Goal: Task Accomplishment & Management: Manage account settings

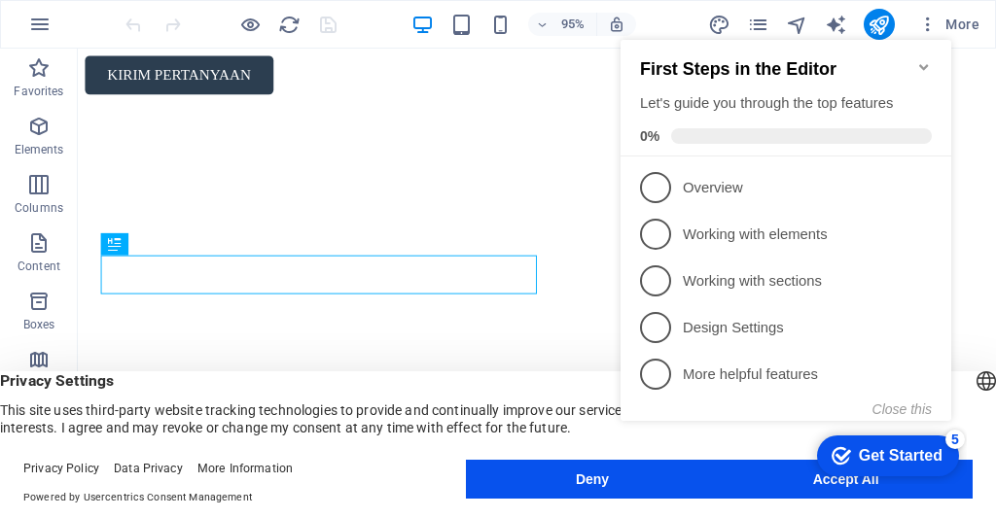
click at [919, 59] on icon "Minimize checklist" at bounding box center [924, 67] width 16 height 16
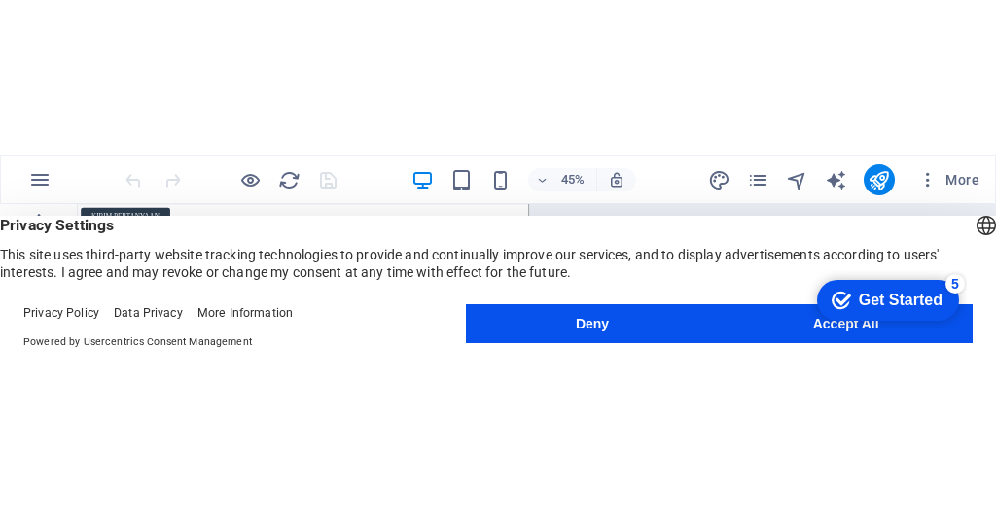
scroll to position [0, 1]
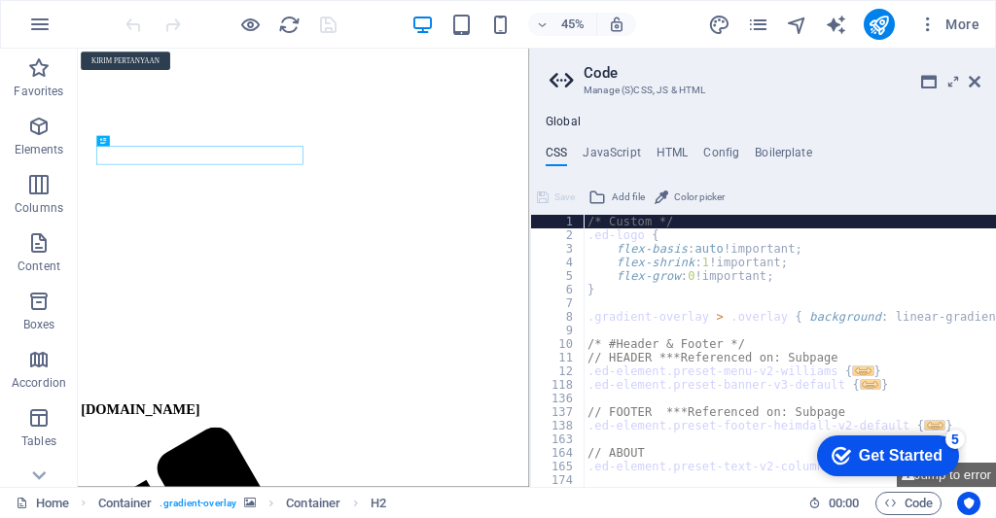
scroll to position [0, 0]
click at [973, 78] on icon at bounding box center [974, 82] width 12 height 16
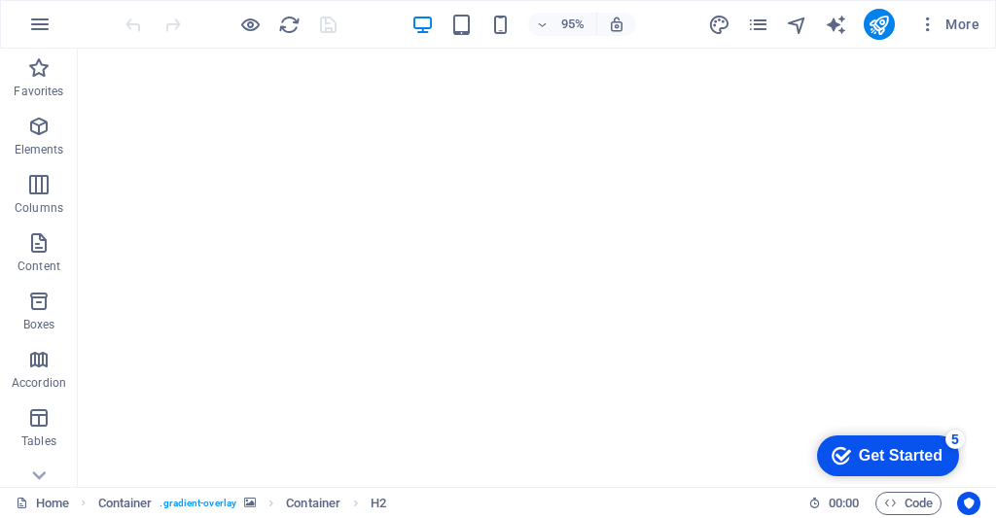
scroll to position [340, 0]
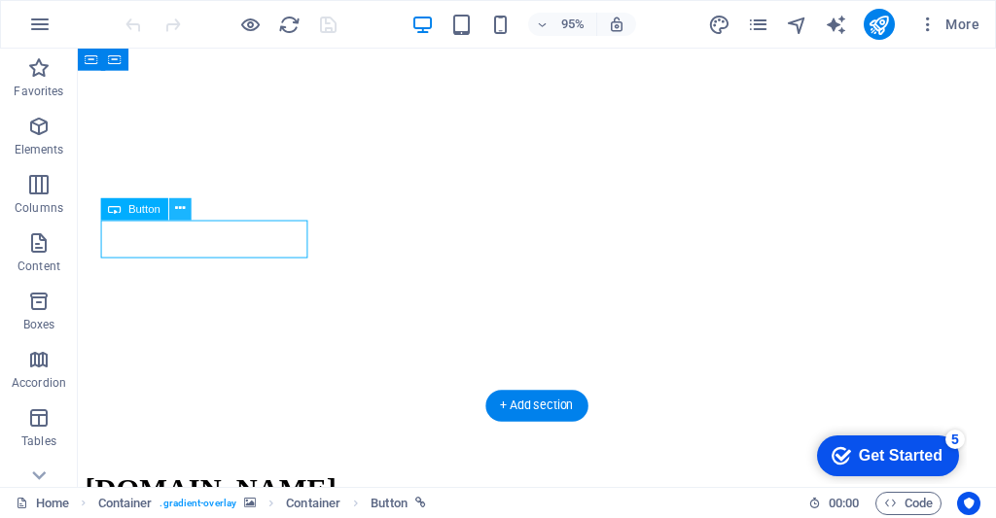
click at [185, 205] on icon at bounding box center [180, 208] width 10 height 19
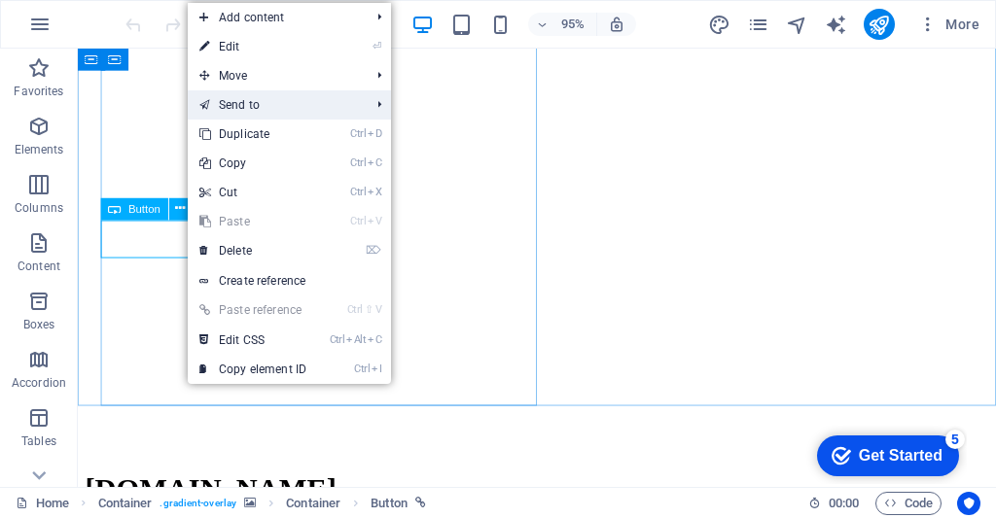
click at [222, 106] on link "Send to" at bounding box center [275, 104] width 174 height 29
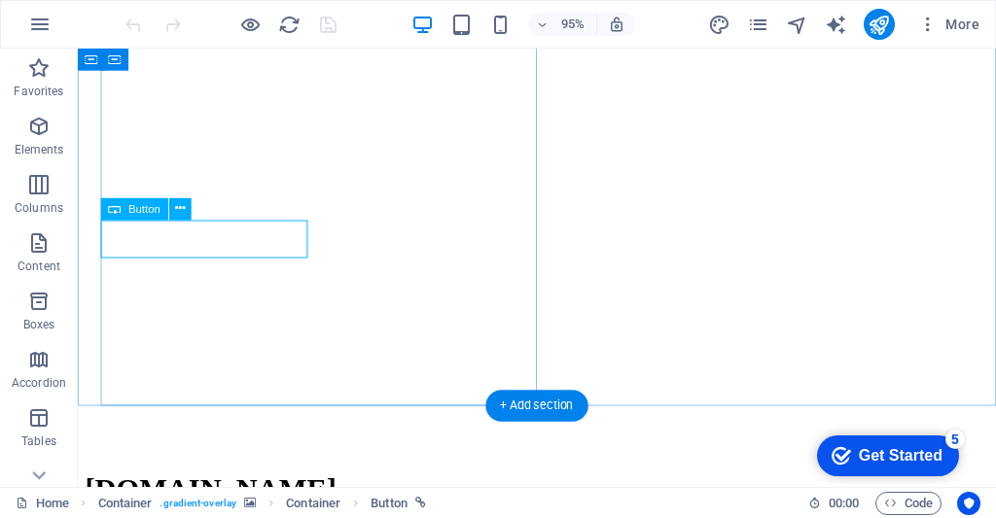
click at [179, 207] on icon at bounding box center [180, 208] width 10 height 19
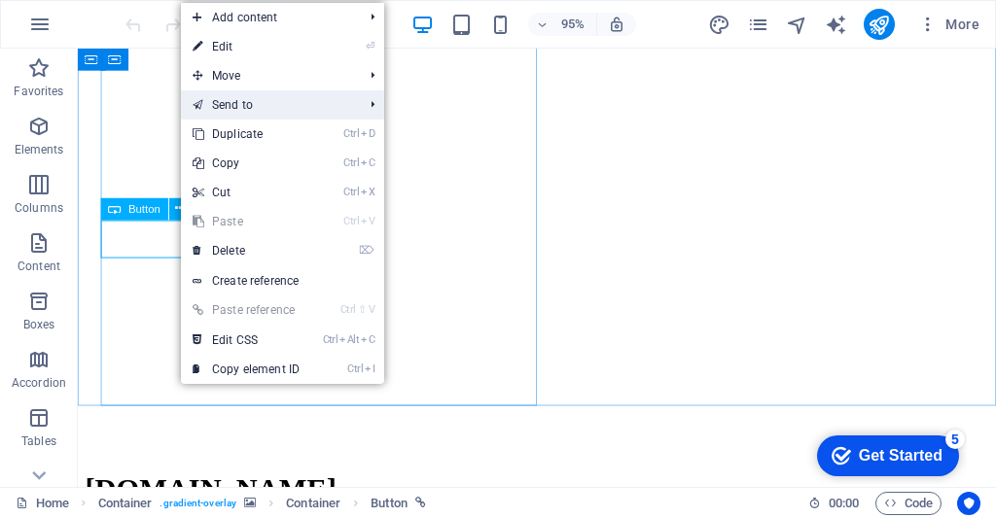
click at [216, 104] on link "Send to" at bounding box center [268, 104] width 174 height 29
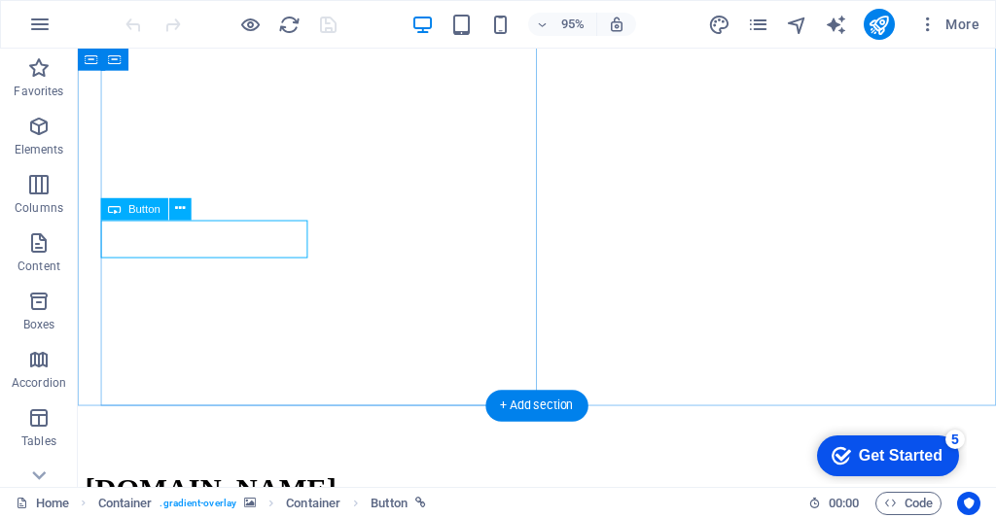
click at [179, 200] on icon at bounding box center [180, 208] width 10 height 19
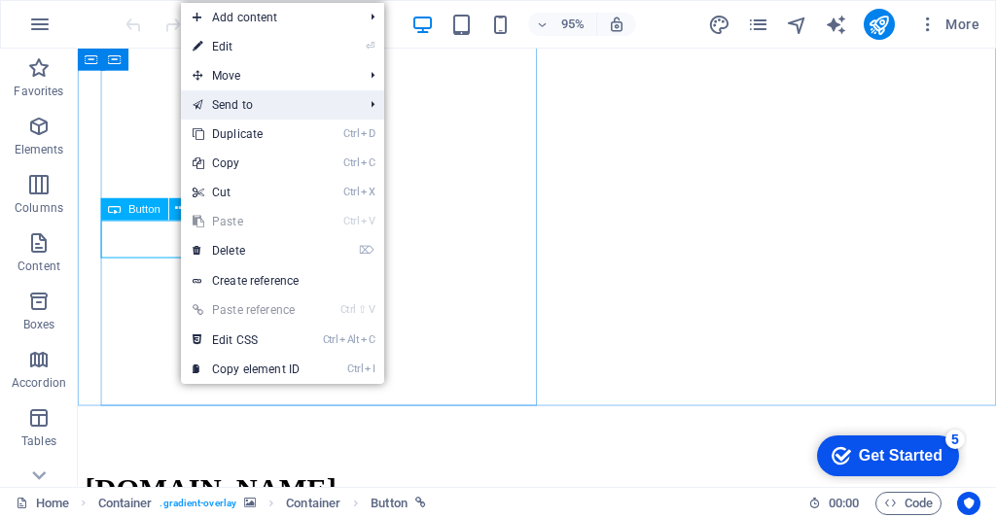
click at [373, 107] on li "Send to Home Subpage Legal Notice Privacy New Collection: Single Page Layout Re…" at bounding box center [282, 104] width 203 height 29
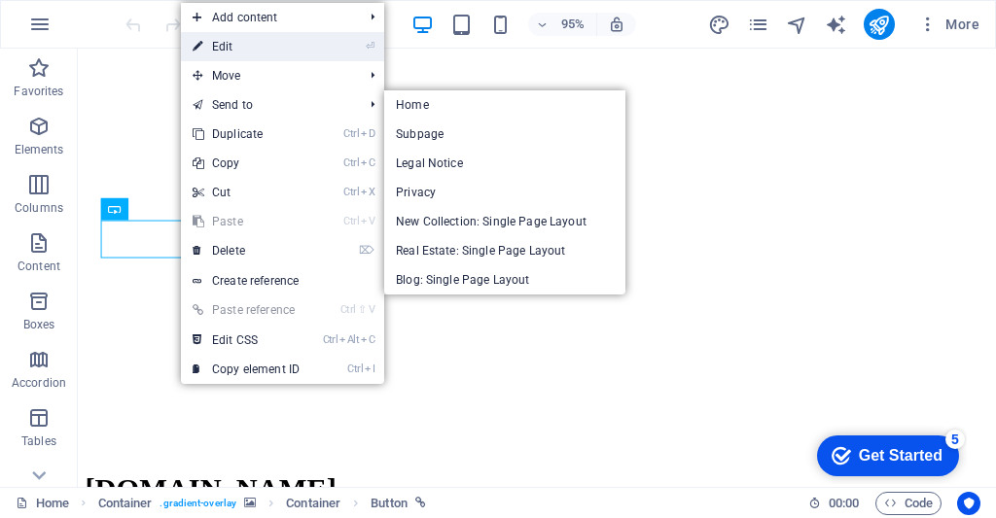
click at [198, 46] on icon at bounding box center [198, 46] width 10 height 29
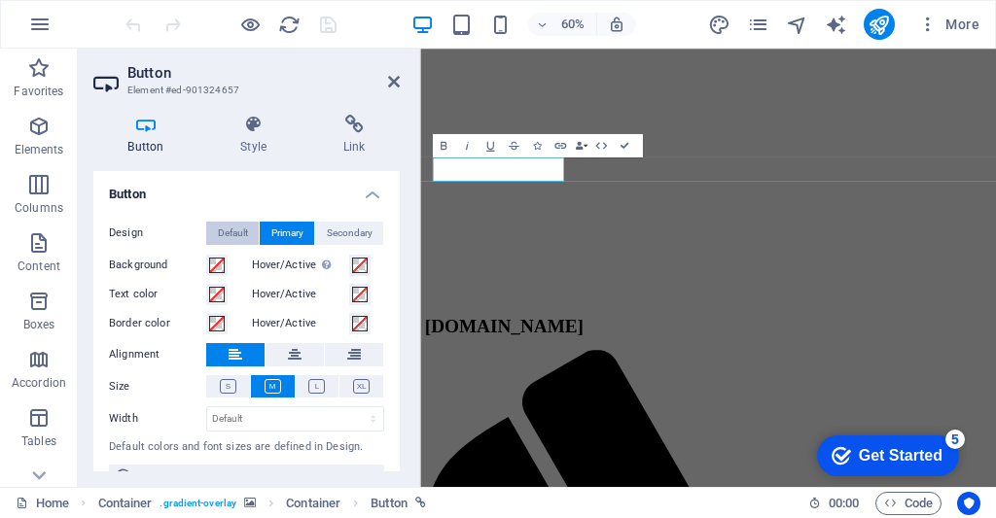
click at [235, 229] on span "Default" at bounding box center [233, 233] width 30 height 23
click at [287, 229] on span "Primary" at bounding box center [287, 233] width 32 height 23
click at [370, 188] on h4 "Button" at bounding box center [246, 188] width 306 height 35
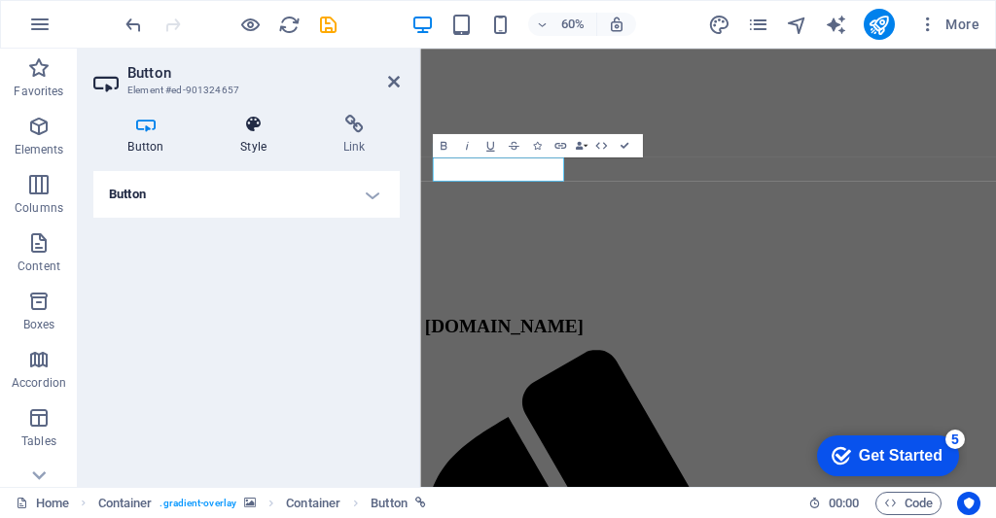
click at [255, 130] on icon at bounding box center [253, 124] width 95 height 19
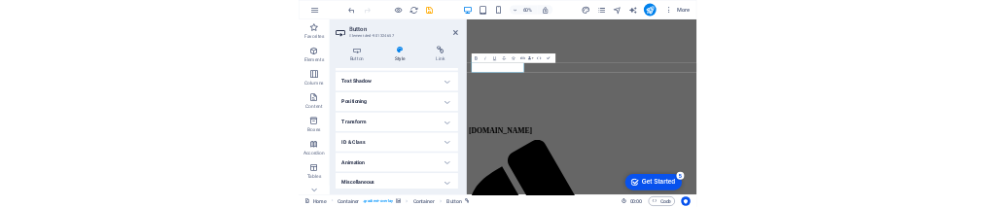
scroll to position [534, 0]
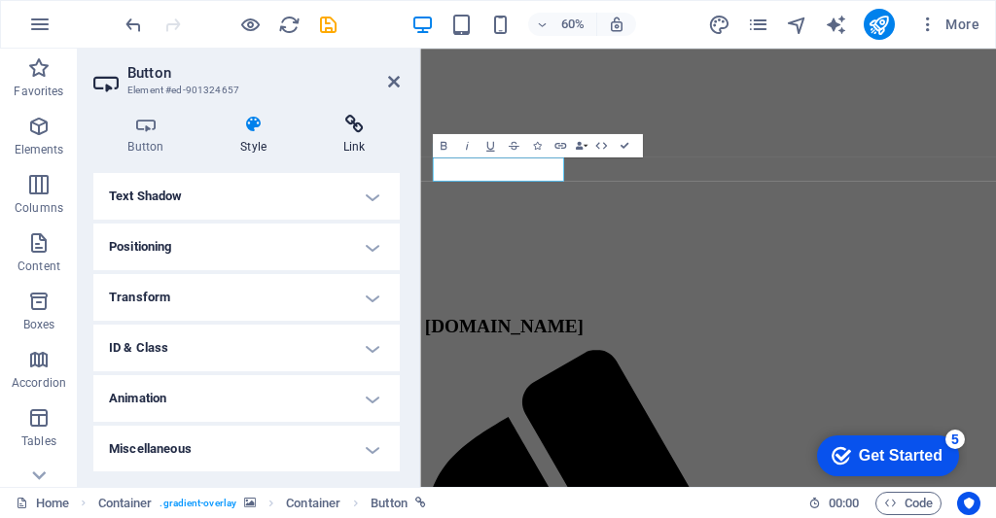
click at [356, 117] on icon at bounding box center [353, 124] width 91 height 19
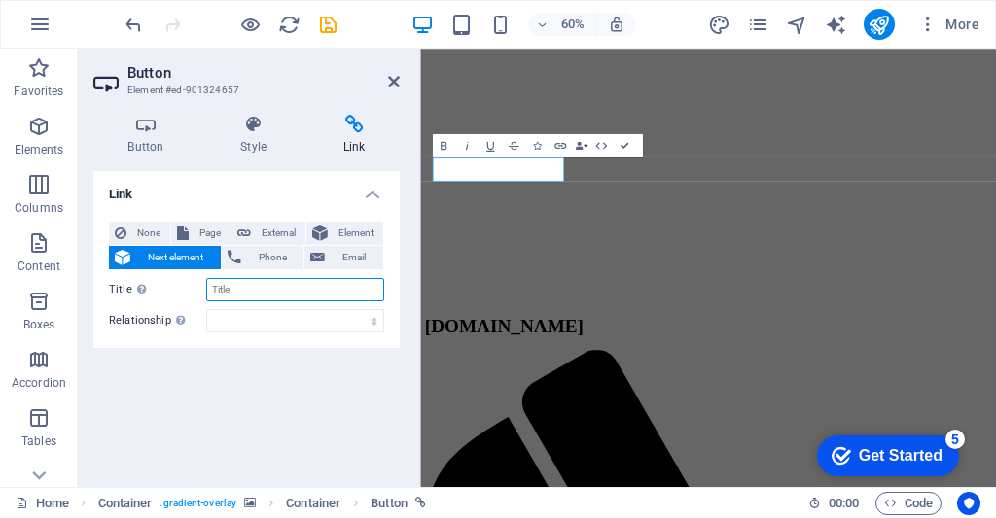
click at [235, 290] on input "Title Additional link description, should not be the same as the link text. The…" at bounding box center [295, 289] width 178 height 23
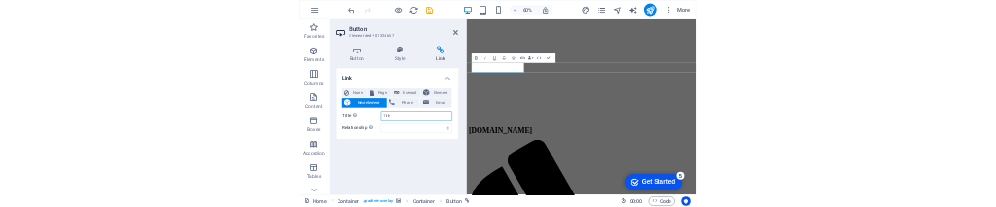
scroll to position [0, 0]
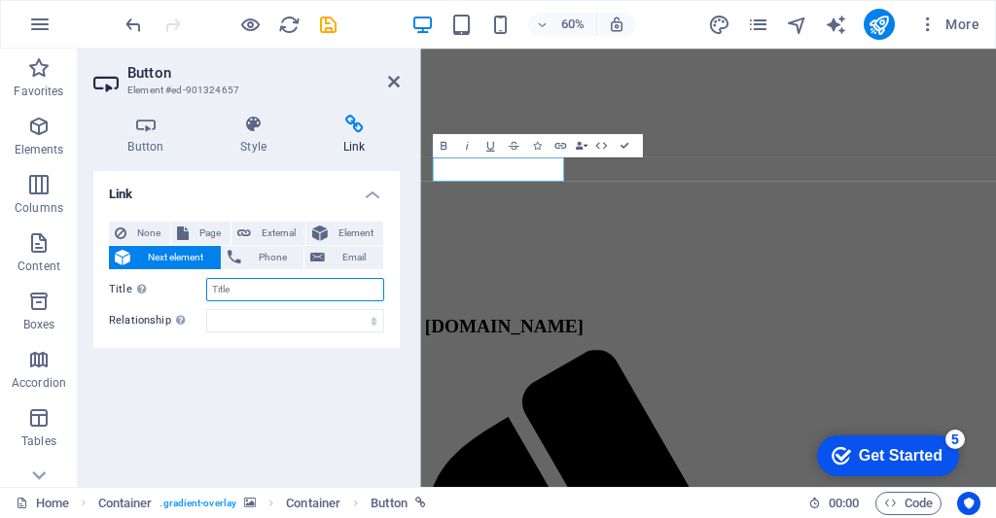
click at [238, 293] on input "Title Additional link description, should not be the same as the link text. The…" at bounding box center [295, 289] width 178 height 23
click at [230, 290] on input "Title Additional link description, should not be the same as the link text. The…" at bounding box center [295, 289] width 178 height 23
type input "Contact"
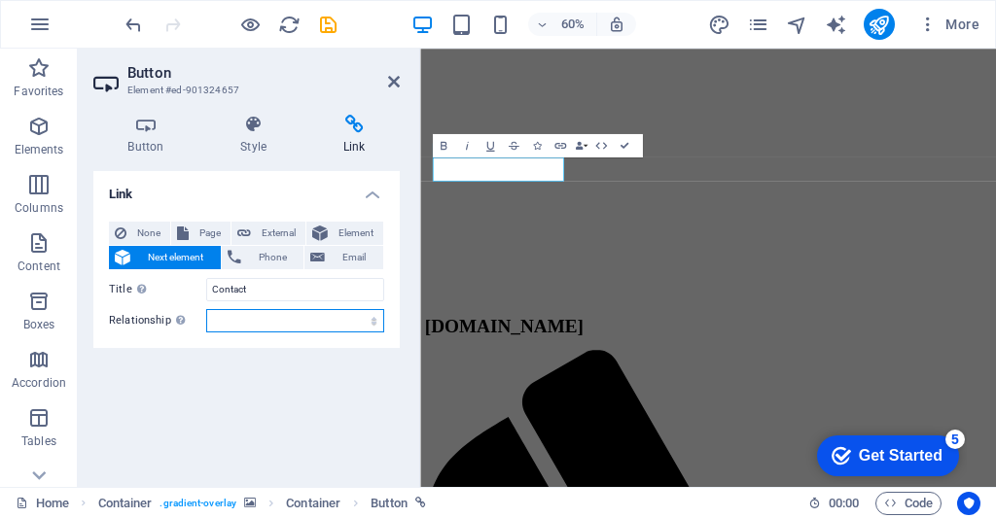
click at [288, 324] on select "alternate author bookmark external help license next nofollow noreferrer noopen…" at bounding box center [295, 320] width 178 height 23
click at [249, 403] on div "Link None Page External Element Next element Phone Email Page Home Subpage Lega…" at bounding box center [246, 321] width 306 height 300
click at [340, 229] on span "Element" at bounding box center [355, 233] width 44 height 23
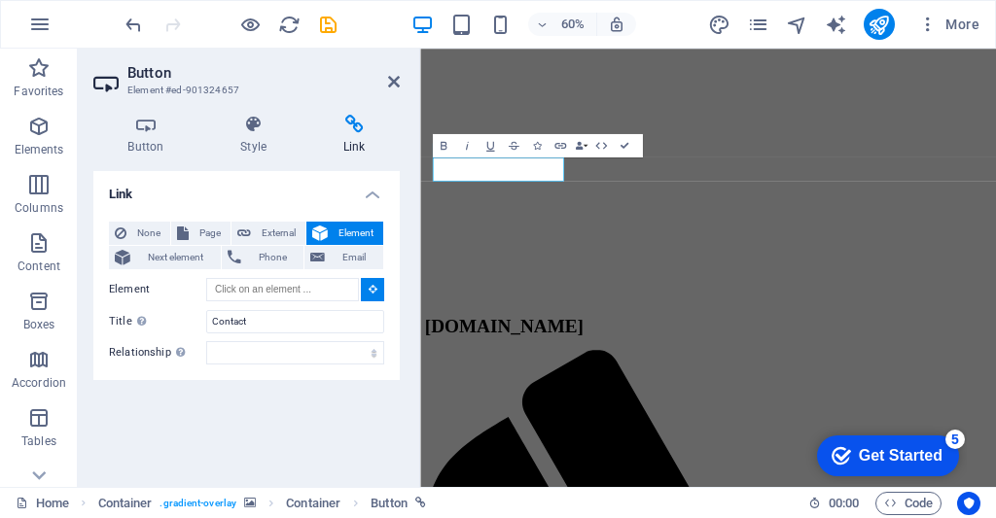
click at [374, 287] on icon at bounding box center [372, 289] width 9 height 10
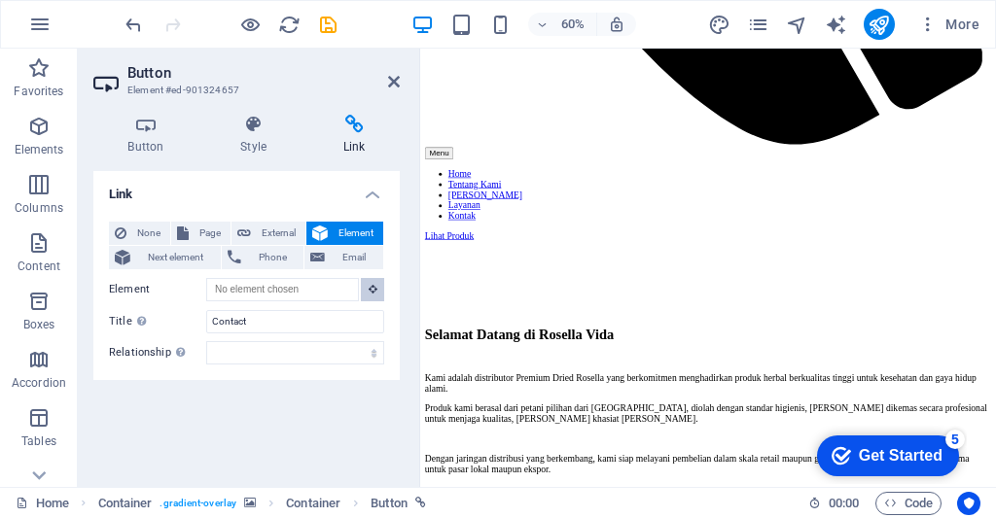
scroll to position [1916, 0]
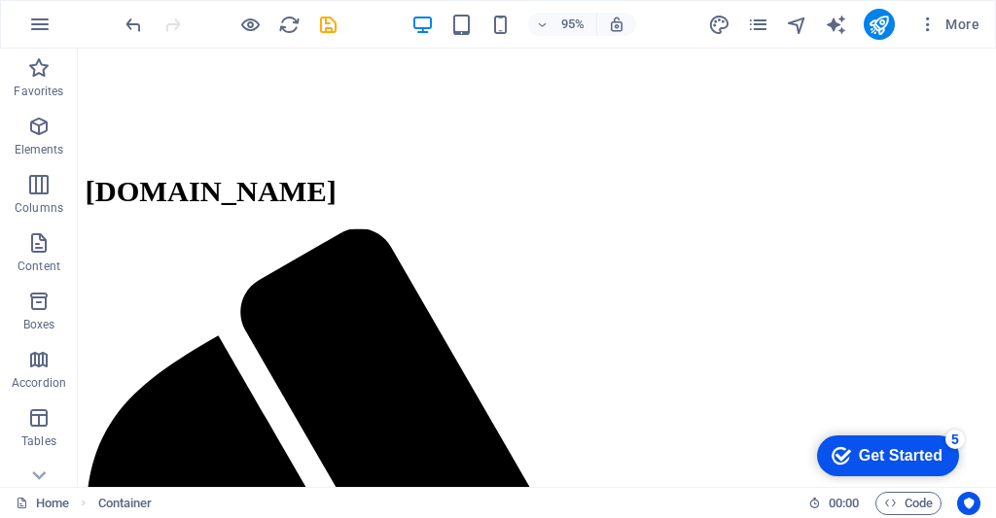
scroll to position [659, 0]
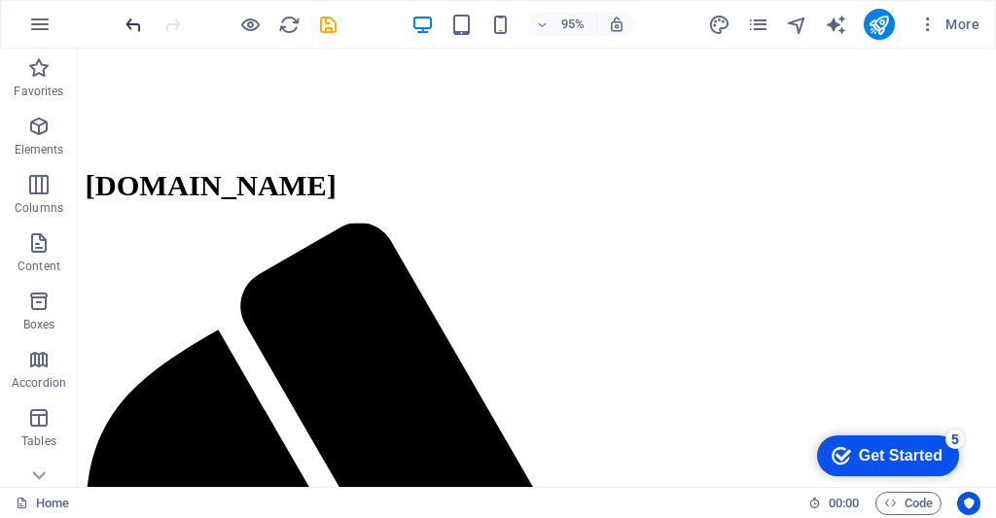
click at [133, 23] on icon "undo" at bounding box center [134, 25] width 22 height 22
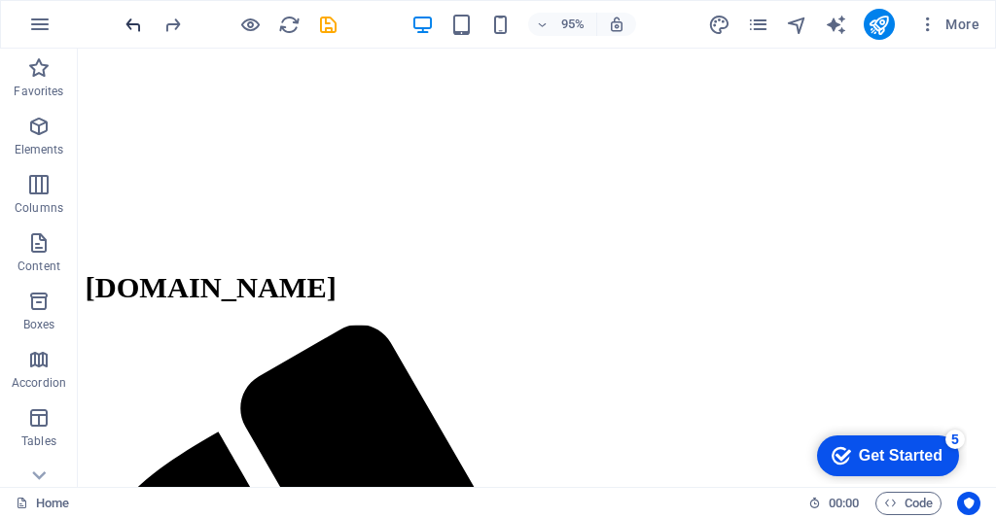
scroll to position [554, 0]
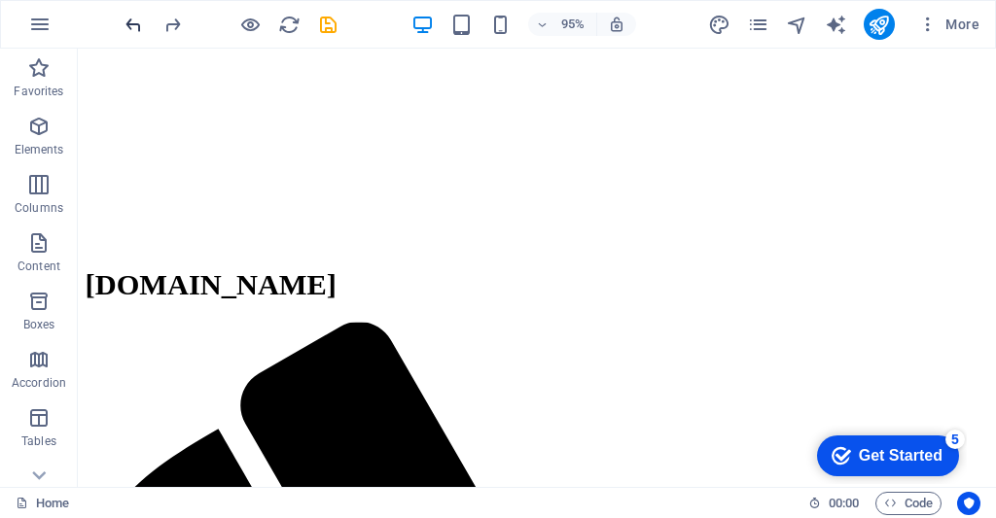
click at [133, 21] on icon "undo" at bounding box center [134, 25] width 22 height 22
click at [137, 24] on icon "undo" at bounding box center [134, 25] width 22 height 22
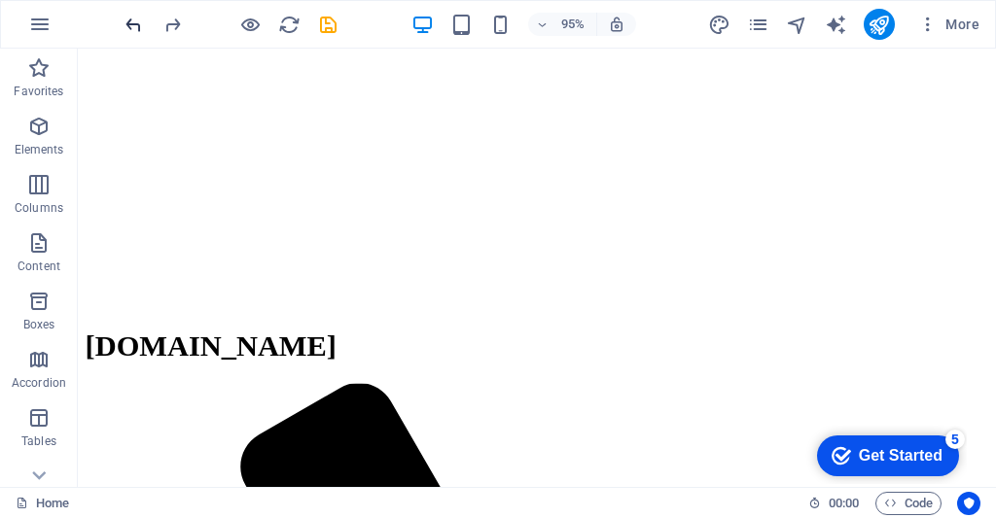
scroll to position [522, 0]
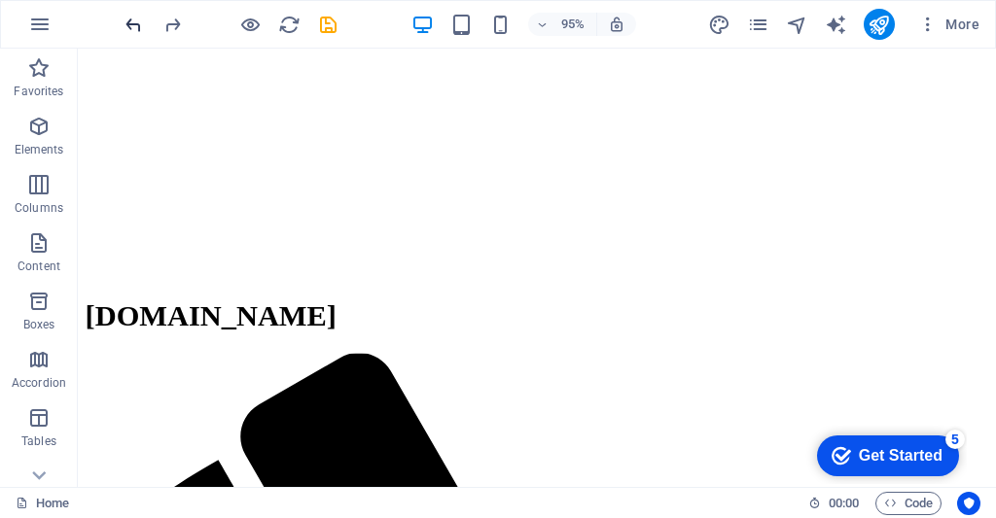
click at [127, 25] on icon "undo" at bounding box center [134, 25] width 22 height 22
click at [124, 23] on icon "undo" at bounding box center [134, 25] width 22 height 22
click at [136, 33] on icon "undo" at bounding box center [134, 25] width 22 height 22
click at [130, 31] on icon "undo" at bounding box center [134, 25] width 22 height 22
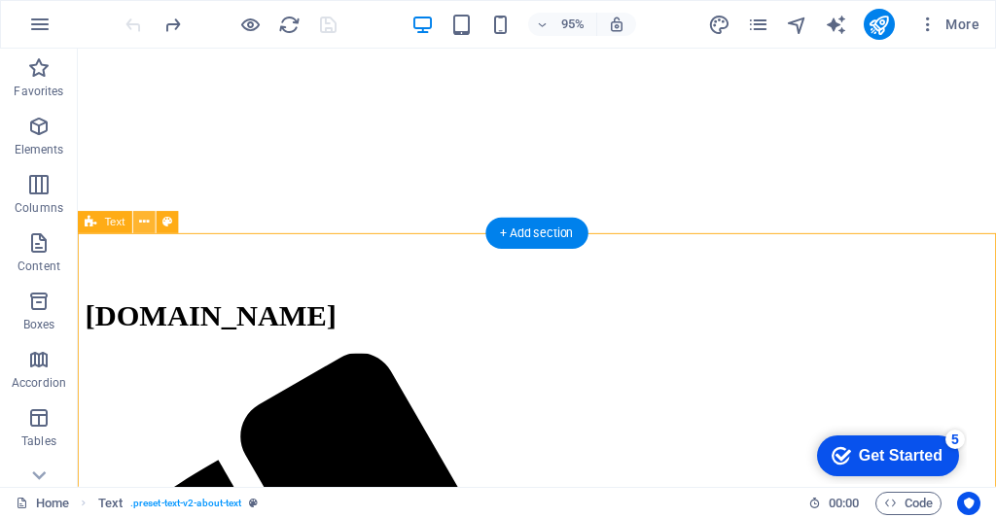
click at [154, 220] on button at bounding box center [144, 222] width 22 height 22
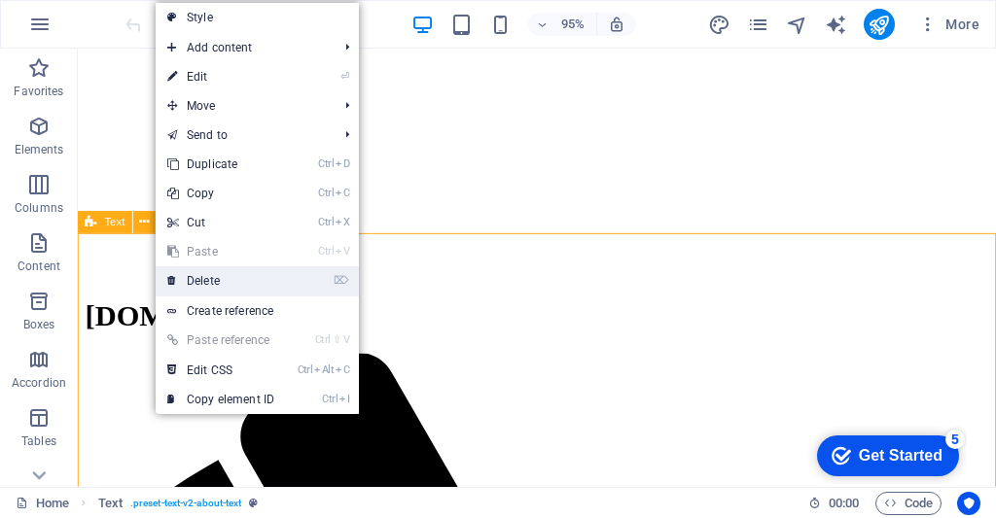
click at [172, 279] on icon at bounding box center [172, 280] width 10 height 29
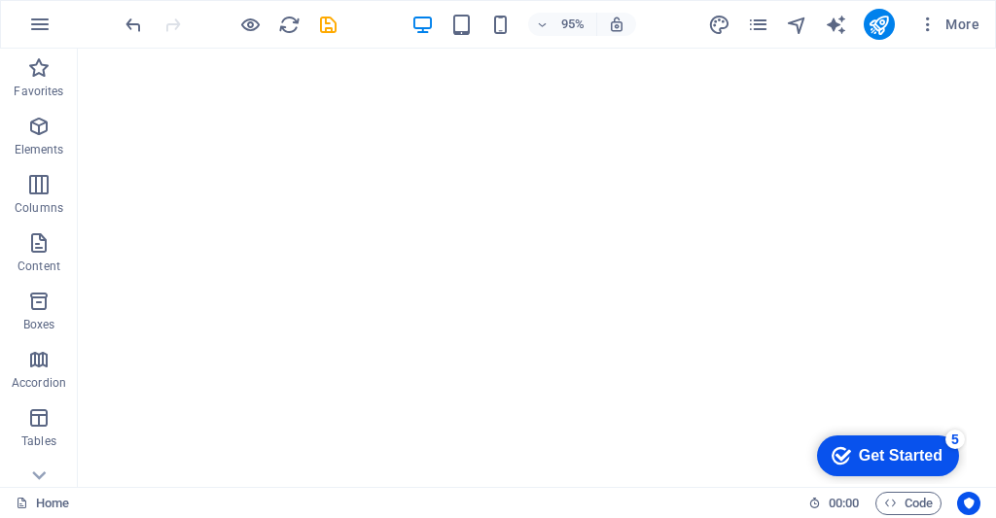
scroll to position [211, 0]
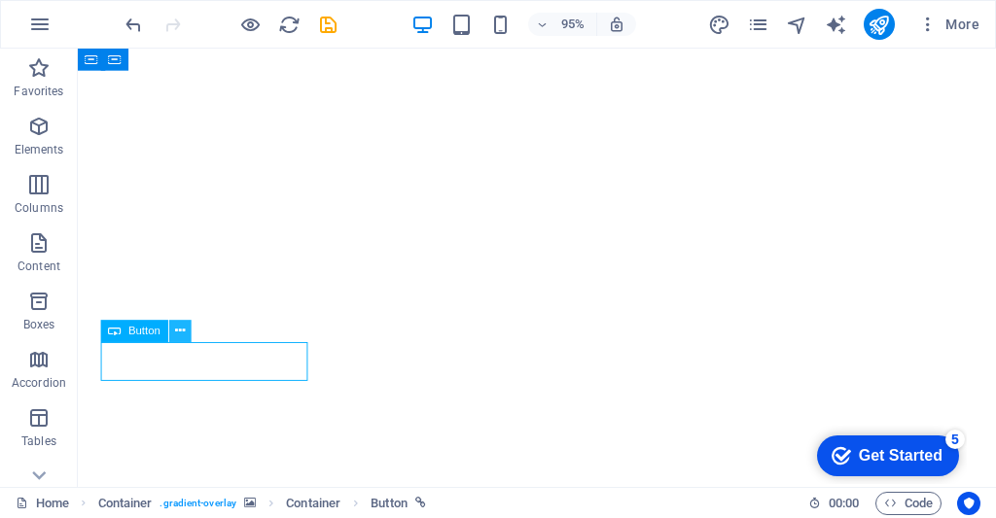
click at [178, 328] on icon at bounding box center [180, 331] width 10 height 19
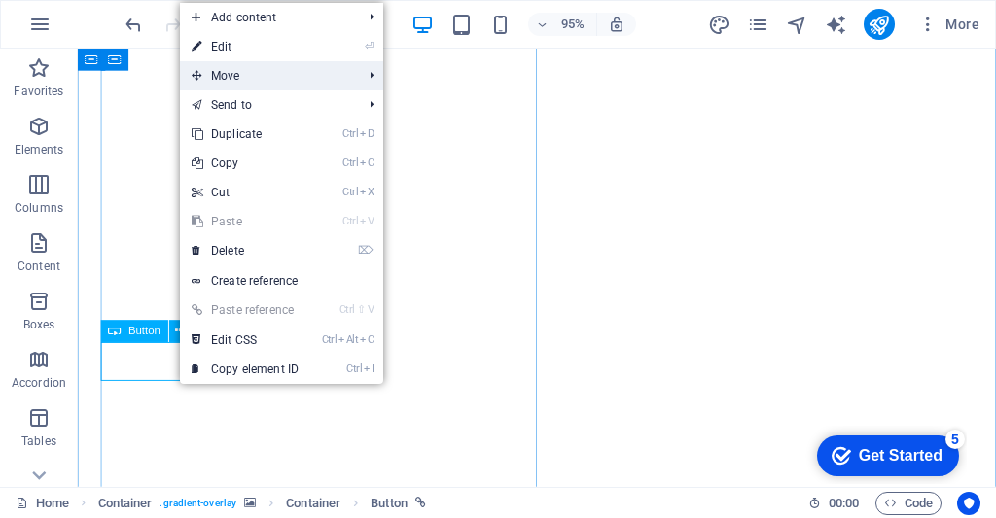
click at [295, 79] on span "Move" at bounding box center [267, 75] width 174 height 29
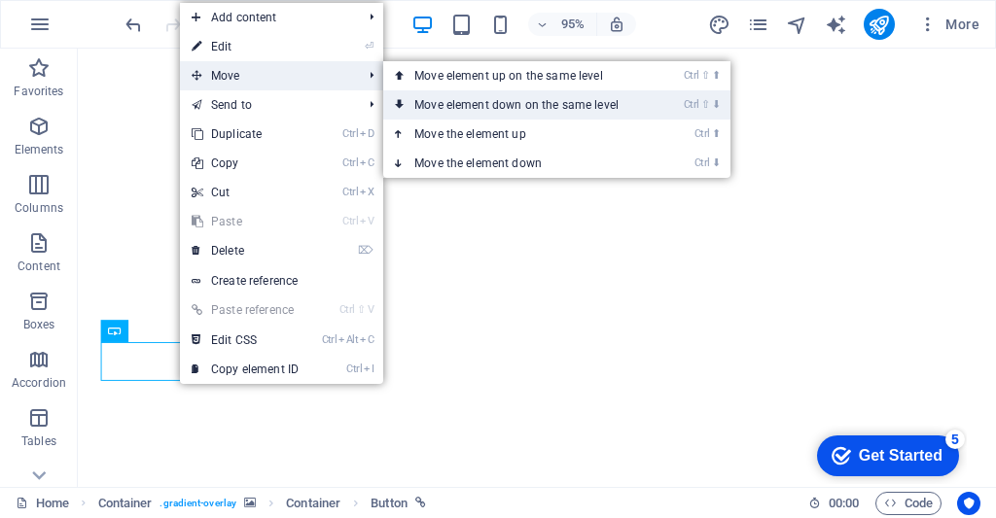
click at [699, 107] on icon "Ctrl" at bounding box center [691, 104] width 16 height 13
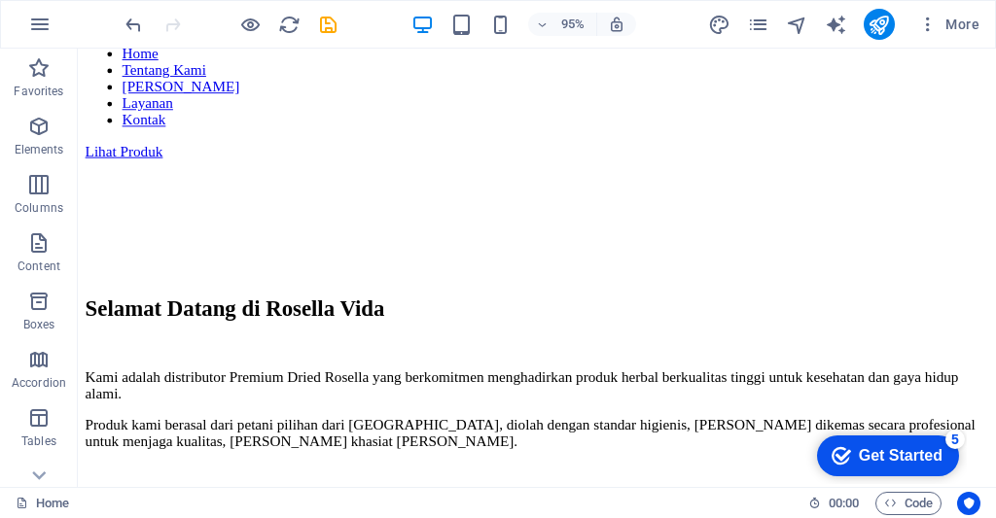
scroll to position [2132, 0]
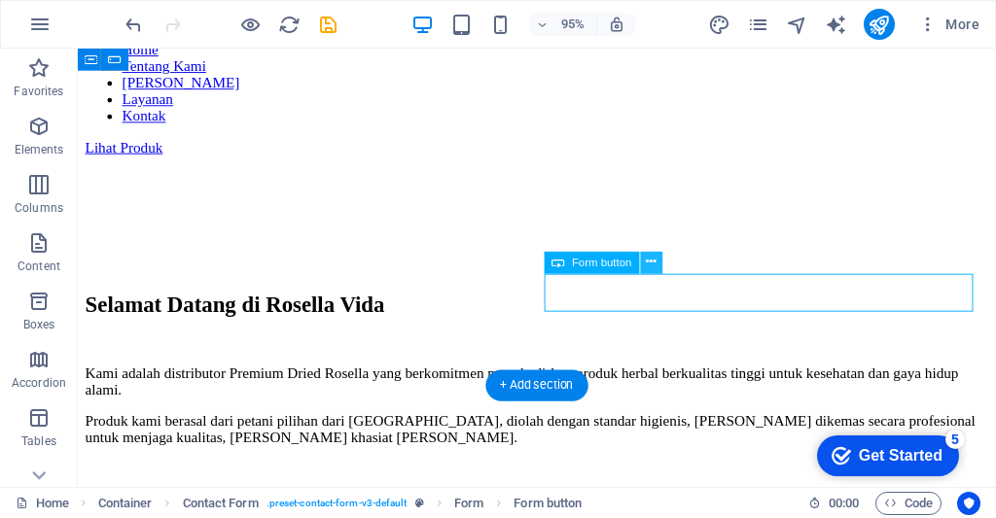
click at [661, 265] on button at bounding box center [651, 263] width 22 height 22
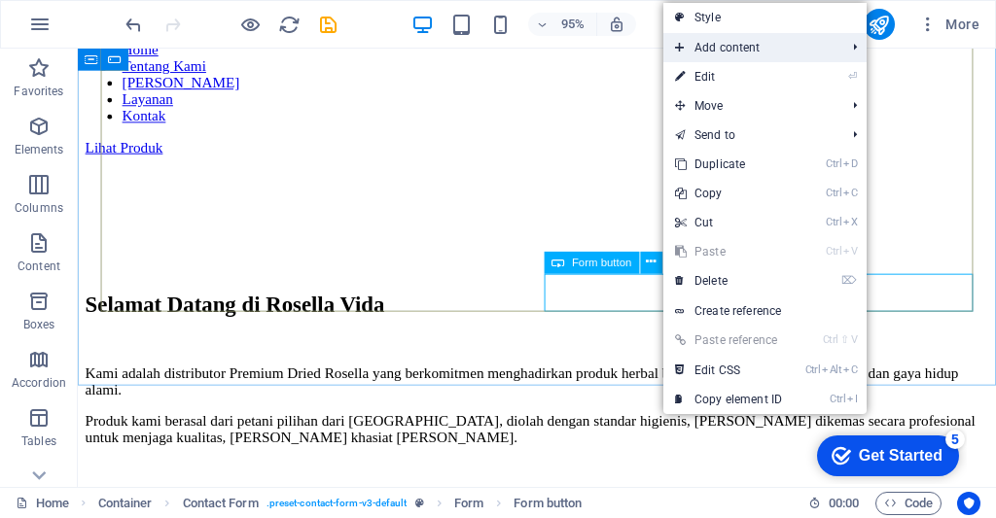
click at [856, 43] on li "Add content Ctrl 1 Headline Ctrl 2 Text Ctrl 3 Image Ctrl 4 Container Ctrl 5 Sp…" at bounding box center [764, 47] width 203 height 29
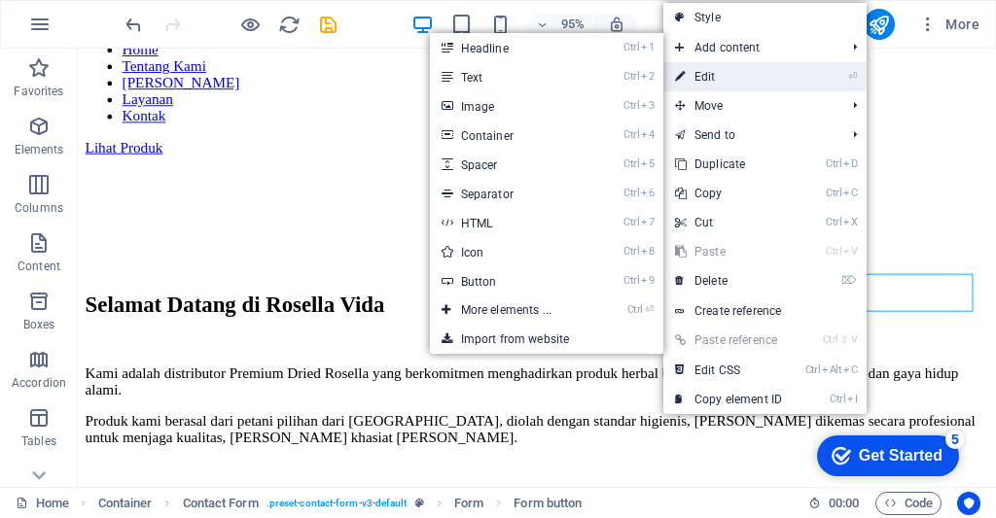
click at [836, 81] on li "⏎ Edit" at bounding box center [764, 76] width 203 height 29
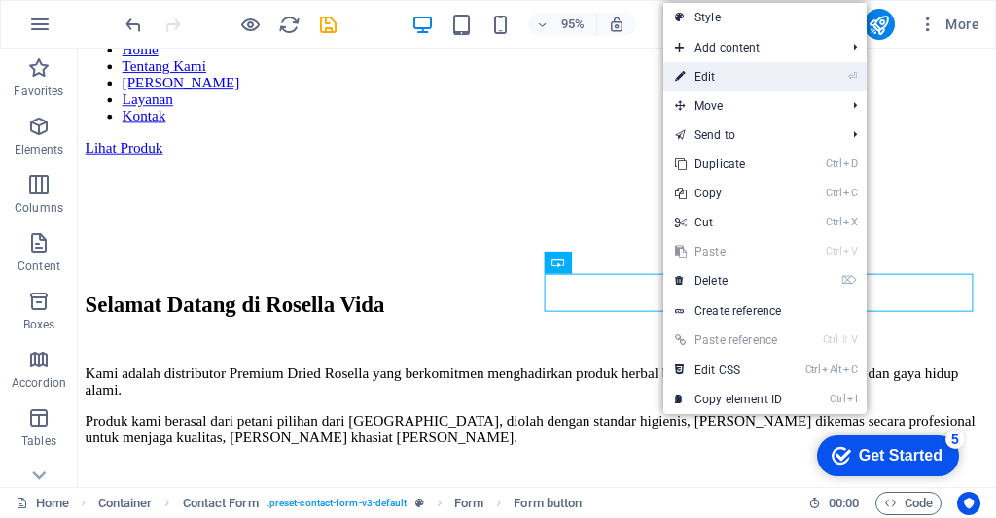
click at [822, 78] on li "⏎ Edit" at bounding box center [764, 76] width 203 height 29
click at [807, 75] on li "⏎ Edit" at bounding box center [764, 76] width 203 height 29
click at [790, 77] on link "⏎ Edit" at bounding box center [728, 76] width 130 height 29
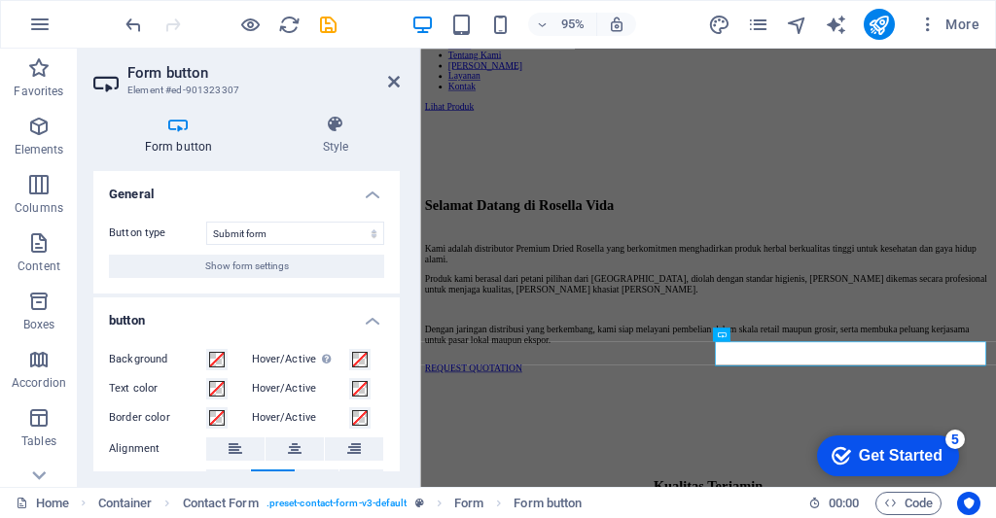
click at [995, 91] on nav "Home Tentang Kami Nilai Kami Layanan Kontak" at bounding box center [900, 76] width 944 height 88
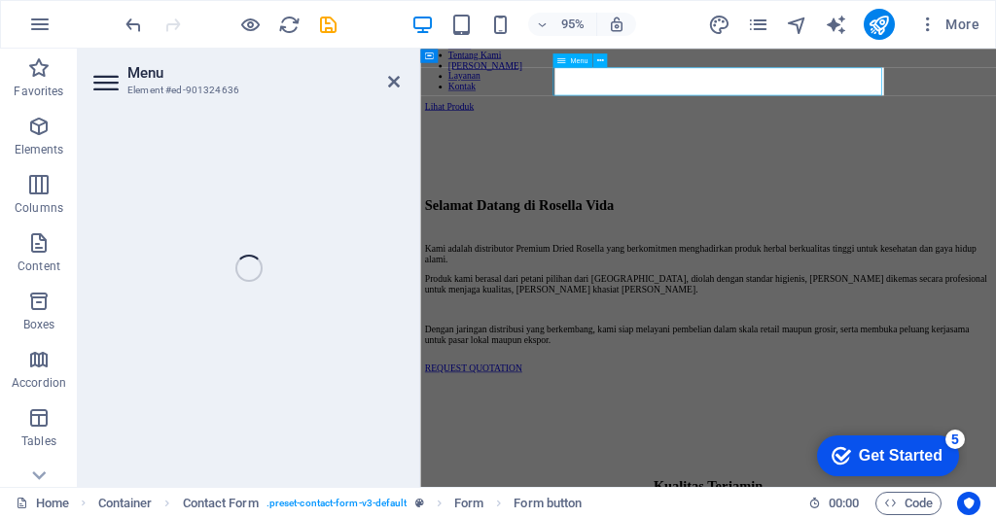
select select
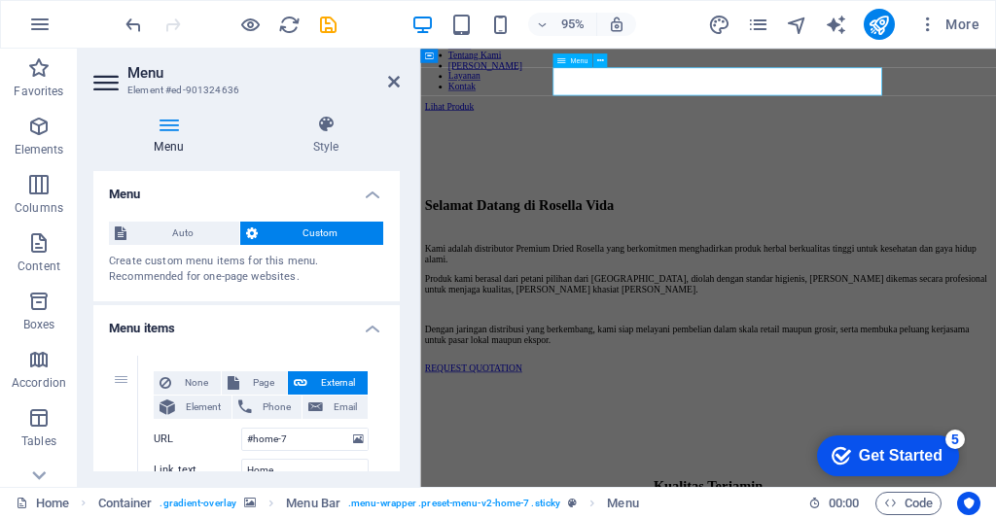
scroll to position [1880, 0]
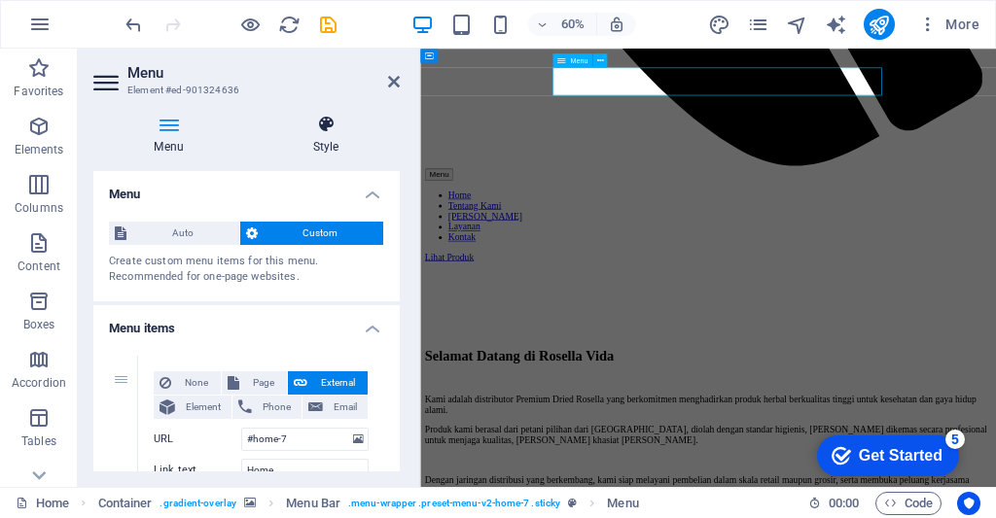
click at [325, 122] on icon at bounding box center [326, 124] width 148 height 19
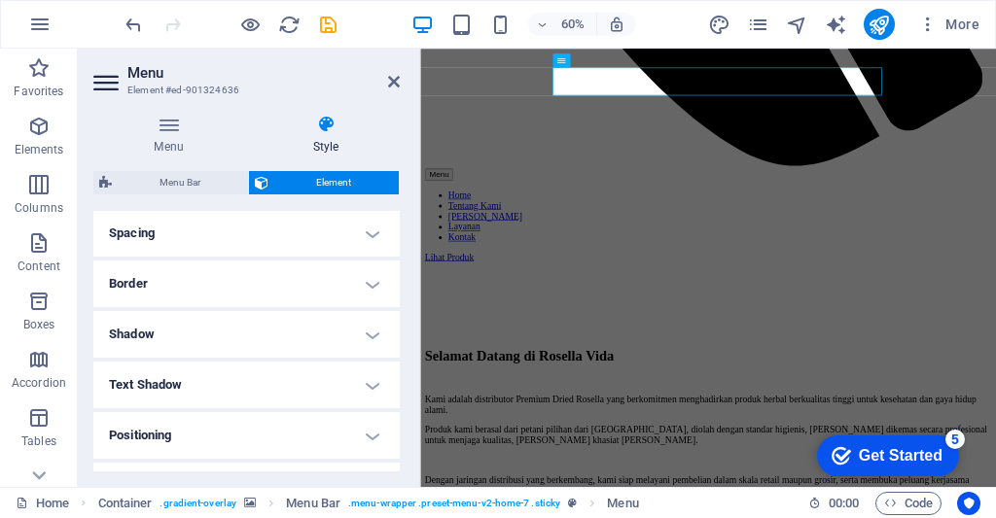
scroll to position [386, 0]
click at [222, 174] on span "Menu Bar" at bounding box center [180, 182] width 124 height 23
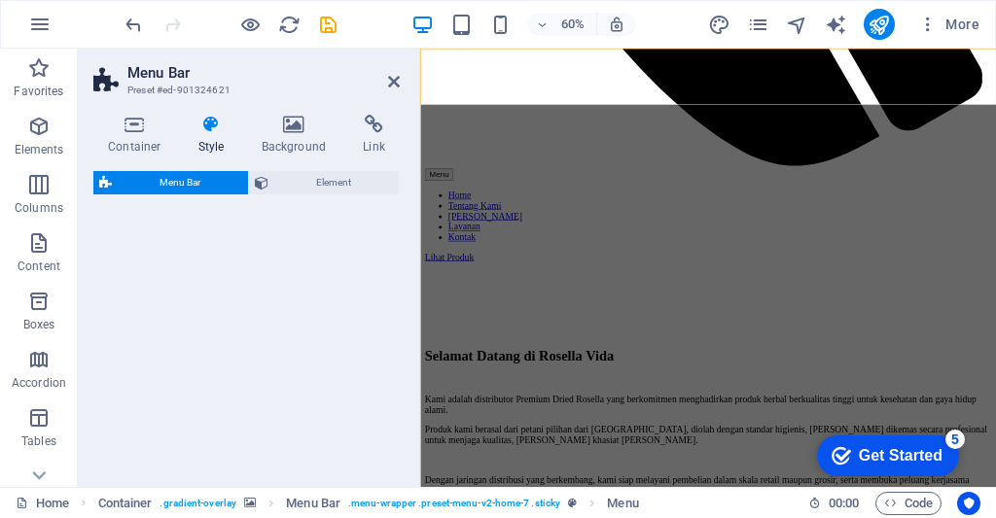
select select "rem"
select select "preset-menu-v2-home-7"
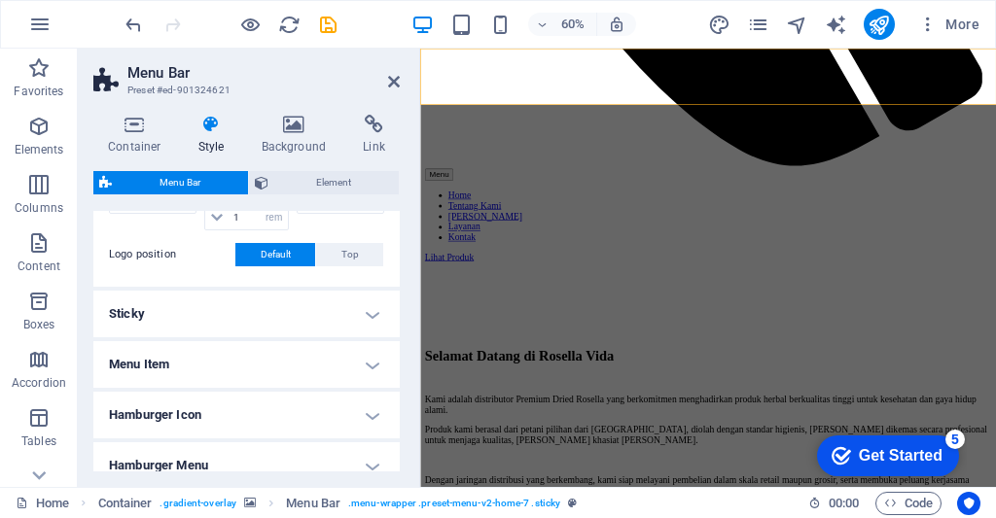
scroll to position [523, 0]
click at [381, 121] on icon at bounding box center [374, 124] width 52 height 19
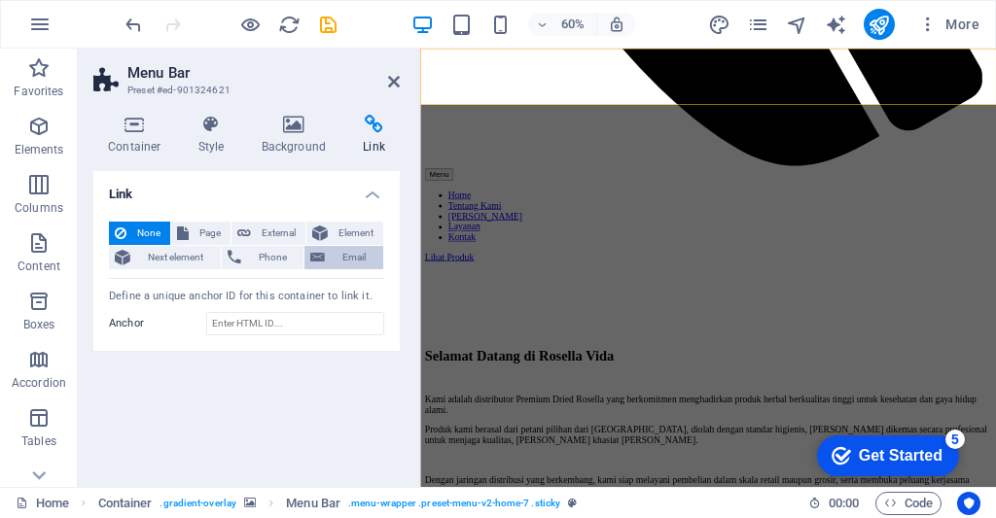
click at [352, 268] on span "Email" at bounding box center [354, 257] width 47 height 23
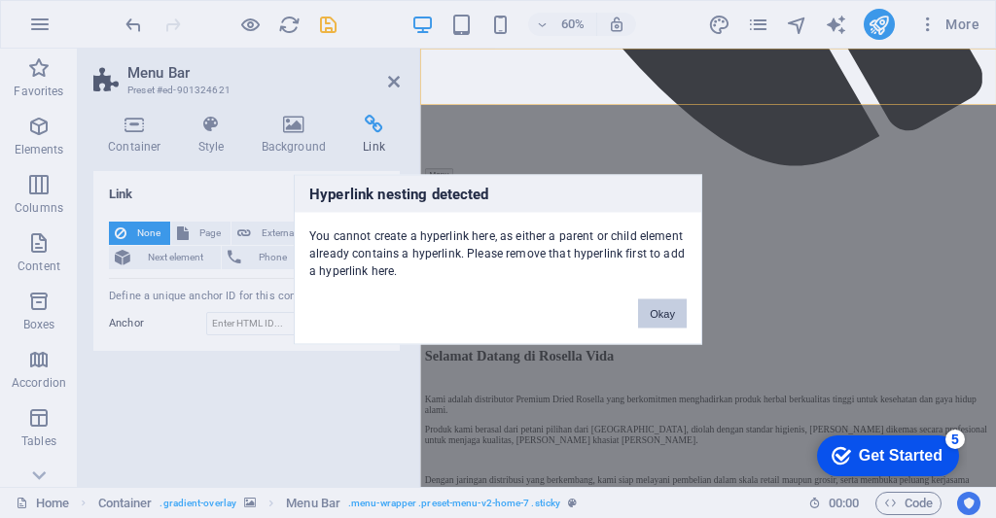
click at [659, 318] on button "Okay" at bounding box center [662, 312] width 49 height 29
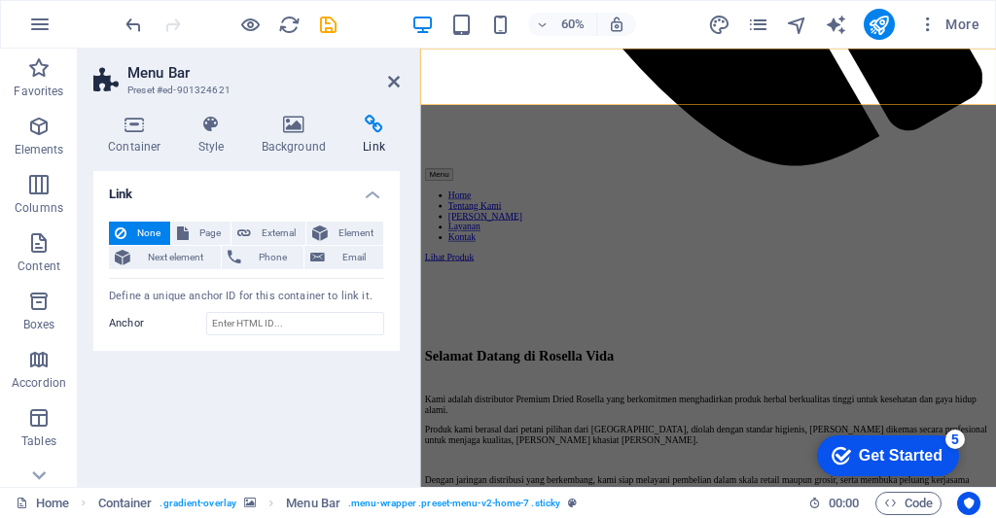
click at [379, 199] on h4 "Link" at bounding box center [246, 188] width 306 height 35
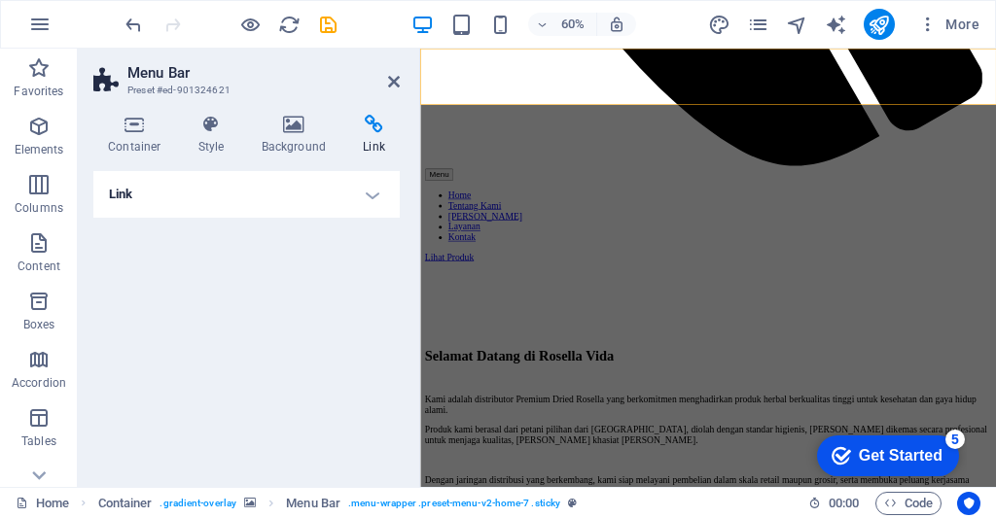
click at [383, 190] on h4 "Link" at bounding box center [246, 194] width 306 height 47
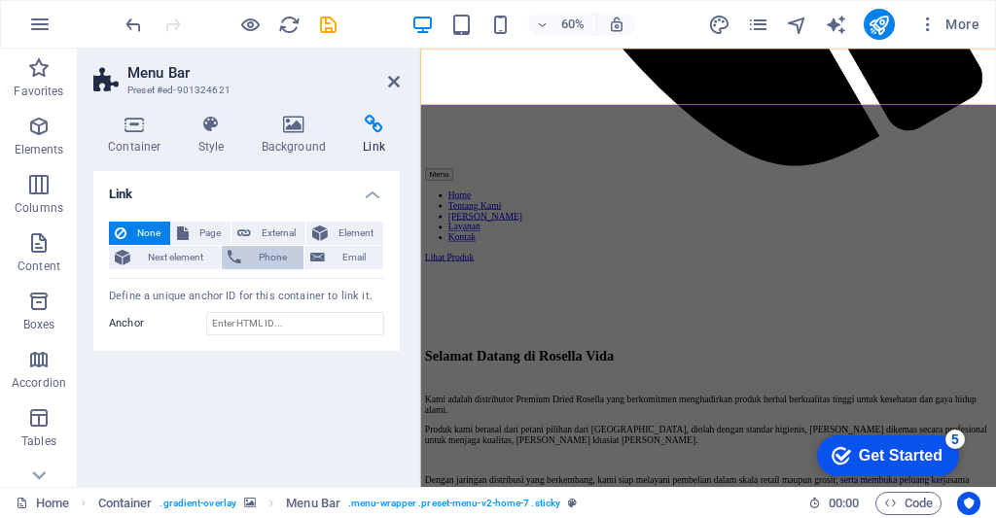
click at [254, 263] on span "Phone" at bounding box center [273, 257] width 52 height 23
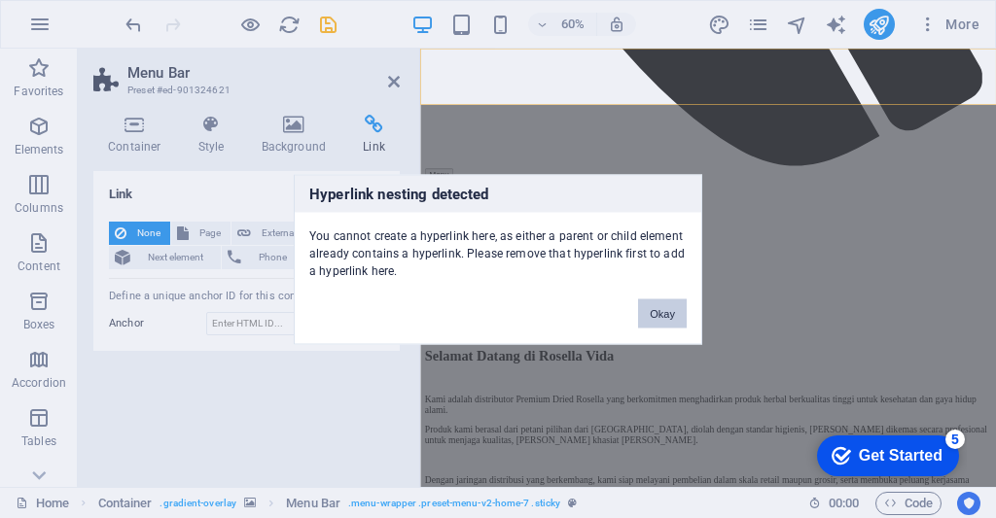
click at [659, 327] on button "Okay" at bounding box center [662, 312] width 49 height 29
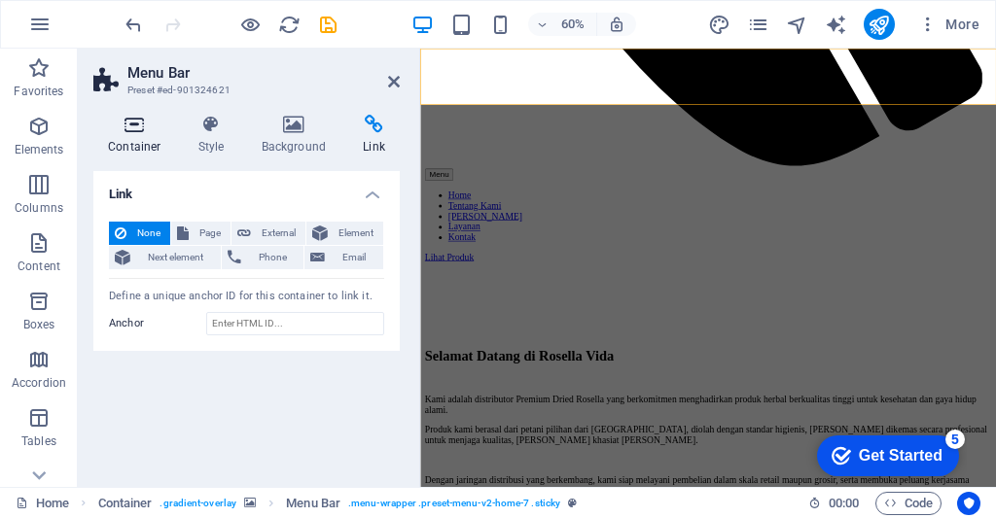
click at [124, 144] on h4 "Container" at bounding box center [138, 135] width 90 height 41
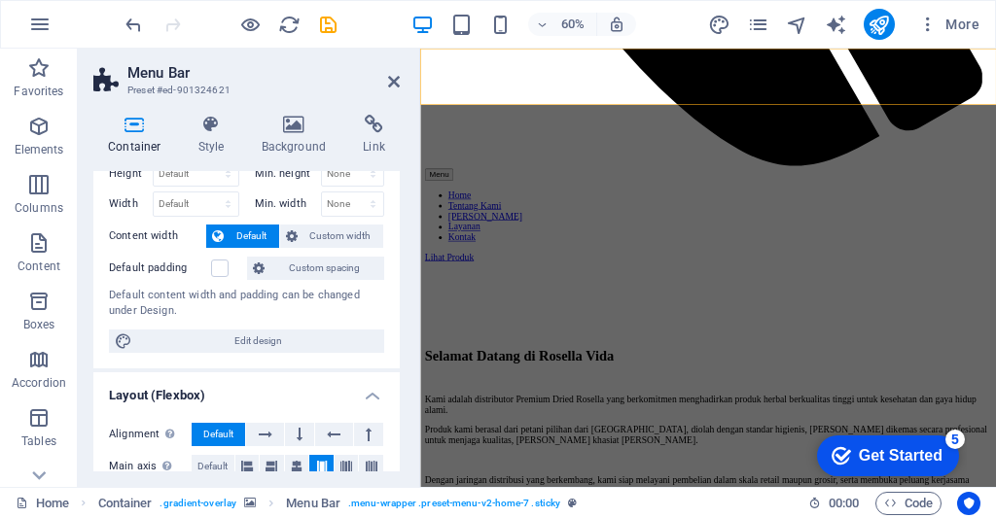
scroll to position [0, 0]
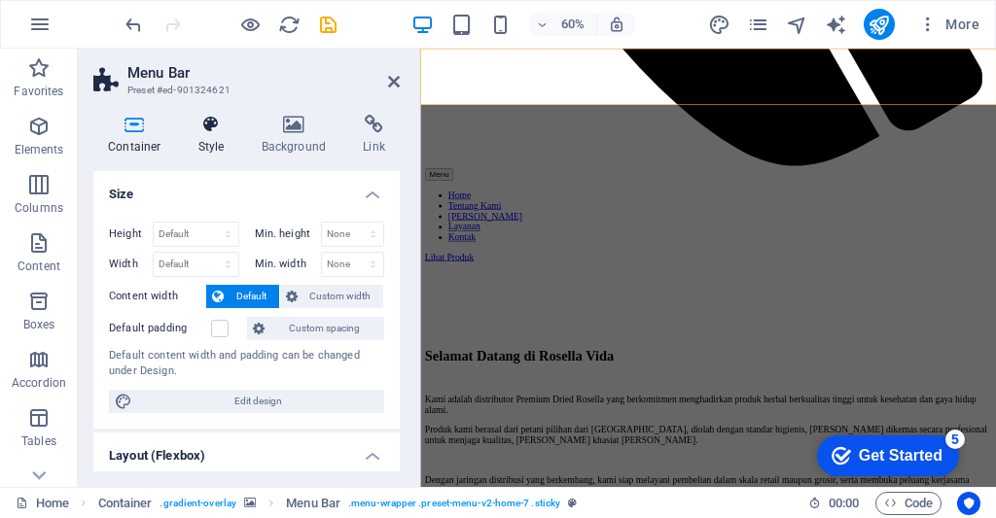
click at [207, 127] on icon at bounding box center [211, 124] width 55 height 19
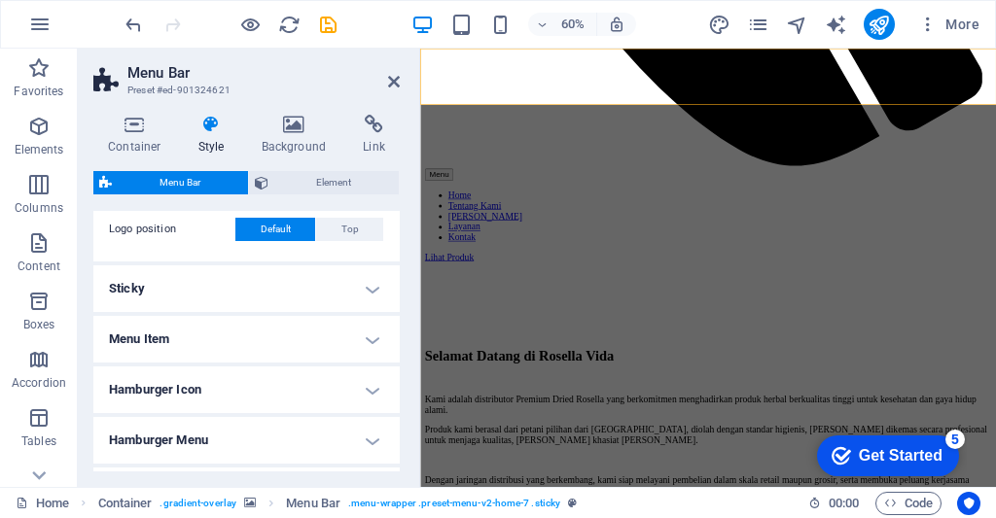
scroll to position [555, 0]
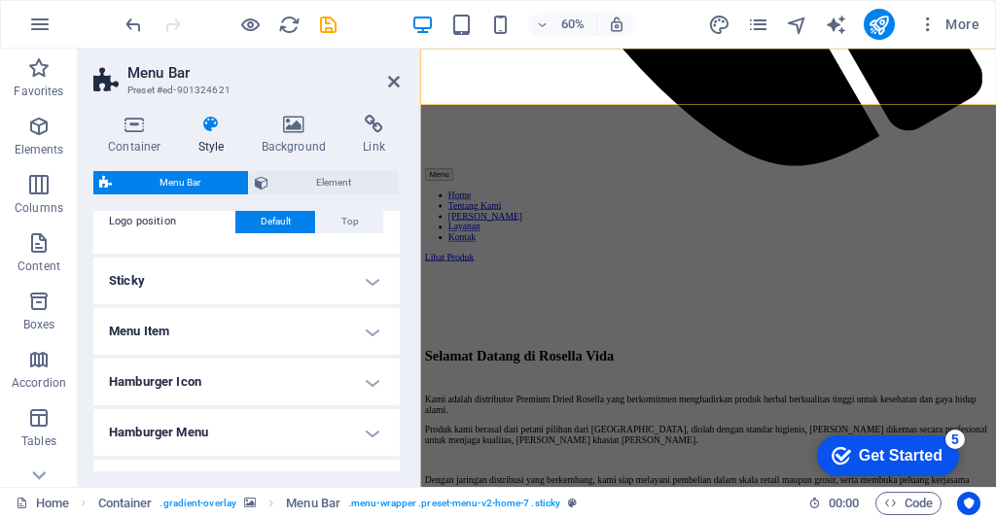
click at [154, 331] on h4 "Menu Item" at bounding box center [246, 331] width 306 height 47
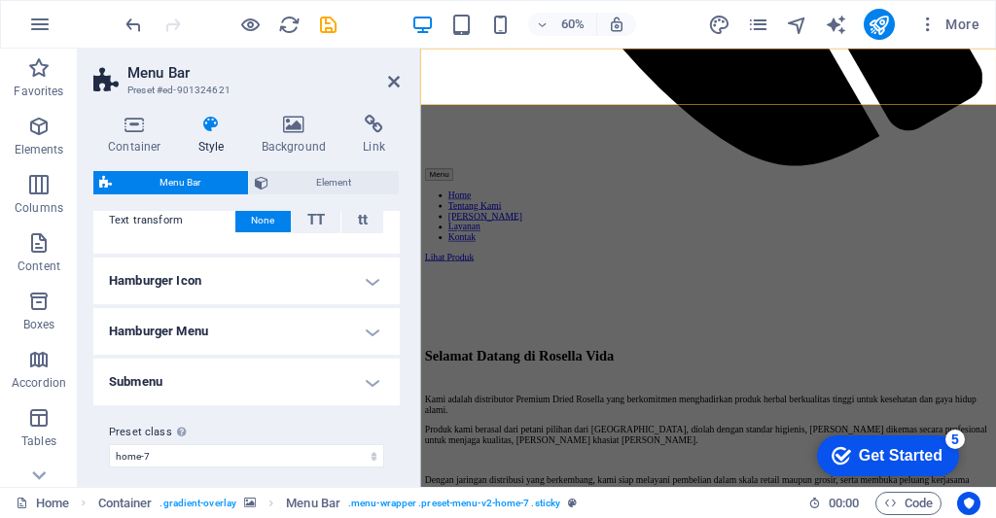
scroll to position [1104, 0]
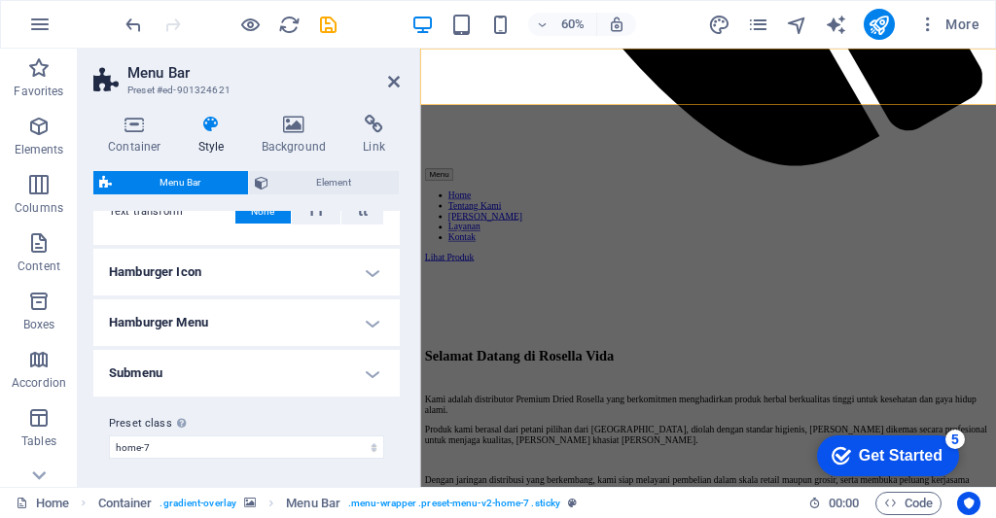
click at [138, 350] on h4 "Submenu" at bounding box center [246, 373] width 306 height 47
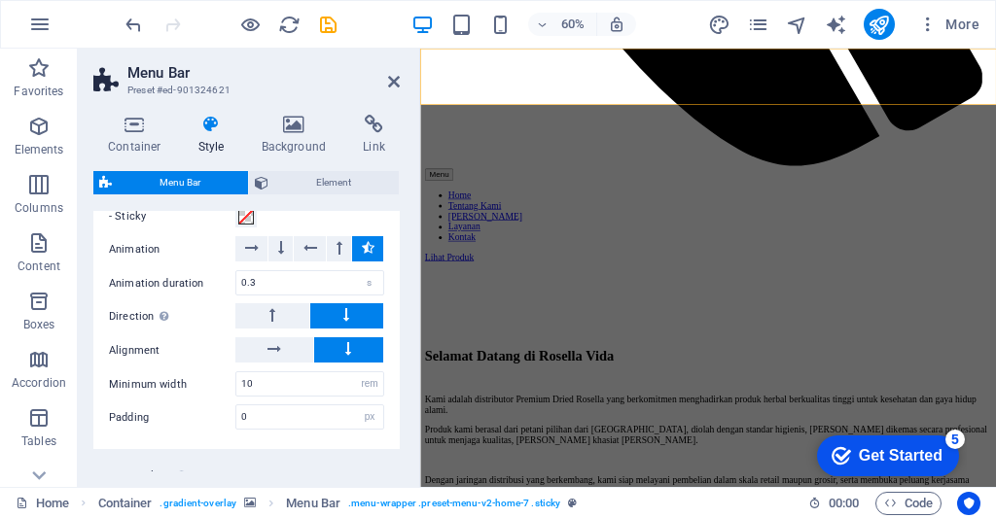
scroll to position [1440, 0]
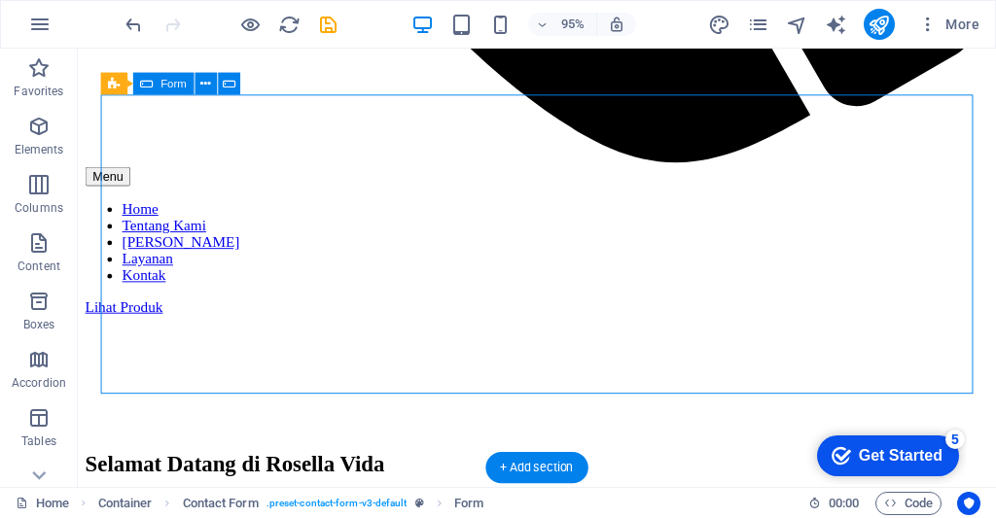
scroll to position [2150, 0]
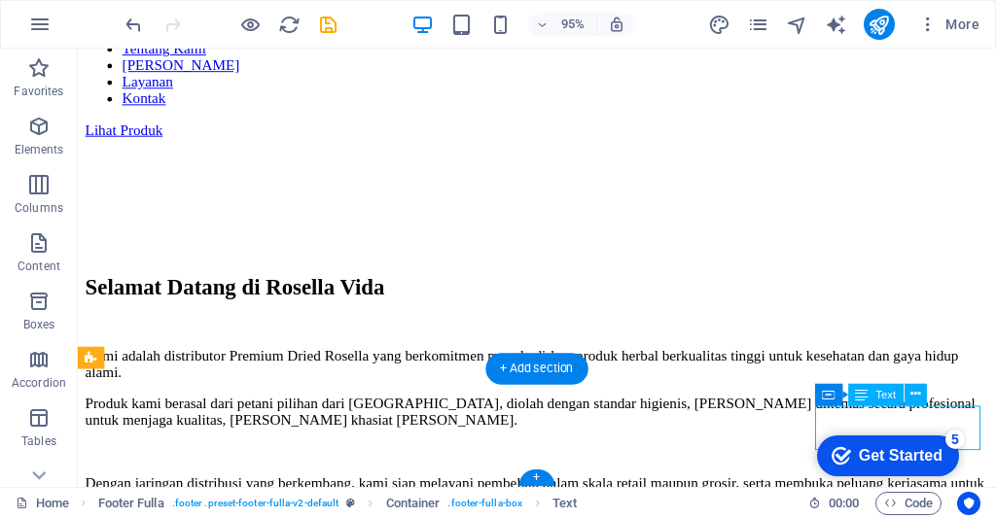
click at [893, 400] on span "Text" at bounding box center [885, 394] width 20 height 11
click at [879, 385] on div "Text" at bounding box center [875, 395] width 55 height 22
click at [883, 389] on span "Text" at bounding box center [885, 394] width 20 height 11
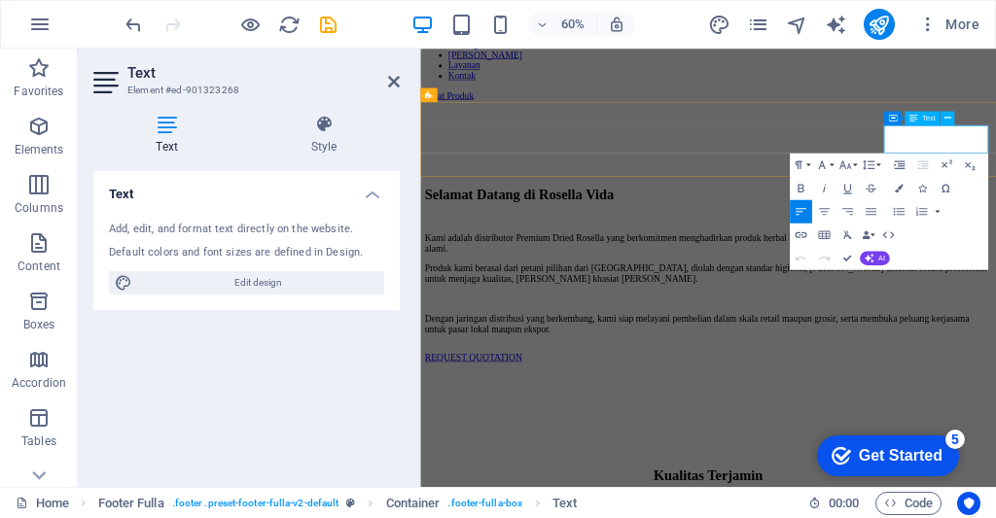
scroll to position [2399, 0]
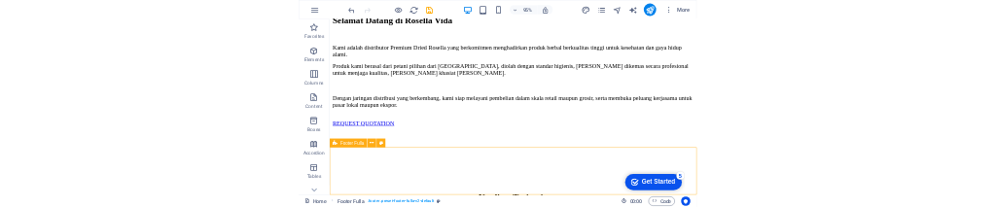
scroll to position [2150, 0]
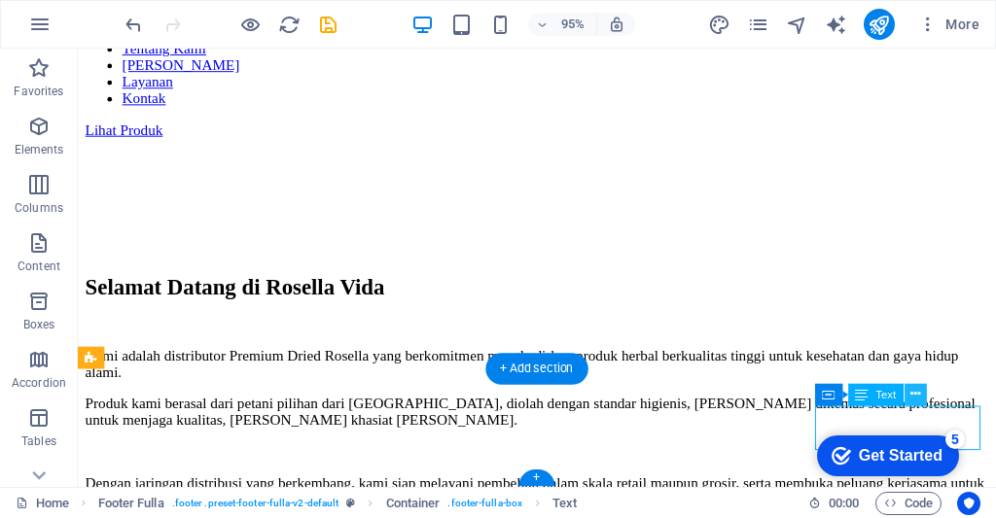
click at [914, 390] on icon at bounding box center [915, 394] width 10 height 19
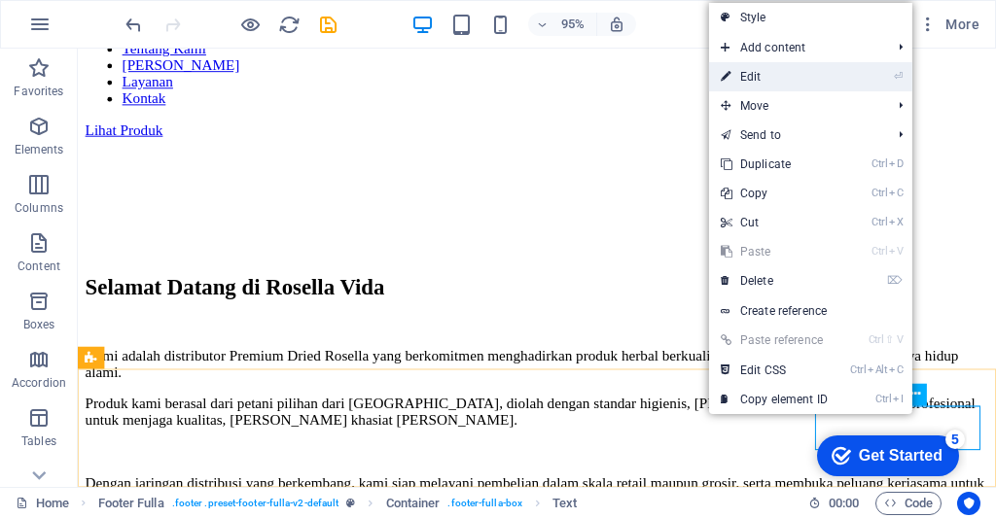
click at [852, 82] on li "⏎ Edit" at bounding box center [810, 76] width 203 height 29
click at [829, 80] on link "⏎ Edit" at bounding box center [774, 76] width 130 height 29
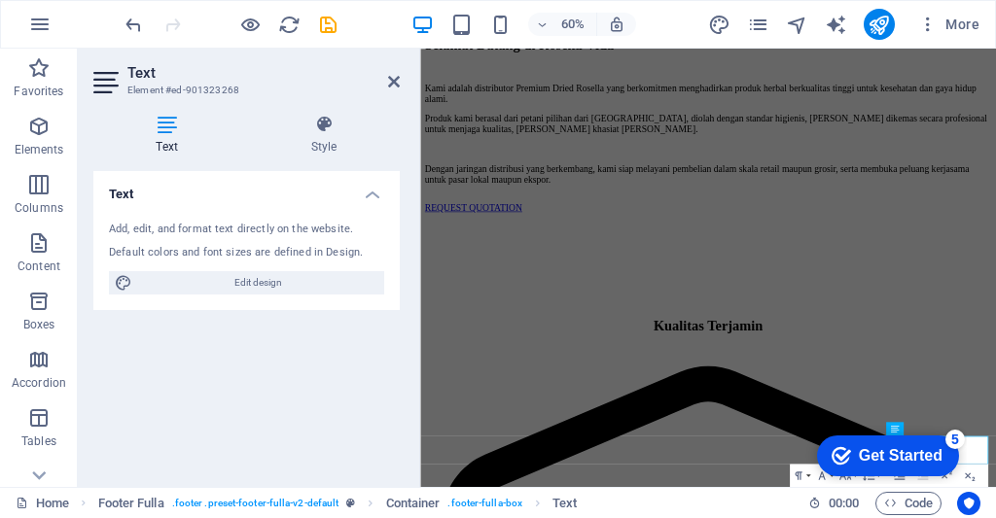
scroll to position [1880, 0]
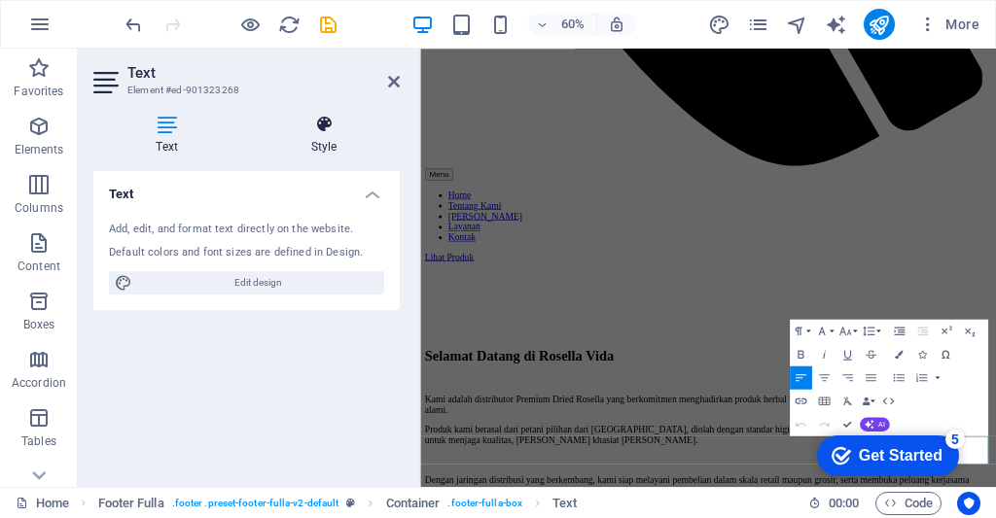
click at [355, 139] on h4 "Style" at bounding box center [324, 135] width 152 height 41
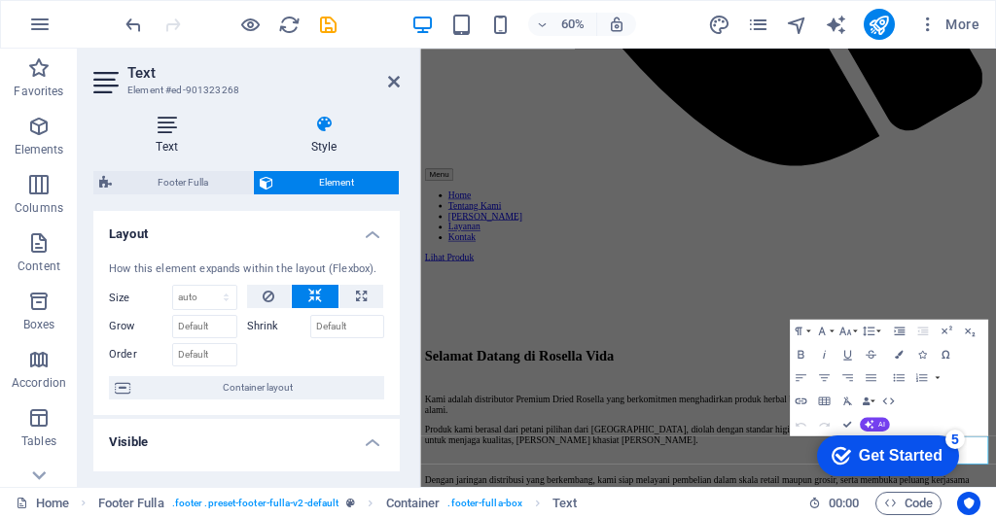
click at [172, 123] on icon at bounding box center [166, 124] width 147 height 19
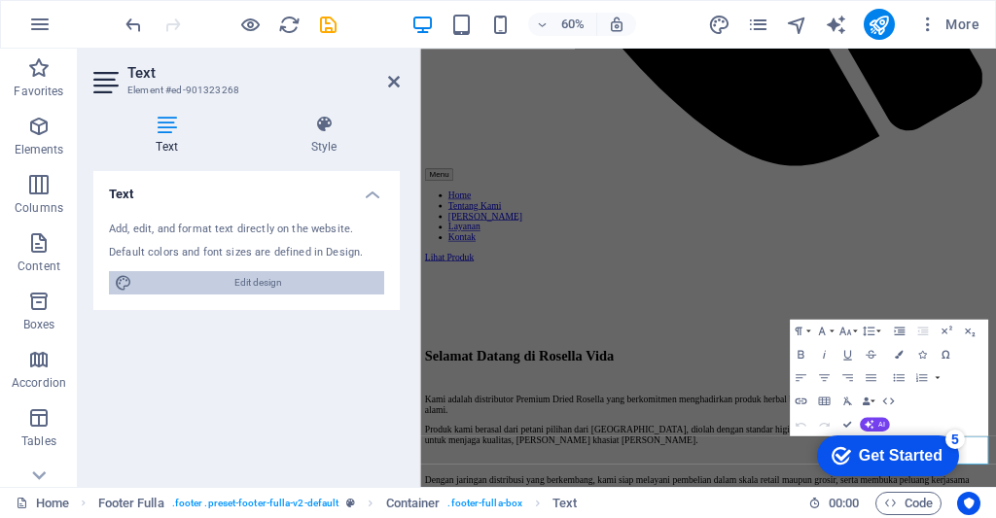
click at [282, 273] on span "Edit design" at bounding box center [258, 282] width 240 height 23
select select "rem"
select select "200"
select select "px"
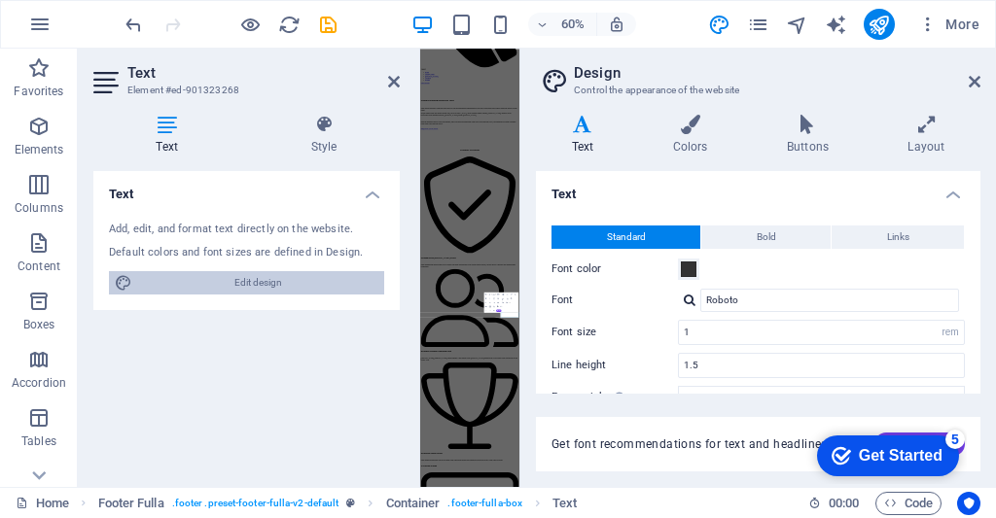
click at [280, 280] on span "Edit design" at bounding box center [258, 282] width 240 height 23
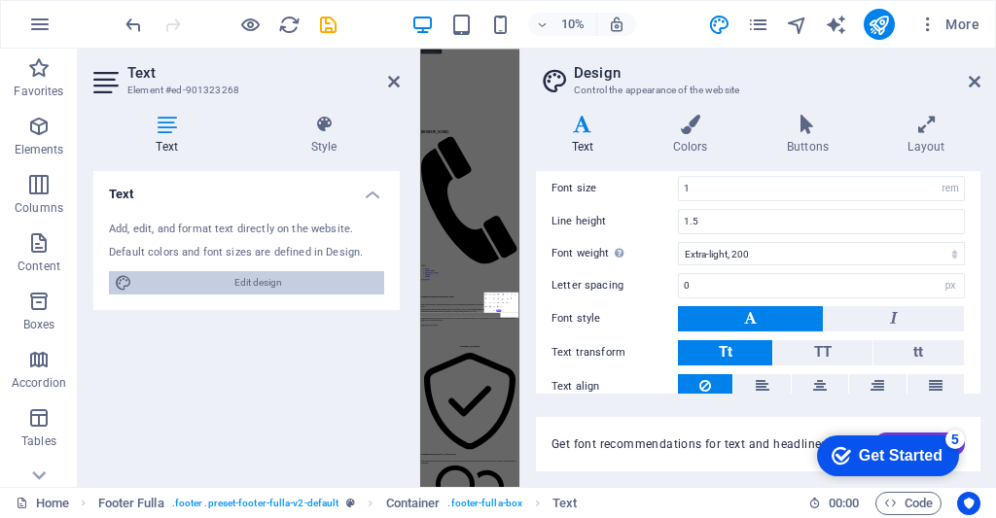
scroll to position [0, 0]
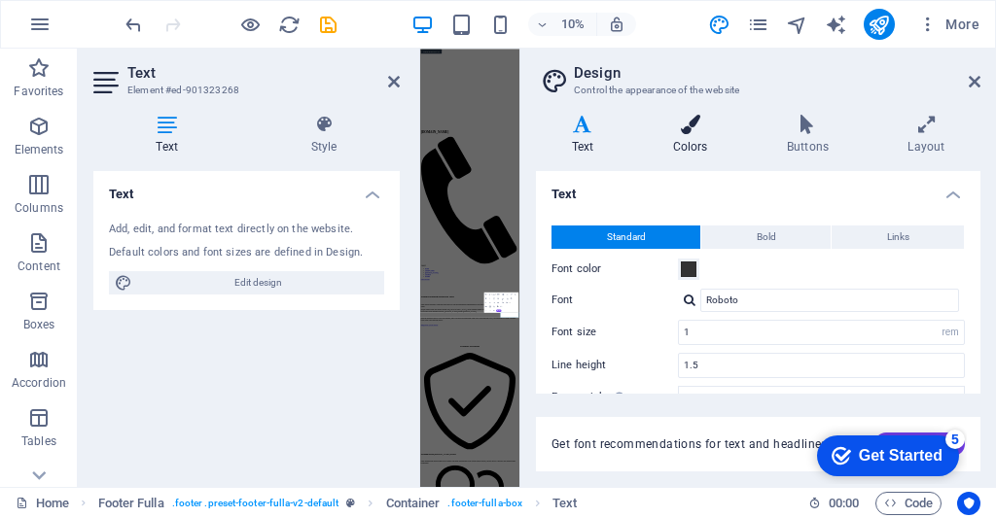
click at [699, 126] on icon at bounding box center [690, 124] width 106 height 19
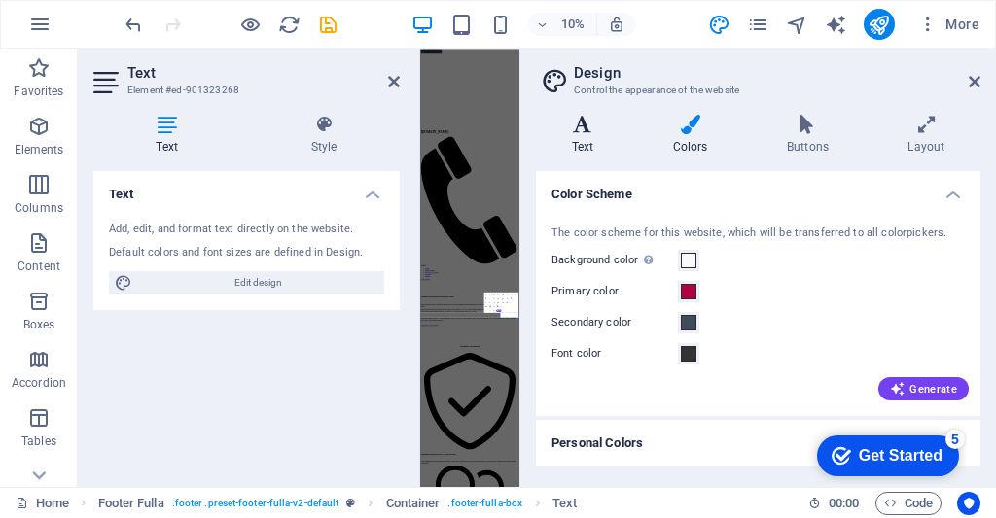
click at [585, 130] on icon at bounding box center [582, 124] width 93 height 19
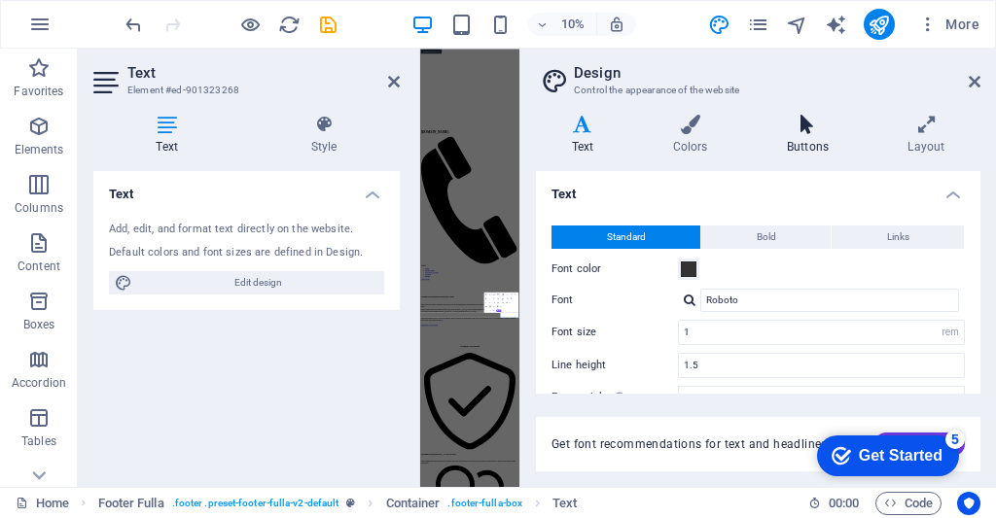
click at [817, 144] on h4 "Buttons" at bounding box center [811, 135] width 121 height 41
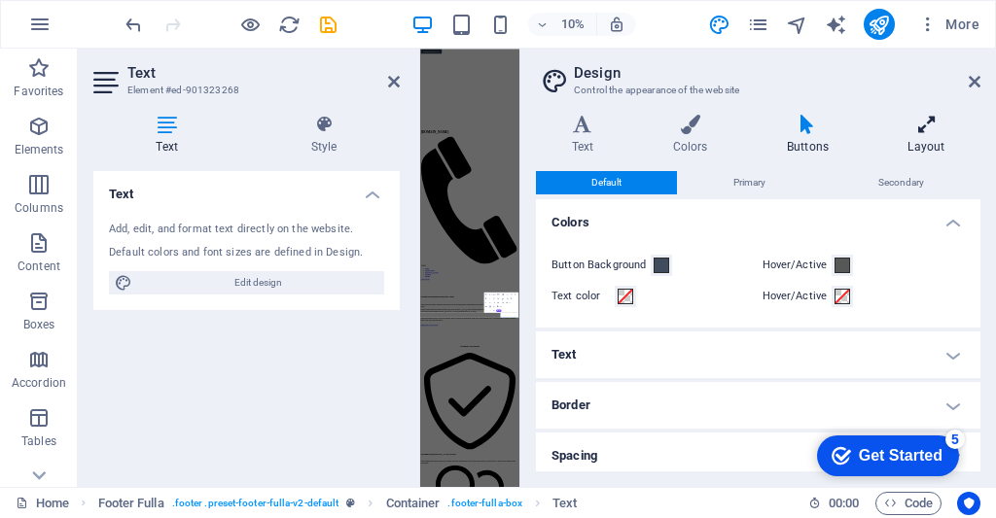
click at [926, 131] on icon at bounding box center [926, 124] width 108 height 19
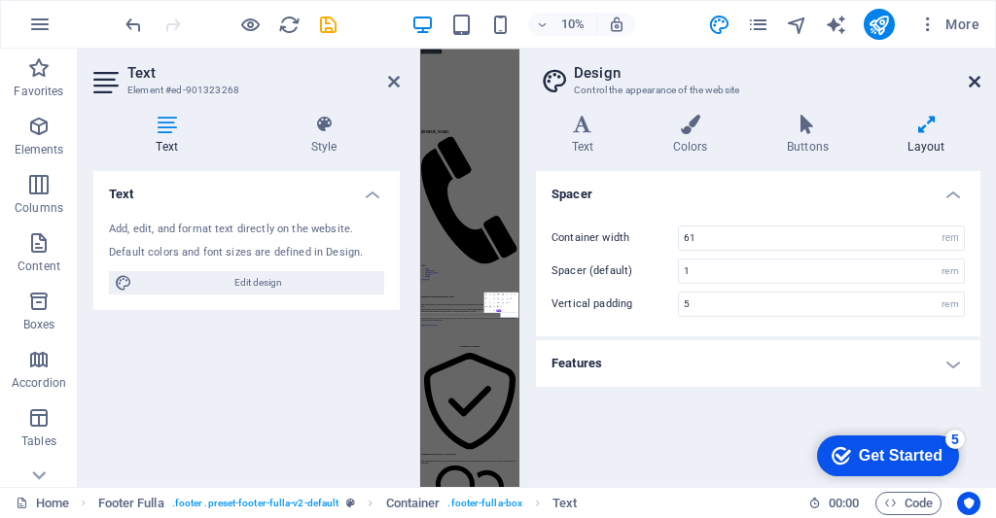
click at [973, 78] on icon at bounding box center [974, 82] width 12 height 16
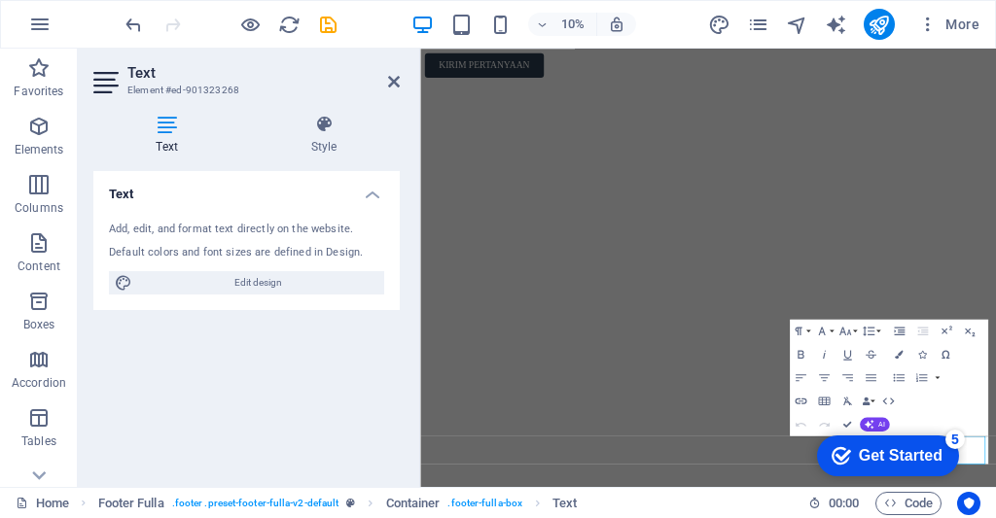
scroll to position [1880, 0]
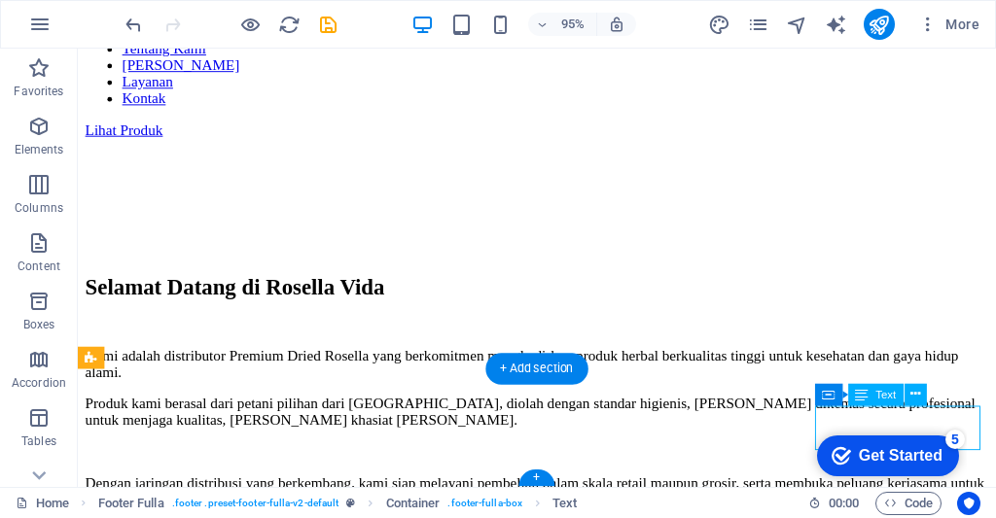
click at [865, 395] on icon at bounding box center [862, 395] width 13 height 22
click at [879, 394] on span "Text" at bounding box center [885, 394] width 20 height 11
click at [883, 400] on span "Text" at bounding box center [885, 394] width 20 height 11
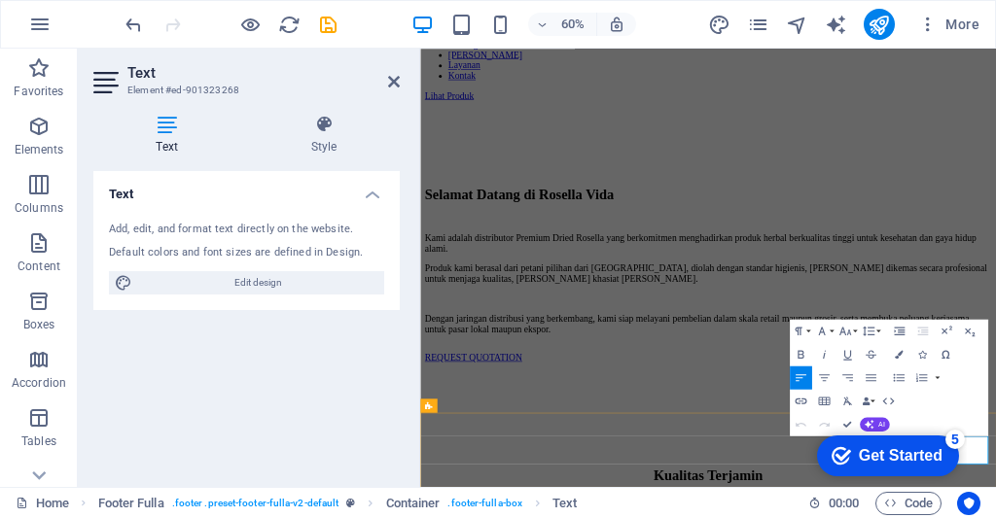
scroll to position [2399, 0]
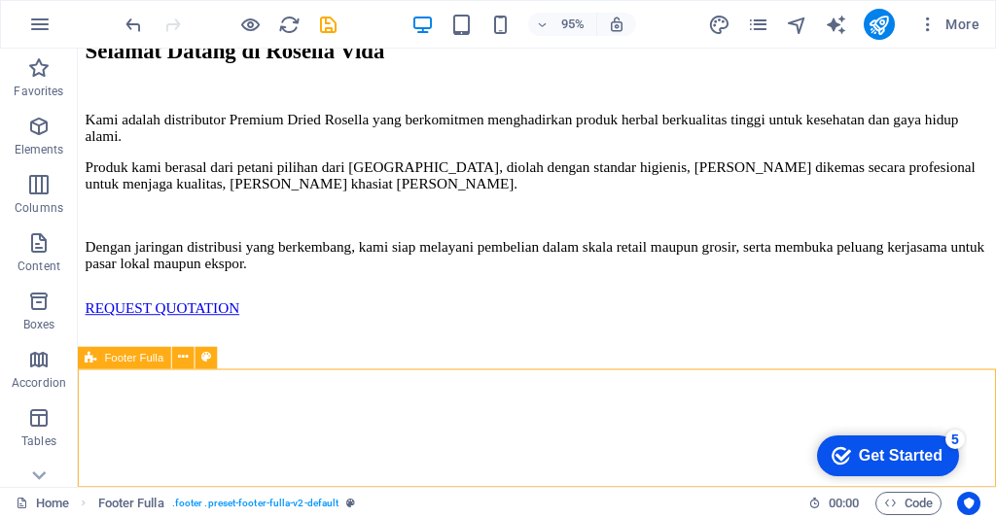
scroll to position [2150, 0]
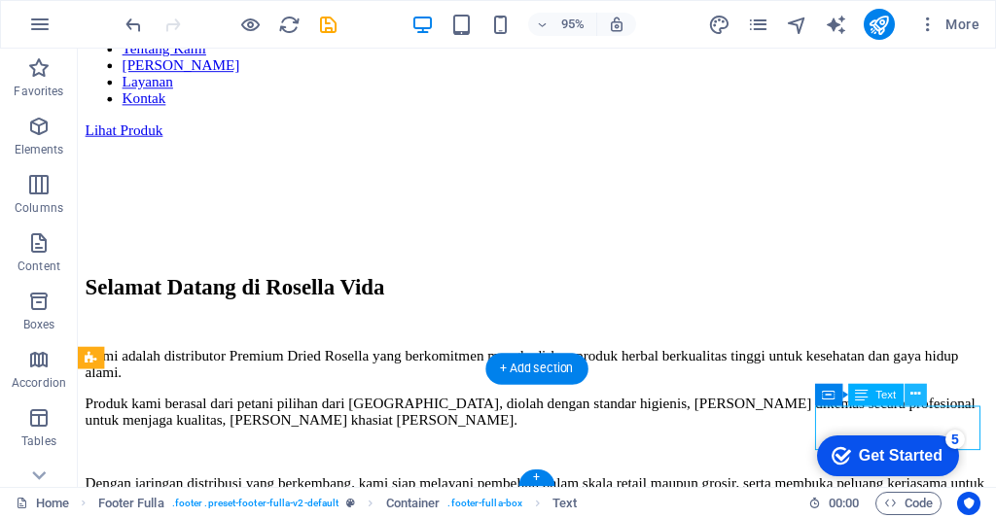
click at [914, 400] on icon at bounding box center [915, 394] width 10 height 19
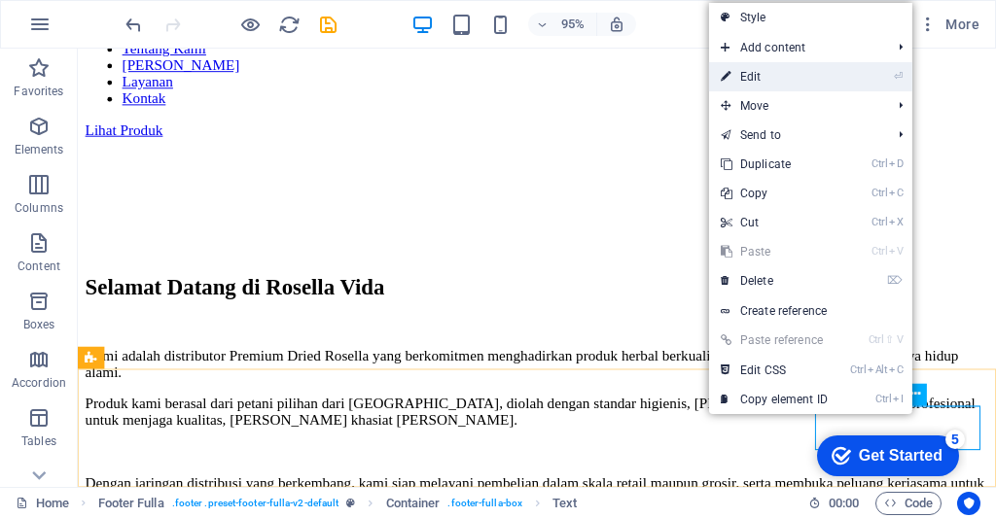
click at [894, 76] on icon "⏎" at bounding box center [898, 76] width 9 height 13
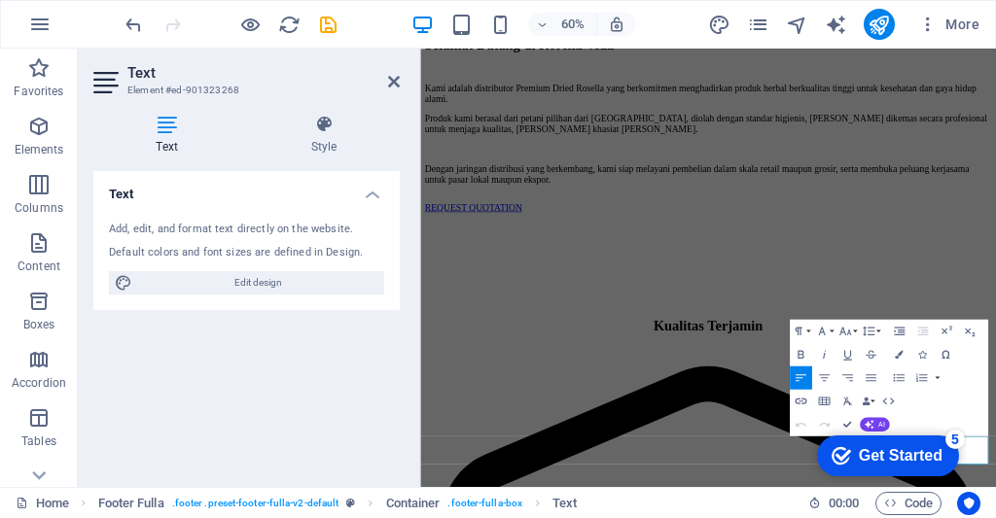
scroll to position [1880, 0]
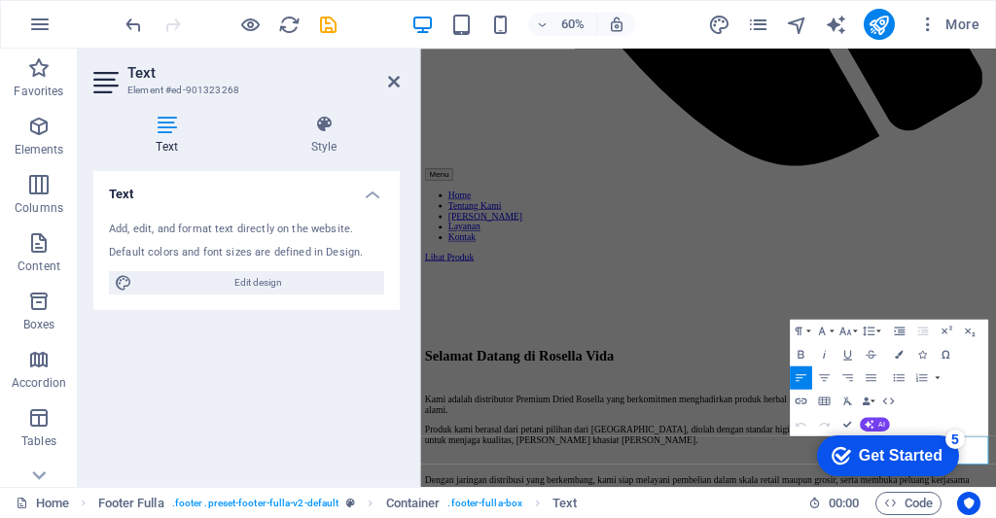
click at [377, 190] on h4 "Text" at bounding box center [246, 188] width 306 height 35
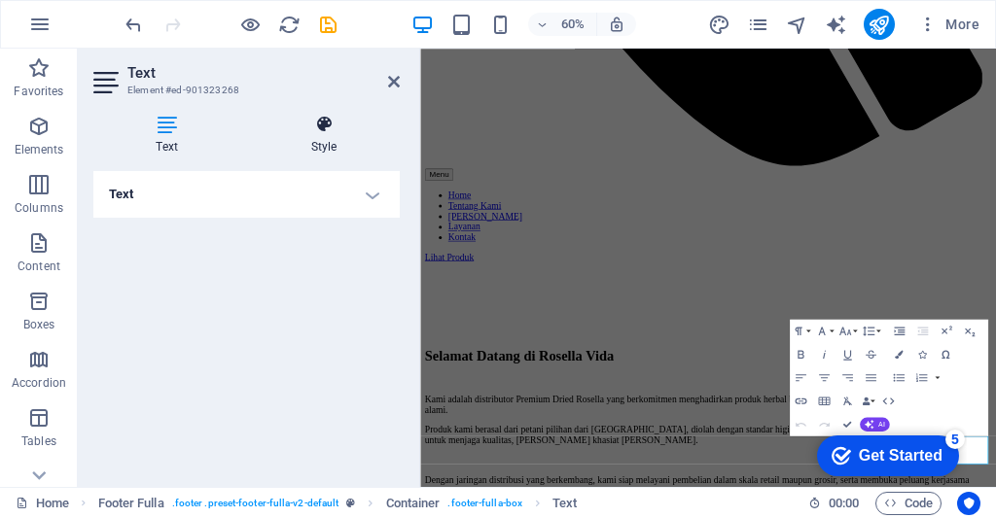
click at [331, 127] on icon at bounding box center [324, 124] width 152 height 19
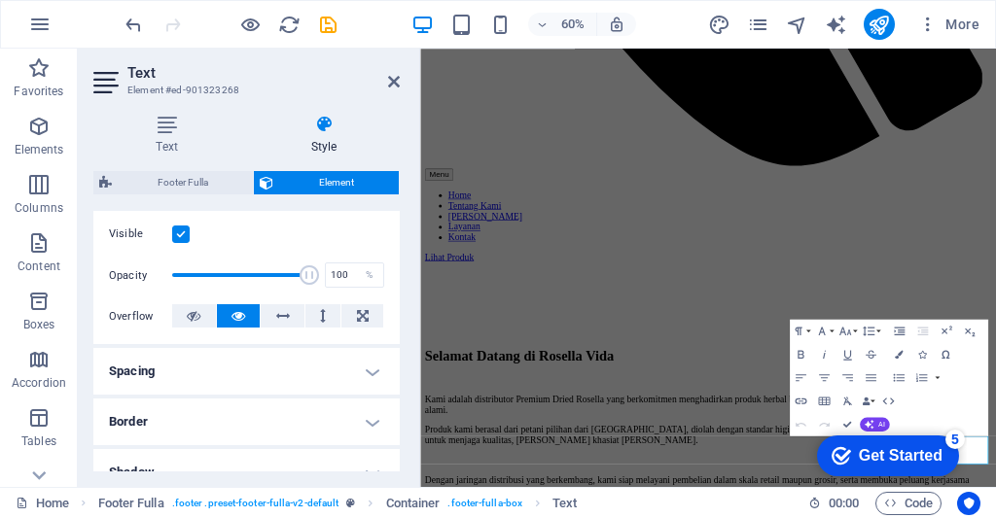
scroll to position [249, 0]
click at [169, 125] on icon at bounding box center [166, 124] width 147 height 19
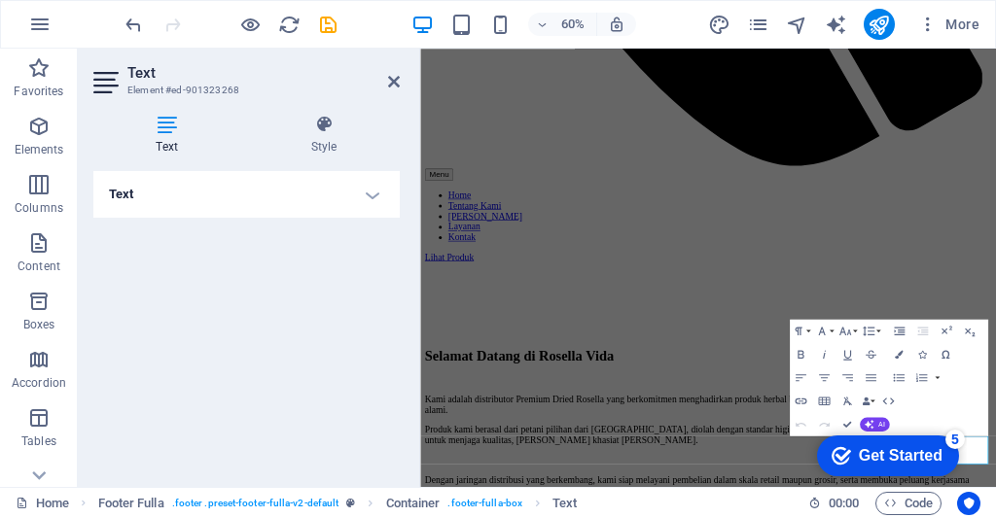
click at [103, 88] on icon at bounding box center [107, 82] width 29 height 31
click at [113, 88] on icon at bounding box center [107, 82] width 29 height 31
click at [377, 197] on h4 "Text" at bounding box center [246, 194] width 306 height 47
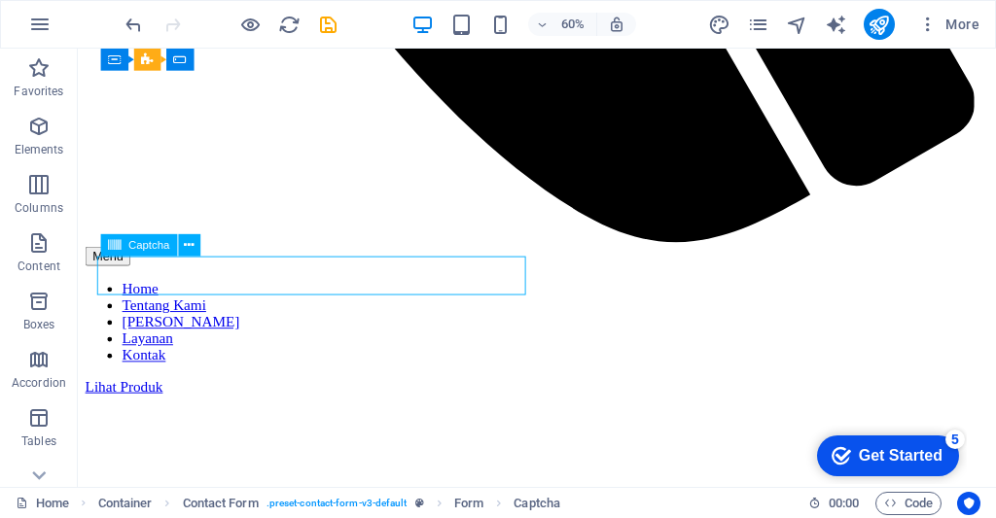
scroll to position [2150, 0]
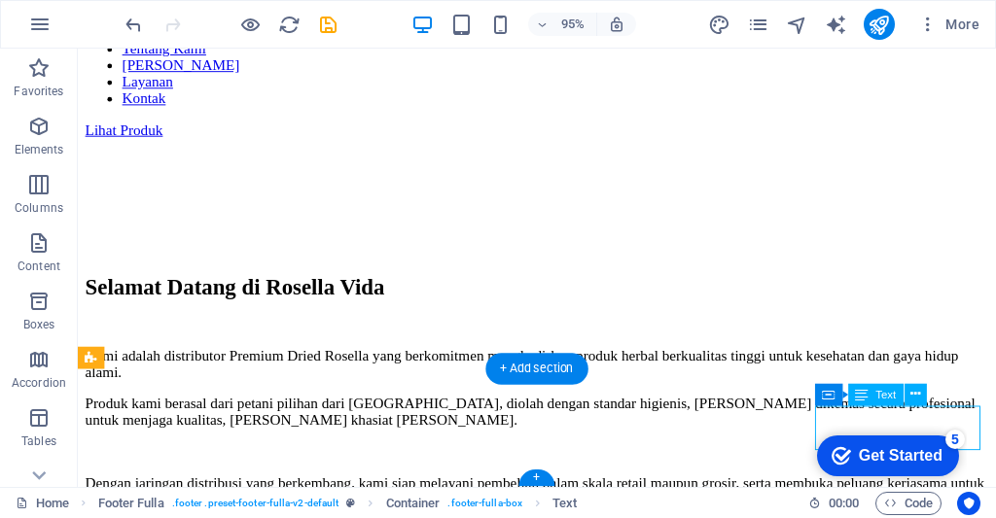
click at [839, 387] on div "Container" at bounding box center [829, 395] width 28 height 22
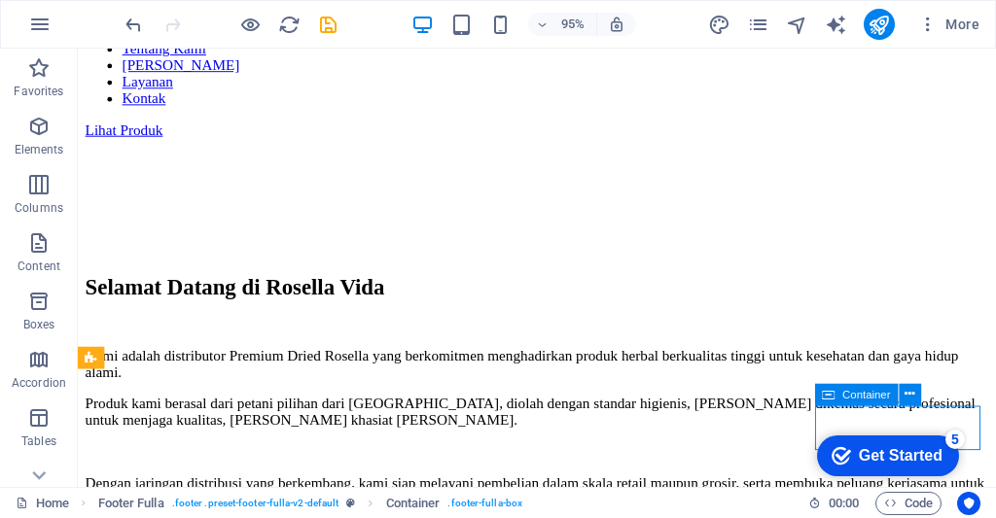
click at [877, 396] on span "Container" at bounding box center [866, 394] width 48 height 11
click at [914, 395] on icon at bounding box center [909, 394] width 10 height 19
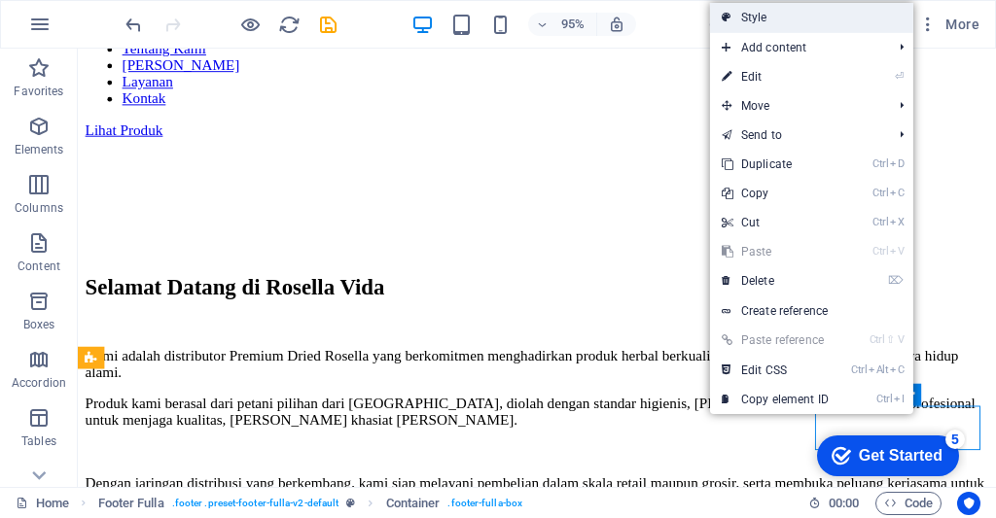
click at [817, 21] on link "Style" at bounding box center [811, 17] width 203 height 29
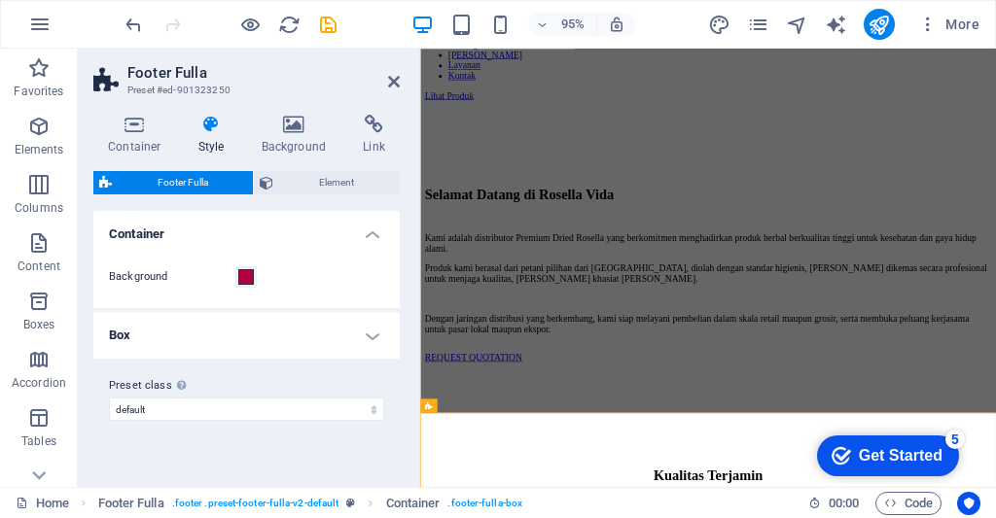
scroll to position [1880, 0]
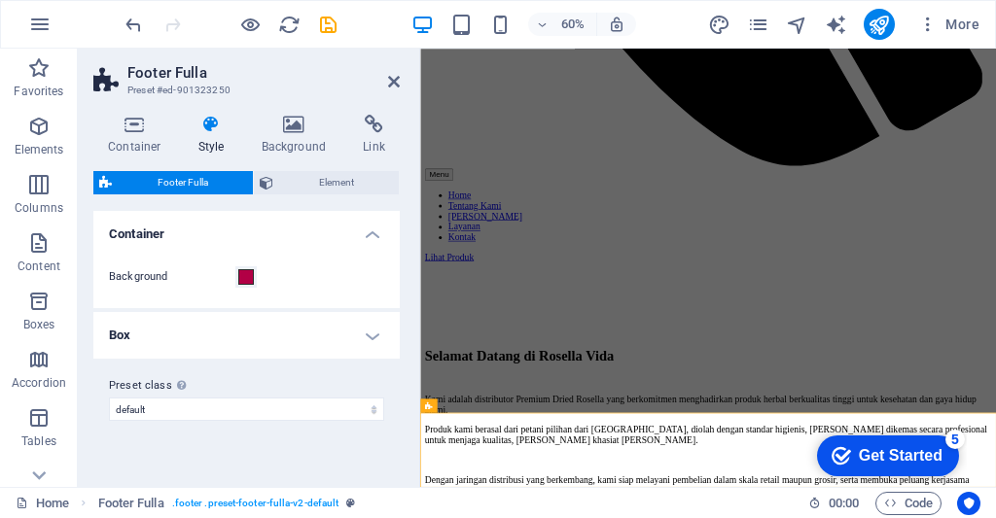
click at [380, 344] on h4 "Box" at bounding box center [246, 335] width 306 height 47
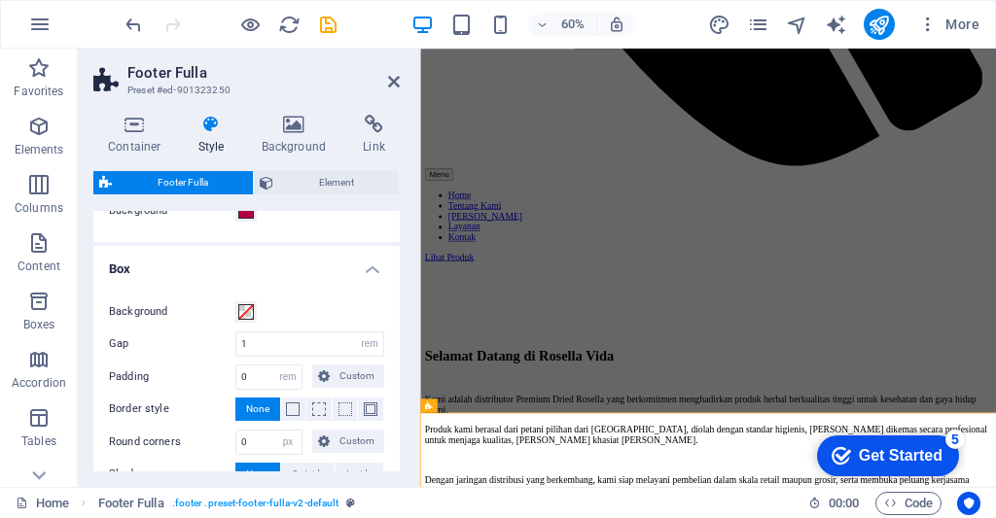
scroll to position [84, 0]
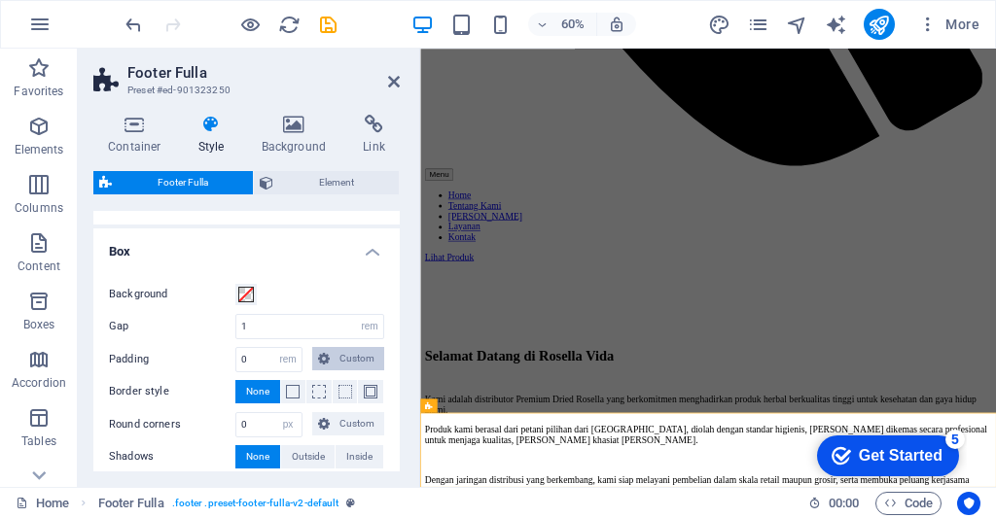
click at [356, 356] on span "Custom" at bounding box center [356, 358] width 43 height 23
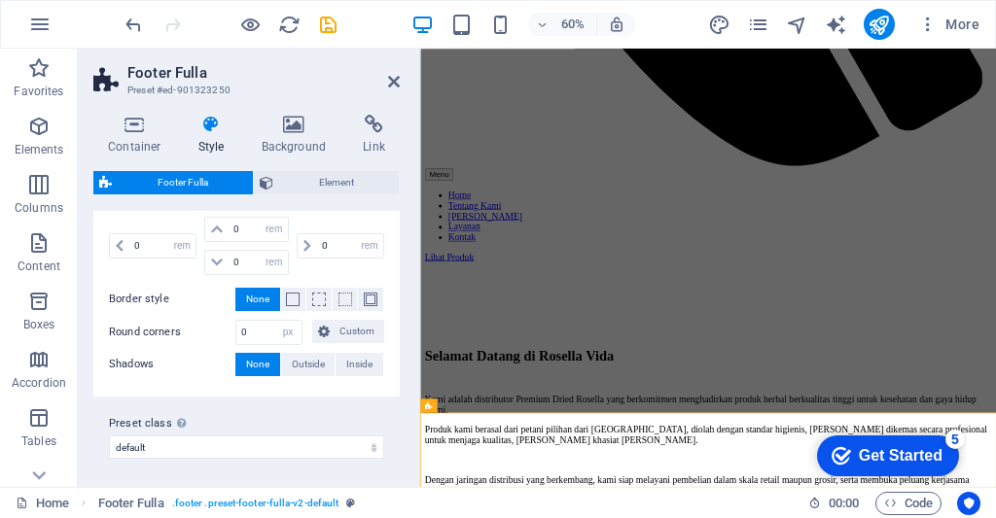
scroll to position [0, 0]
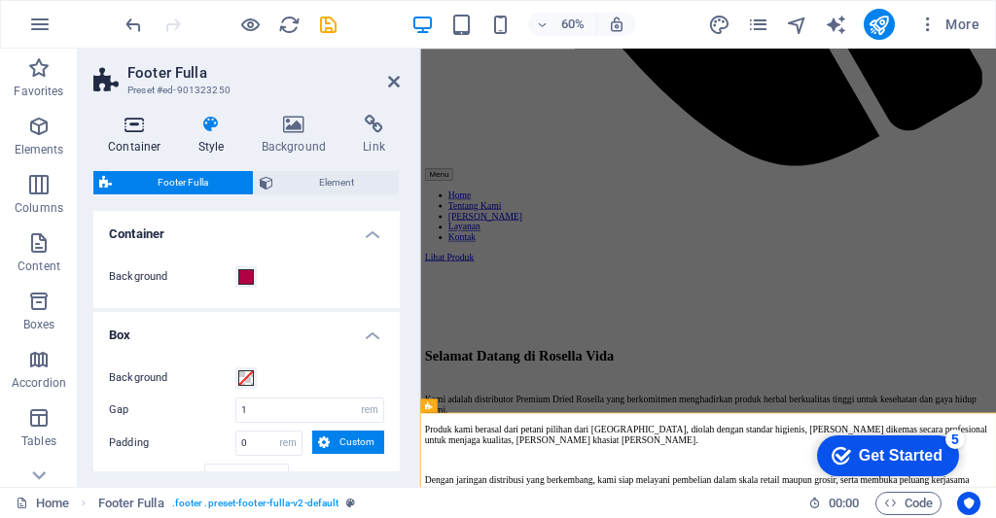
click at [133, 130] on icon at bounding box center [134, 124] width 83 height 19
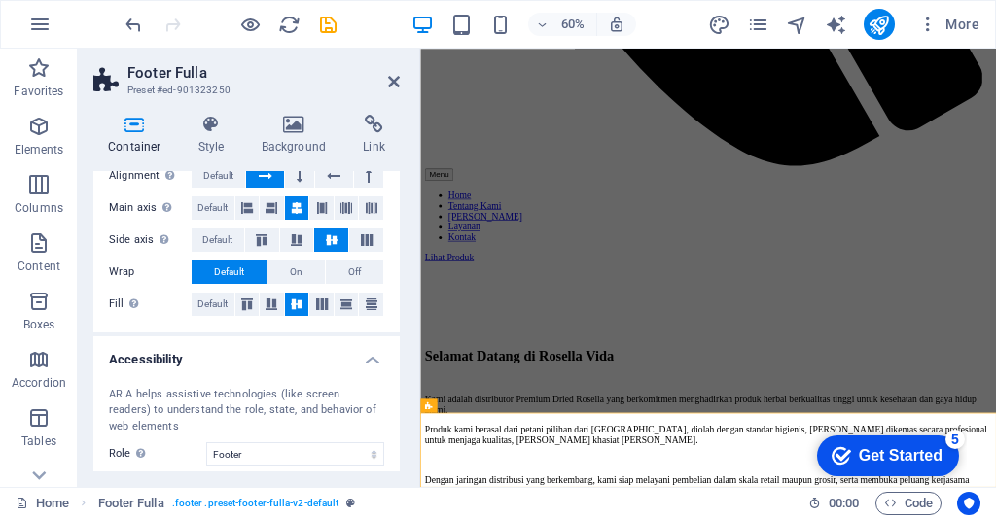
scroll to position [319, 0]
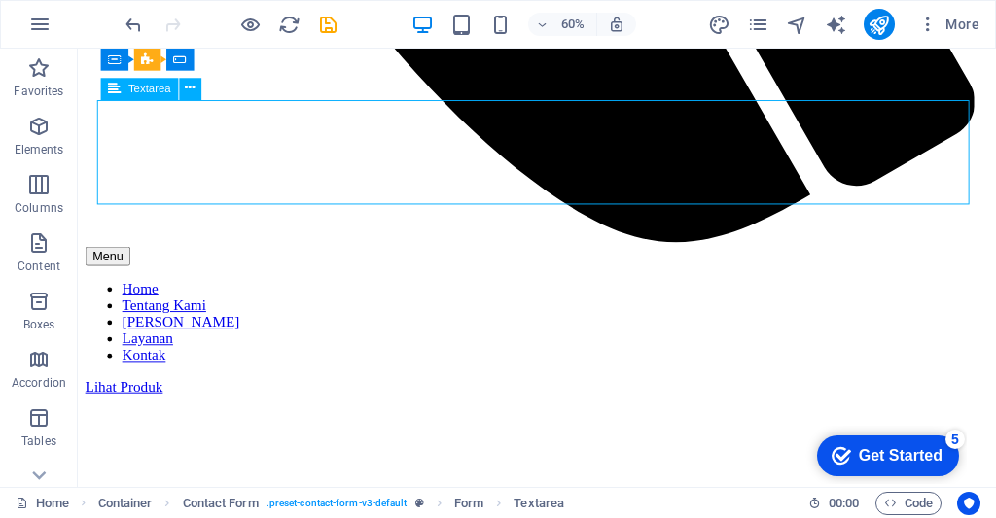
scroll to position [2150, 0]
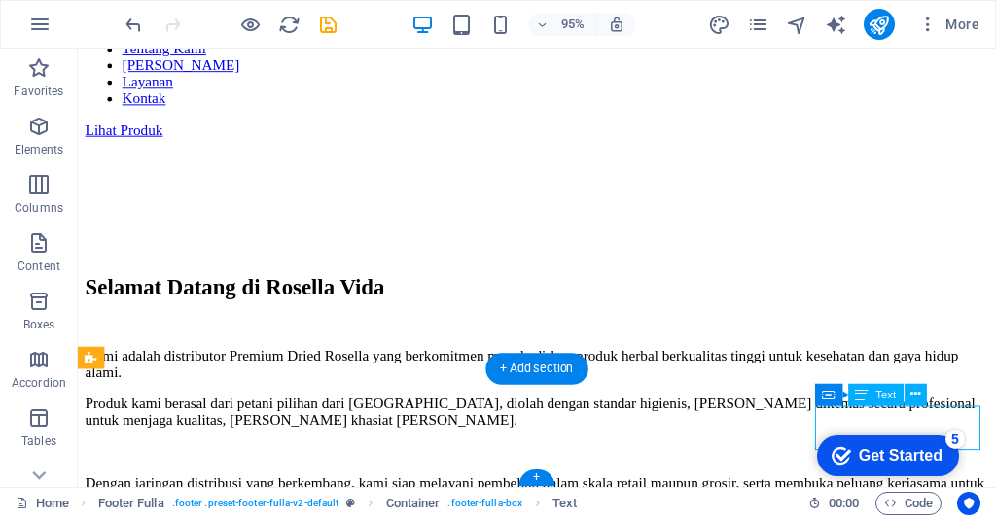
click at [882, 396] on span "Text" at bounding box center [885, 394] width 20 height 11
click at [873, 396] on div "Text" at bounding box center [875, 395] width 55 height 22
click at [871, 397] on div "Text" at bounding box center [875, 395] width 55 height 22
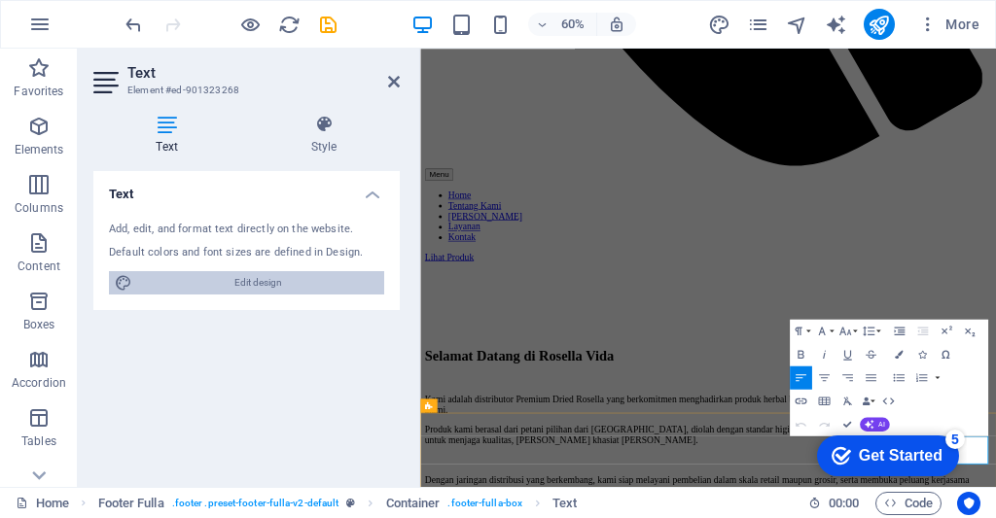
click at [189, 284] on span "Edit design" at bounding box center [258, 282] width 240 height 23
select select "rem"
select select "200"
select select "px"
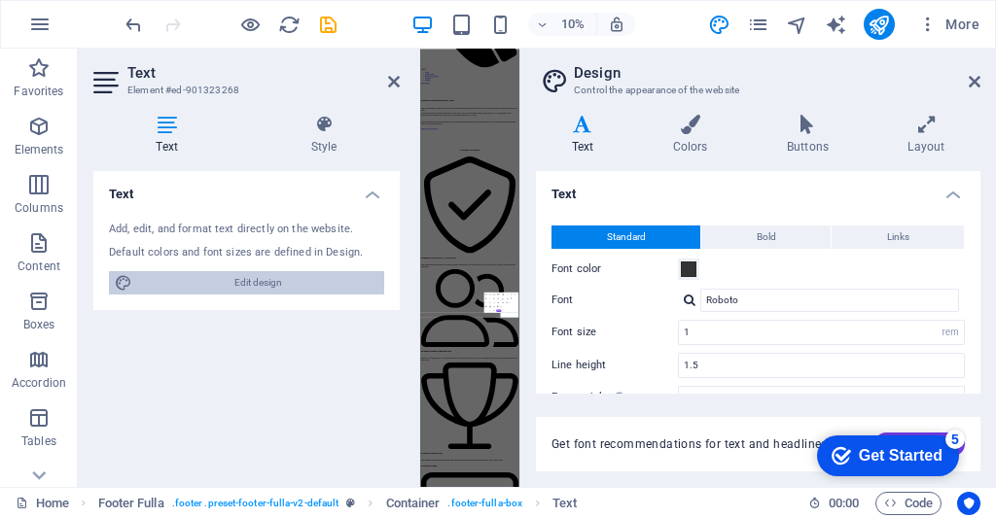
scroll to position [0, 0]
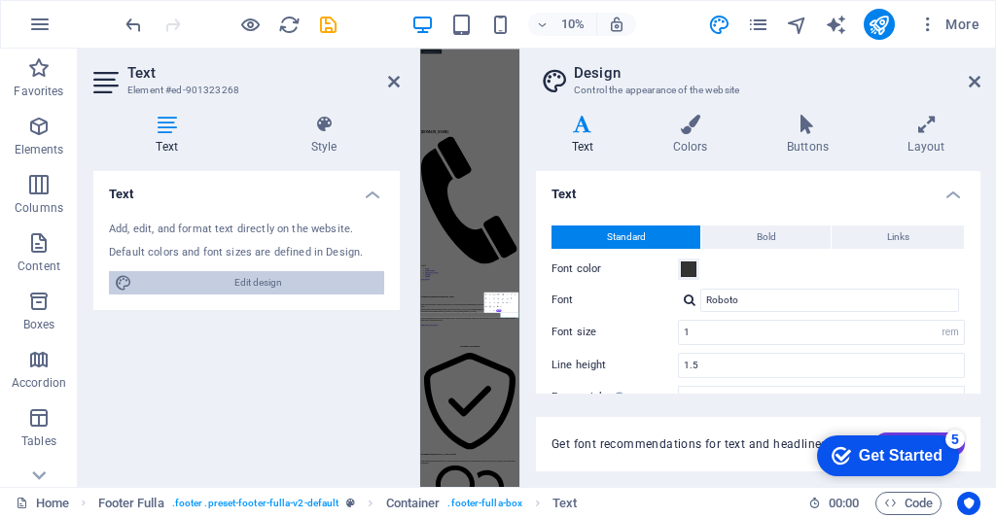
click at [349, 271] on span "Edit design" at bounding box center [258, 282] width 240 height 23
click at [352, 280] on span "Edit design" at bounding box center [258, 282] width 240 height 23
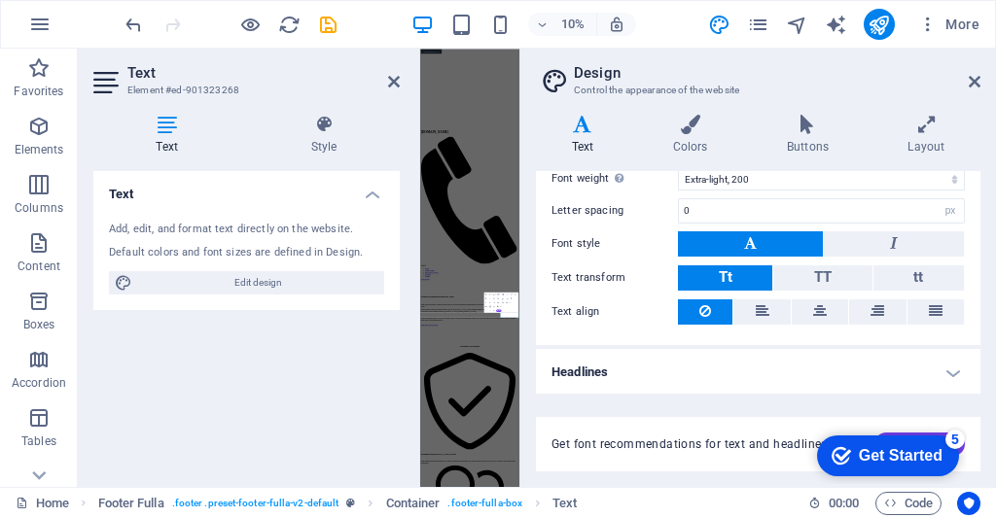
click at [927, 373] on h4 "Headlines" at bounding box center [758, 372] width 444 height 47
click at [916, 356] on h4 "Headlines" at bounding box center [758, 366] width 444 height 35
click at [926, 371] on h4 "Headlines" at bounding box center [758, 372] width 444 height 47
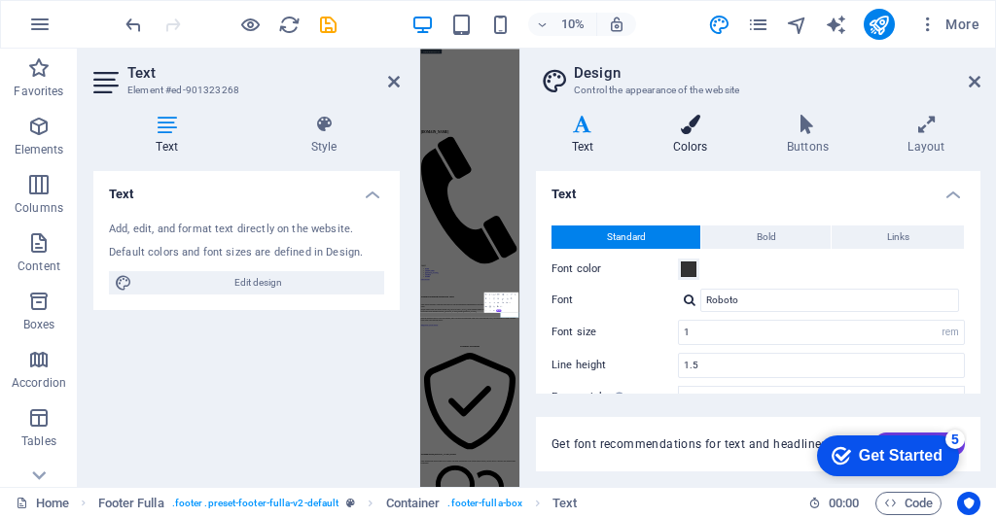
click at [695, 136] on h4 "Colors" at bounding box center [694, 135] width 114 height 41
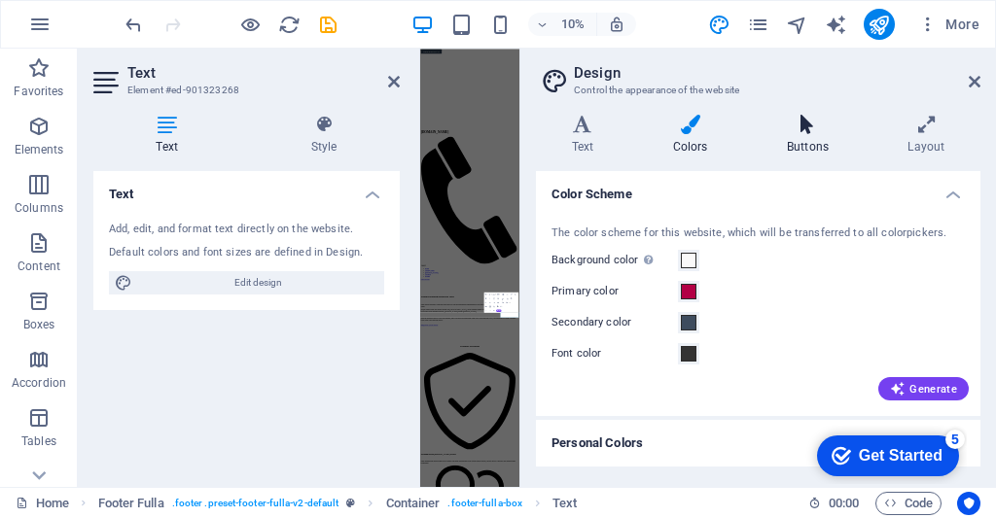
click at [810, 132] on icon at bounding box center [807, 124] width 113 height 19
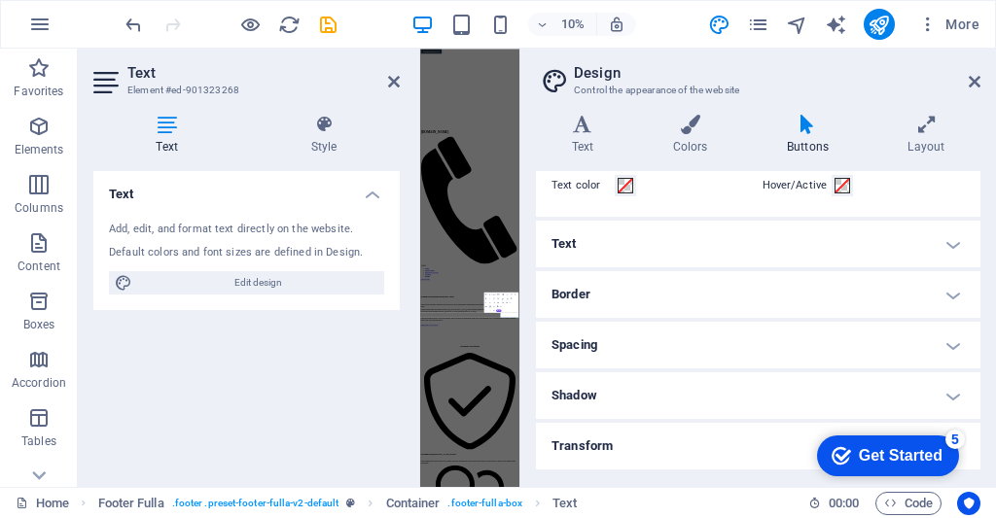
scroll to position [109, 0]
click at [799, 247] on h4 "Text" at bounding box center [758, 246] width 444 height 47
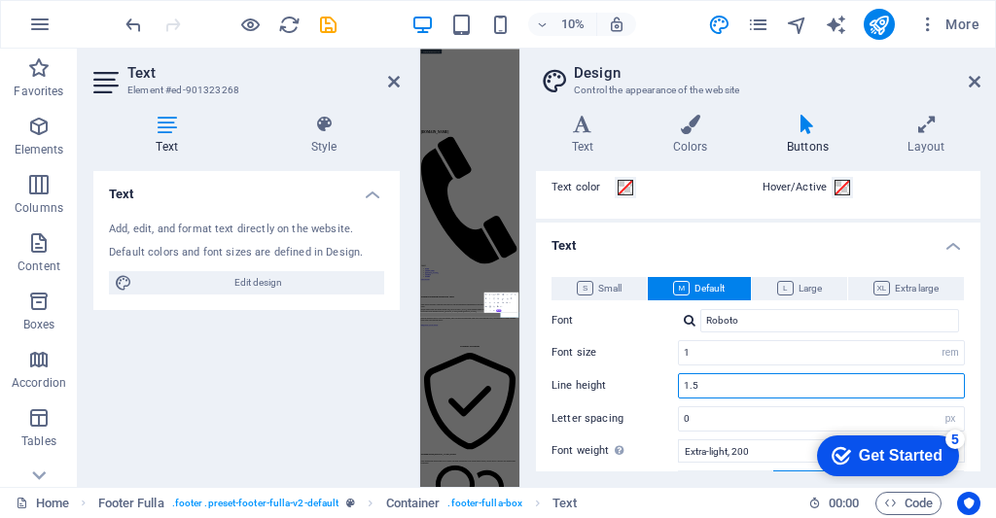
type input "1.51"
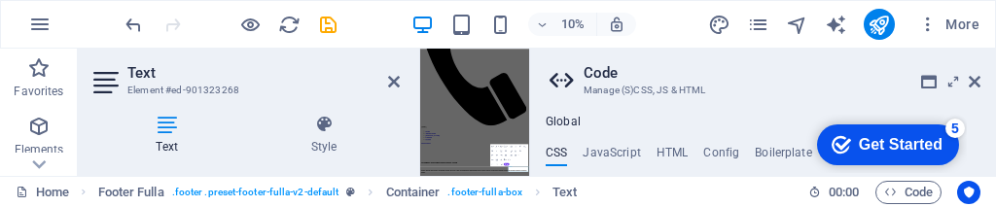
scroll to position [1500, 0]
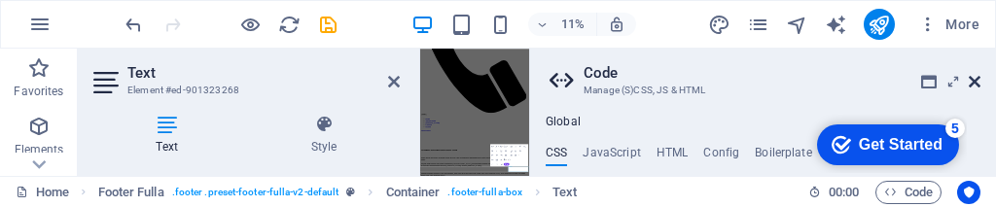
click at [975, 78] on icon at bounding box center [974, 82] width 12 height 16
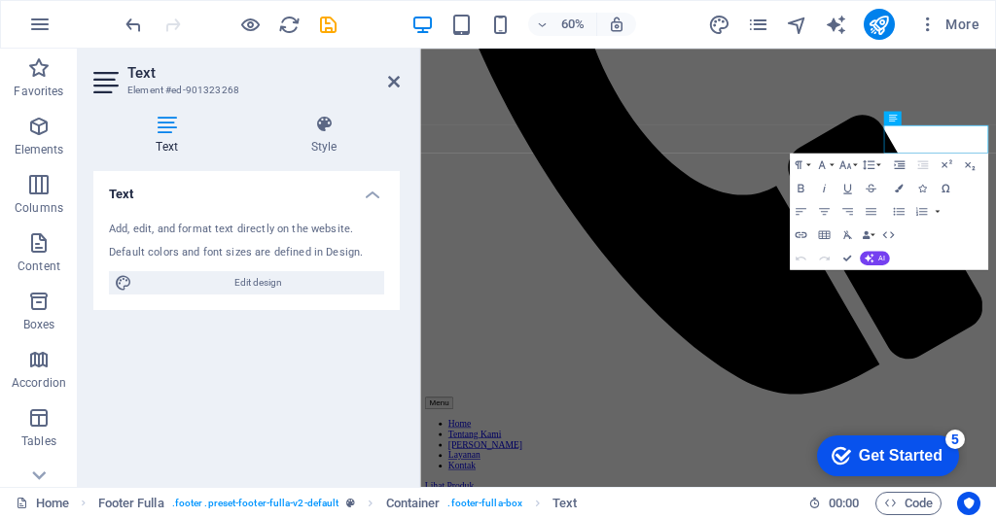
scroll to position [1880, 0]
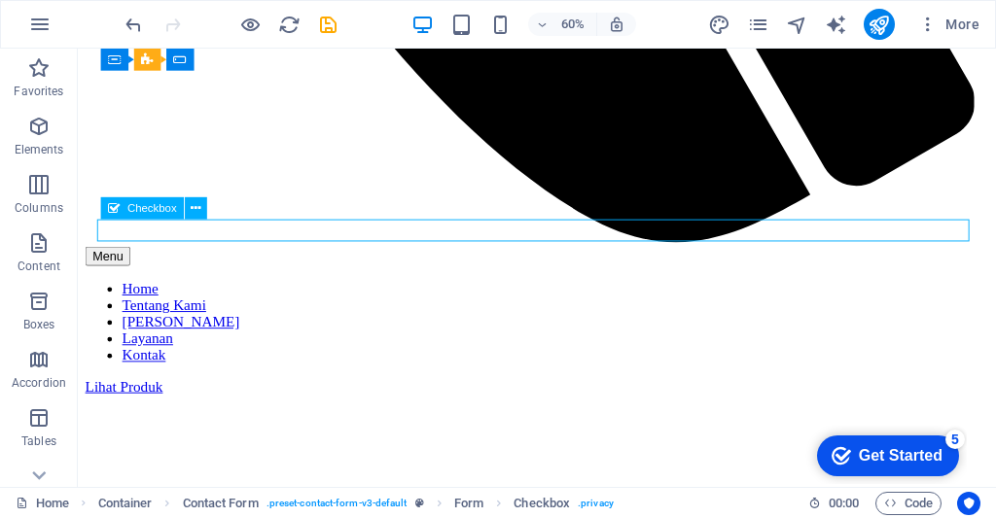
scroll to position [2150, 0]
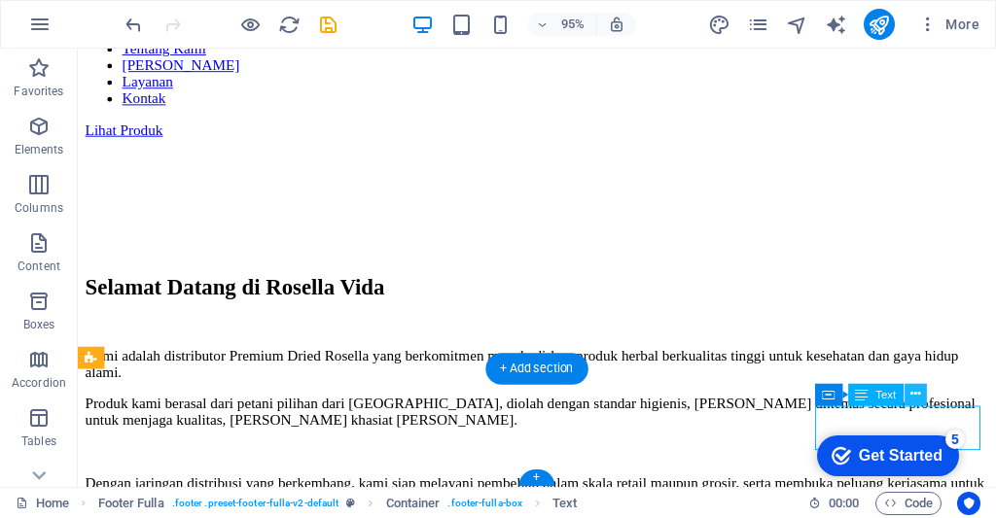
click at [918, 398] on icon at bounding box center [915, 394] width 10 height 19
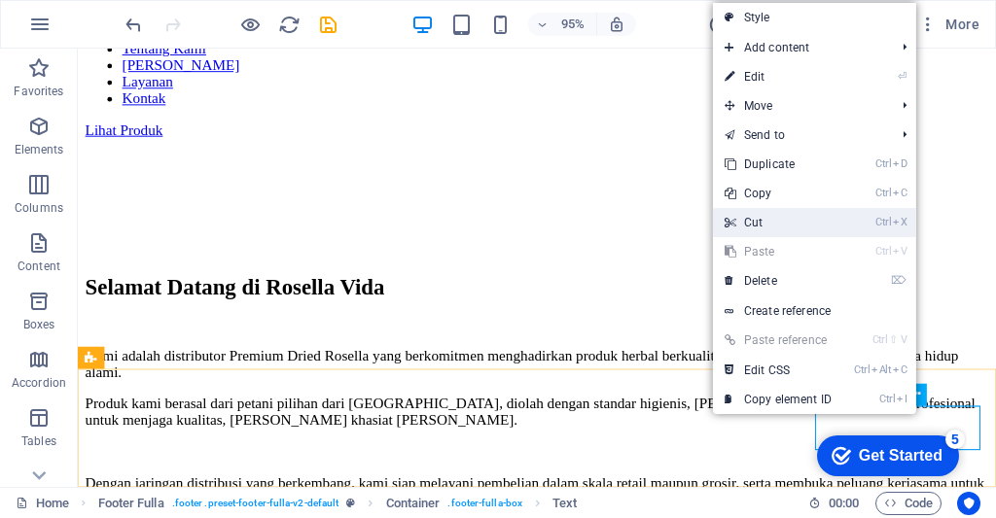
click at [795, 223] on link "Ctrl X Cut" at bounding box center [778, 222] width 130 height 29
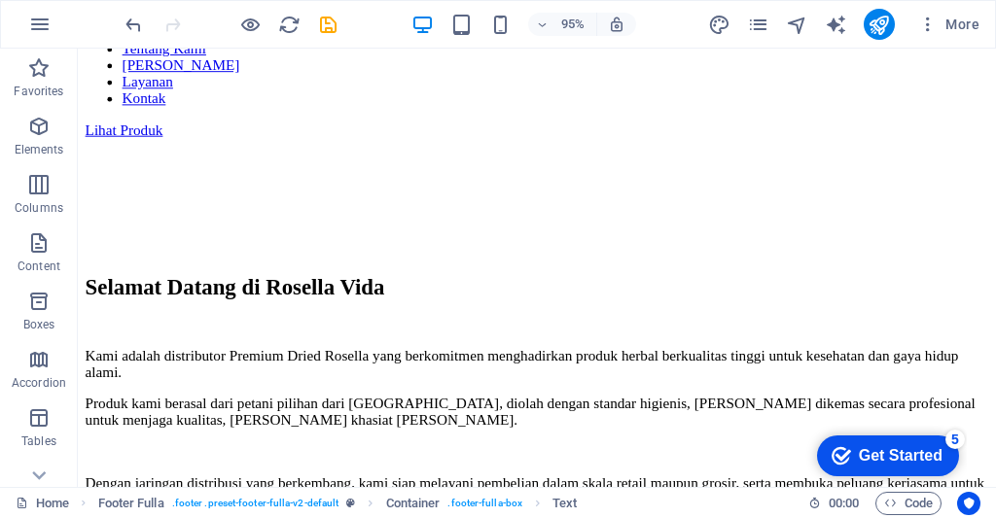
scroll to position [2276, 0]
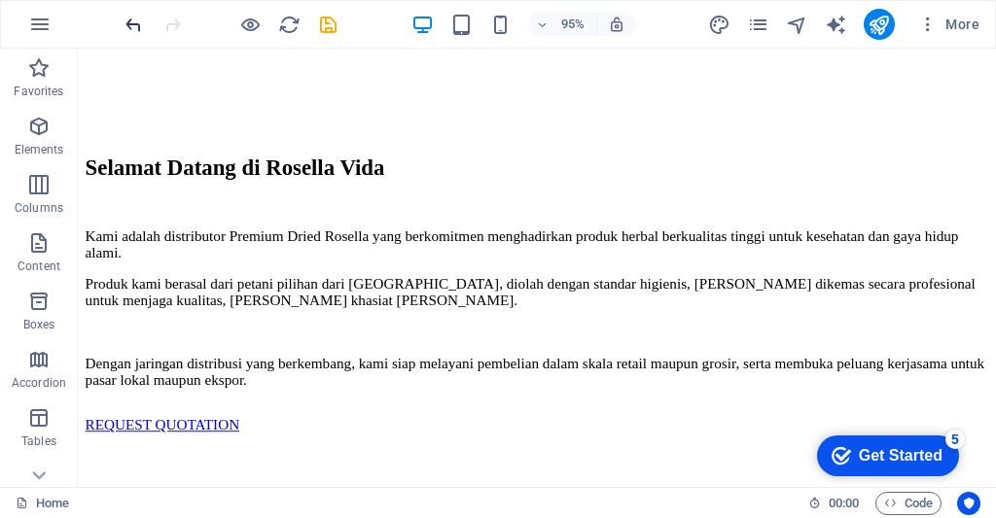
click at [126, 28] on icon "undo" at bounding box center [134, 25] width 22 height 22
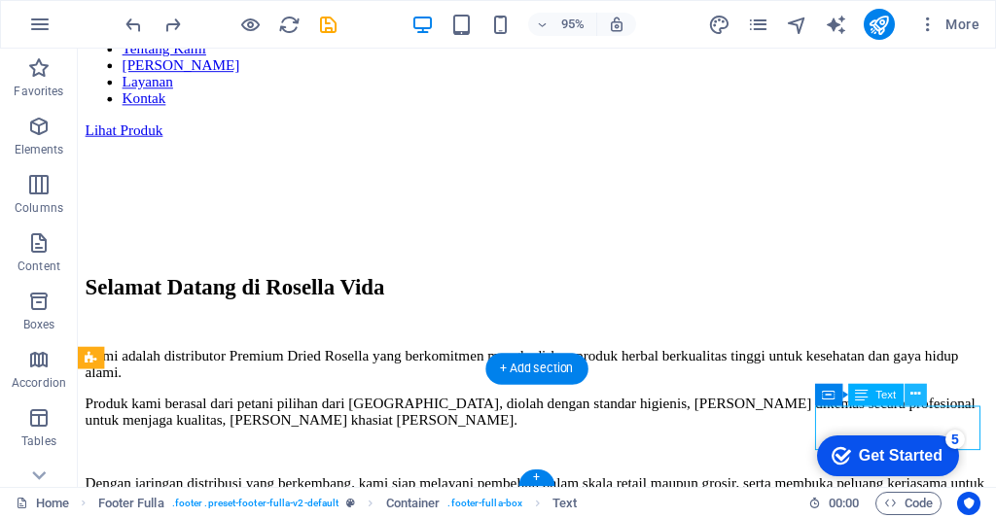
click at [908, 390] on button at bounding box center [915, 395] width 22 height 22
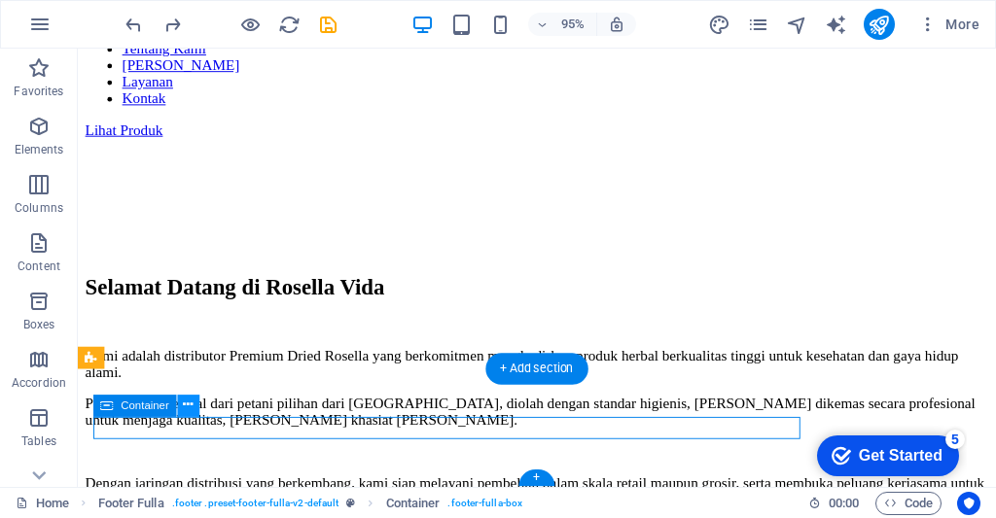
click at [179, 407] on button at bounding box center [188, 406] width 22 height 22
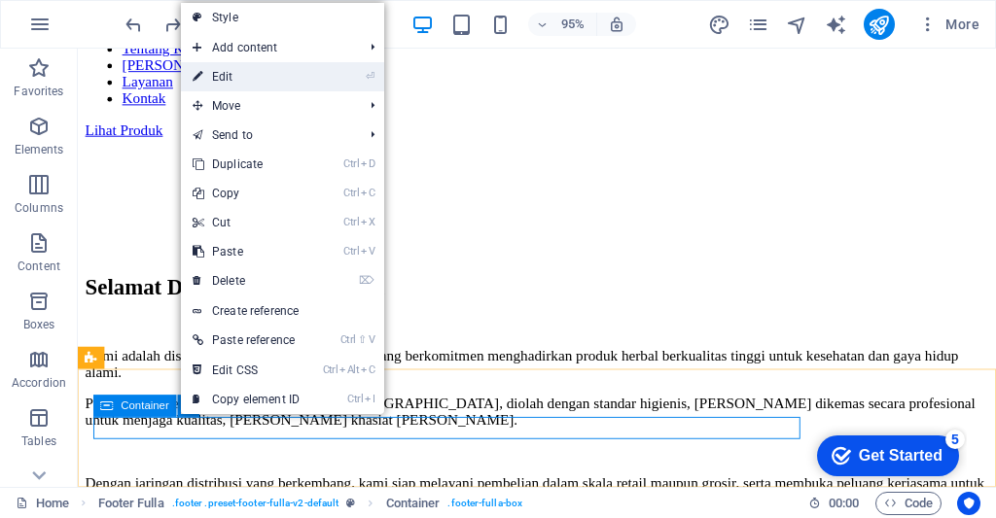
click at [197, 78] on icon at bounding box center [198, 76] width 10 height 29
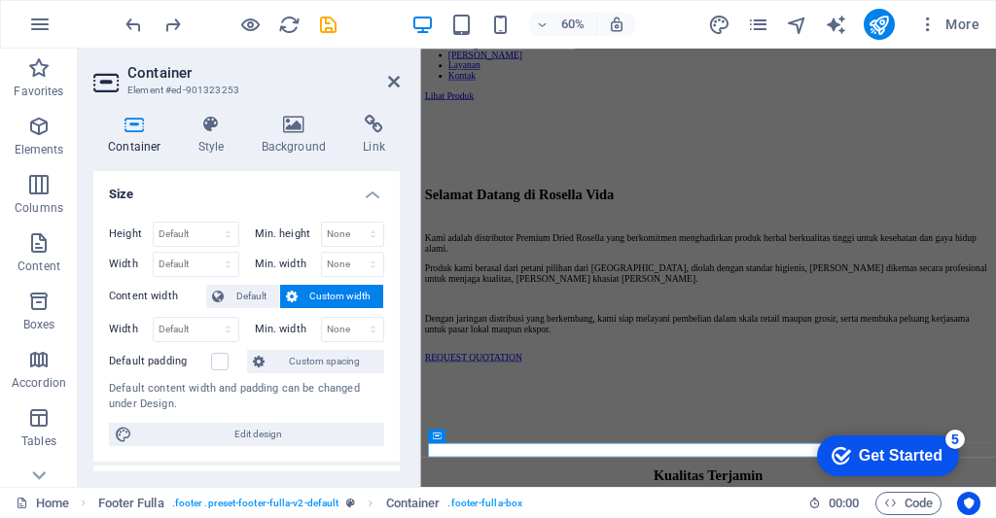
scroll to position [1880, 0]
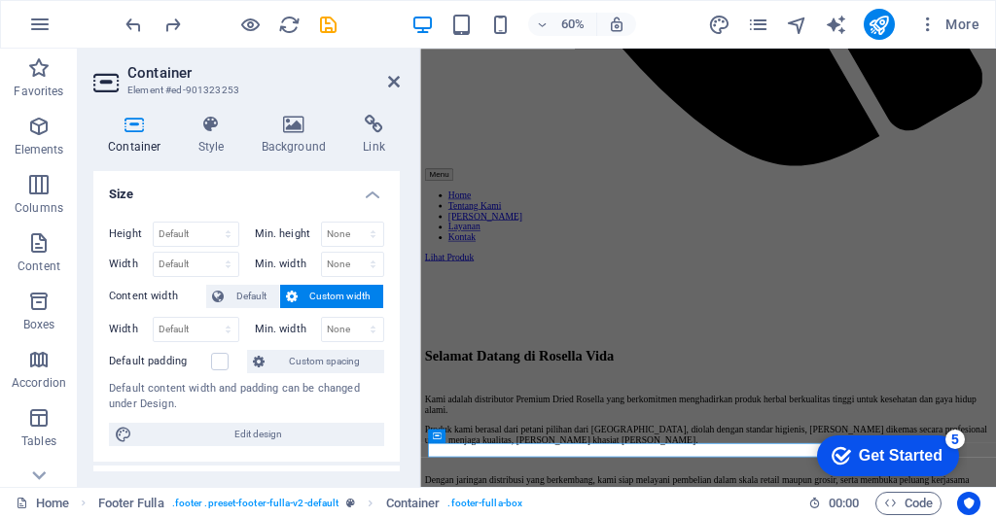
click at [105, 86] on icon at bounding box center [107, 82] width 29 height 31
click at [98, 82] on icon at bounding box center [107, 82] width 29 height 31
click at [107, 93] on icon at bounding box center [107, 82] width 29 height 31
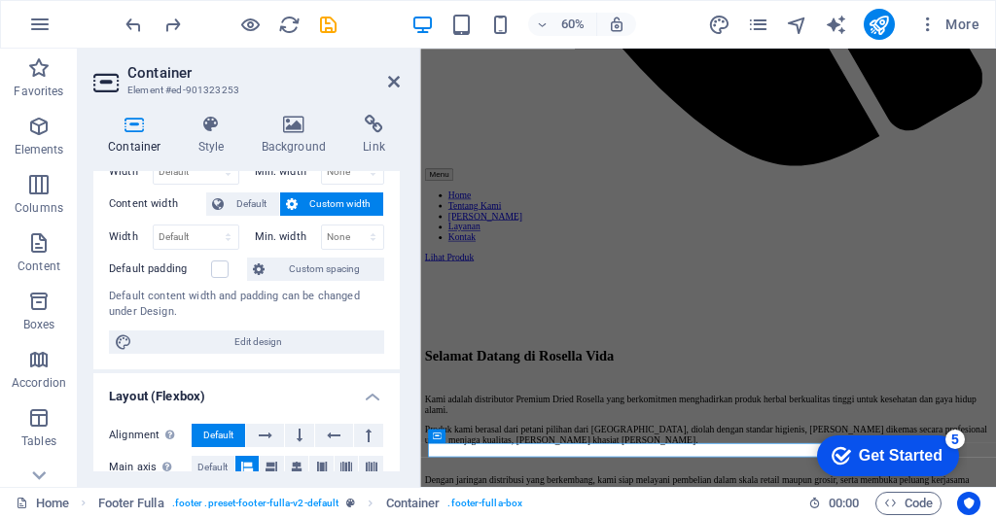
scroll to position [93, 0]
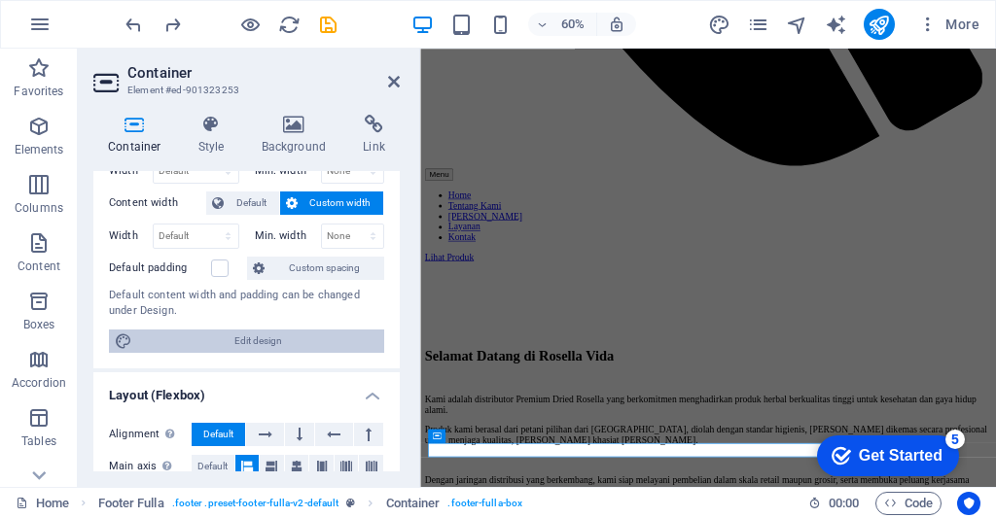
click at [127, 338] on icon at bounding box center [124, 341] width 18 height 23
select select "rem"
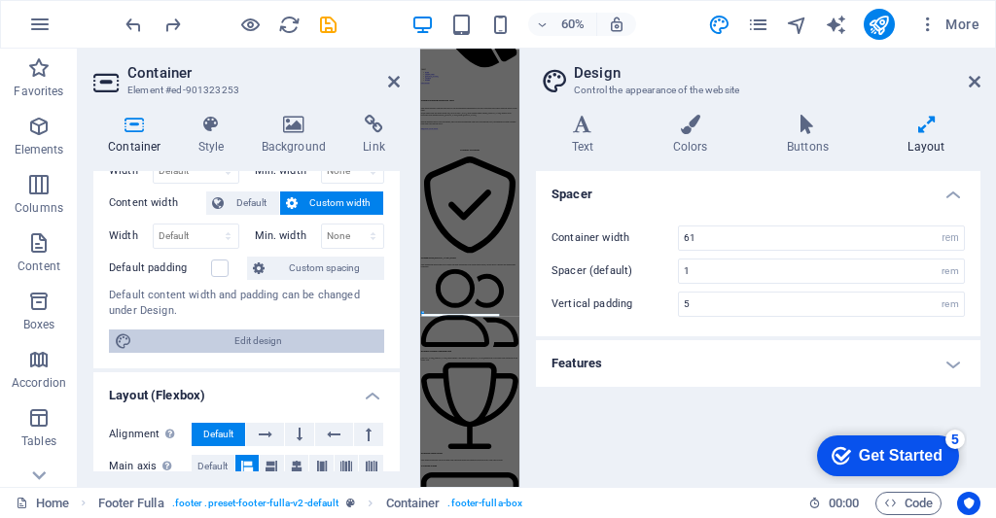
scroll to position [0, 0]
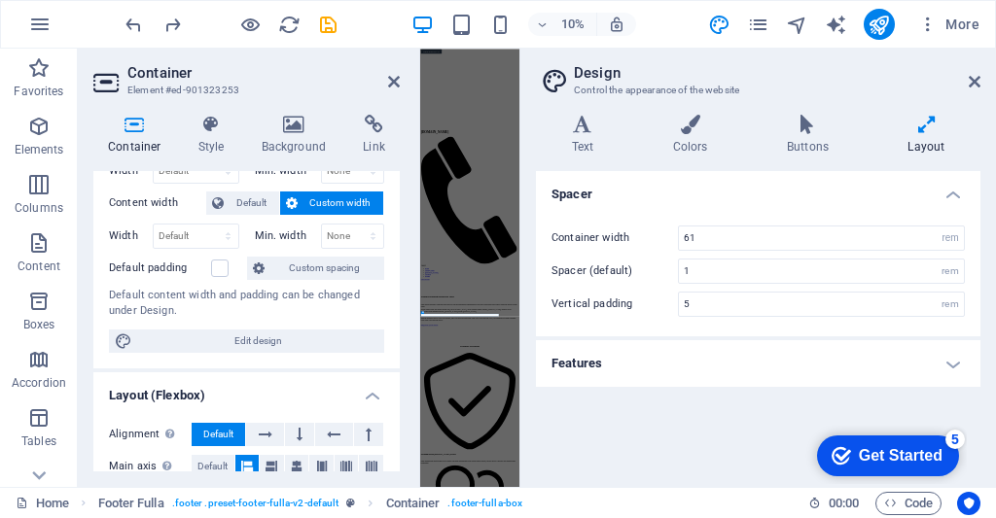
click at [870, 351] on h4 "Features" at bounding box center [758, 363] width 444 height 47
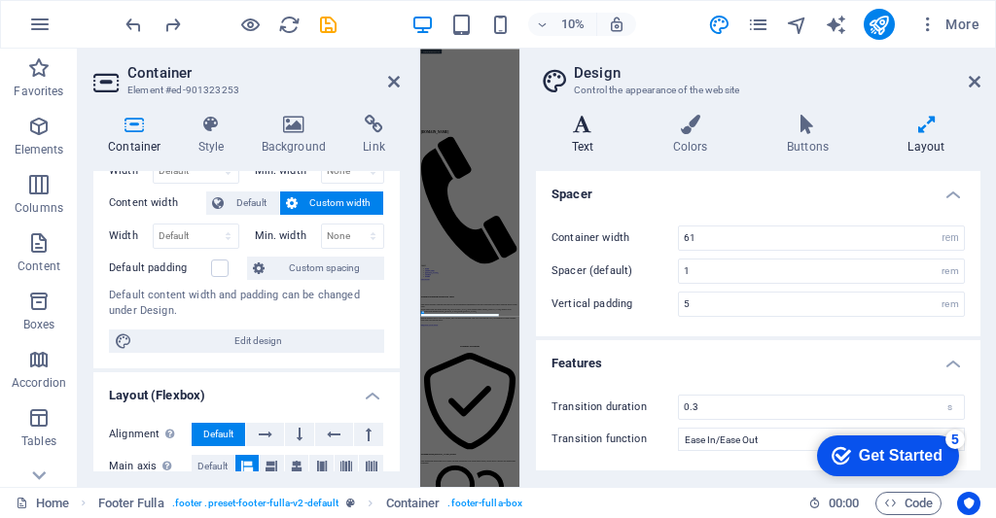
click at [570, 115] on icon at bounding box center [582, 124] width 93 height 19
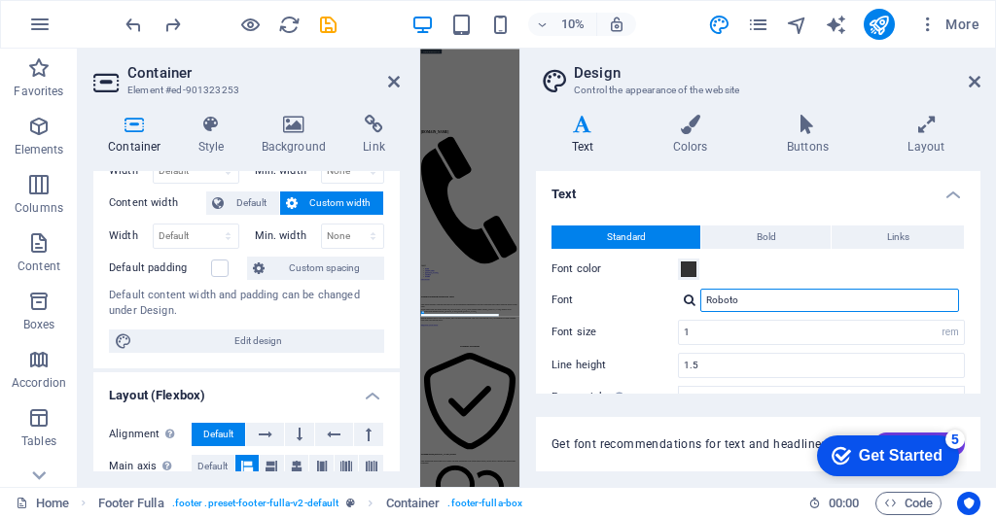
type input "Roboto l"
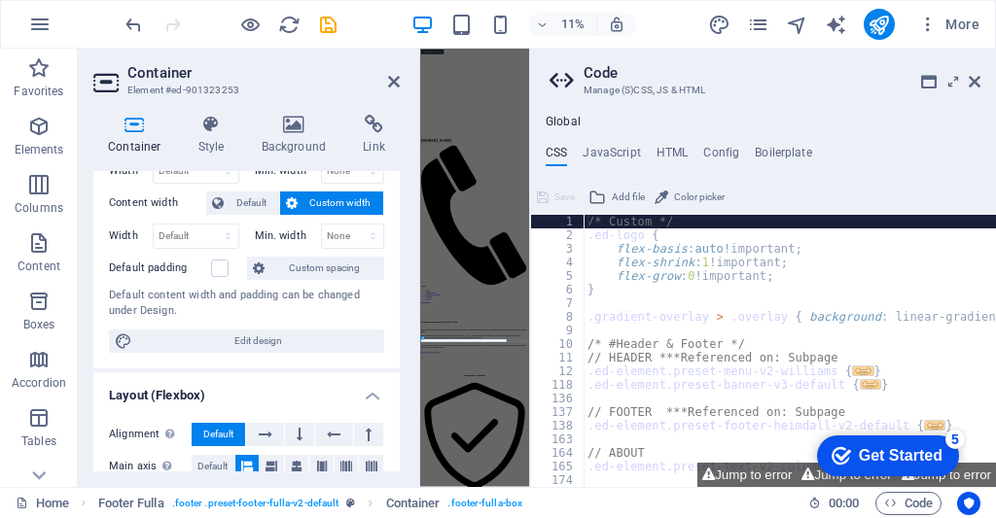
click at [979, 115] on ul "Global" at bounding box center [763, 123] width 466 height 16
click at [975, 79] on icon at bounding box center [974, 82] width 12 height 16
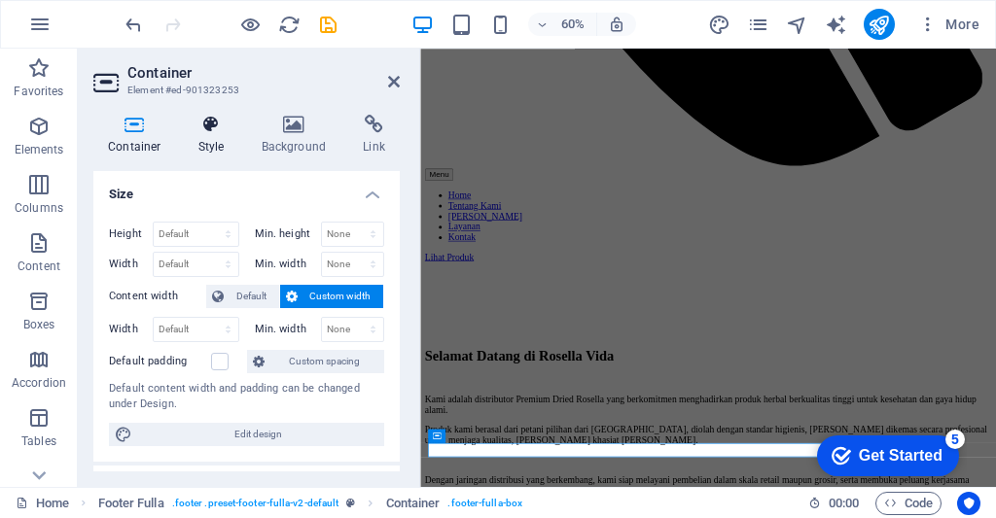
click at [209, 145] on h4 "Style" at bounding box center [215, 135] width 63 height 41
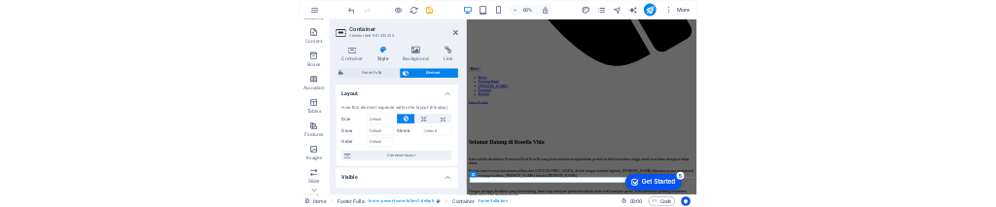
scroll to position [177, 0]
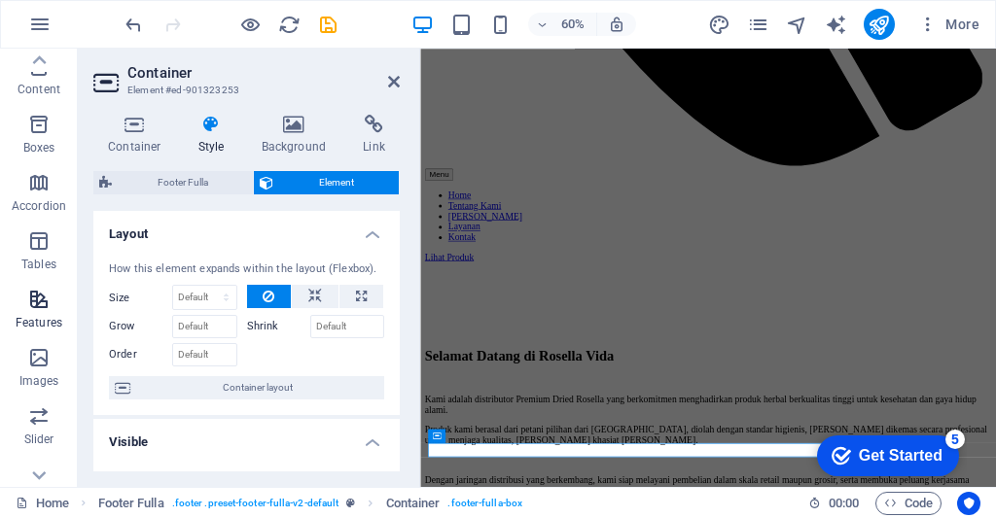
click at [38, 307] on icon "button" at bounding box center [38, 299] width 23 height 23
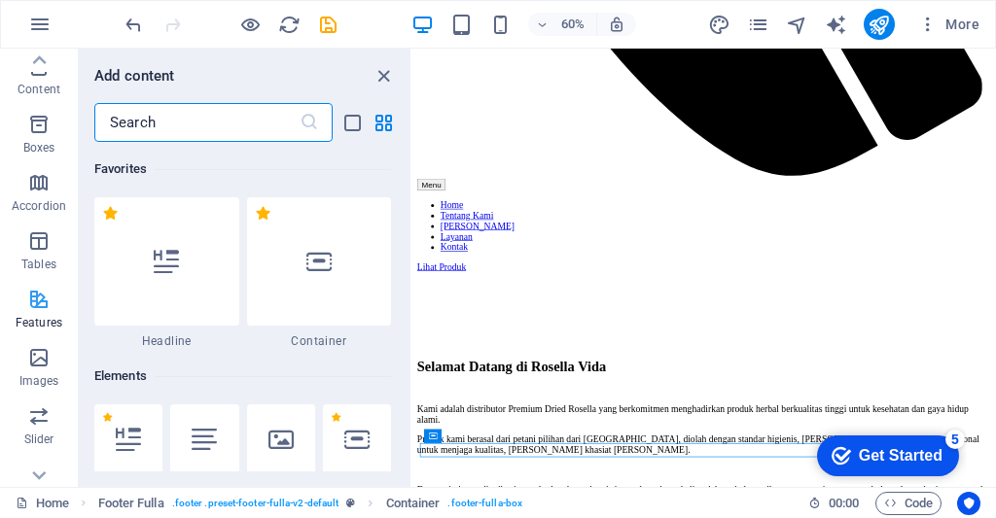
click at [43, 292] on icon "button" at bounding box center [38, 299] width 23 height 23
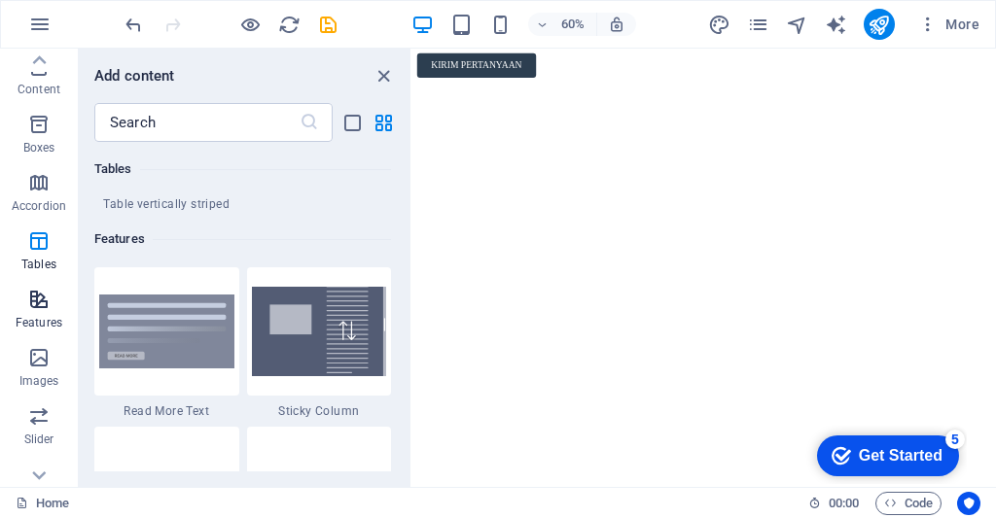
scroll to position [7500, 0]
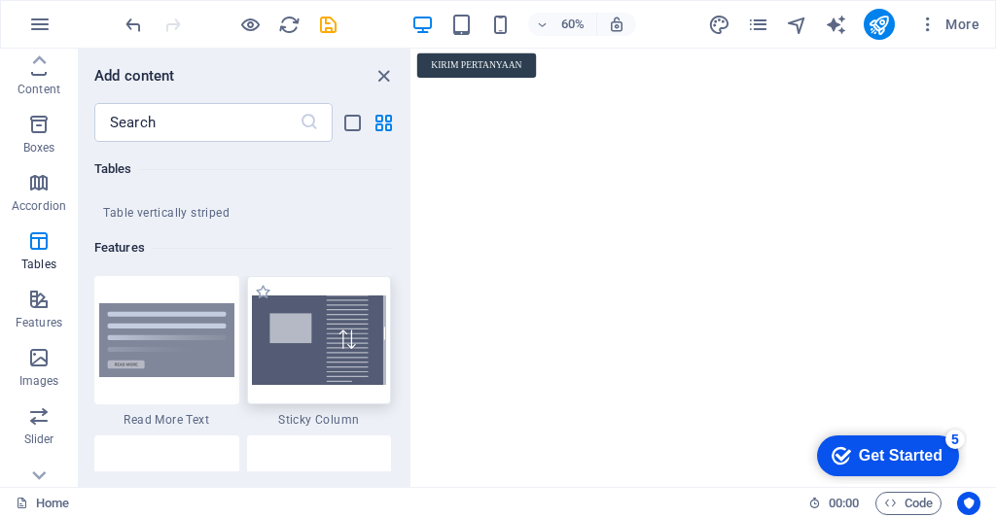
click at [311, 355] on img at bounding box center [319, 340] width 135 height 89
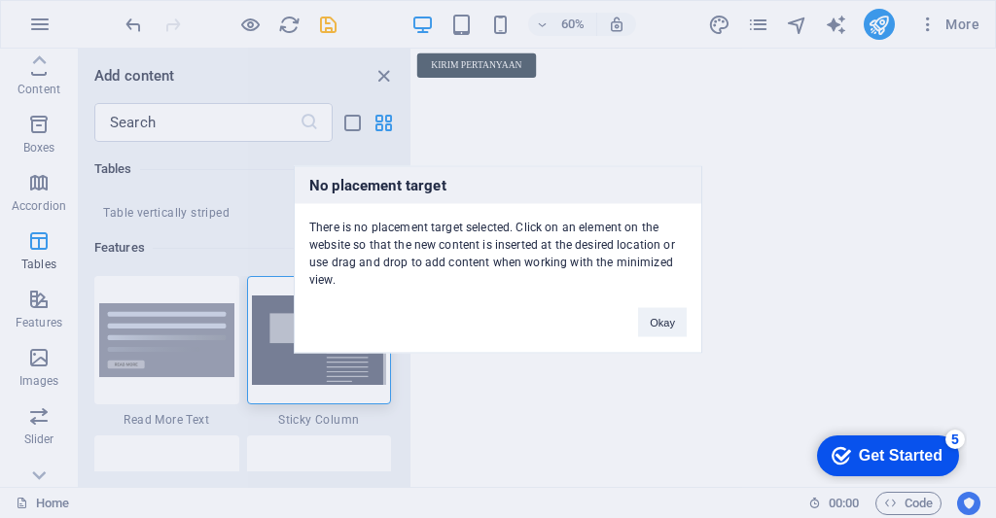
click at [337, 362] on div "No placement target There is no placement target selected. Click on an element …" at bounding box center [498, 259] width 996 height 518
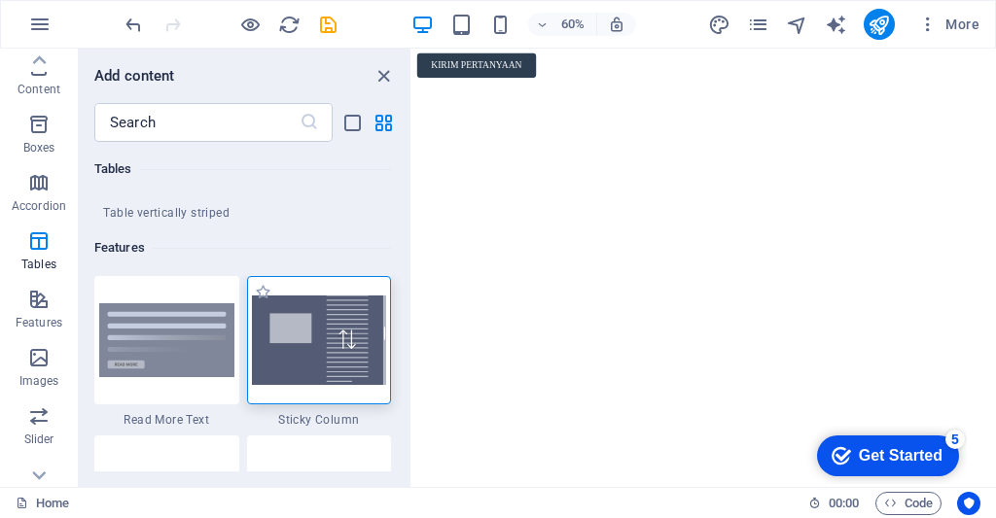
click at [344, 375] on img at bounding box center [319, 340] width 135 height 89
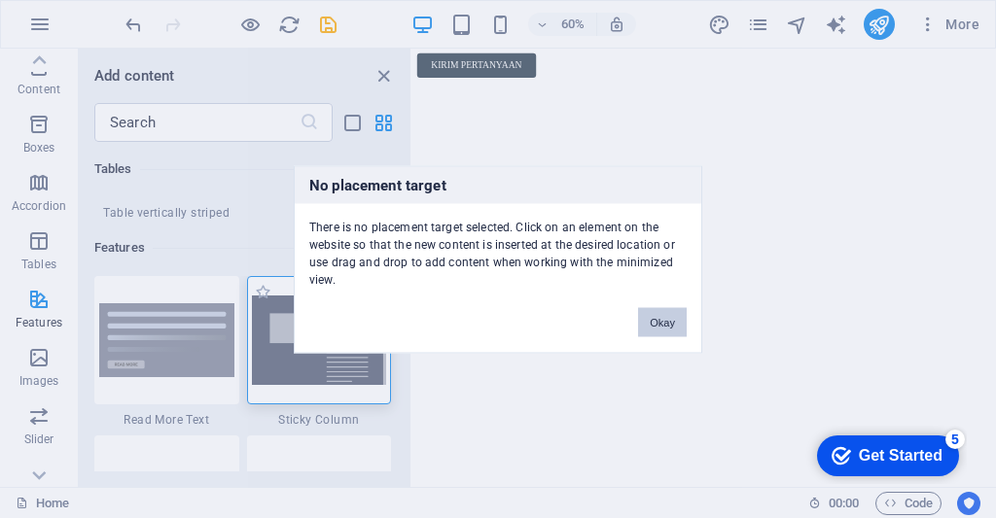
scroll to position [7563, 0]
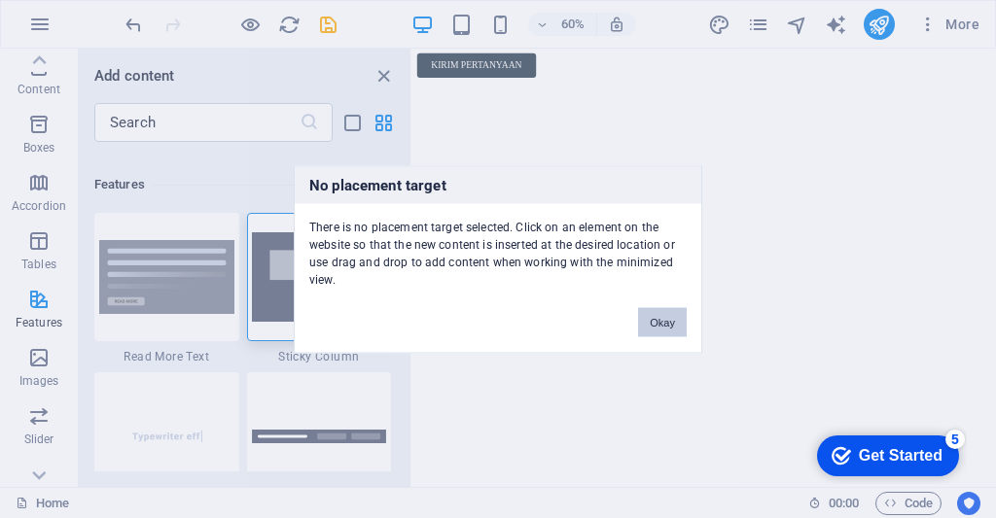
click at [657, 307] on button "Okay" at bounding box center [662, 321] width 49 height 29
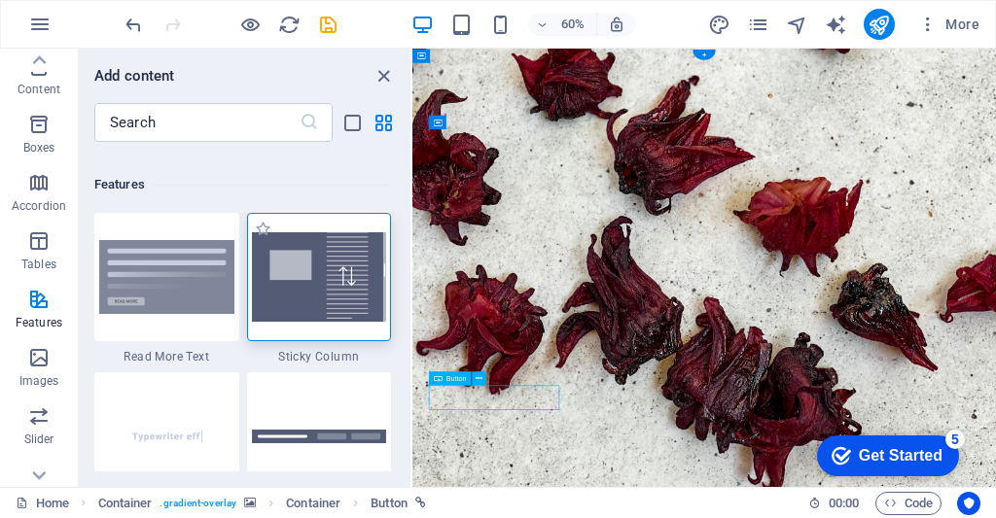
click at [335, 268] on img at bounding box center [319, 276] width 135 height 89
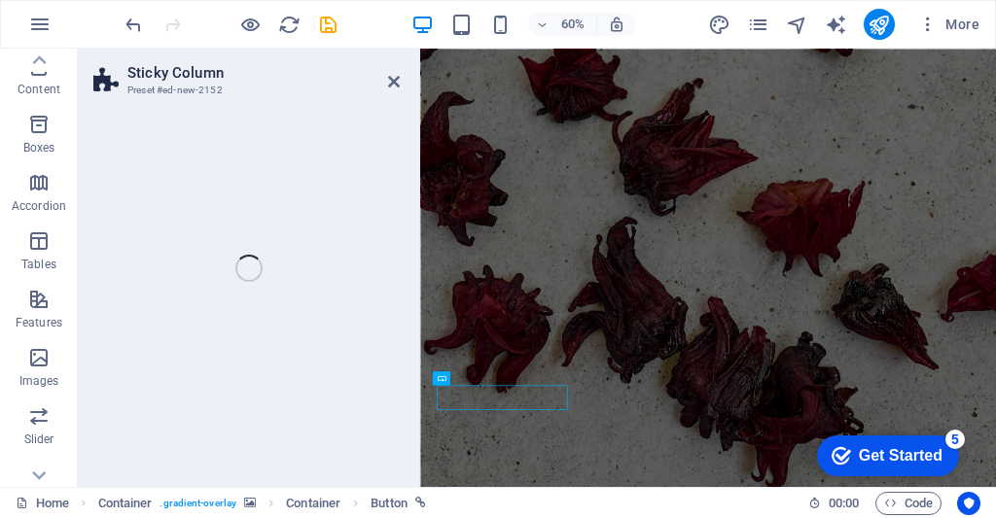
click at [348, 311] on div "Sticky Column Preset #ed-new-2152 Drag here to replace the existing content. Pr…" at bounding box center [537, 268] width 918 height 438
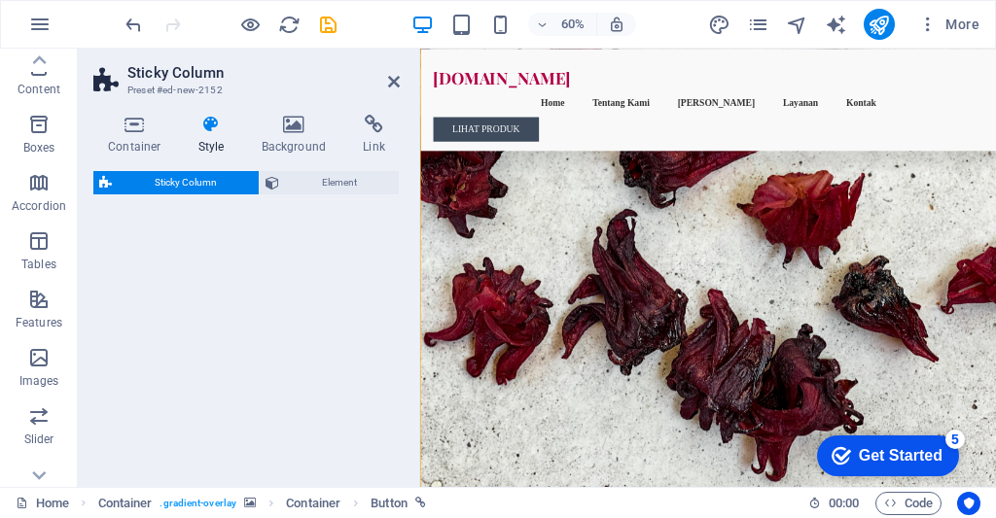
select select "%"
select select "rem"
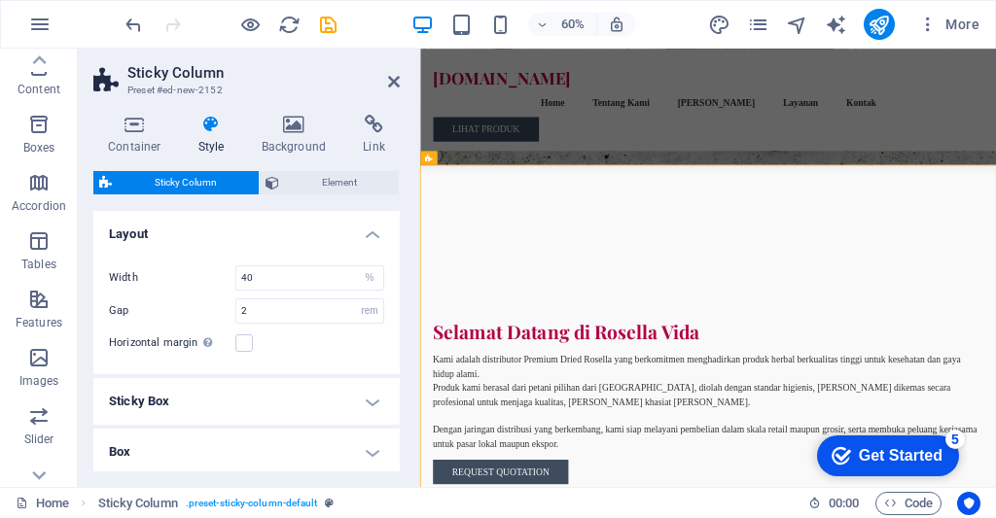
scroll to position [572, 0]
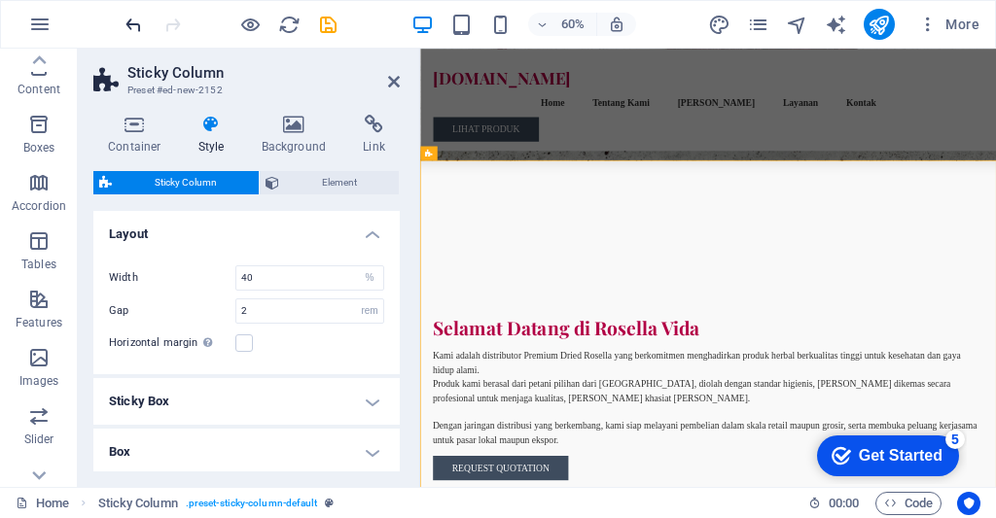
click at [136, 31] on icon "undo" at bounding box center [134, 25] width 22 height 22
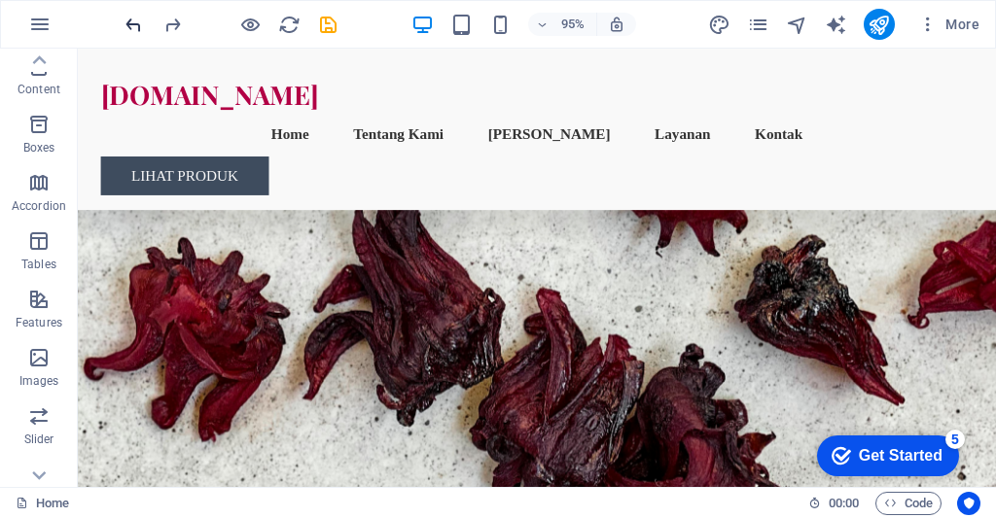
scroll to position [159, 0]
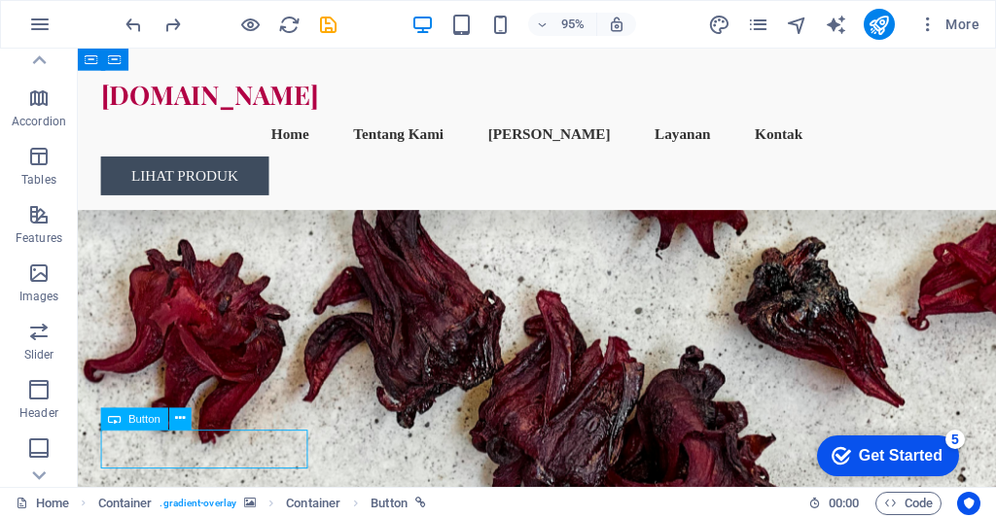
scroll to position [293, 0]
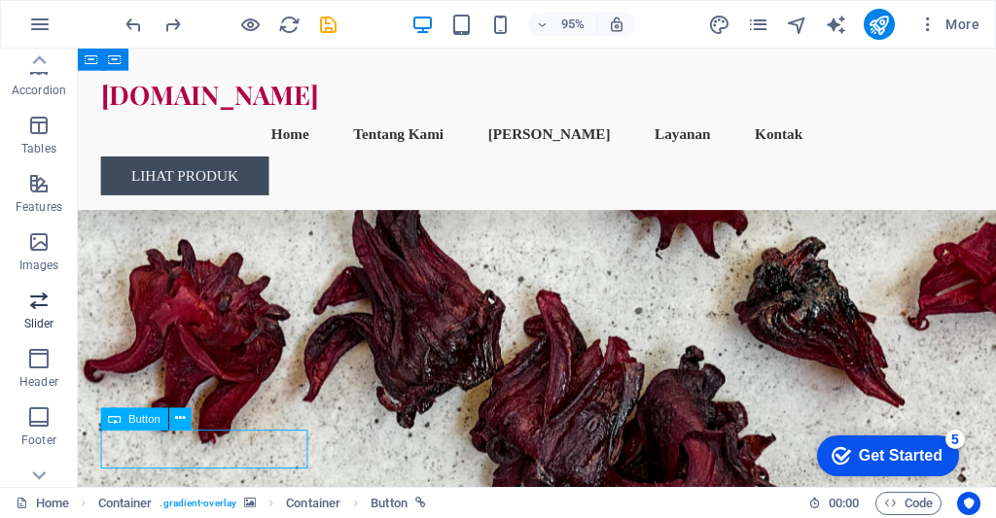
click at [27, 302] on icon "button" at bounding box center [38, 300] width 23 height 23
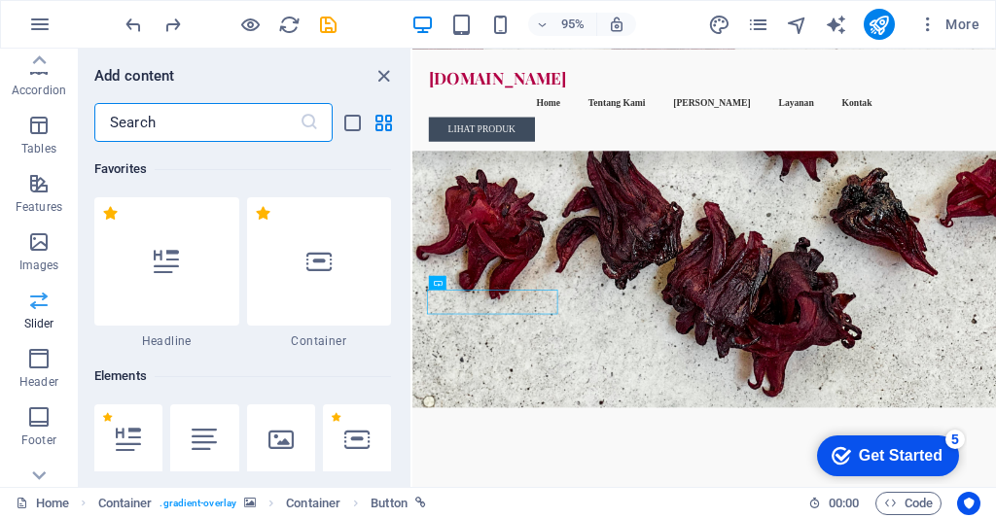
click at [35, 308] on icon "button" at bounding box center [38, 300] width 23 height 23
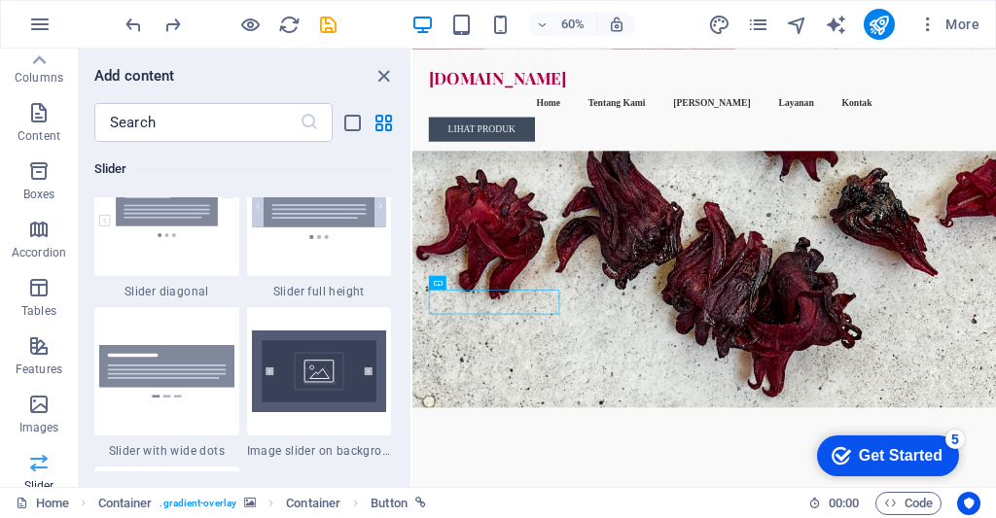
scroll to position [0, 0]
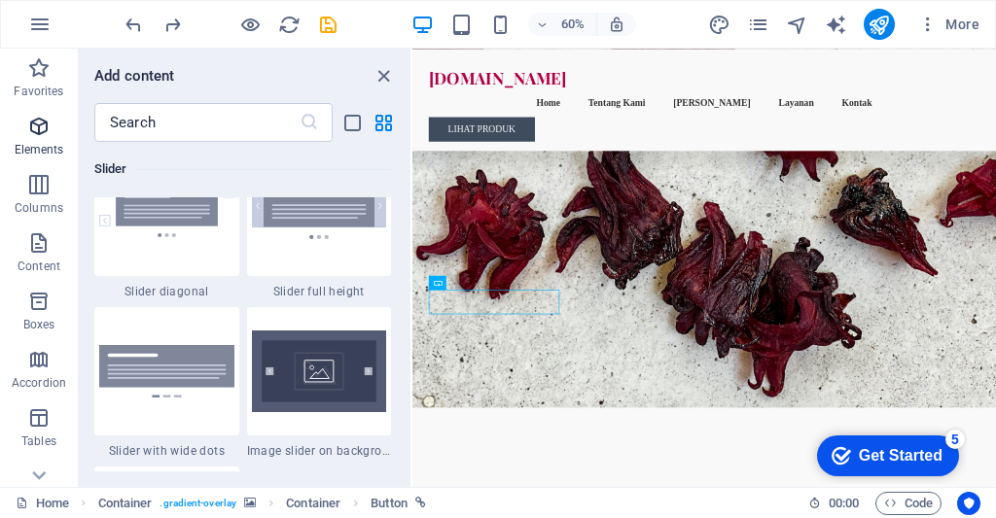
click at [45, 131] on icon "button" at bounding box center [38, 126] width 23 height 23
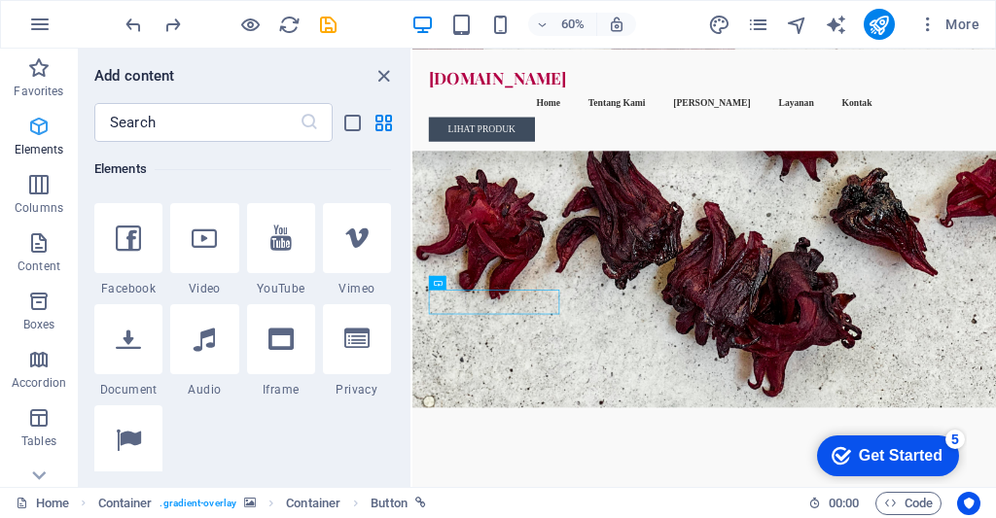
scroll to position [607, 0]
click at [38, 271] on p "Content" at bounding box center [39, 267] width 43 height 16
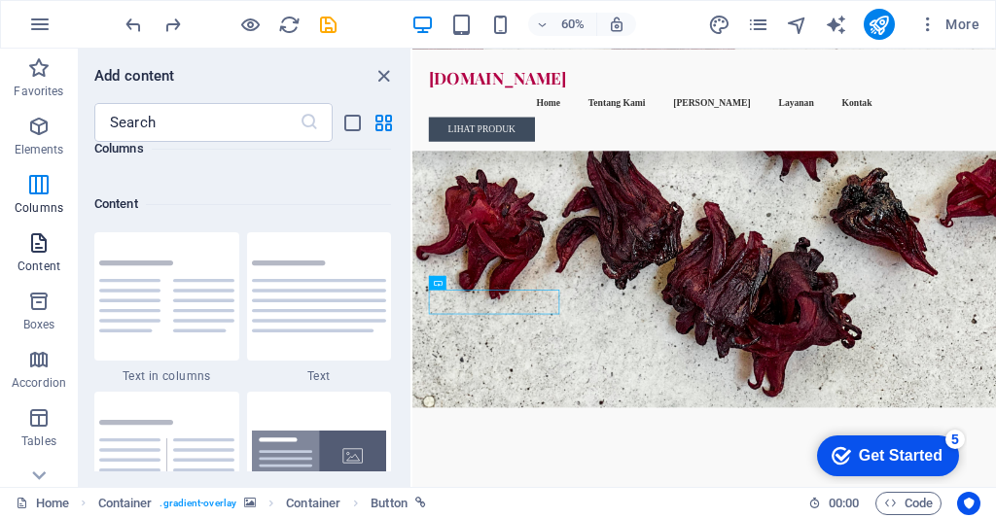
scroll to position [3402, 0]
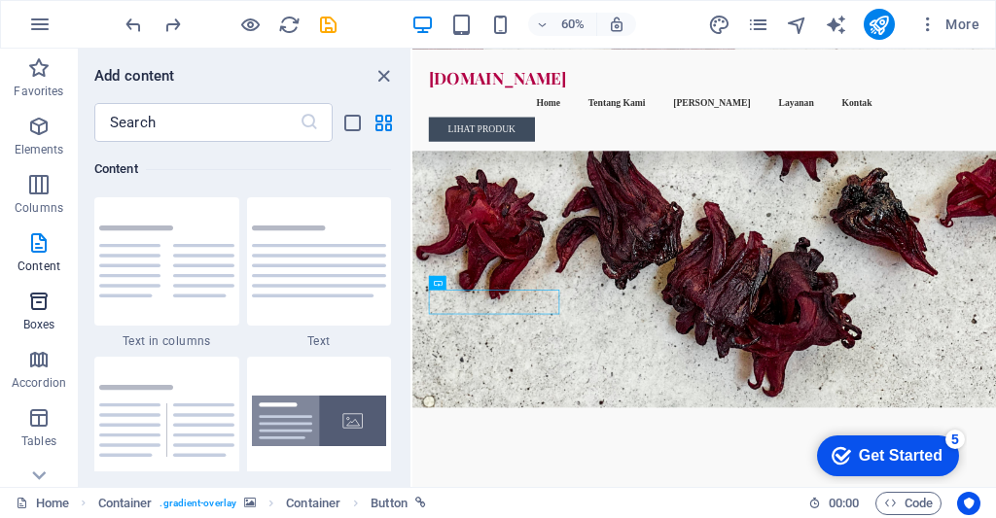
click at [35, 325] on p "Boxes" at bounding box center [39, 325] width 32 height 16
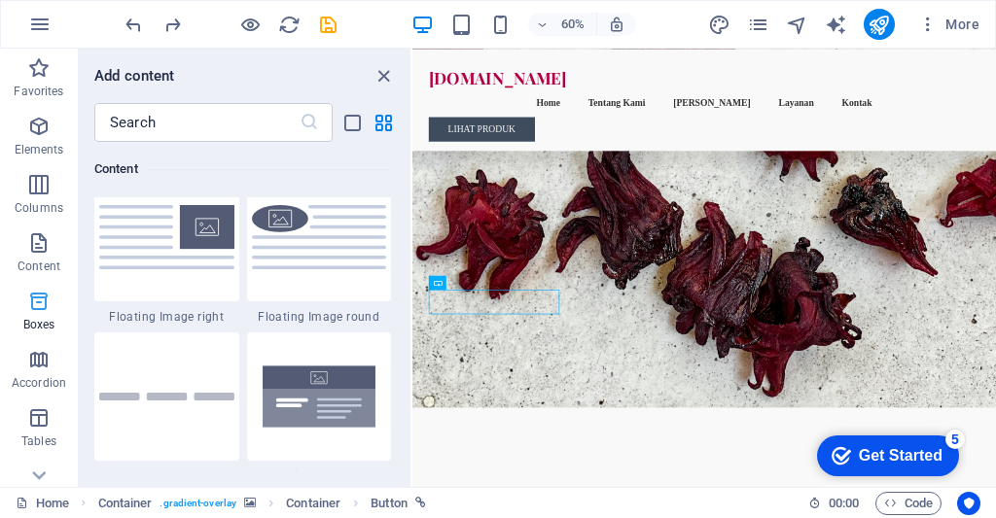
scroll to position [5363, 0]
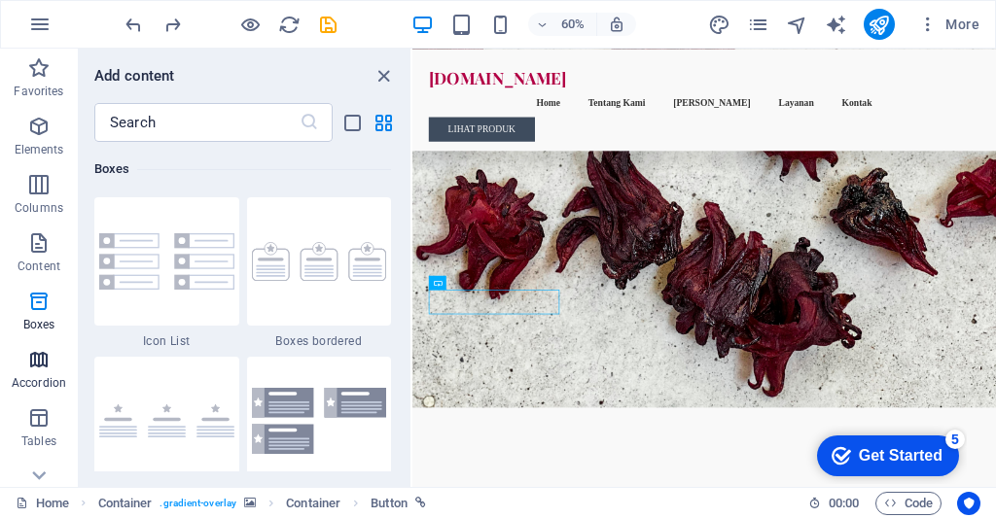
click at [35, 384] on p "Accordion" at bounding box center [39, 383] width 54 height 16
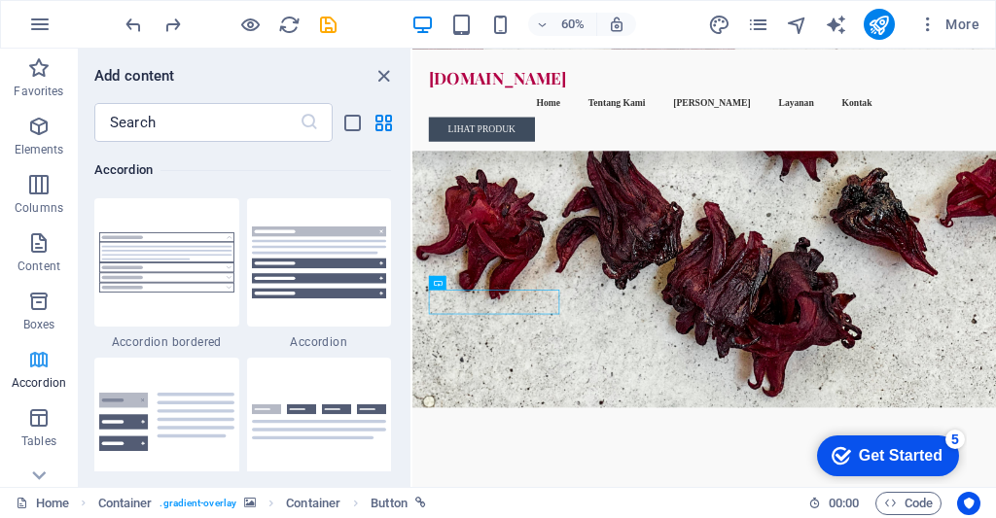
scroll to position [6207, 0]
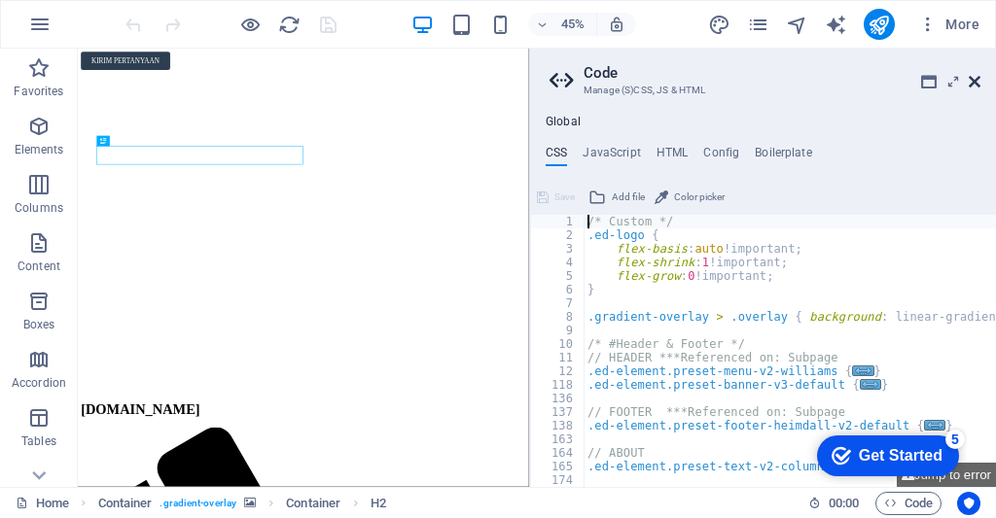
click at [974, 78] on icon at bounding box center [974, 82] width 12 height 16
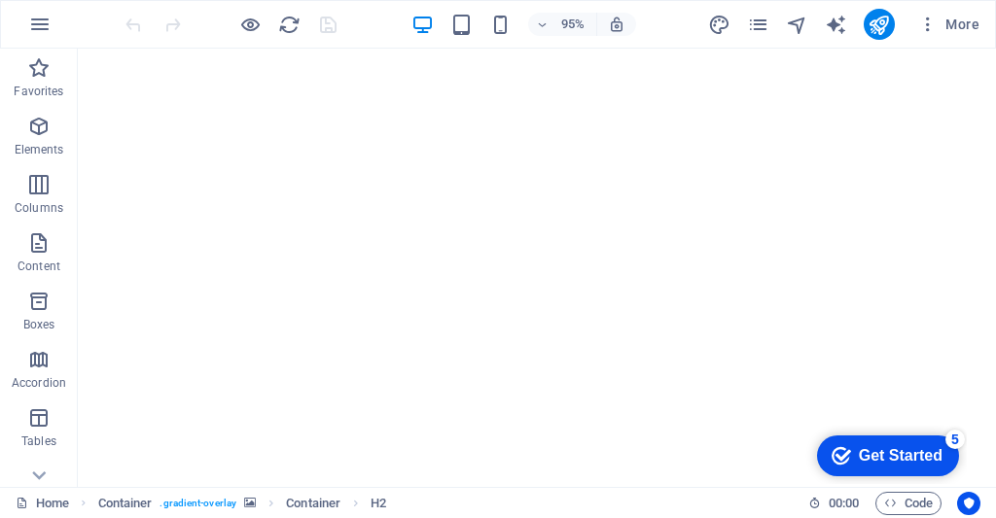
scroll to position [271, 0]
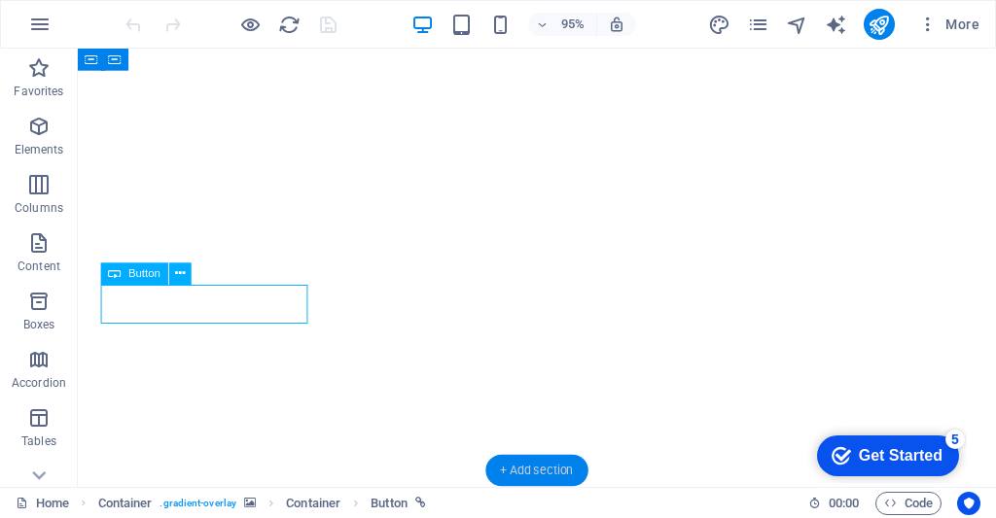
click at [537, 469] on div "+ Add section" at bounding box center [536, 470] width 102 height 31
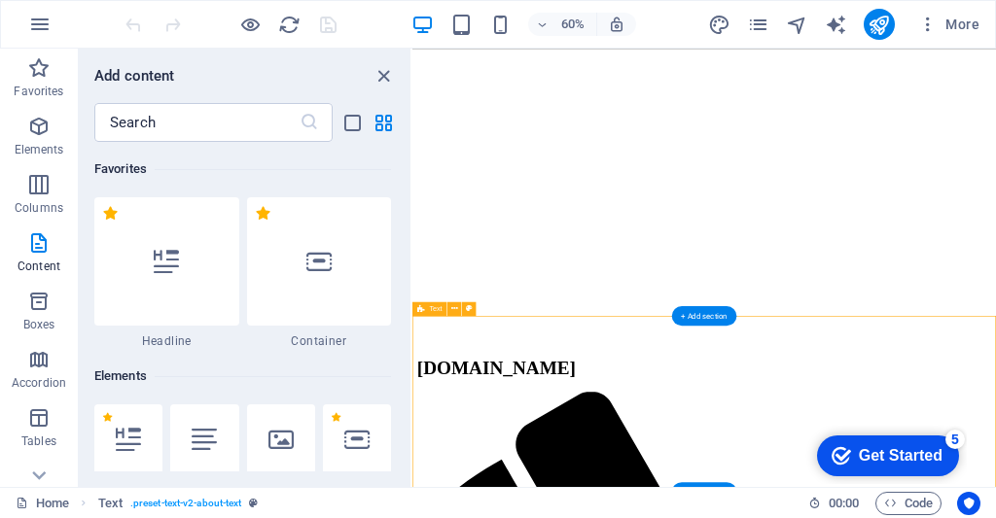
scroll to position [3401, 0]
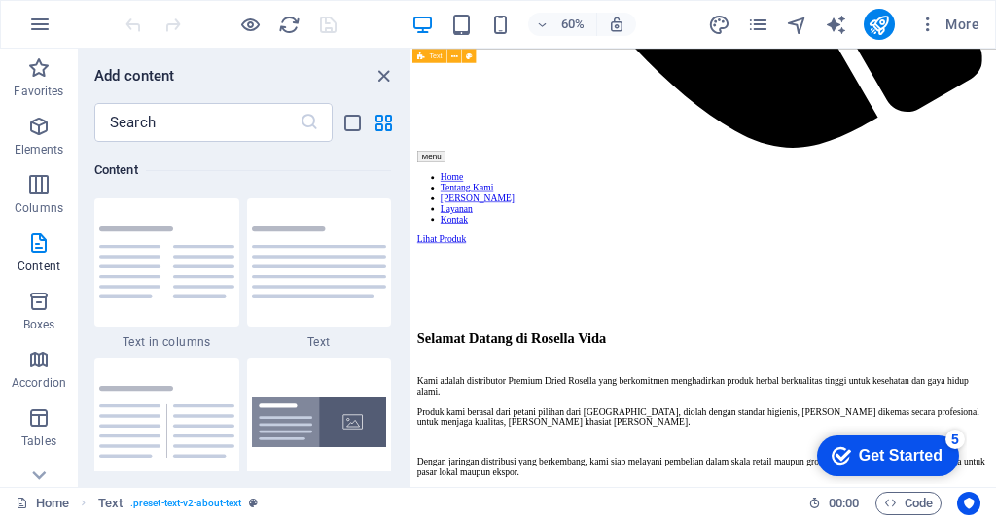
scroll to position [1919, 0]
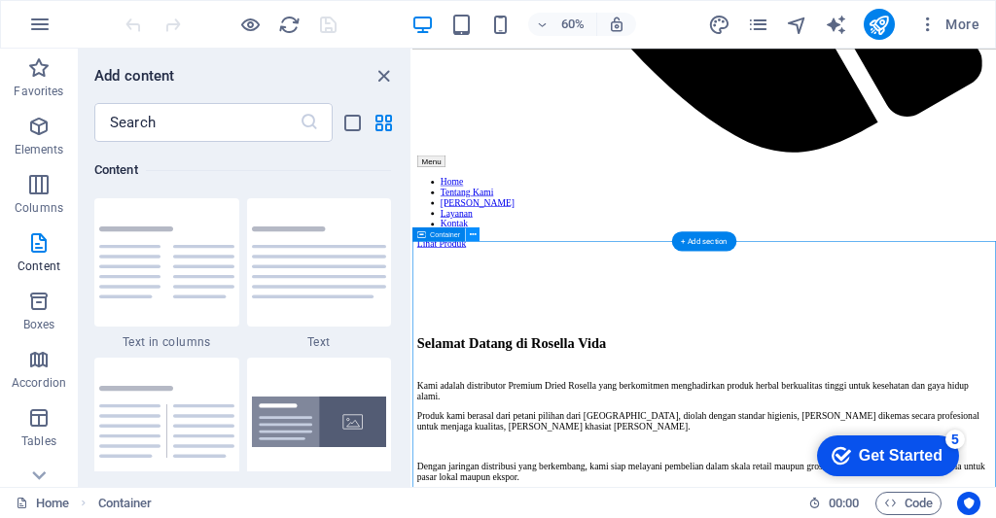
click at [477, 231] on button at bounding box center [473, 235] width 14 height 14
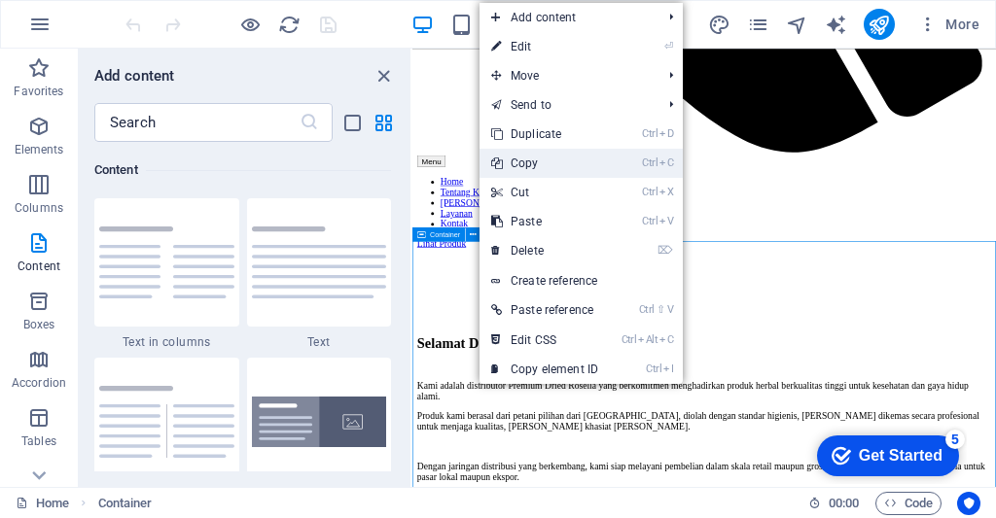
click at [606, 161] on link "Ctrl C Copy" at bounding box center [544, 163] width 130 height 29
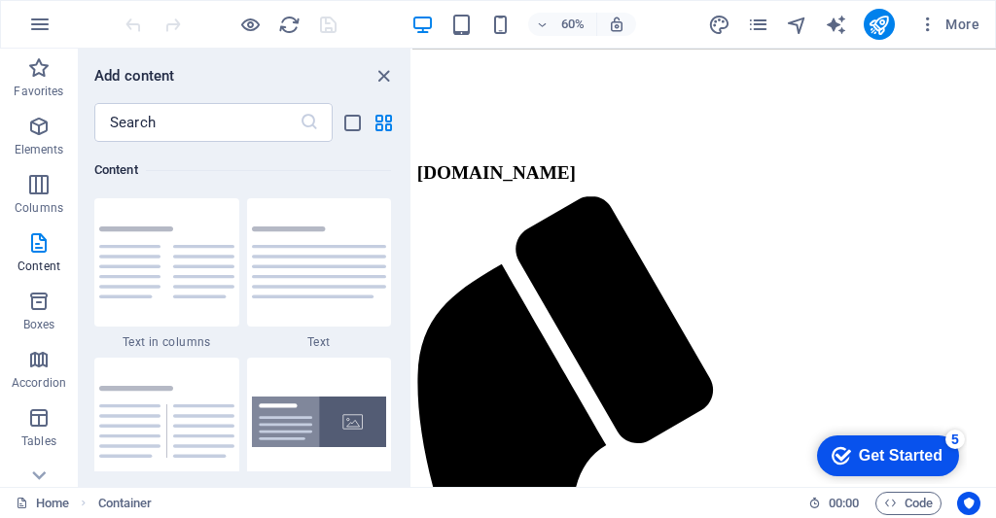
scroll to position [571, 0]
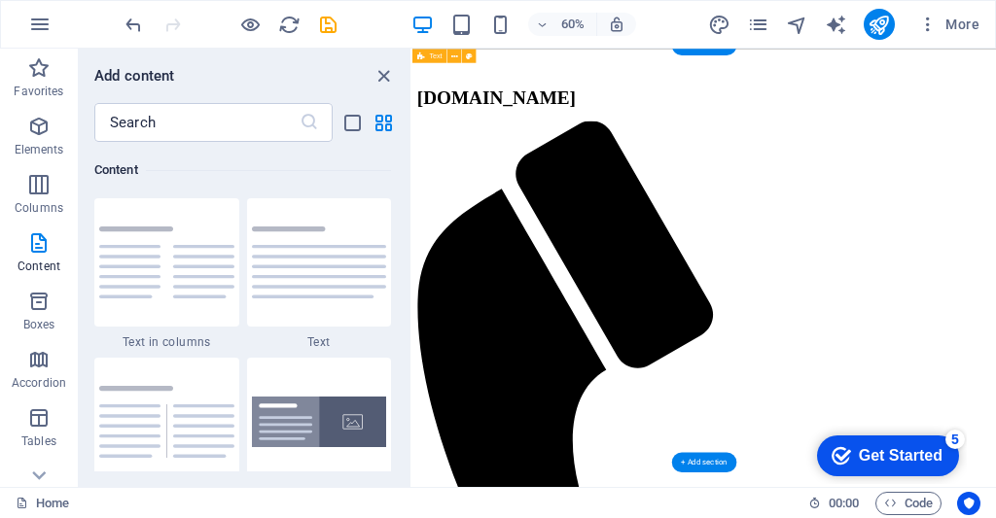
scroll to position [653, 0]
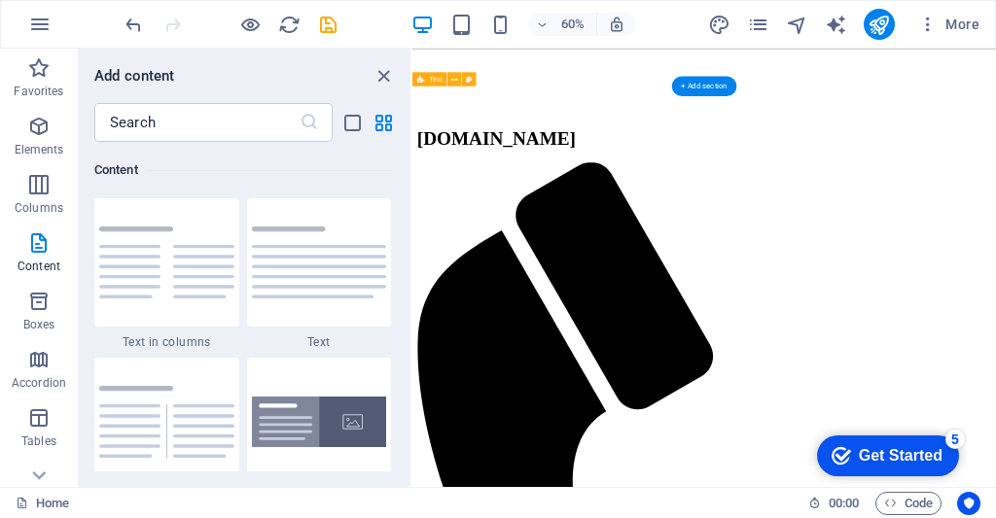
click at [432, 82] on span "Text" at bounding box center [435, 79] width 13 height 7
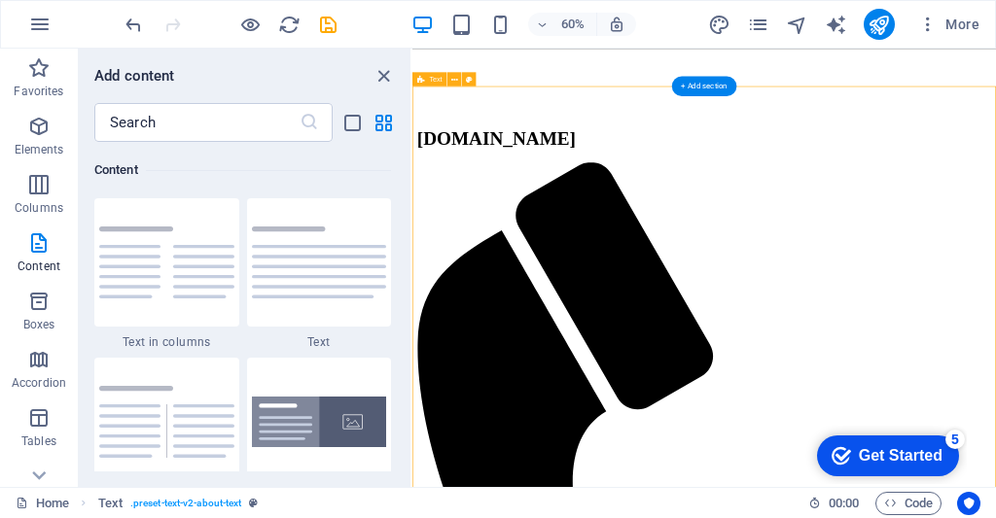
click at [443, 83] on div "Text" at bounding box center [429, 79] width 34 height 14
click at [433, 78] on span "Text" at bounding box center [435, 79] width 13 height 7
click at [436, 86] on div "Text" at bounding box center [429, 79] width 34 height 14
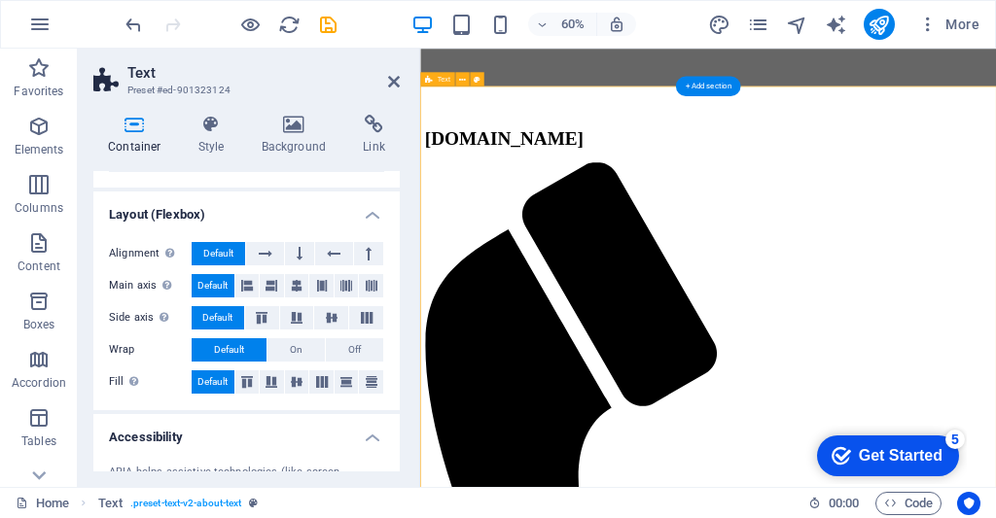
scroll to position [452, 0]
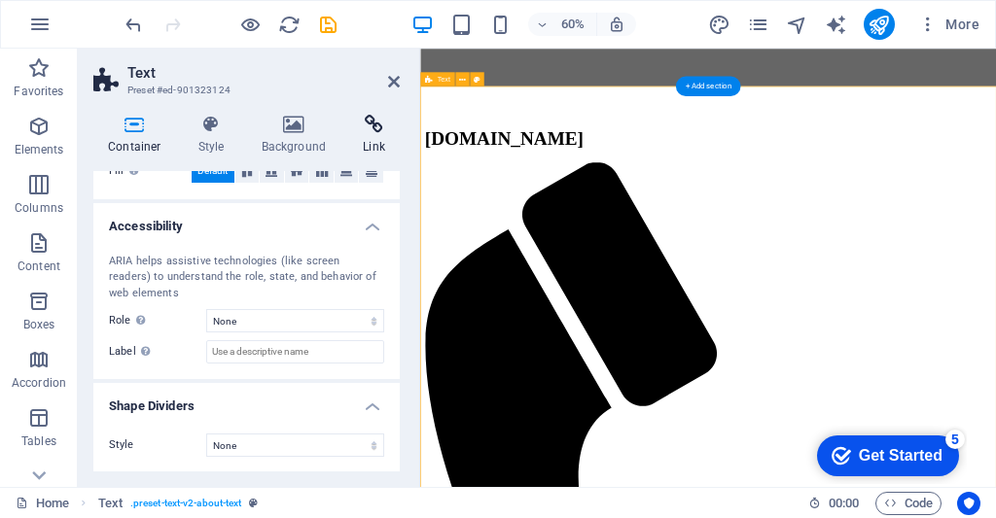
click at [368, 150] on h4 "Link" at bounding box center [374, 135] width 52 height 41
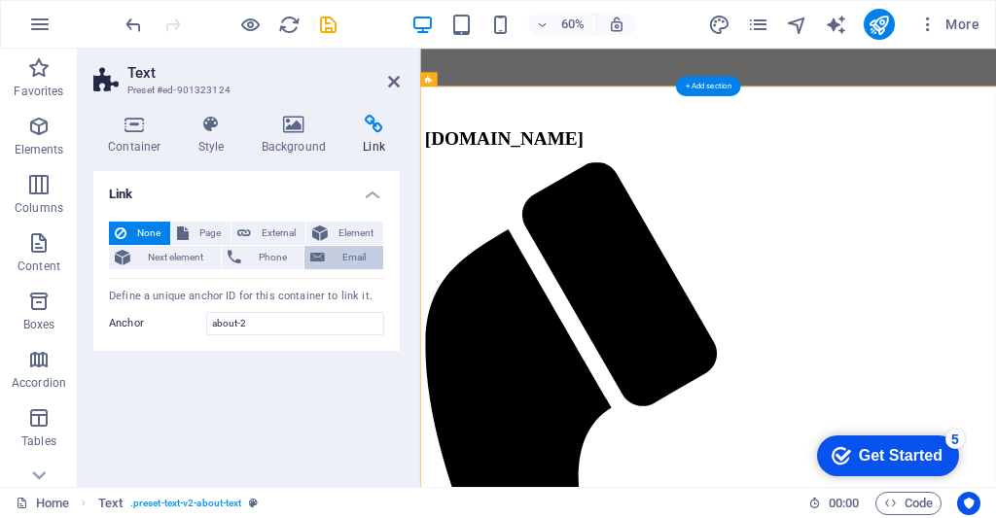
click at [340, 266] on span "Email" at bounding box center [354, 257] width 47 height 23
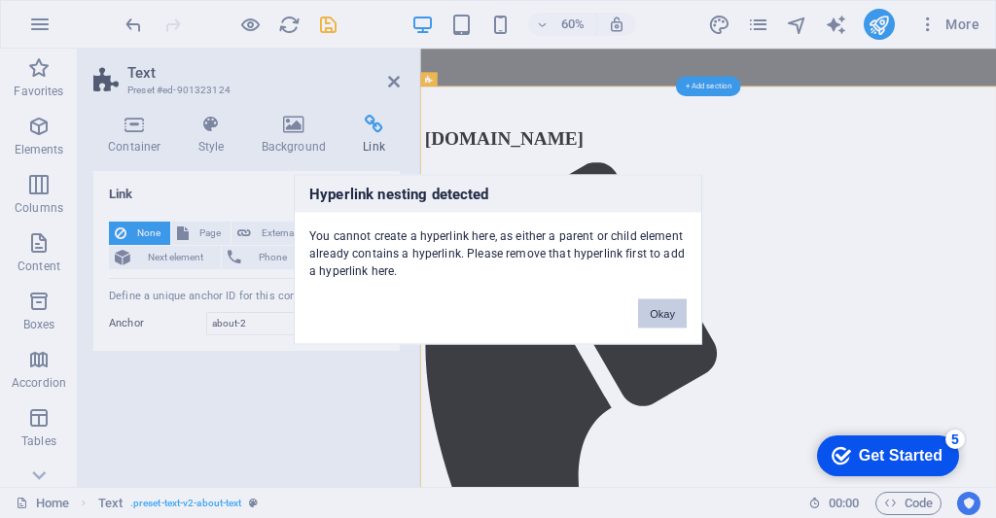
click at [666, 310] on button "Okay" at bounding box center [662, 312] width 49 height 29
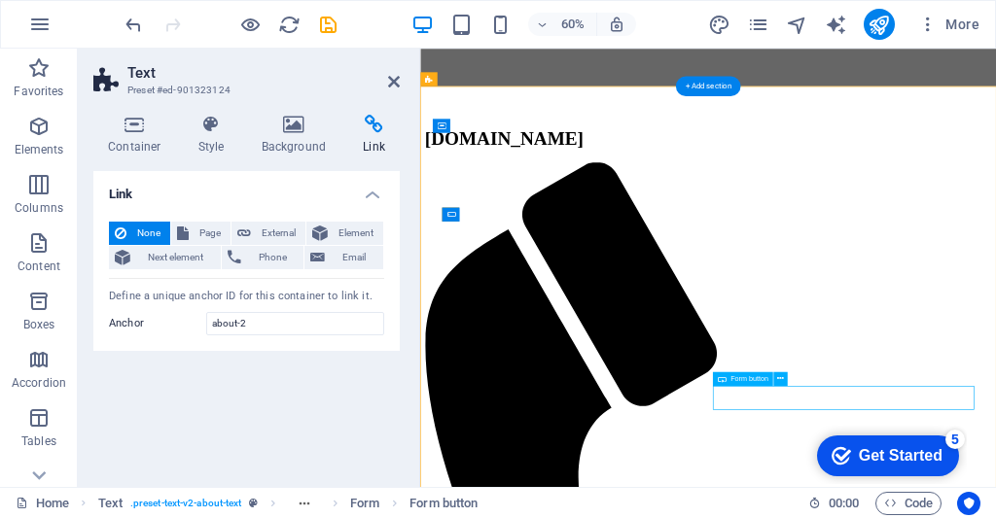
click at [785, 385] on button at bounding box center [780, 378] width 14 height 14
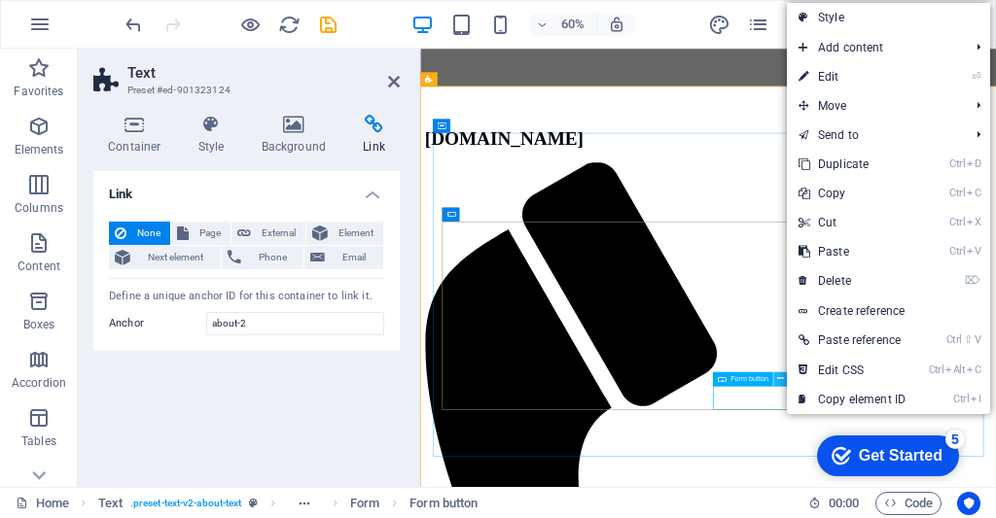
click at [783, 379] on icon at bounding box center [780, 378] width 7 height 13
click at [856, 136] on link "Send to" at bounding box center [872, 135] width 174 height 29
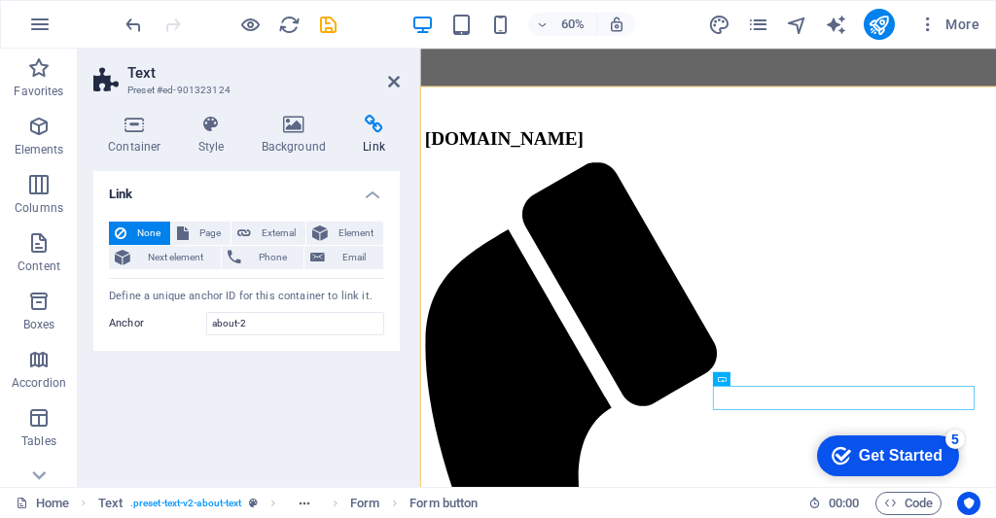
click at [773, 373] on div "Form button" at bounding box center [743, 378] width 60 height 14
click at [780, 380] on icon at bounding box center [780, 378] width 7 height 13
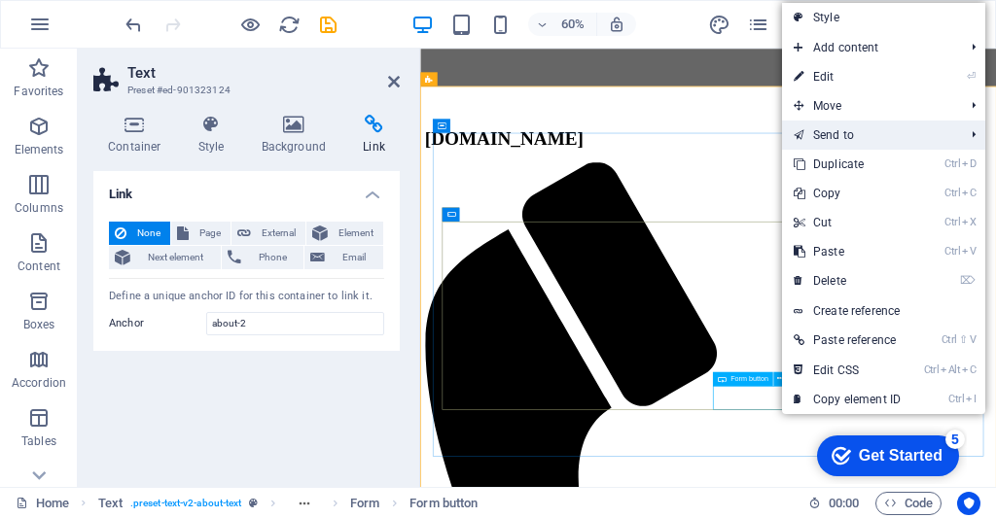
click at [967, 140] on li "Send to Home Subpage Legal Notice Privacy New Collection: Single Page Layout Re…" at bounding box center [883, 135] width 203 height 29
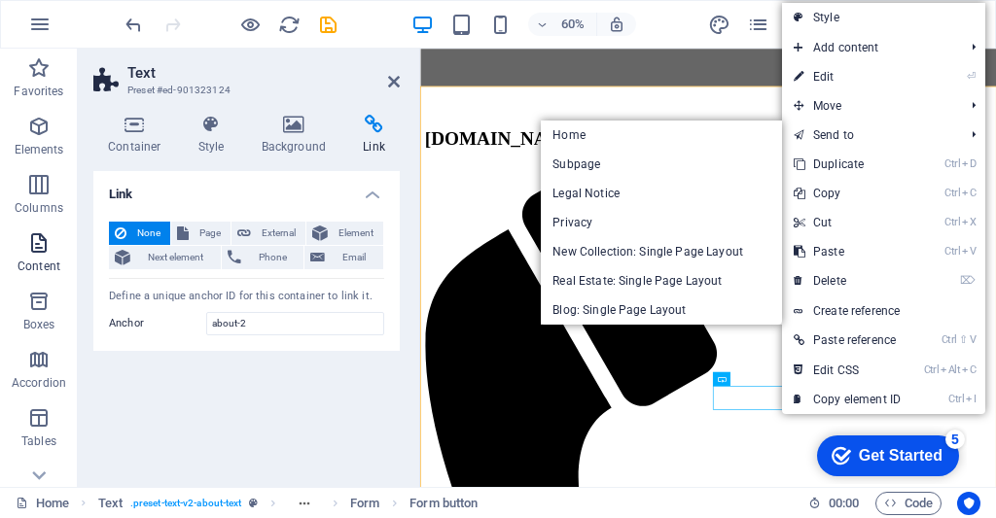
click at [37, 238] on icon "button" at bounding box center [38, 242] width 23 height 23
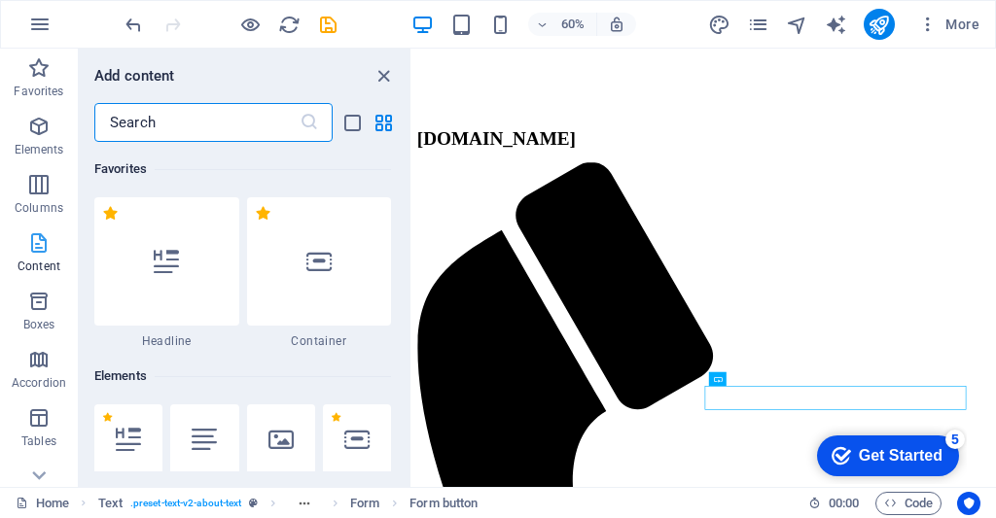
click at [30, 248] on icon "button" at bounding box center [38, 242] width 23 height 23
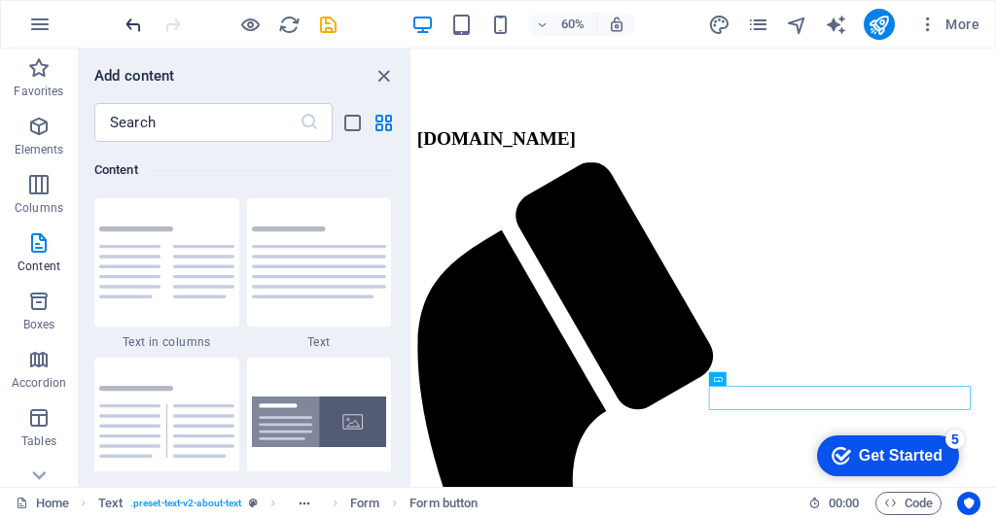
click at [137, 18] on icon "undo" at bounding box center [134, 25] width 22 height 22
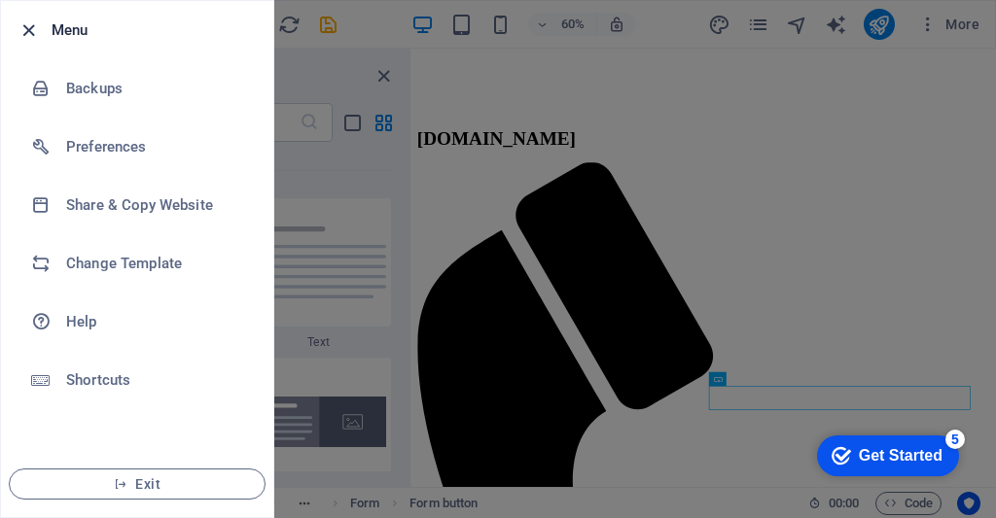
click at [21, 29] on icon "button" at bounding box center [29, 30] width 22 height 22
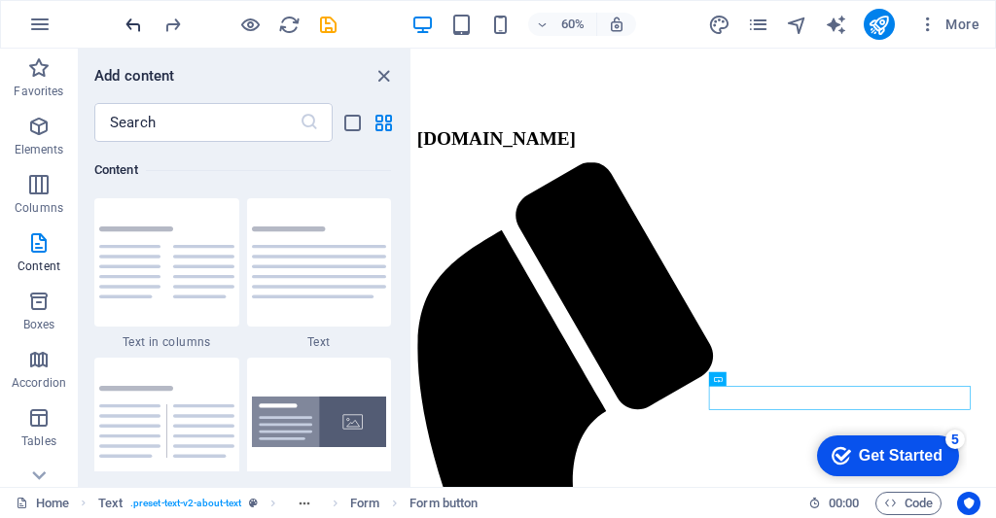
click at [141, 23] on icon "undo" at bounding box center [134, 25] width 22 height 22
click at [124, 25] on icon "undo" at bounding box center [134, 25] width 22 height 22
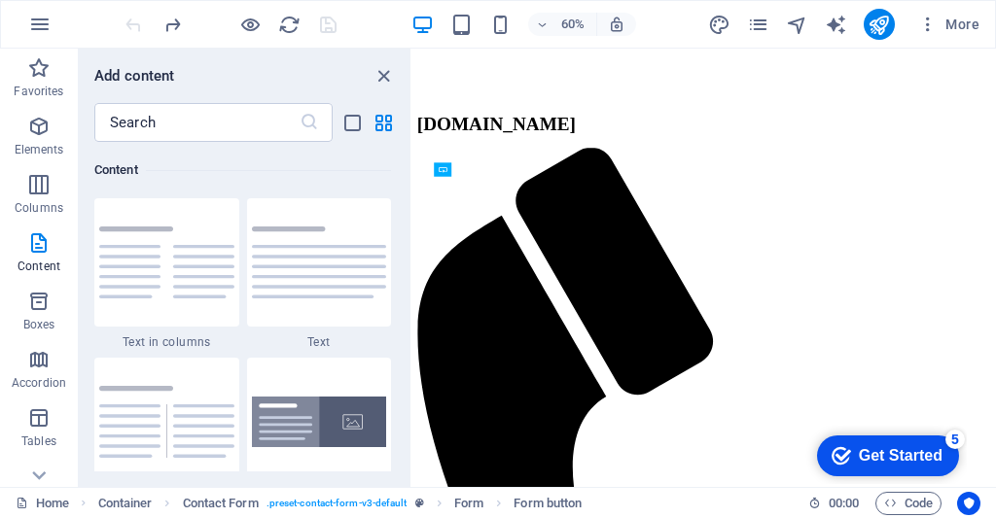
scroll to position [572, 0]
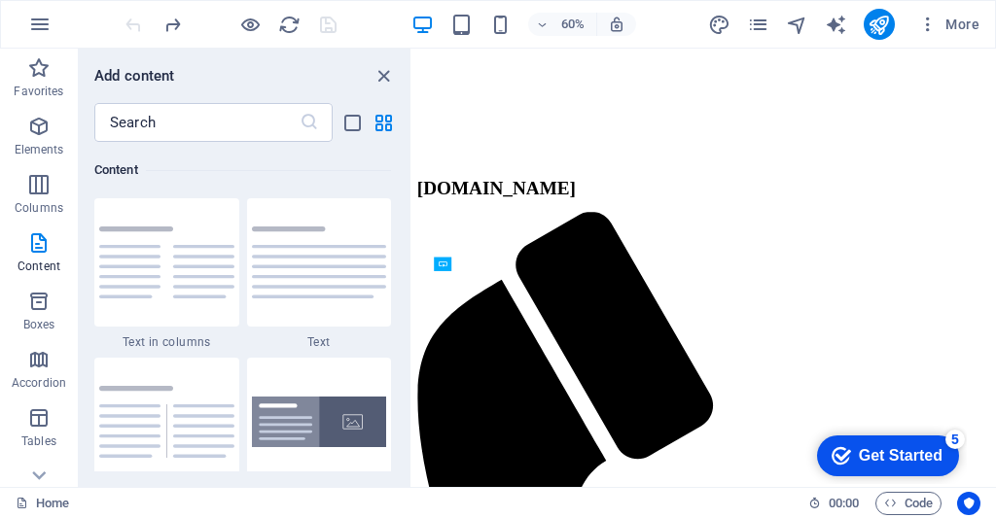
click at [440, 263] on div "Drag here to replace the existing content. Press “Ctrl” if you want to create a…" at bounding box center [703, 268] width 583 height 438
click at [435, 176] on iframe at bounding box center [703, 268] width 583 height 438
click at [420, 128] on div "Drag here to replace the existing content. Press “Ctrl” if you want to create a…" at bounding box center [703, 268] width 583 height 438
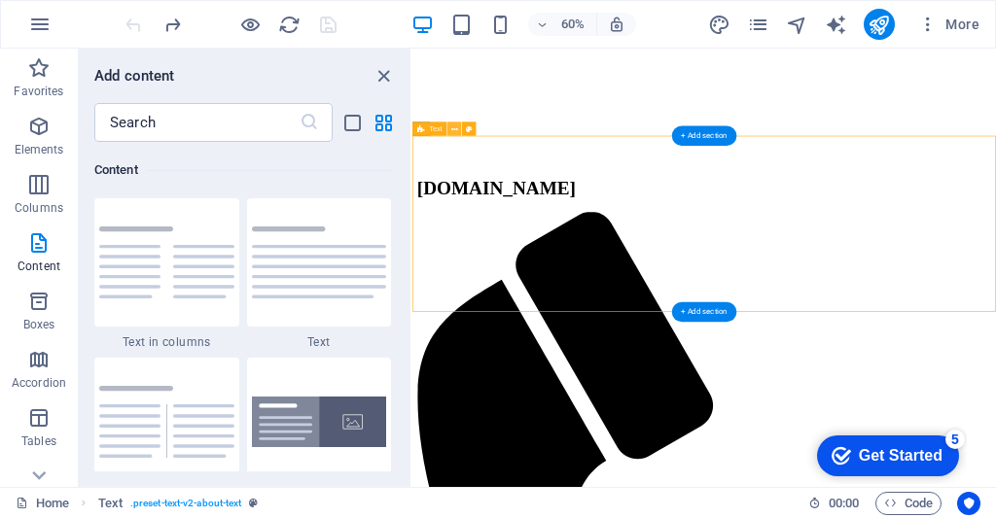
click at [454, 128] on icon at bounding box center [454, 129] width 7 height 13
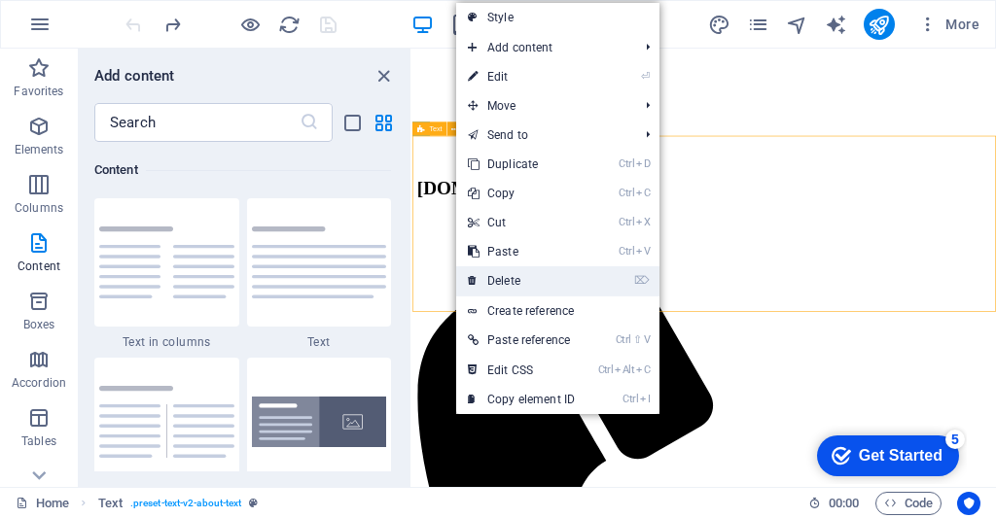
click at [535, 281] on link "⌦ Delete" at bounding box center [521, 280] width 130 height 29
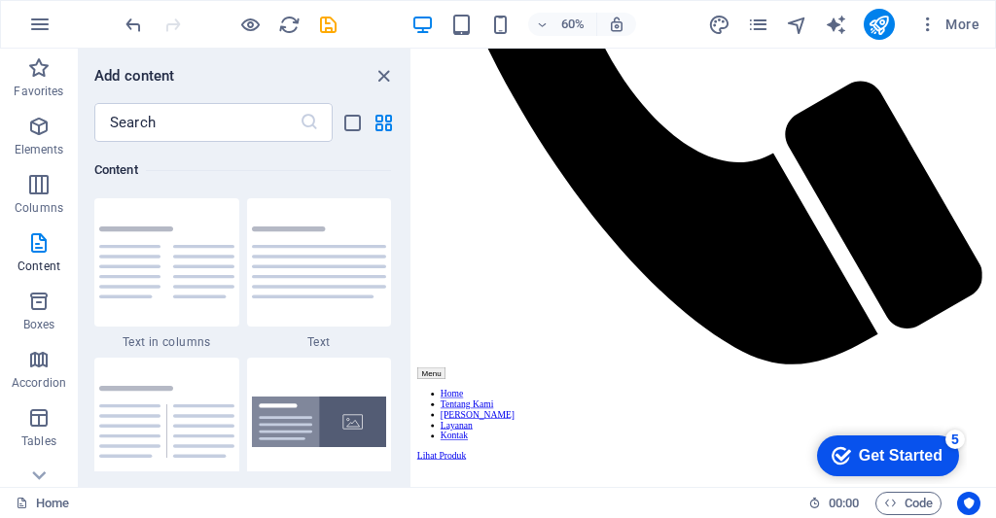
scroll to position [1568, 0]
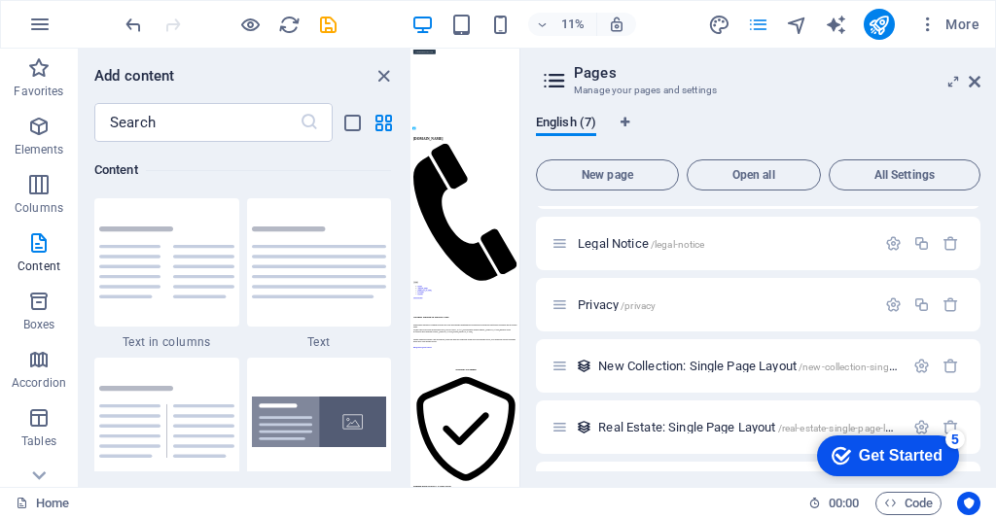
scroll to position [117, 0]
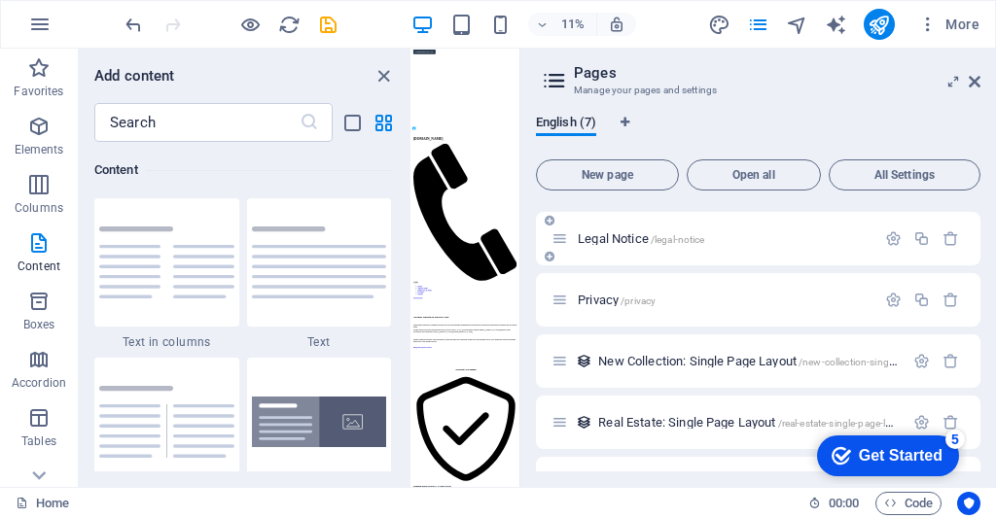
click at [791, 243] on p "Legal Notice /legal-notice" at bounding box center [724, 238] width 292 height 13
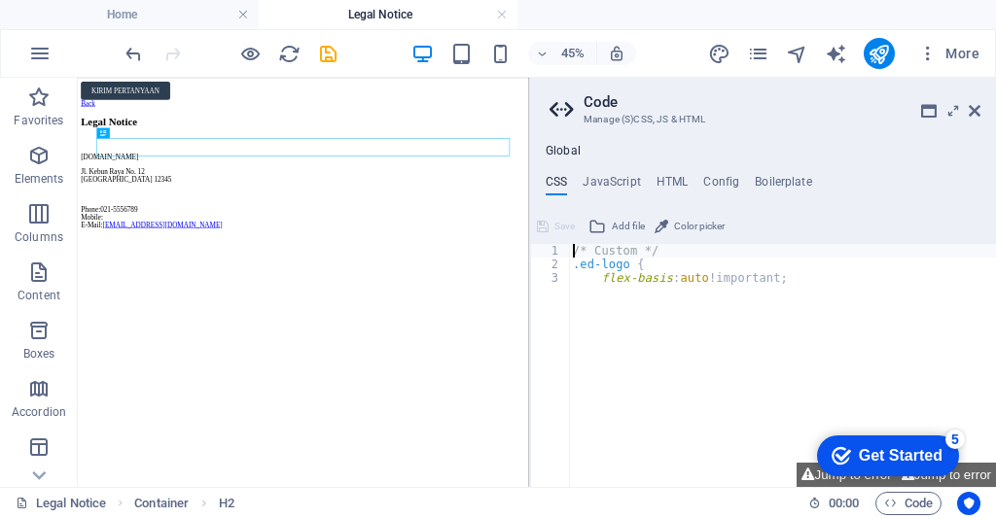
scroll to position [0, 0]
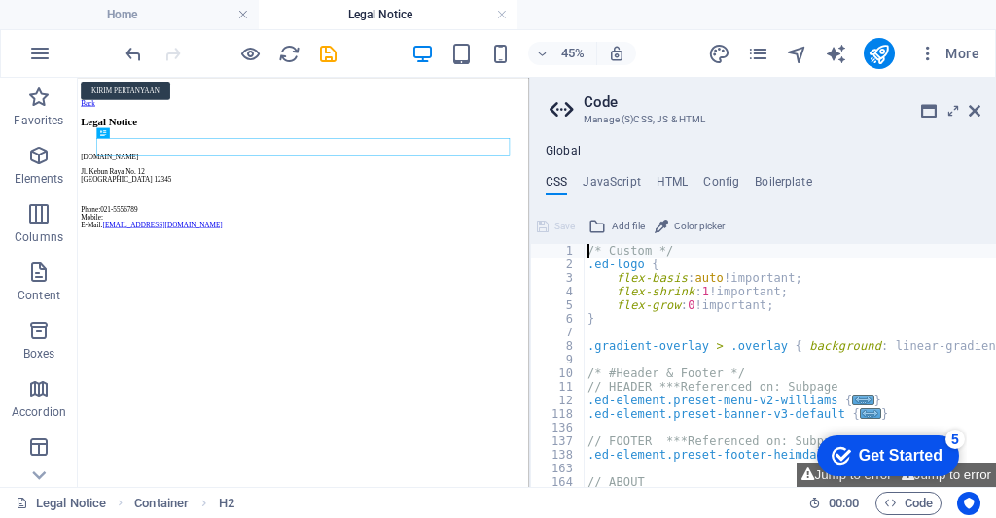
click at [218, 282] on div "rosellavida.com Jl. Kebun Raya No. 12 Jakarta 12345 Phone: 021-5556789 Mobile: …" at bounding box center [579, 328] width 987 height 169
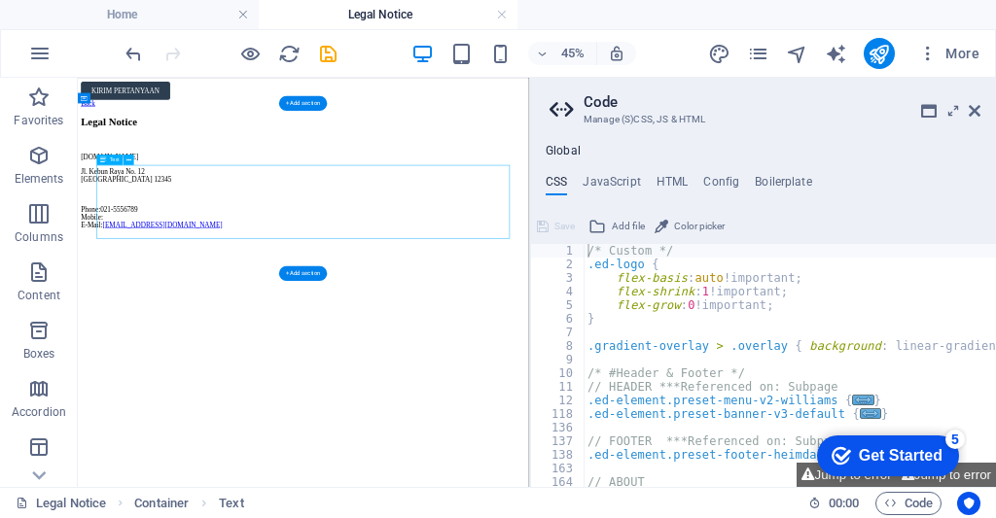
click at [251, 326] on div "rosellavida.com Jl. Kebun Raya No. 12 Jakarta 12345 Phone: 021-5556789 Mobile: …" at bounding box center [579, 328] width 987 height 169
click at [263, 337] on div "rosellavida.com Jl. Kebun Raya No. 12 Jakarta 12345 Phone: 021-5556789 Mobile: …" at bounding box center [579, 328] width 987 height 169
click at [280, 337] on div "rosellavida.com Jl. Kebun Raya No. 12 Jakarta 12345 Phone: 021-5556789 Mobile: …" at bounding box center [579, 328] width 987 height 169
click at [277, 338] on div "rosellavida.com Jl. Kebun Raya No. 12 Jakarta 12345 Phone: 021-5556789 Mobile: …" at bounding box center [579, 328] width 987 height 169
click at [172, 191] on div "Drag here to replace the existing content. Press “Ctrl” if you want to create a…" at bounding box center [303, 282] width 451 height 409
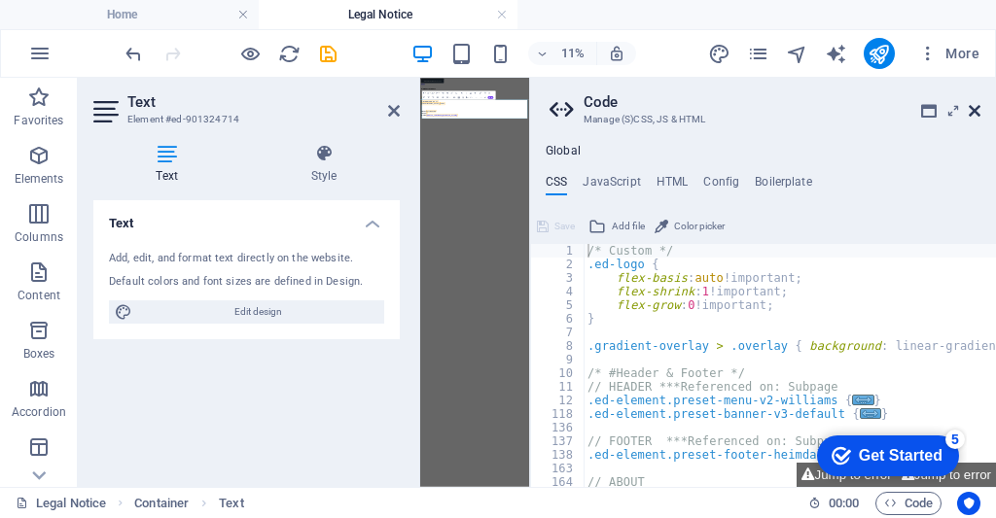
click at [975, 112] on icon at bounding box center [974, 111] width 12 height 16
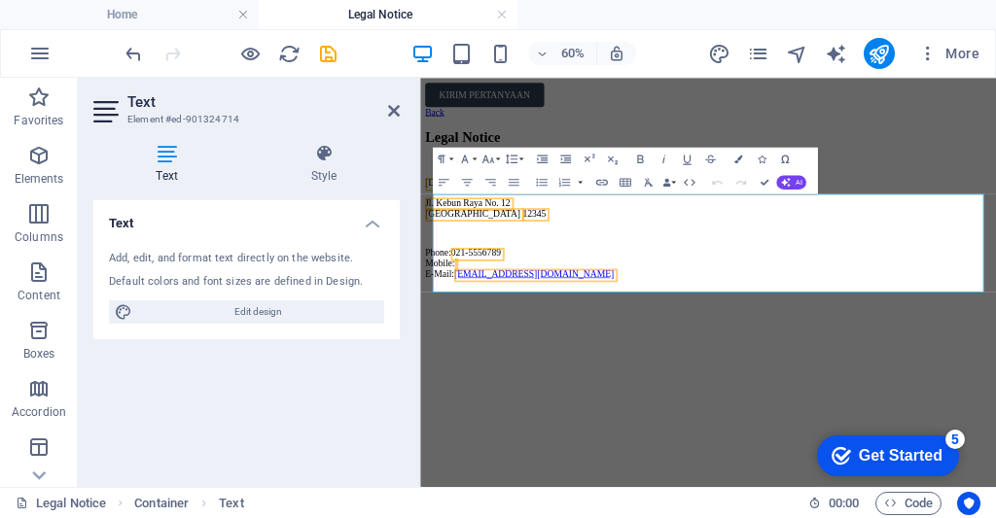
click at [562, 312] on p "Jl. Kebun Raya No. 12 Jakarta 12345" at bounding box center [900, 294] width 944 height 35
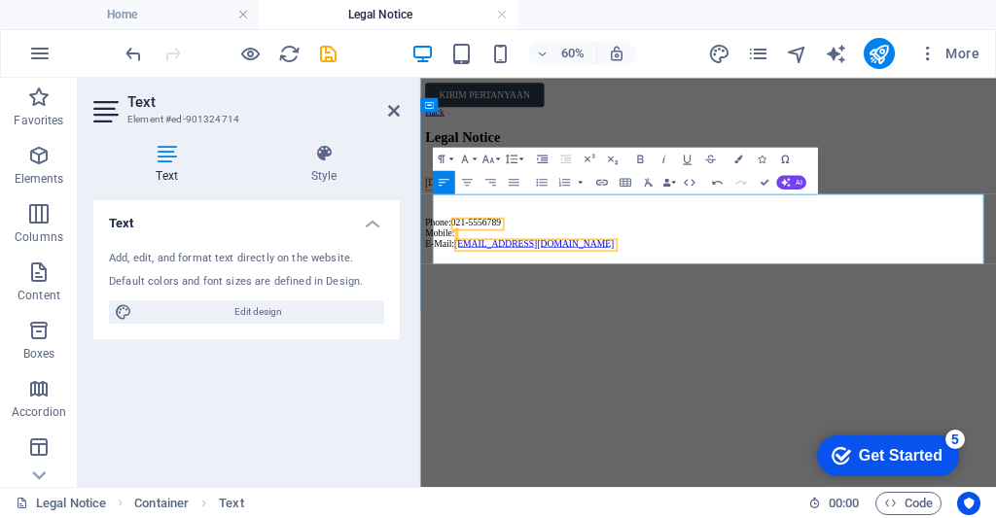
click at [553, 327] on span "021-5556789" at bounding box center [512, 318] width 83 height 17
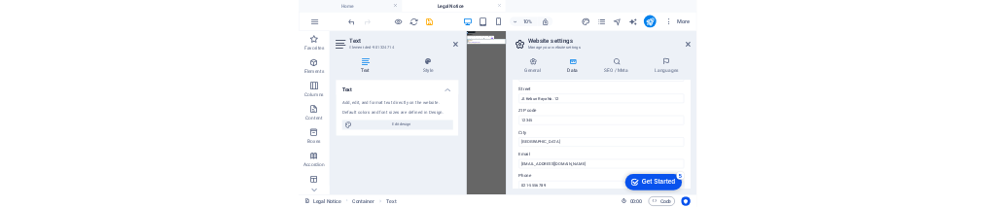
scroll to position [208, 0]
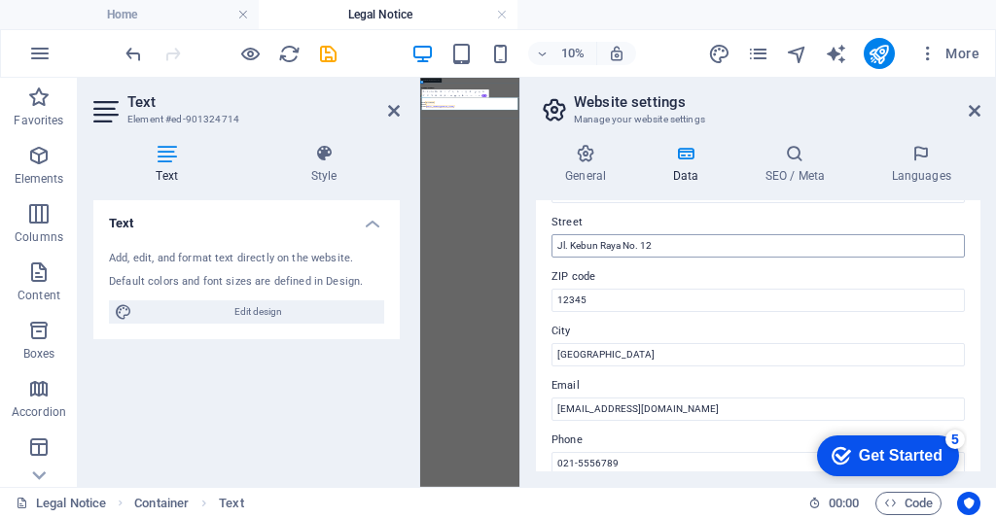
type input "l"
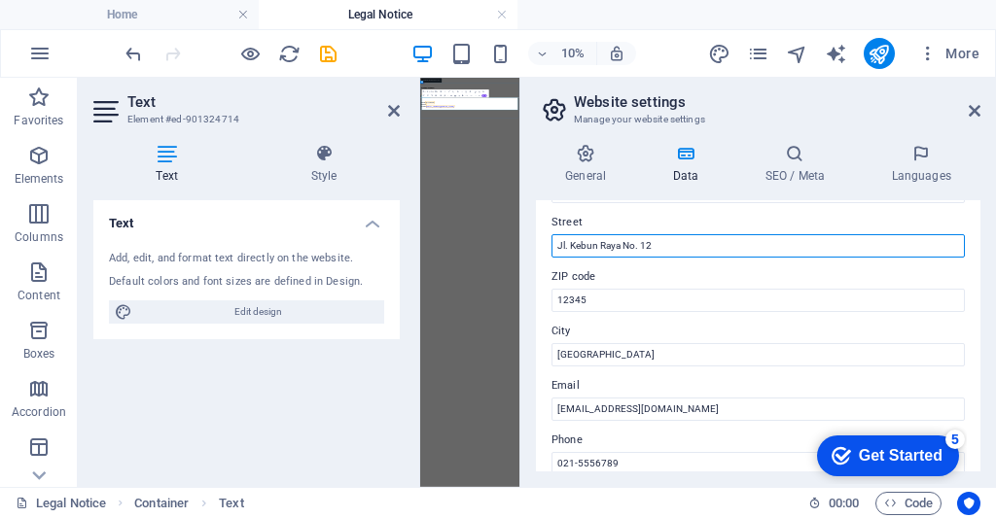
click at [704, 249] on input "Jl. Kebun Raya No. 12" at bounding box center [757, 245] width 413 height 23
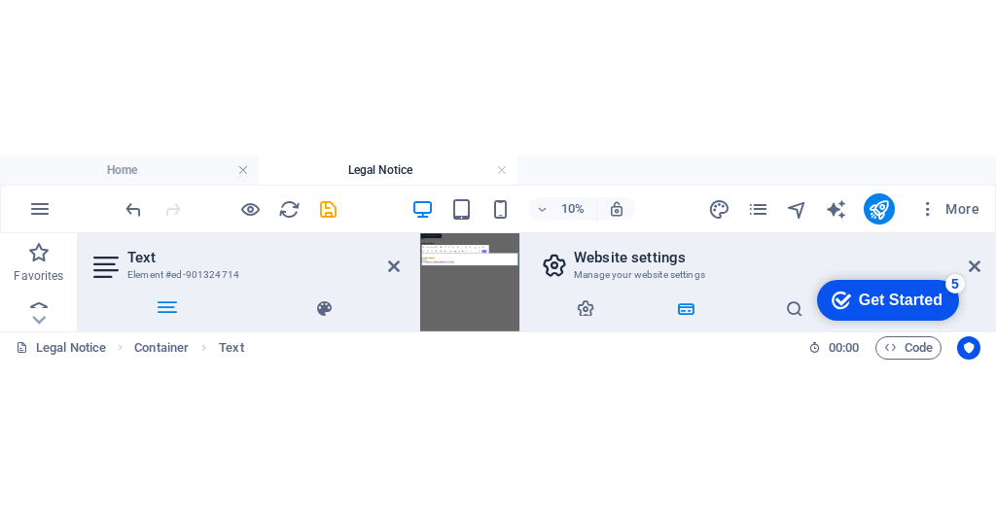
scroll to position [228, 0]
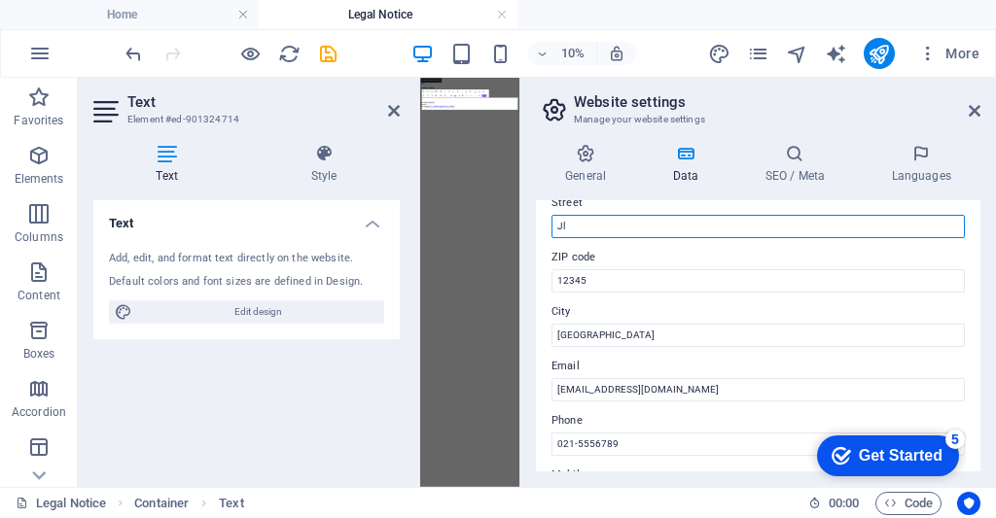
type input "J"
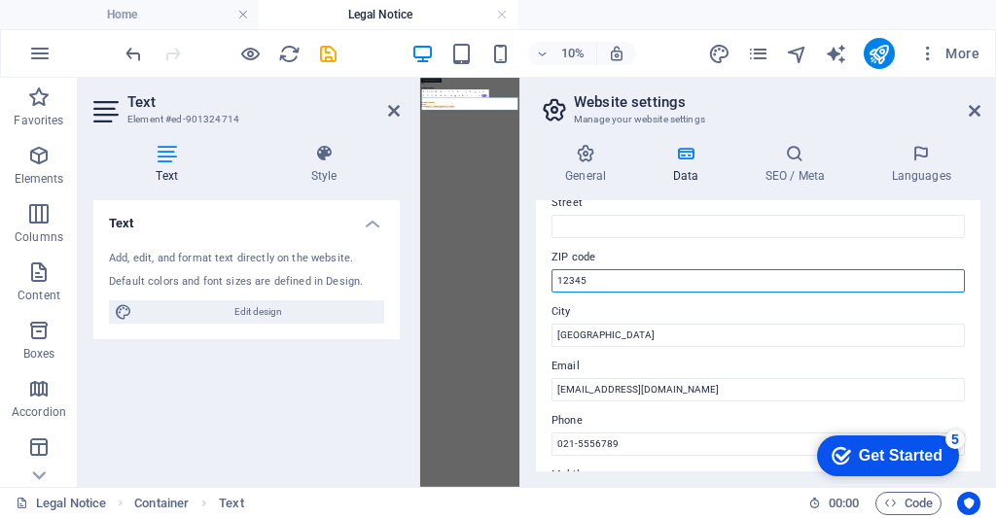
click at [675, 288] on input "12345" at bounding box center [757, 280] width 413 height 23
type input "1"
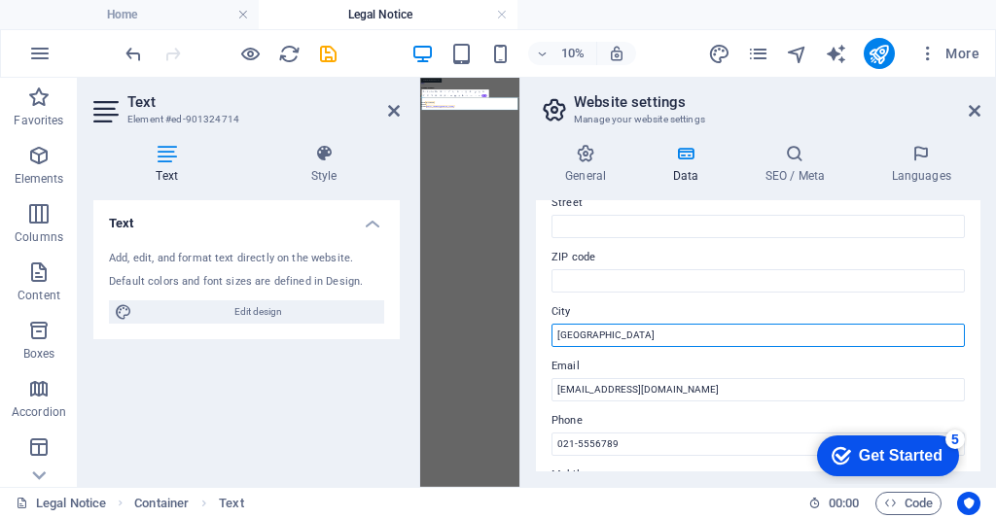
click at [636, 339] on input "Jakarta" at bounding box center [757, 335] width 413 height 23
type input "J"
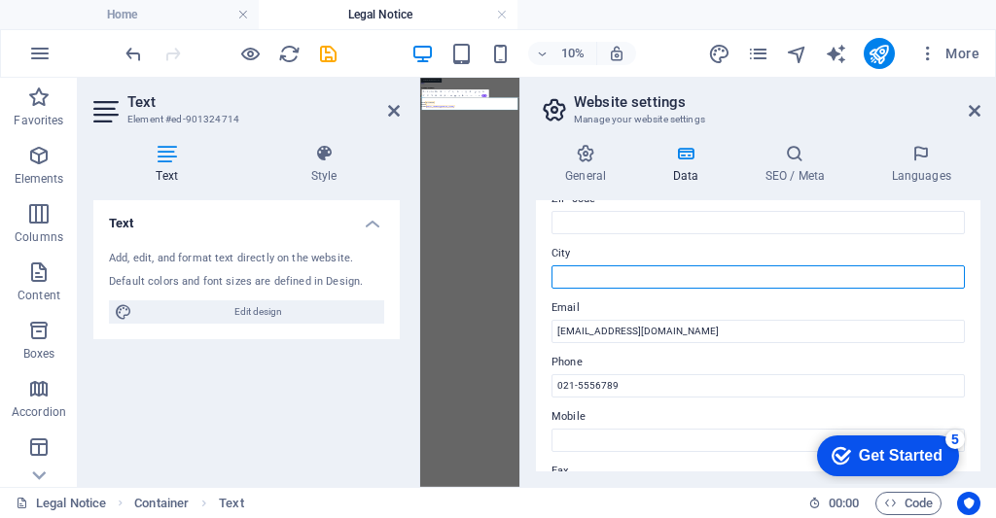
scroll to position [292, 0]
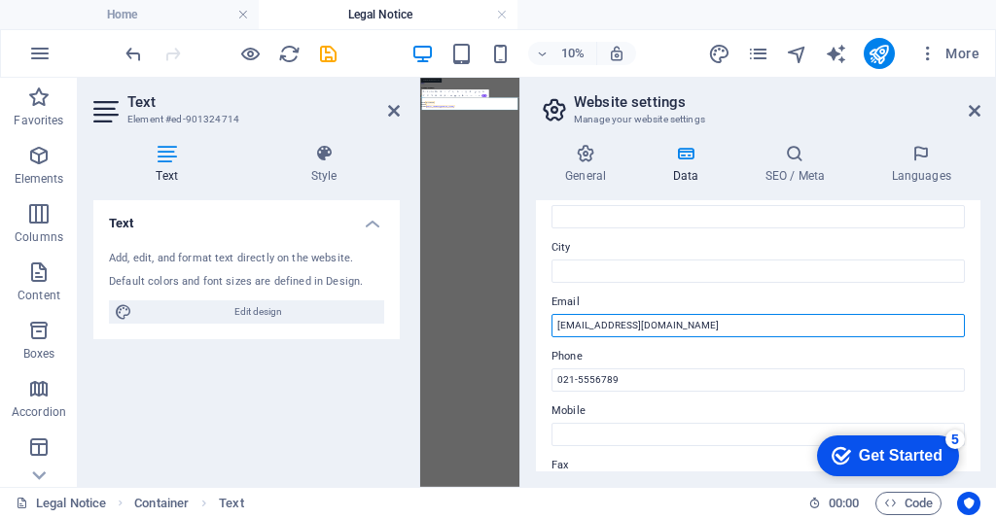
click at [671, 327] on input "info@rosellavida.com" at bounding box center [757, 325] width 413 height 23
type input "i"
type input "A"
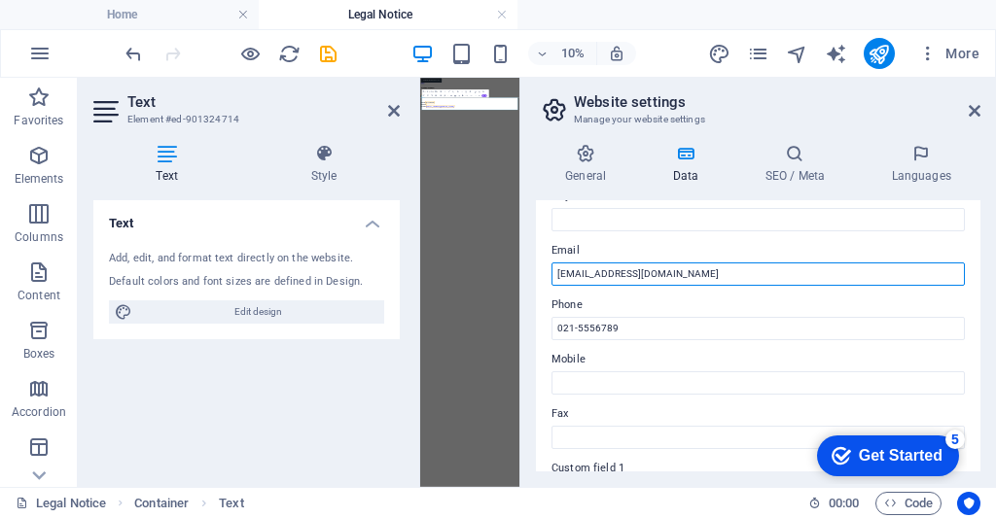
scroll to position [350, 0]
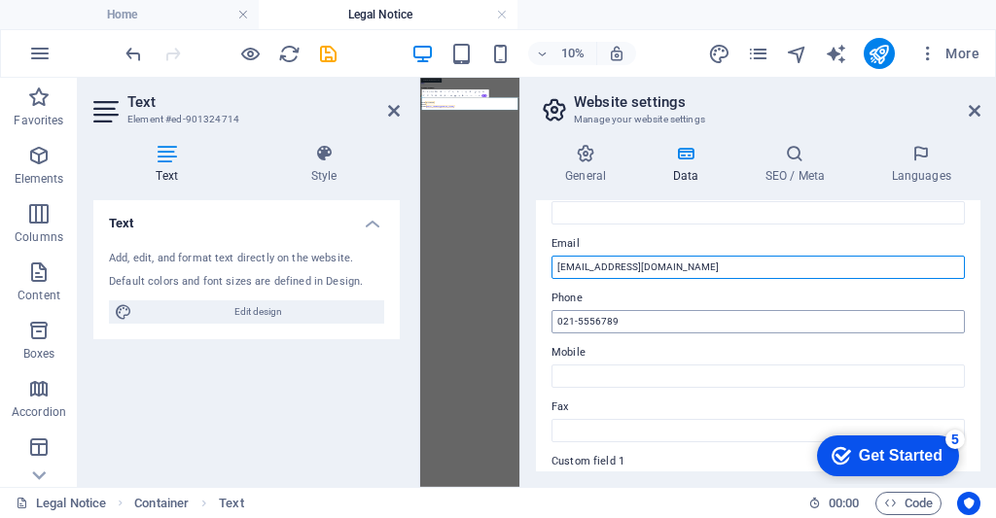
type input "Admin@rosellavida.com"
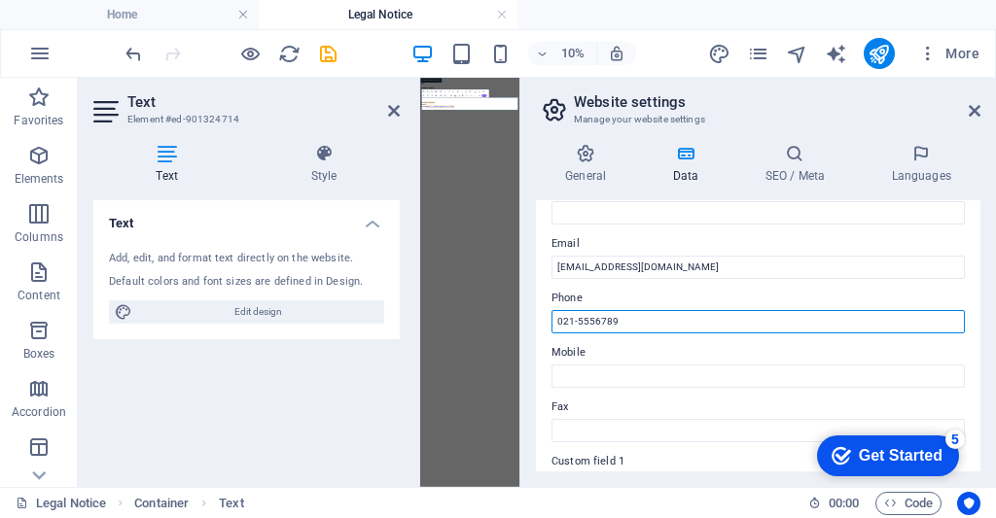
click at [659, 313] on input "021-5556789" at bounding box center [757, 321] width 413 height 23
type input "0"
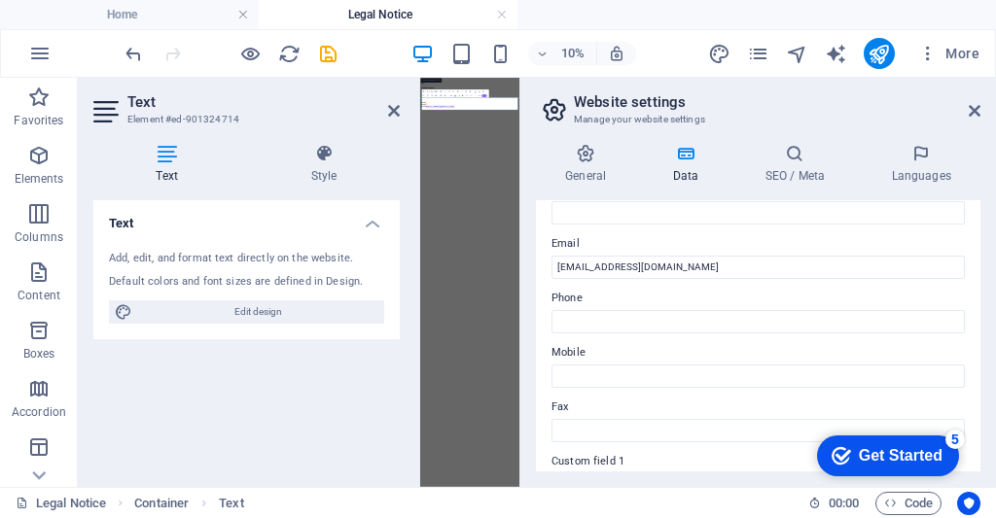
click at [636, 406] on label "Fax" at bounding box center [757, 407] width 413 height 23
click at [636, 419] on input "Fax" at bounding box center [757, 430] width 413 height 23
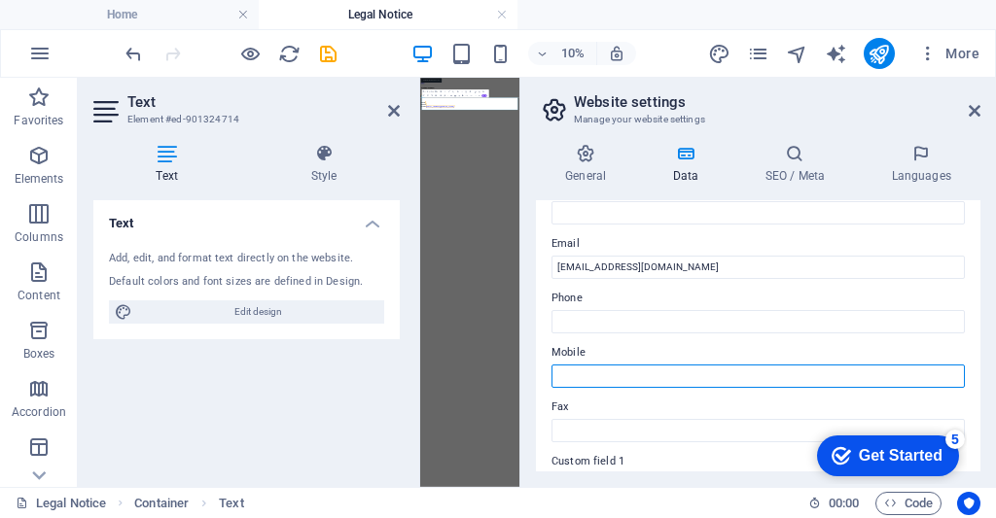
click at [673, 384] on input "Mobile" at bounding box center [757, 376] width 413 height 23
type input "081112004930"
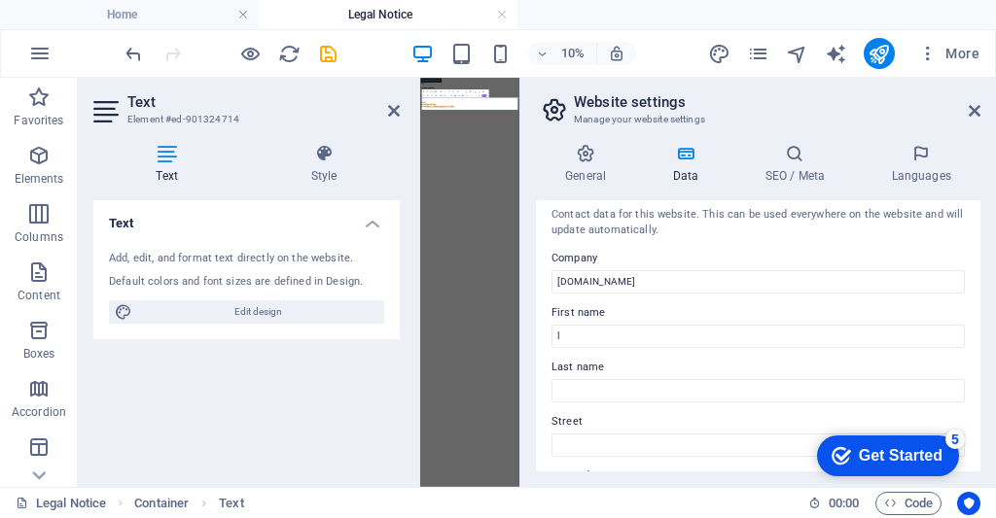
scroll to position [0, 0]
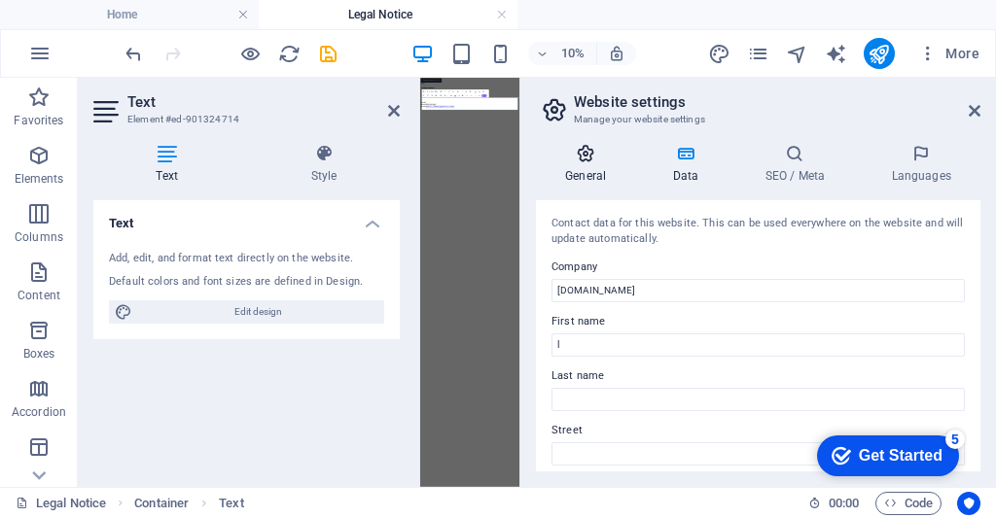
click at [582, 177] on h4 "General" at bounding box center [589, 164] width 107 height 41
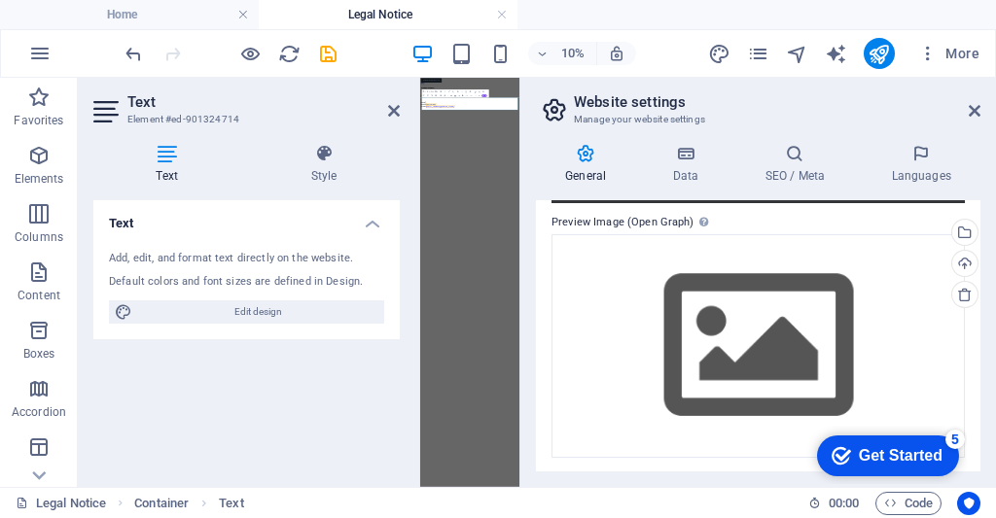
scroll to position [391, 0]
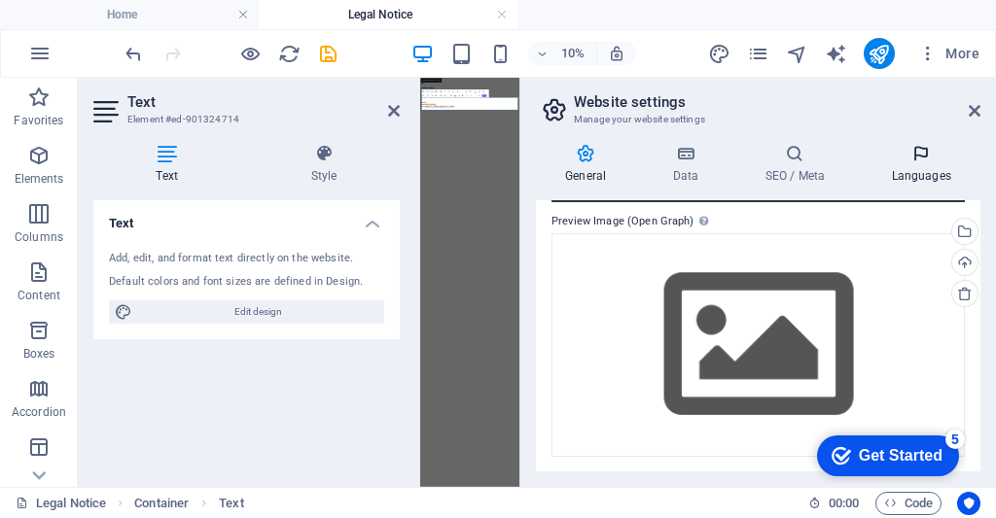
click at [927, 158] on icon at bounding box center [920, 153] width 119 height 19
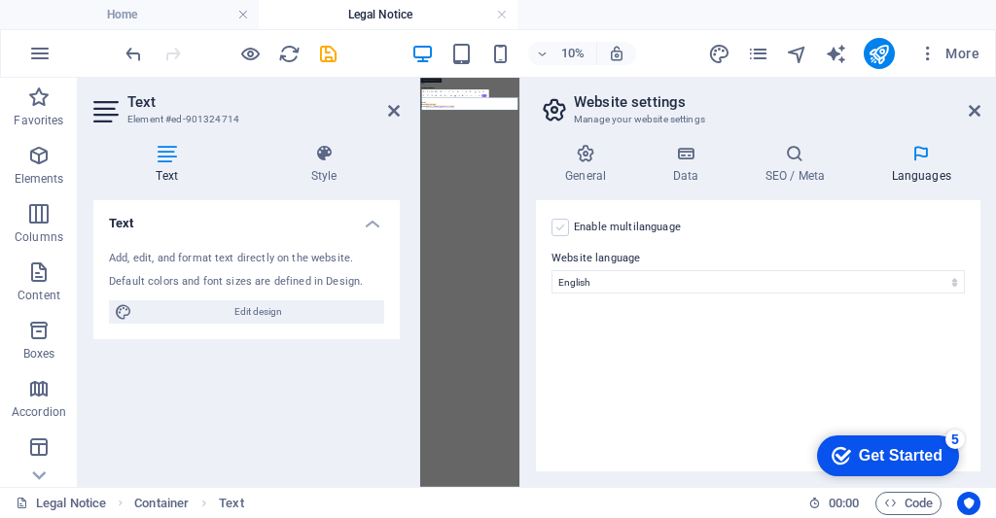
click at [556, 231] on label at bounding box center [560, 228] width 18 height 18
click at [0, 0] on input "Enable multilanguage To disable multilanguage delete all languages until only o…" at bounding box center [0, 0] width 0 height 0
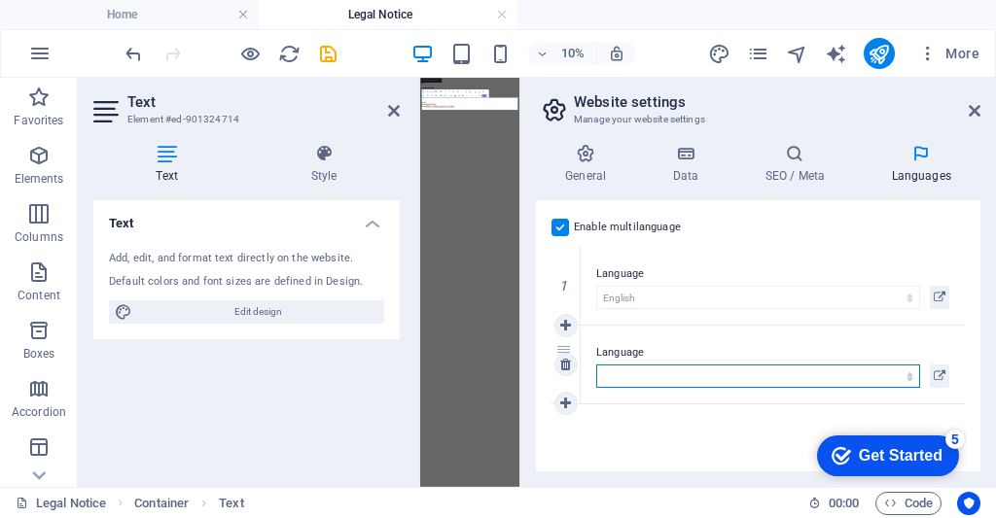
click at [900, 373] on select "Abkhazian Afar Afrikaans Akan Albanian Amharic Arabic Aragonese Armenian Assame…" at bounding box center [758, 376] width 324 height 23
select select "39"
click at [565, 404] on icon at bounding box center [565, 404] width 11 height 14
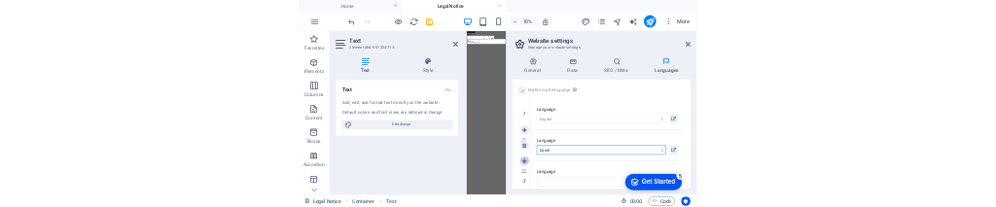
scroll to position [25, 0]
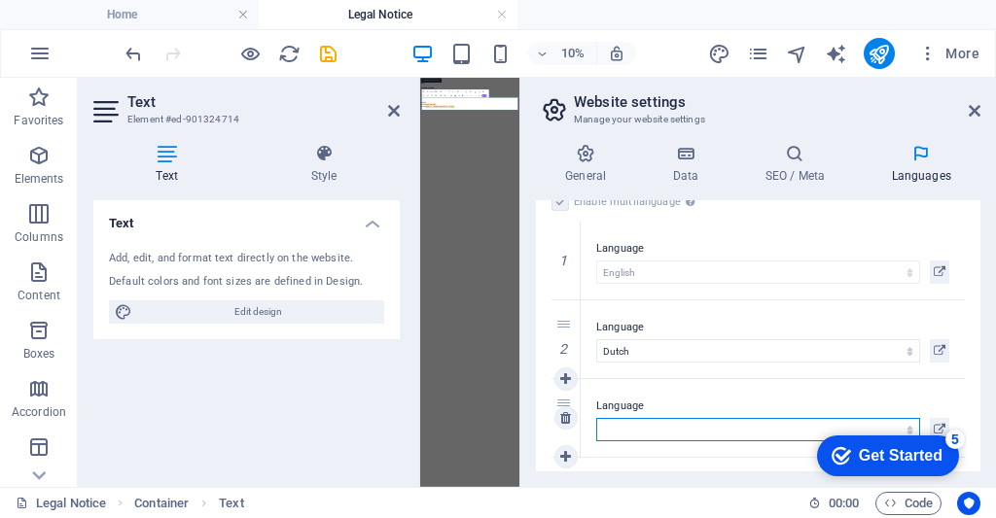
click at [653, 431] on select "Abkhazian Afar Afrikaans Akan Albanian Amharic Arabic Aragonese Armenian Assame…" at bounding box center [758, 429] width 324 height 23
click at [644, 433] on select "Abkhazian Afar Afrikaans Akan Albanian Amharic Arabic Aragonese Armenian Assame…" at bounding box center [758, 429] width 324 height 23
click at [653, 433] on select "Abkhazian Afar Afrikaans Akan Albanian Amharic Arabic Aragonese Armenian Assame…" at bounding box center [758, 429] width 324 height 23
select select "128"
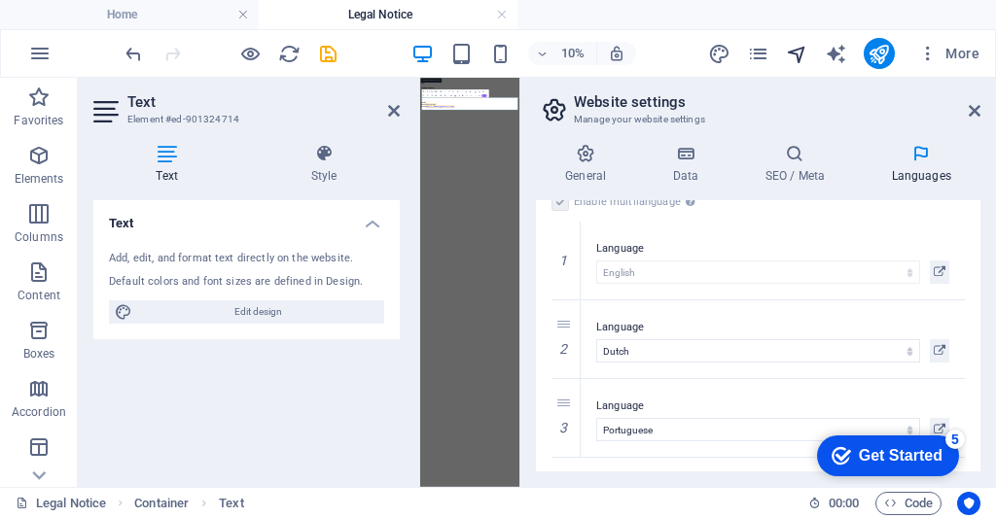
click at [796, 53] on icon "navigator" at bounding box center [797, 54] width 22 height 22
select select "16936564-en"
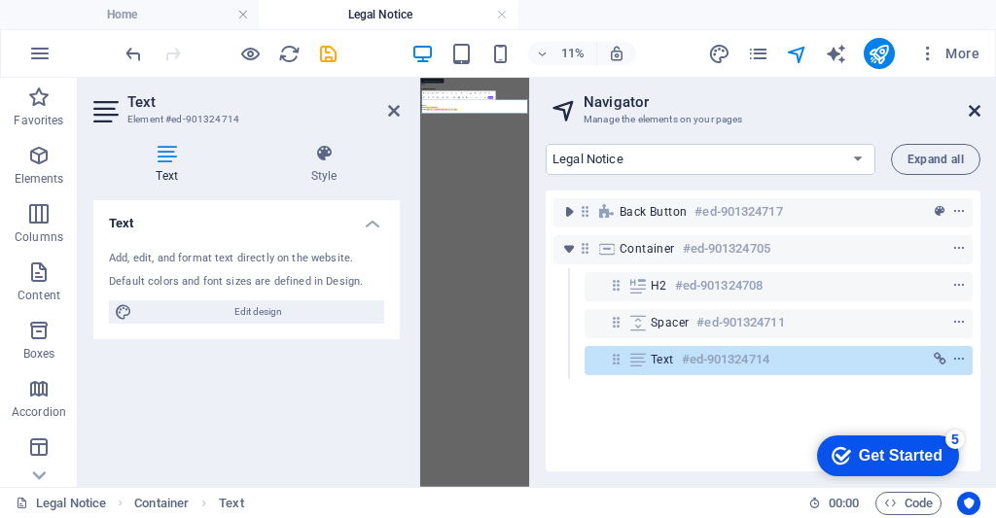
click at [972, 115] on icon at bounding box center [974, 111] width 12 height 16
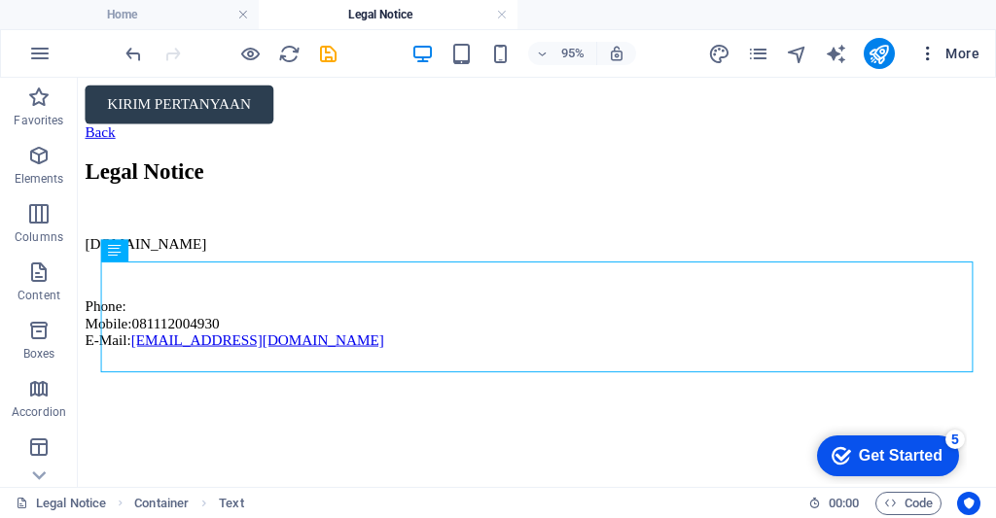
click at [964, 47] on span "More" at bounding box center [948, 53] width 61 height 19
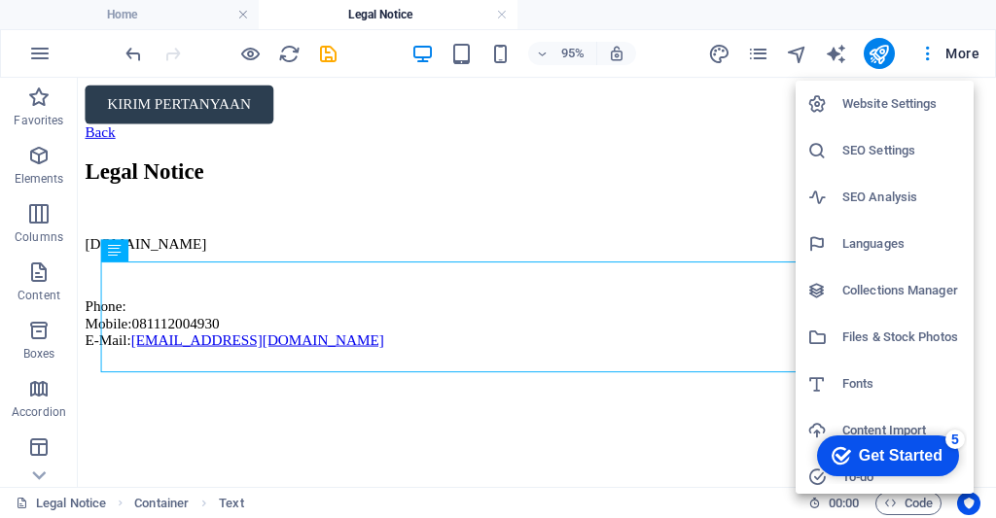
click at [606, 394] on div at bounding box center [498, 259] width 996 height 518
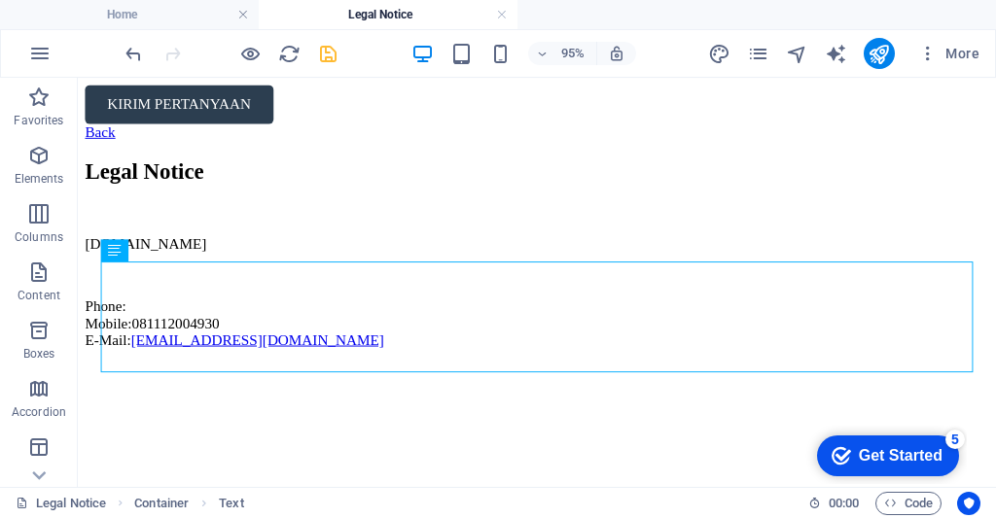
click at [326, 56] on icon "save" at bounding box center [328, 54] width 22 height 22
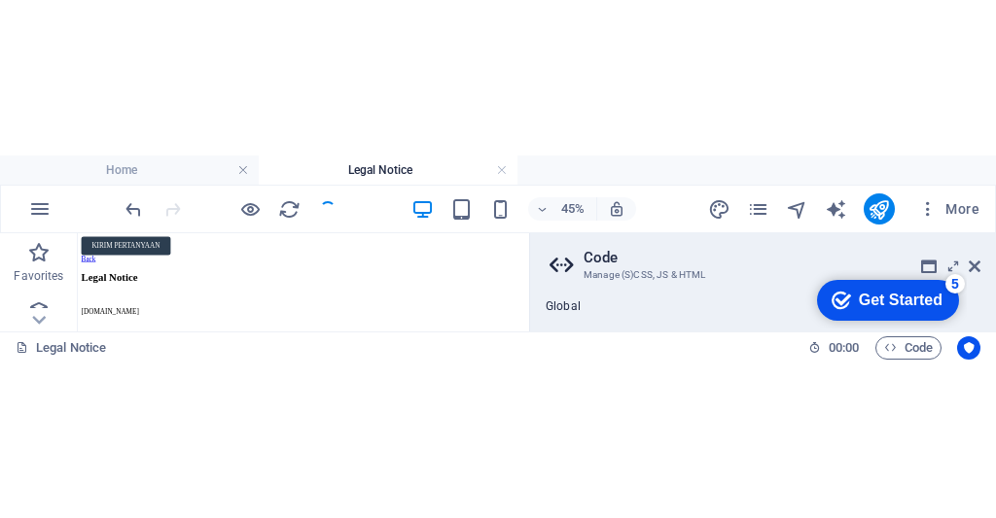
scroll to position [0, 1]
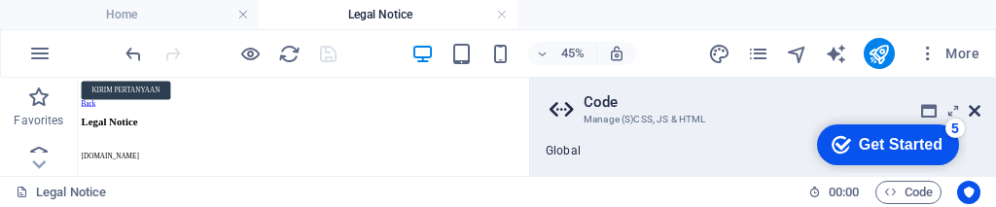
click at [976, 113] on icon at bounding box center [974, 111] width 12 height 16
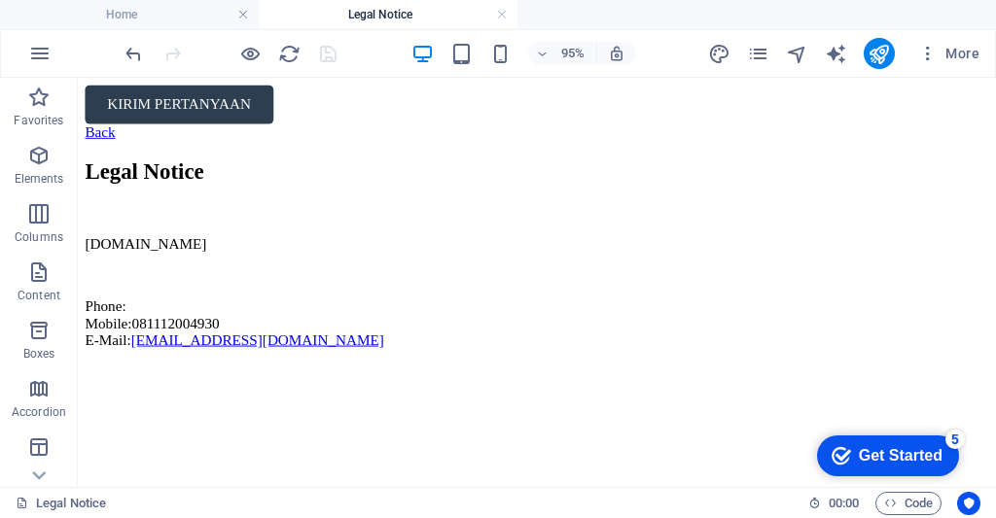
click at [123, 126] on div "Back" at bounding box center [561, 135] width 951 height 18
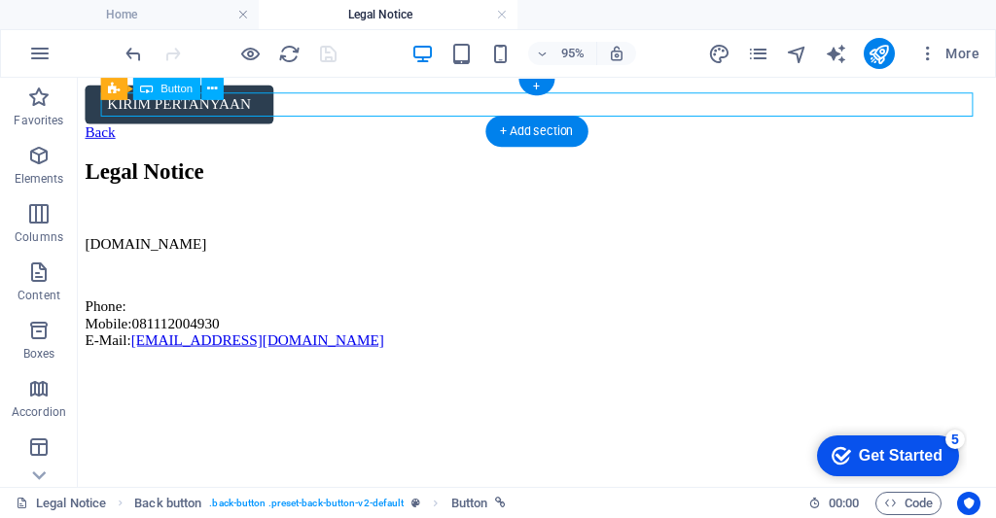
click at [126, 126] on div "Back" at bounding box center [561, 135] width 951 height 18
click at [135, 126] on div "Back" at bounding box center [561, 135] width 951 height 18
click at [920, 51] on icon "button" at bounding box center [927, 53] width 19 height 19
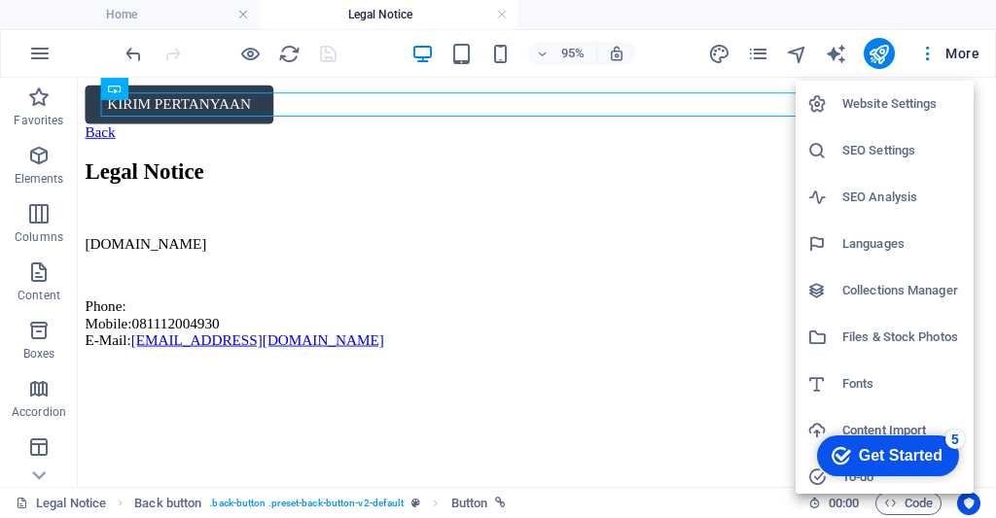
click at [228, 203] on div at bounding box center [498, 259] width 996 height 518
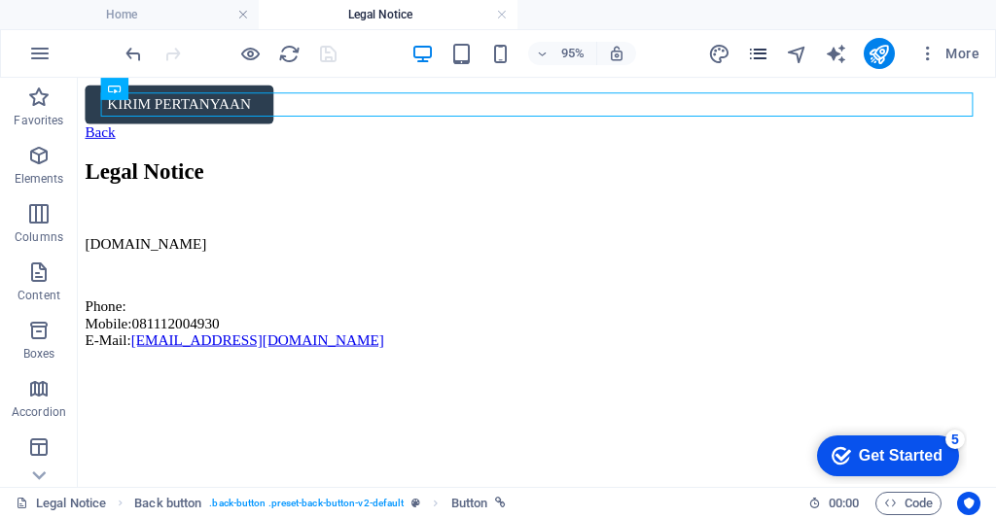
click at [763, 45] on icon "pages" at bounding box center [758, 54] width 22 height 22
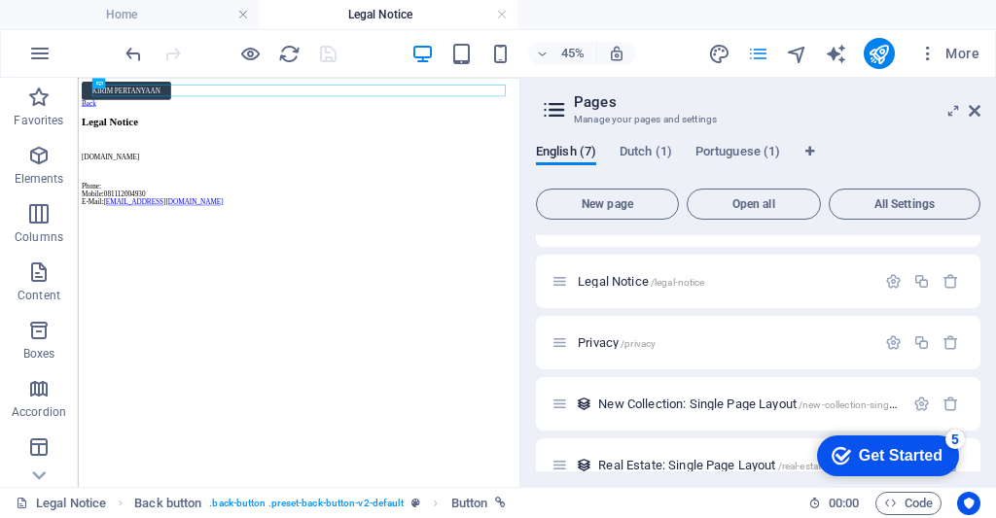
scroll to position [103, 0]
click at [752, 343] on p "Privacy /privacy" at bounding box center [724, 342] width 292 height 13
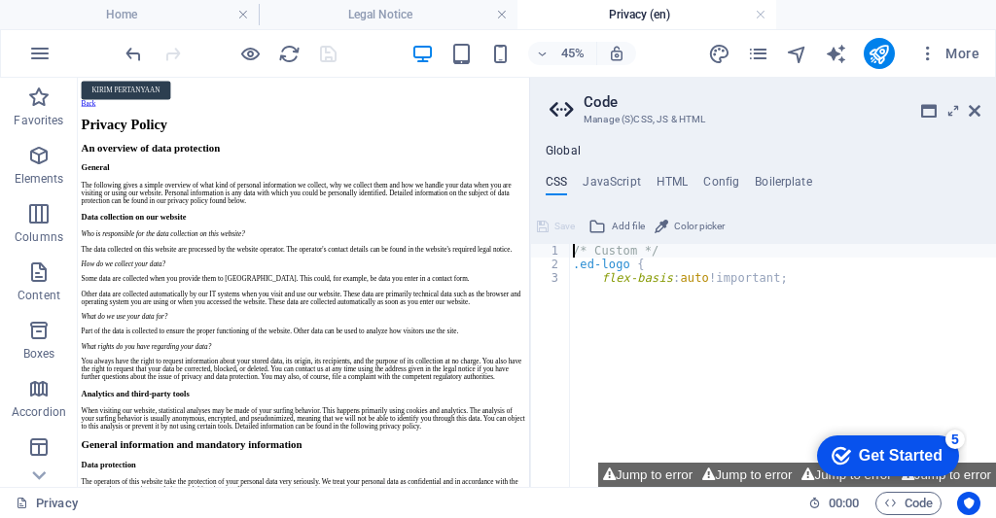
scroll to position [0, 0]
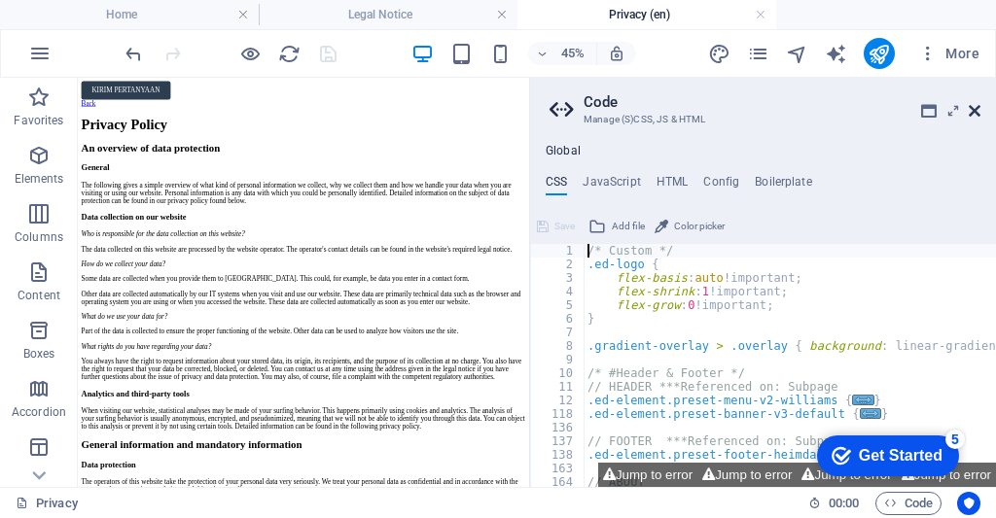
click at [978, 112] on icon at bounding box center [974, 111] width 12 height 16
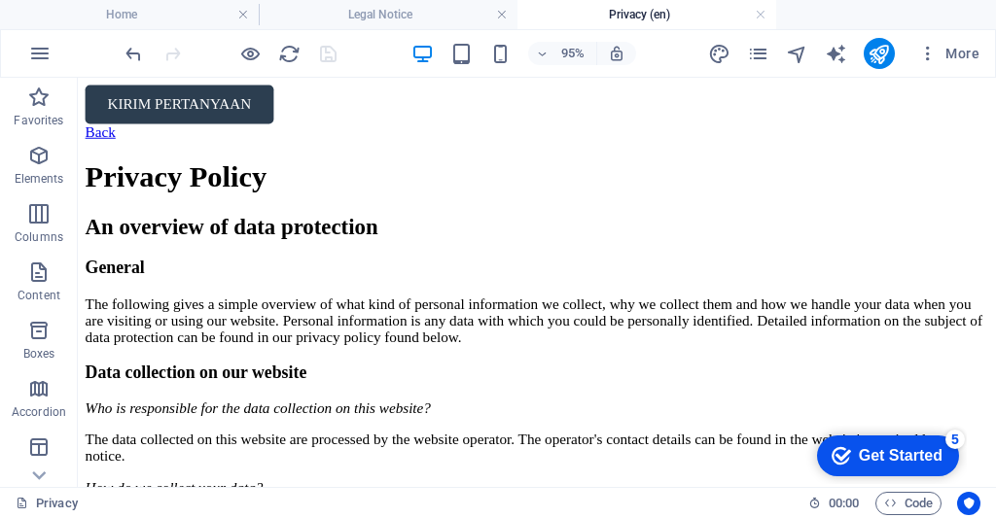
click at [131, 126] on div "Back" at bounding box center [561, 135] width 951 height 18
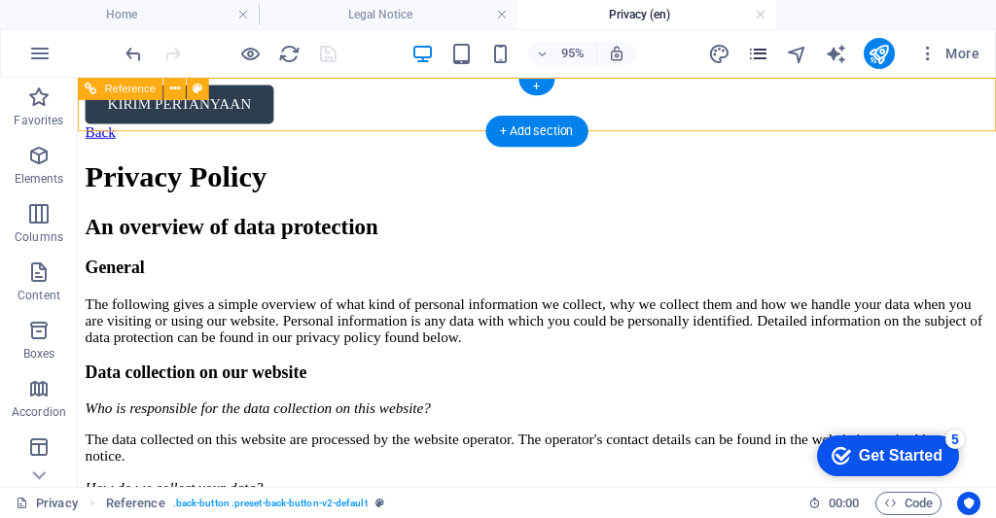
click at [762, 54] on icon "pages" at bounding box center [758, 54] width 22 height 22
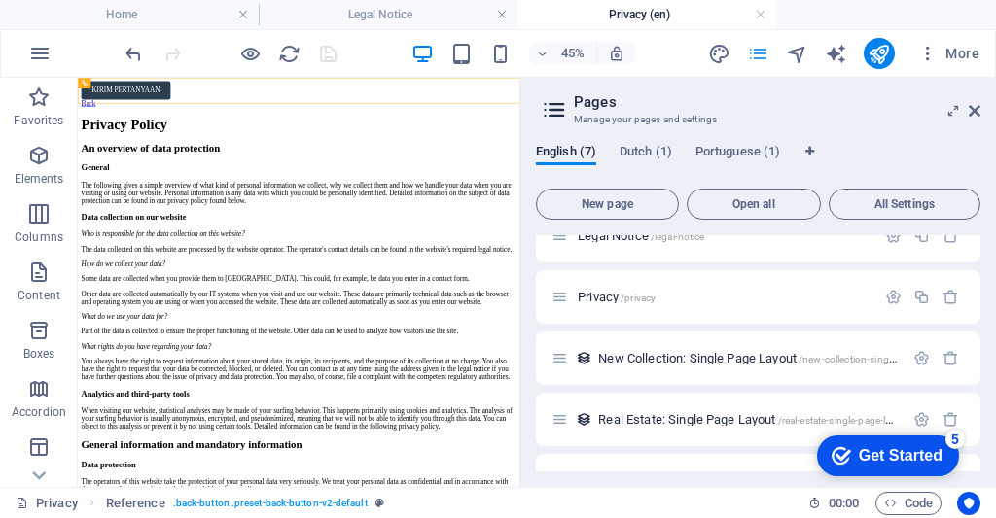
scroll to position [150, 0]
click at [951, 296] on icon "button" at bounding box center [950, 296] width 17 height 17
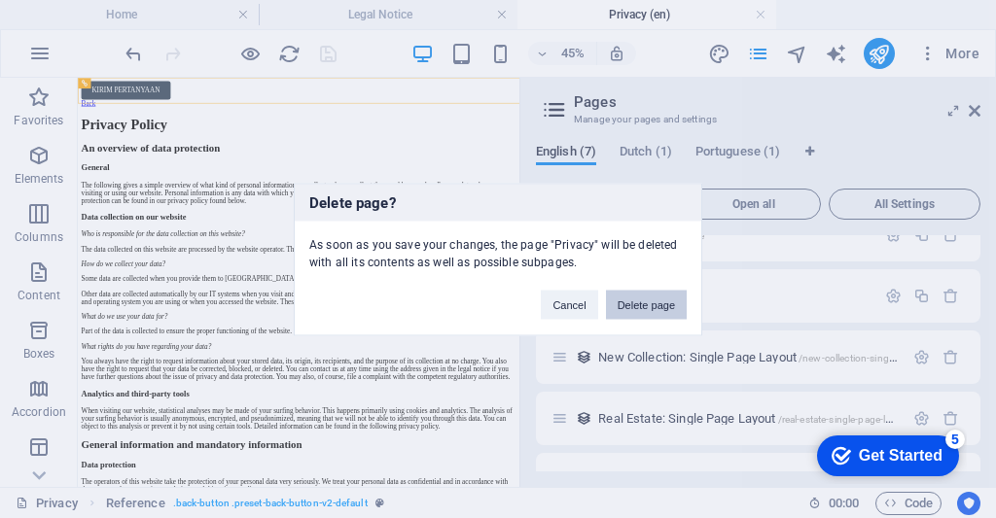
click at [649, 301] on button "Delete page" at bounding box center [646, 304] width 81 height 29
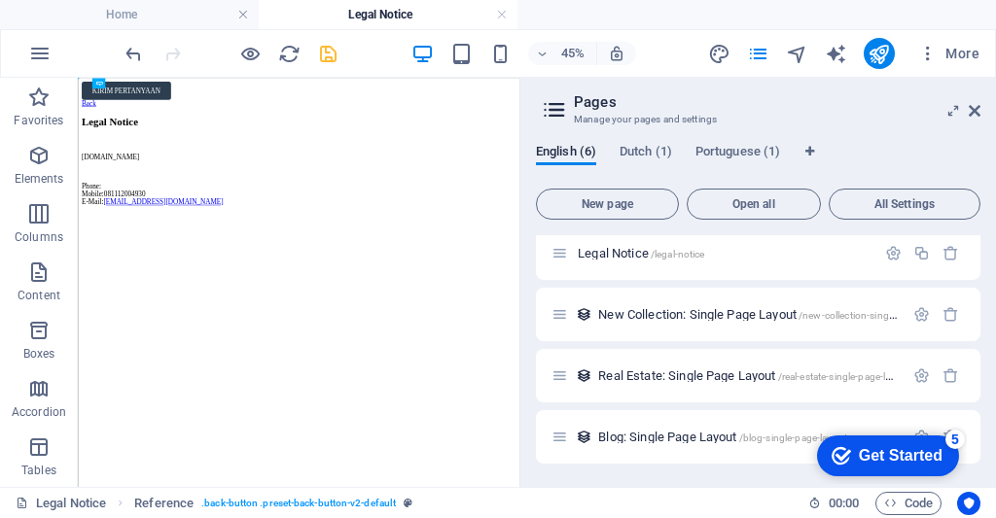
scroll to position [130, 0]
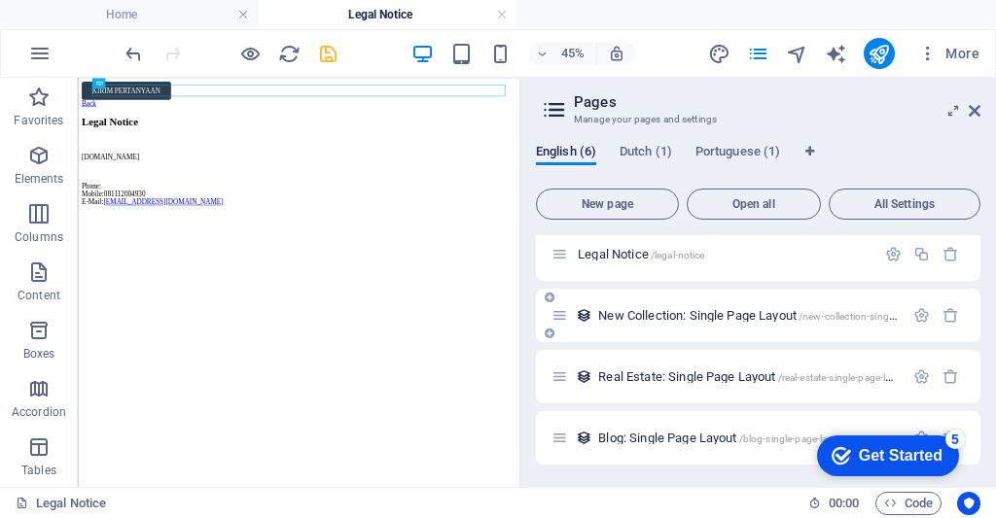
click at [747, 311] on span "New Collection: Single Page Layout /new-collection-single-page-layout" at bounding box center [774, 315] width 352 height 15
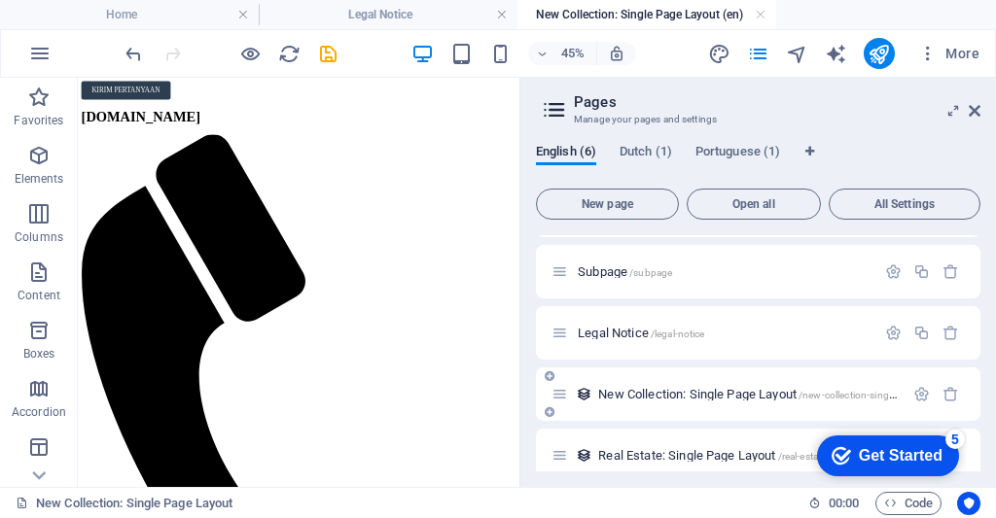
scroll to position [0, 0]
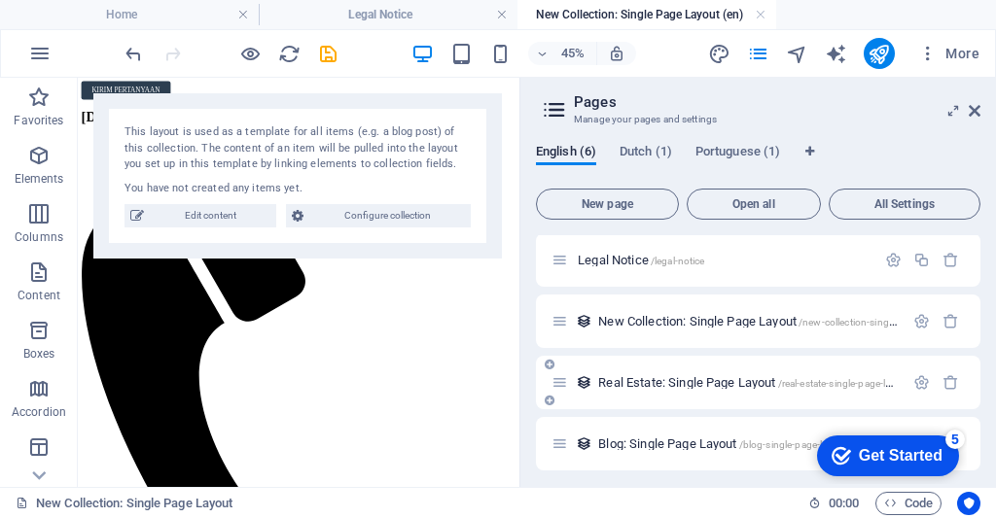
click at [733, 379] on span "Real Estate: Single Page Layout /real-estate-single-page-layout" at bounding box center [754, 382] width 312 height 15
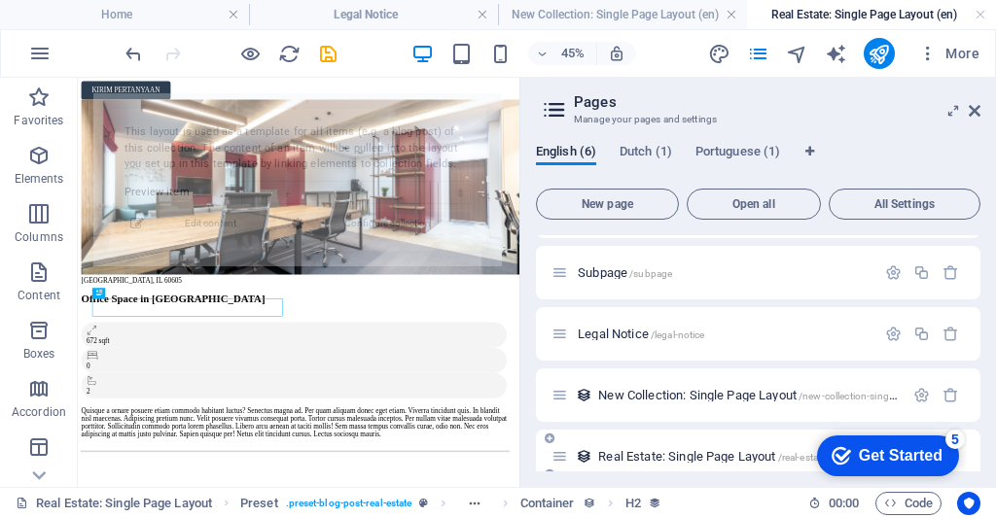
select select "68b7e46a982378fc330155c4"
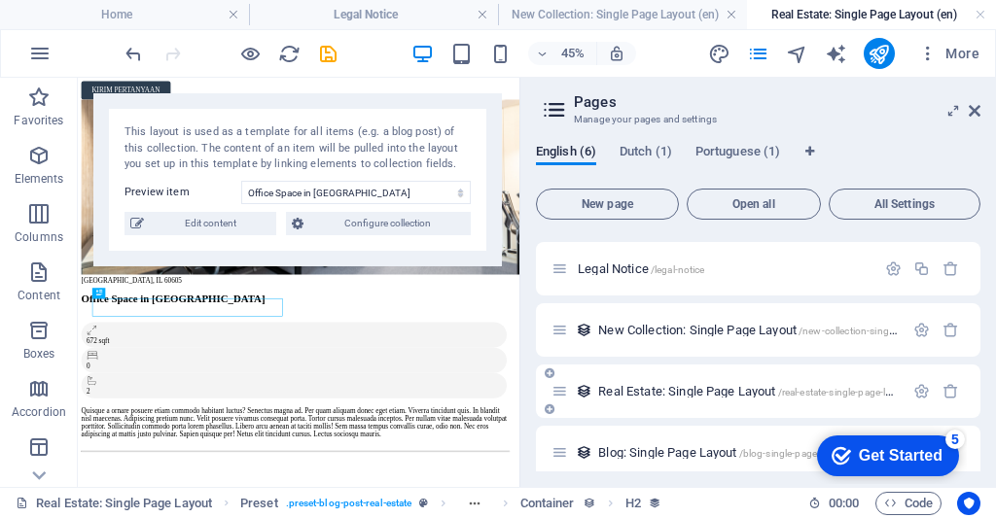
scroll to position [130, 0]
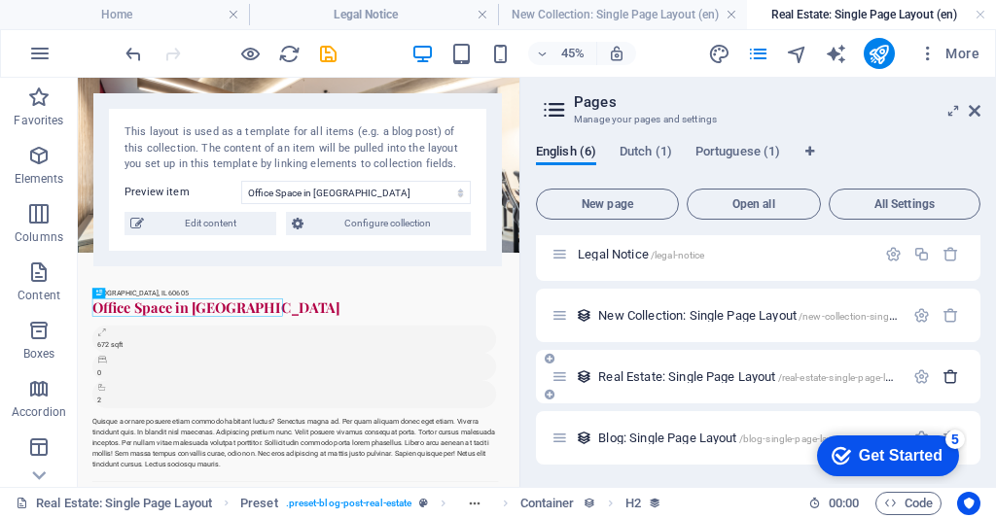
click at [948, 375] on icon "button" at bounding box center [950, 376] width 17 height 17
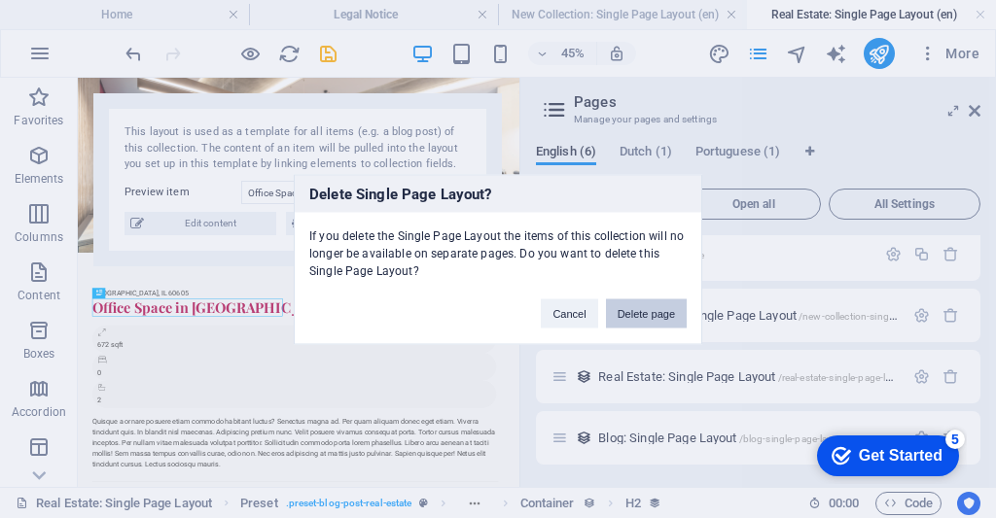
click at [657, 316] on button "Delete page" at bounding box center [646, 312] width 81 height 29
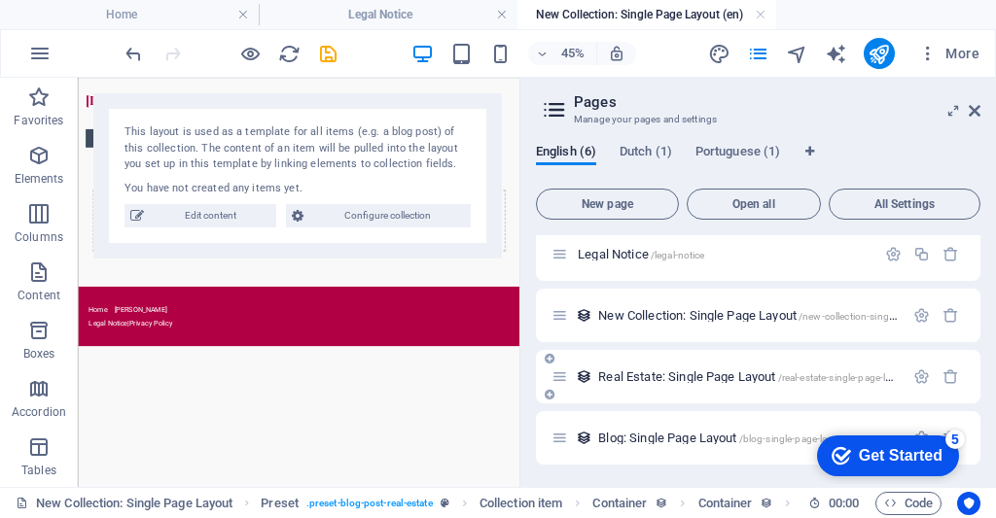
click at [739, 370] on span "Real Estate: Single Page Layout /real-estate-single-page-layout" at bounding box center [754, 376] width 312 height 15
click at [734, 432] on span "Blog: Single Page Layout /blog-single-page-layout" at bounding box center [722, 438] width 249 height 15
click at [944, 381] on icon "button" at bounding box center [950, 376] width 17 height 17
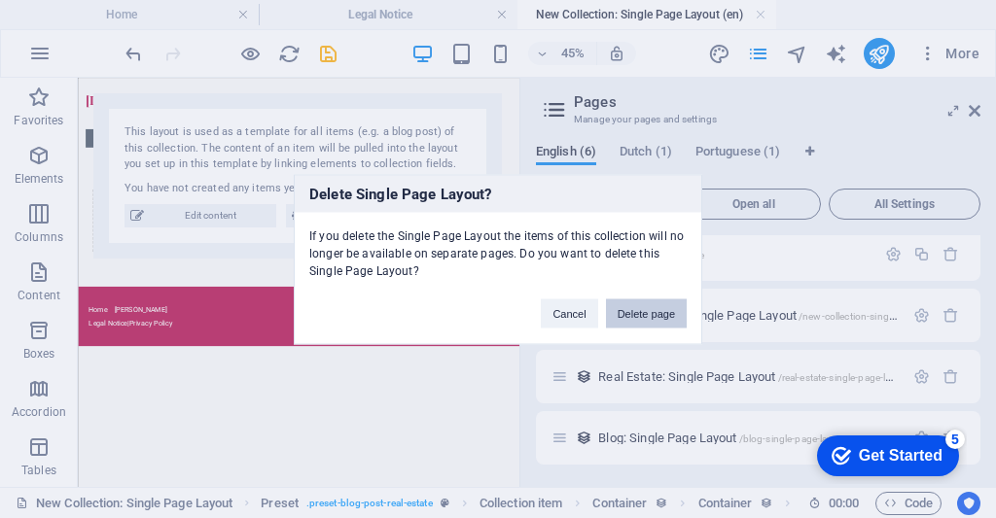
click at [648, 307] on button "Delete page" at bounding box center [646, 312] width 81 height 29
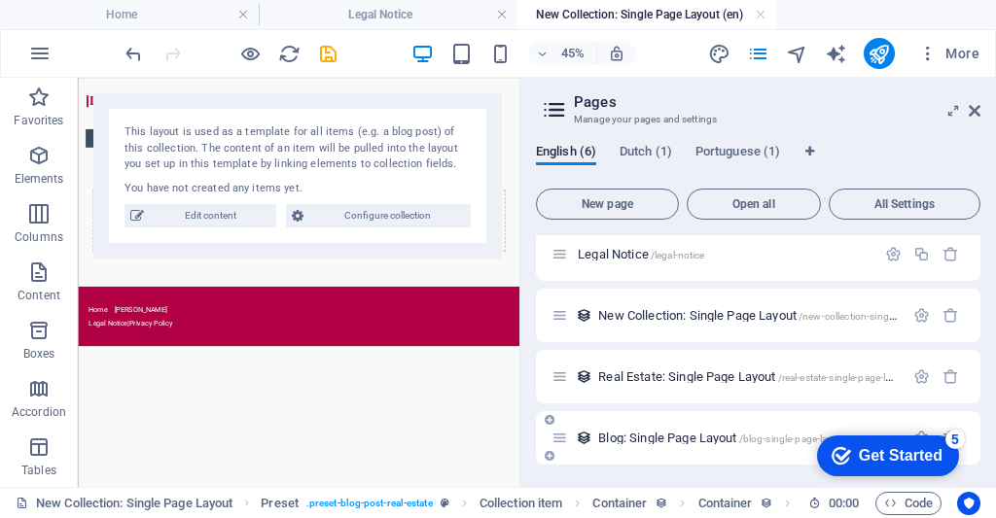
click at [721, 438] on span "Blog: Single Page Layout /blog-single-page-layout" at bounding box center [722, 438] width 249 height 15
click at [198, 214] on span "Edit content" at bounding box center [210, 215] width 121 height 23
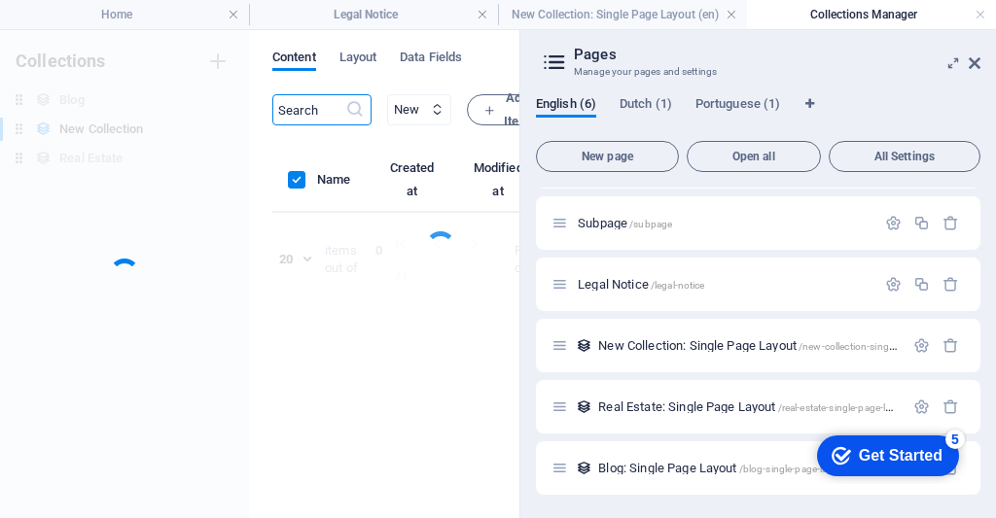
scroll to position [52, 0]
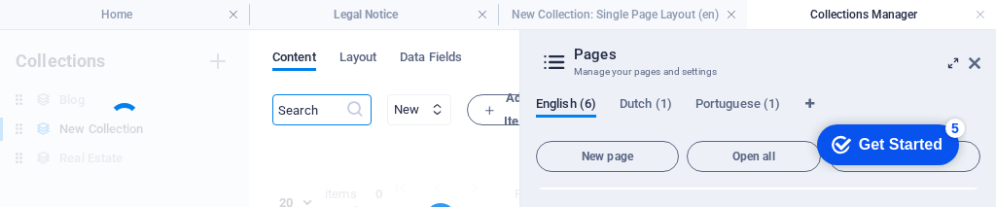
click at [953, 66] on icon at bounding box center [953, 63] width 0 height 16
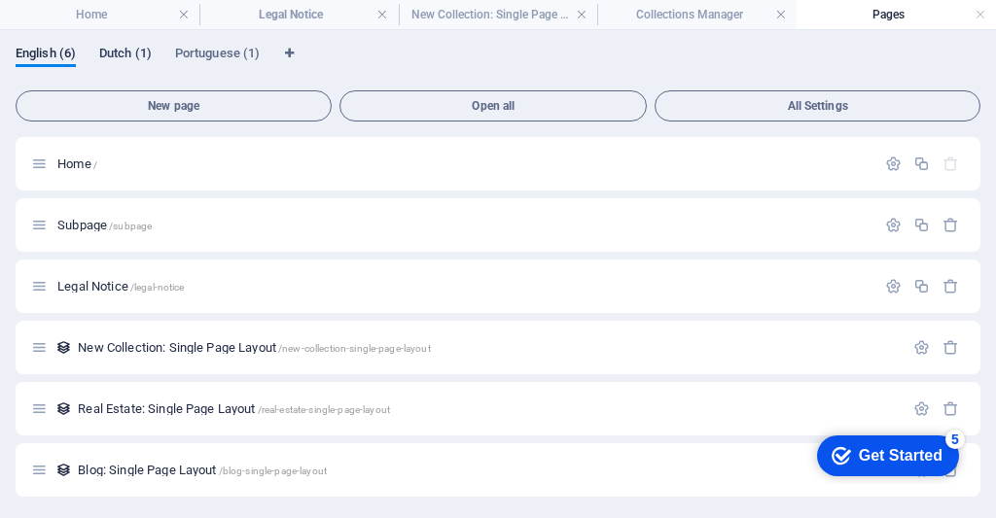
click at [119, 49] on span "Dutch (1)" at bounding box center [125, 55] width 53 height 27
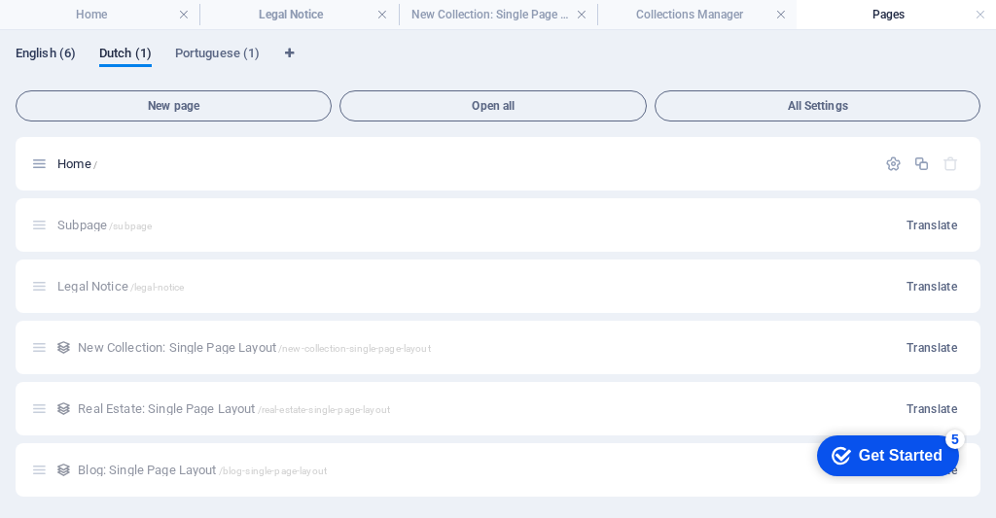
click at [38, 54] on span "English (6)" at bounding box center [46, 55] width 60 height 27
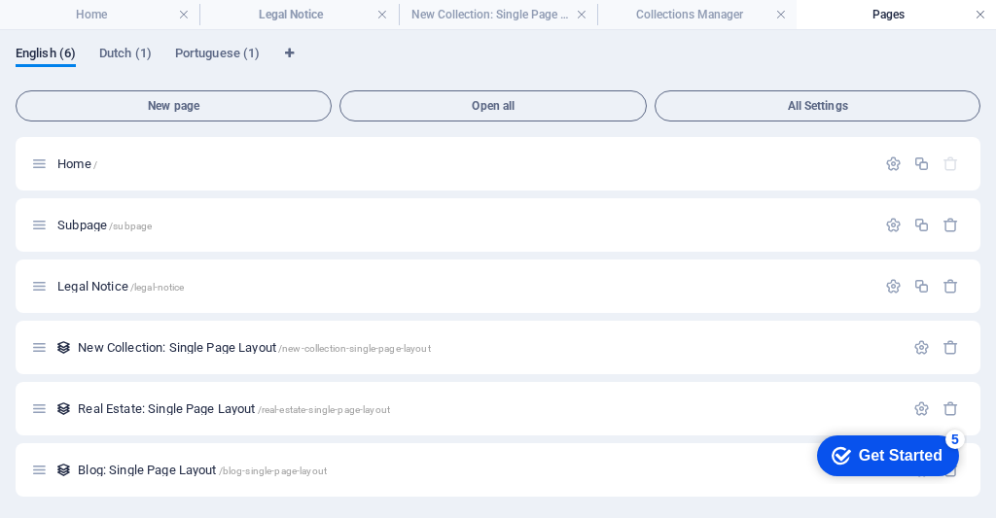
click at [979, 16] on link at bounding box center [980, 15] width 12 height 18
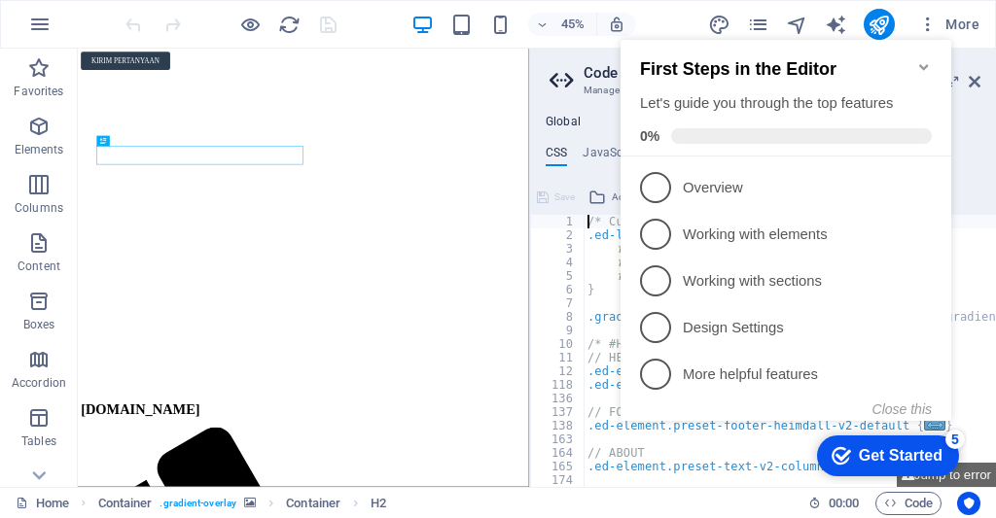
click at [924, 59] on icon "Minimize checklist" at bounding box center [924, 67] width 16 height 16
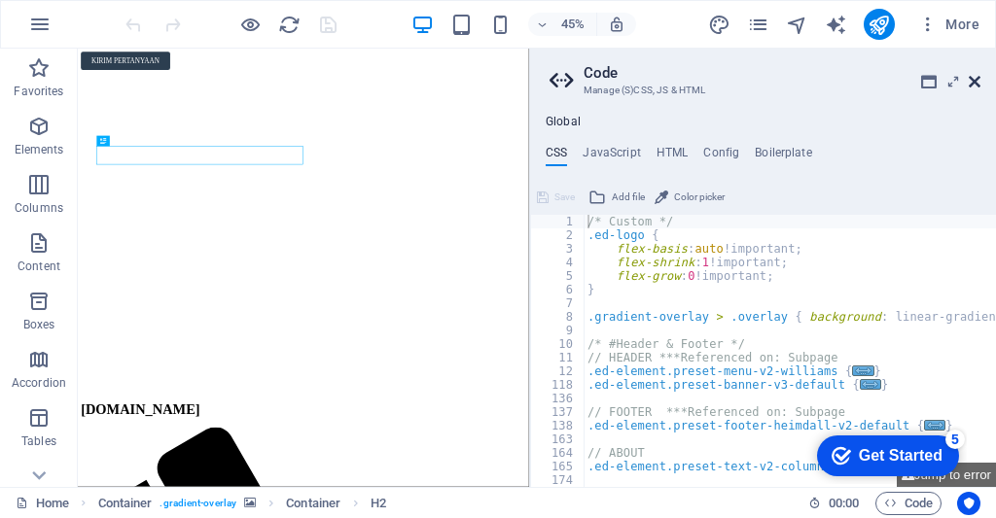
click at [976, 82] on icon at bounding box center [974, 82] width 12 height 16
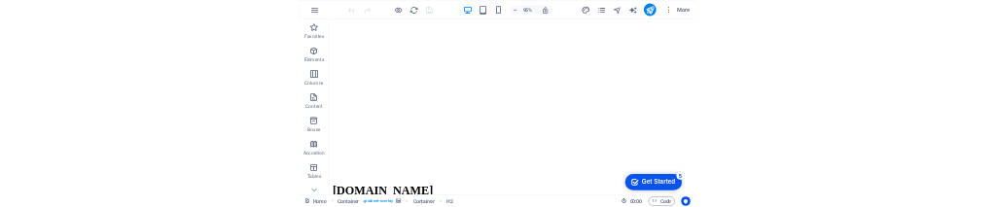
scroll to position [355, 0]
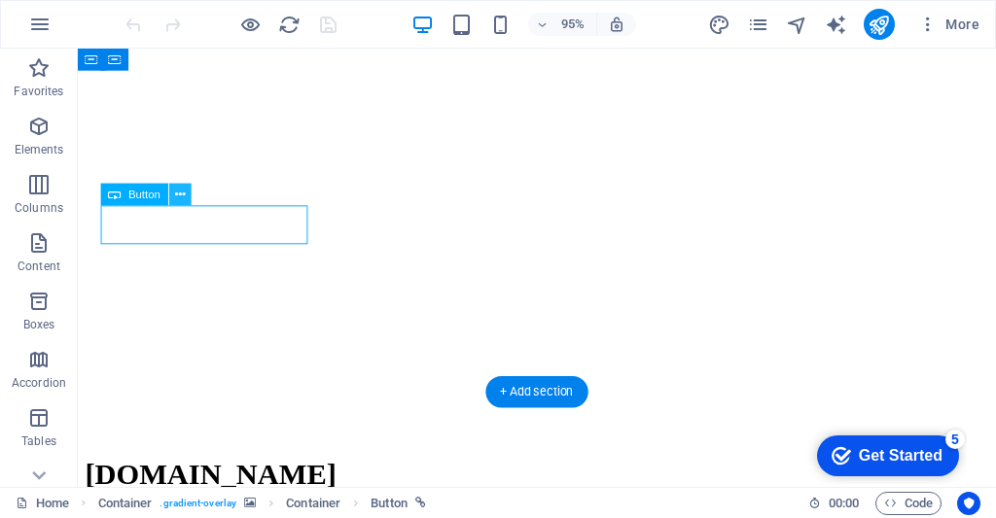
click at [180, 204] on icon at bounding box center [180, 195] width 10 height 19
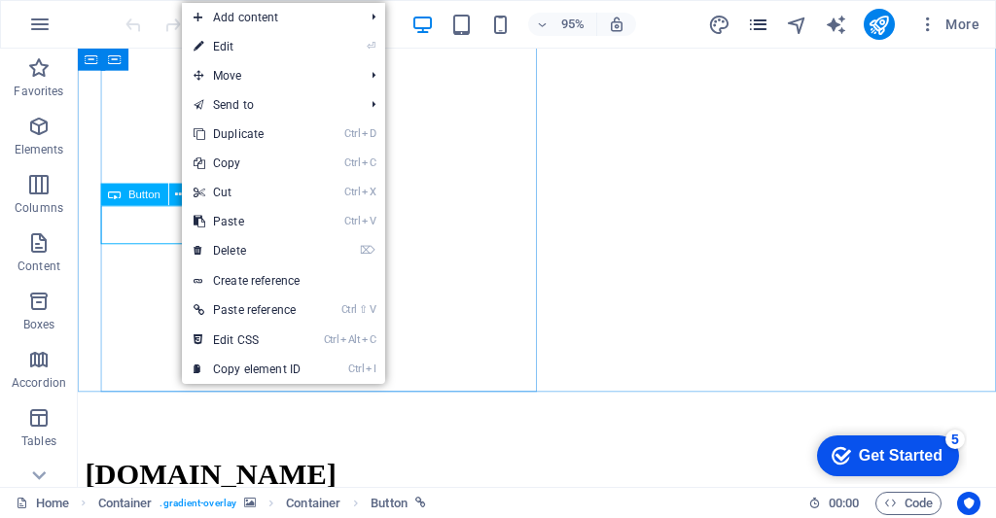
click at [756, 31] on icon "pages" at bounding box center [758, 25] width 22 height 22
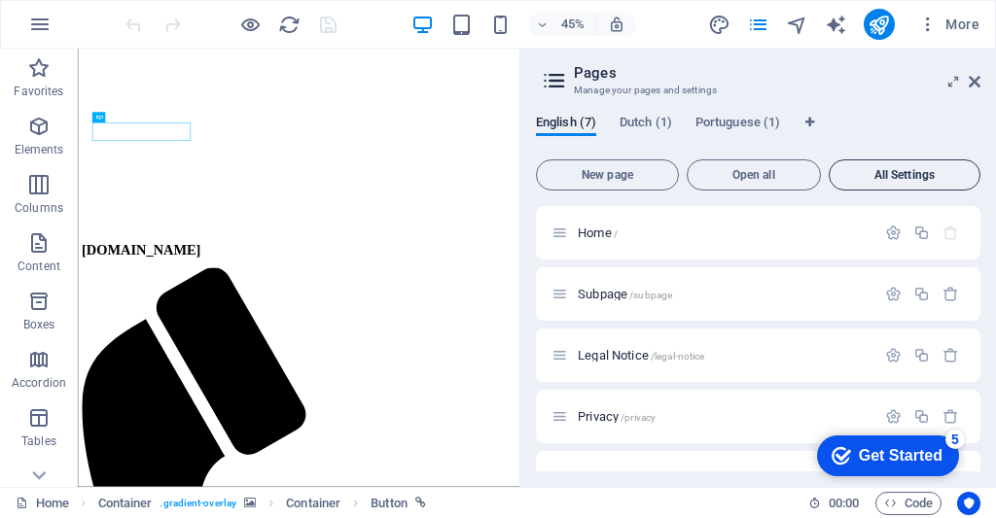
click at [918, 175] on span "All Settings" at bounding box center [904, 175] width 134 height 12
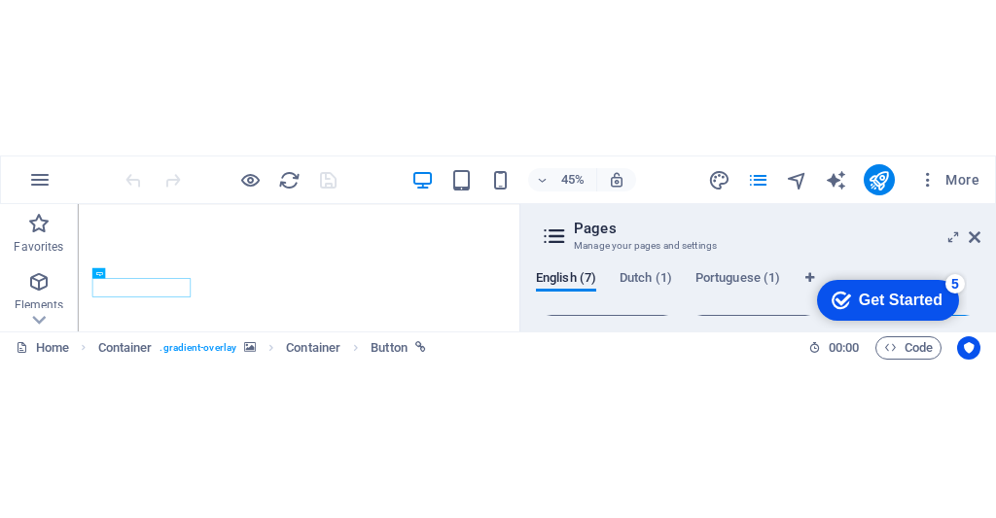
scroll to position [3788, 0]
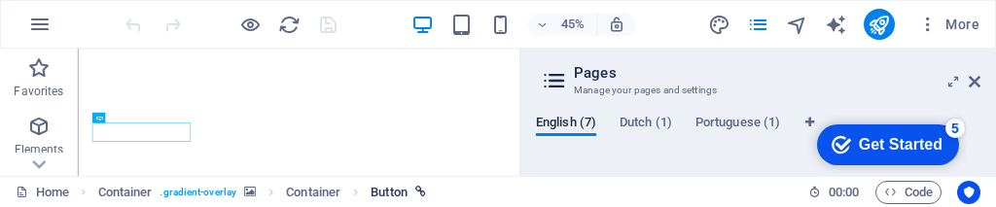
click at [403, 193] on span "Button" at bounding box center [388, 192] width 37 height 23
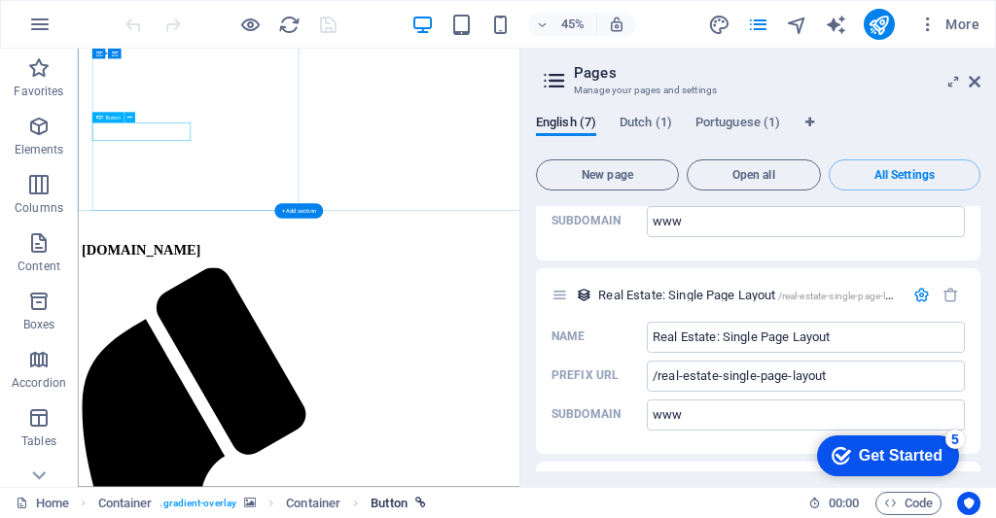
scroll to position [3466, 0]
click at [945, 292] on icon "button" at bounding box center [950, 295] width 17 height 17
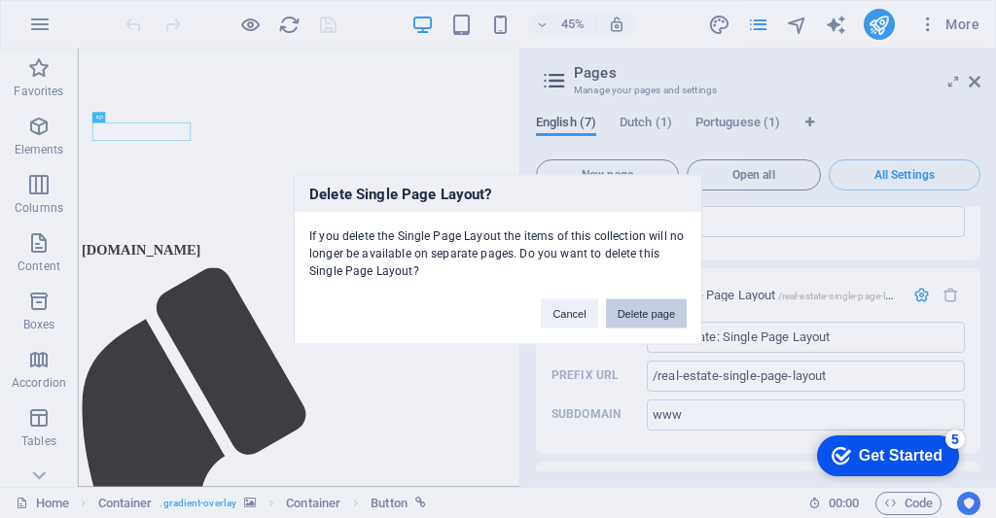
click at [671, 311] on button "Delete page" at bounding box center [646, 312] width 81 height 29
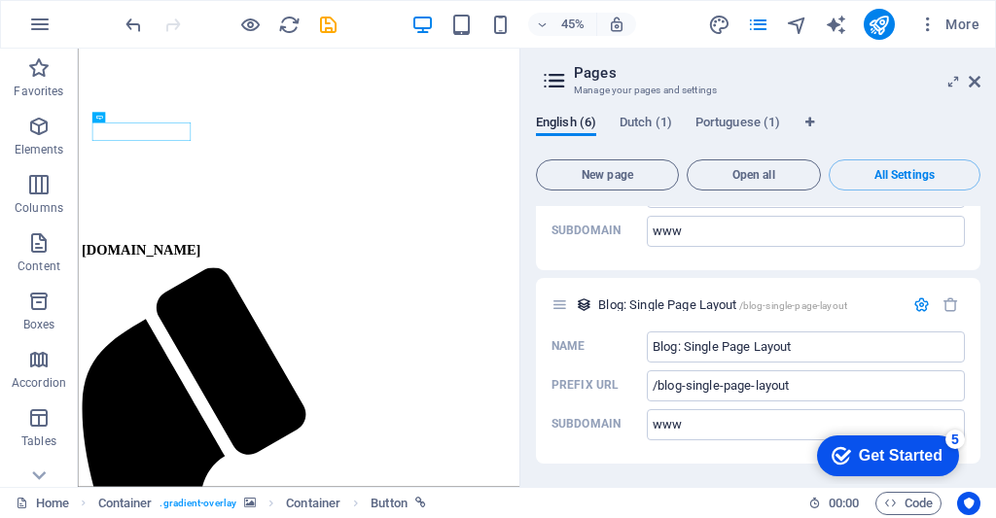
scroll to position [3453, 0]
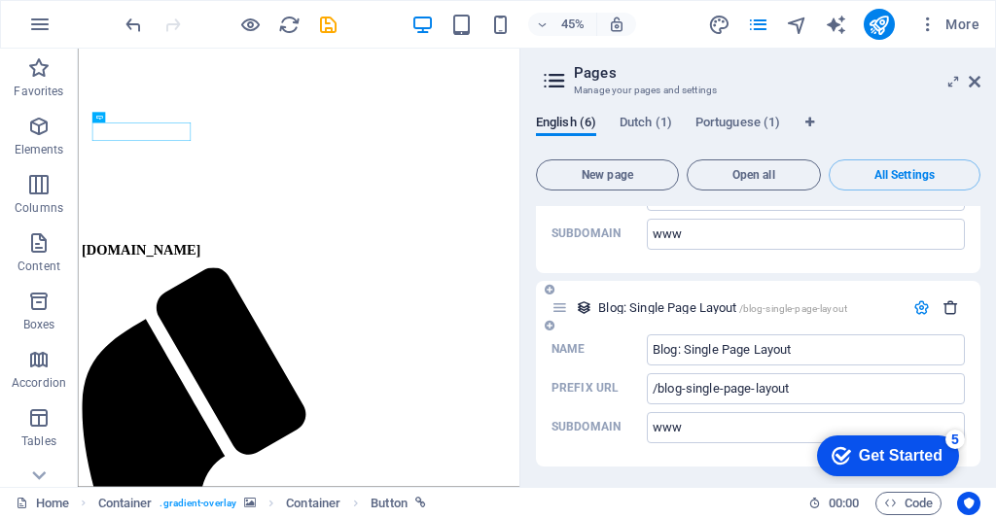
click at [948, 299] on icon "button" at bounding box center [950, 307] width 17 height 17
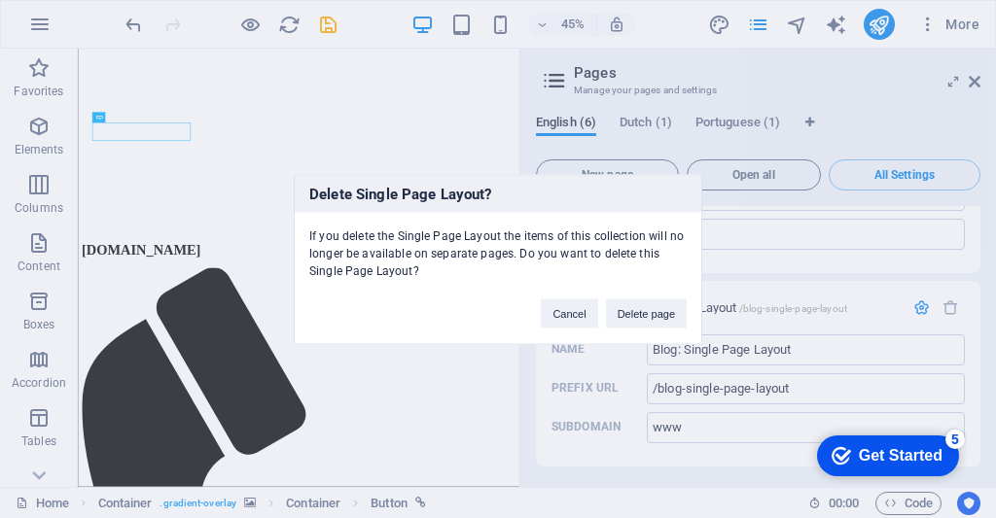
click at [808, 280] on div "Delete Single Page Layout? If you delete the Single Page Layout the items of th…" at bounding box center [498, 259] width 996 height 518
click at [552, 313] on button "Cancel" at bounding box center [569, 312] width 56 height 29
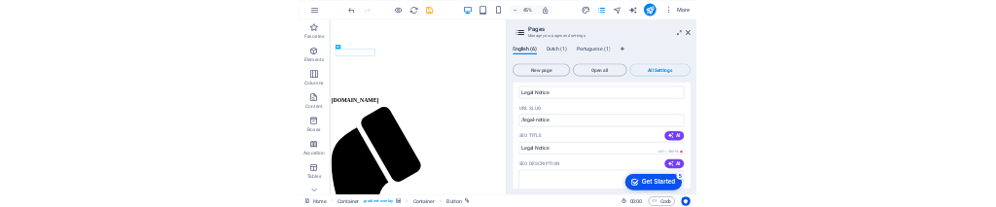
scroll to position [1728, 0]
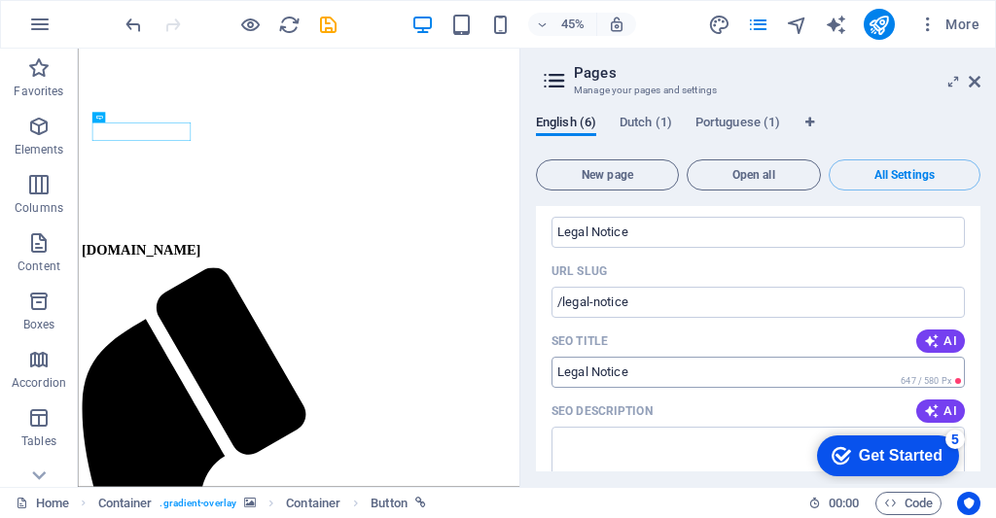
click at [749, 368] on input "Legal Notice" at bounding box center [757, 372] width 413 height 31
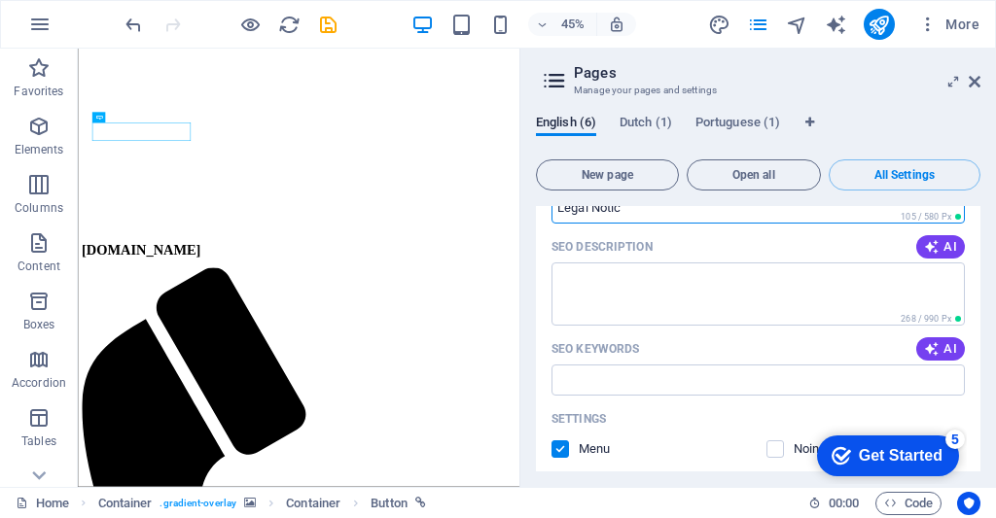
scroll to position [0, 0]
type input "L"
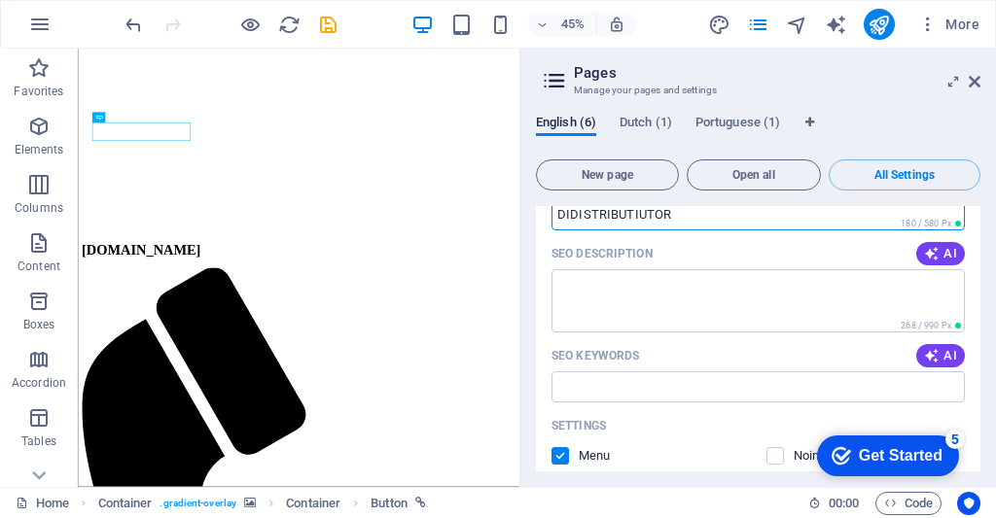
click at [573, 215] on input "DIDISTRIBUTIUTOR" at bounding box center [757, 214] width 413 height 31
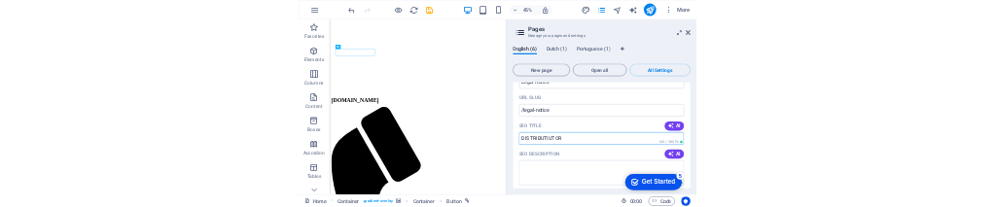
scroll to position [1770, 0]
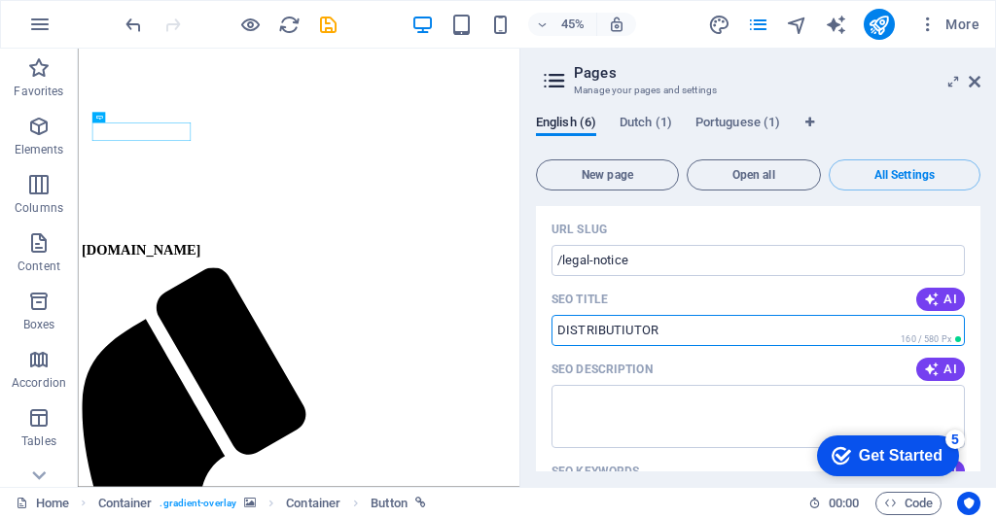
click at [775, 332] on input "DISTRIBUTIUTOR" at bounding box center [757, 330] width 413 height 31
click at [946, 296] on span "AI" at bounding box center [940, 300] width 33 height 16
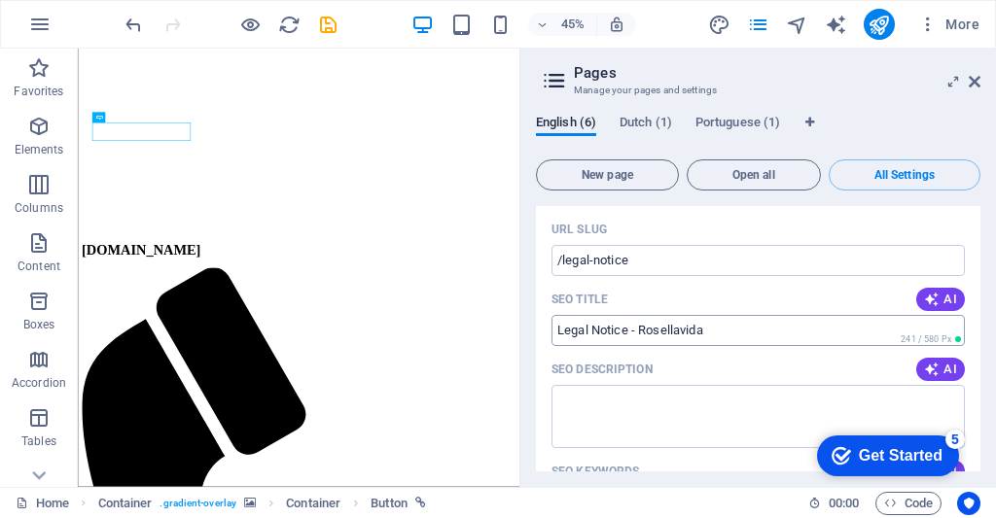
click at [628, 334] on input "Legal Notice - Rosellavida" at bounding box center [757, 330] width 413 height 31
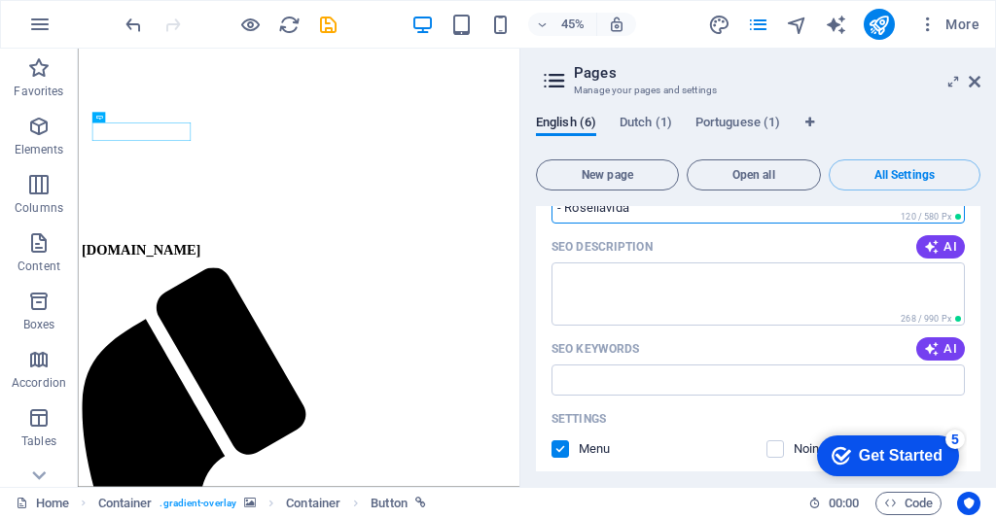
scroll to position [1885, 0]
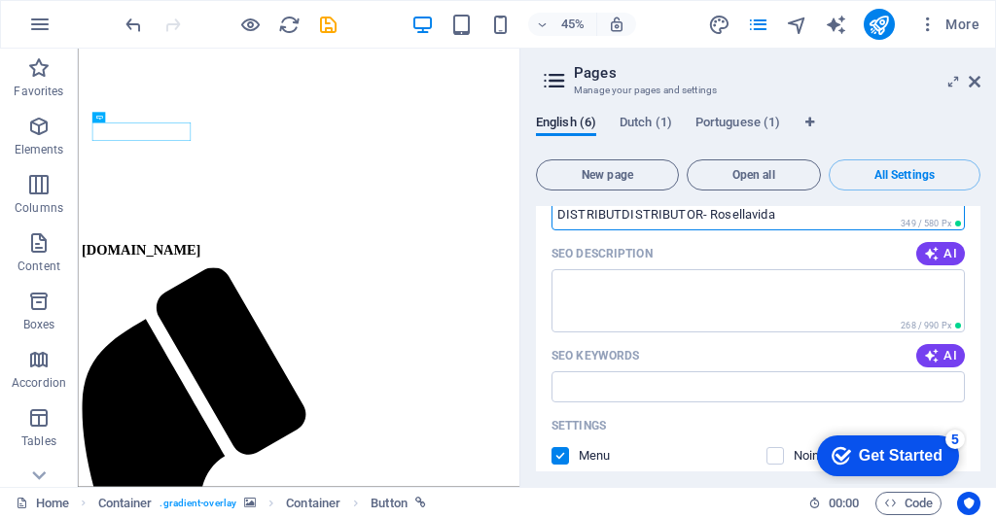
click at [620, 216] on input "DISTRIBUTDISTRIBUTOR- Rosellavida" at bounding box center [757, 214] width 413 height 31
click at [628, 217] on input "DISTRIBUTDISTRIBUTOR- Rosellavida" at bounding box center [757, 214] width 413 height 31
click at [619, 218] on input "DISTRIBUTDISTRIBUTOR- Rosellavida" at bounding box center [757, 214] width 413 height 31
click at [634, 206] on input "DISTRIBUTOR- Rosellavida" at bounding box center [757, 214] width 413 height 31
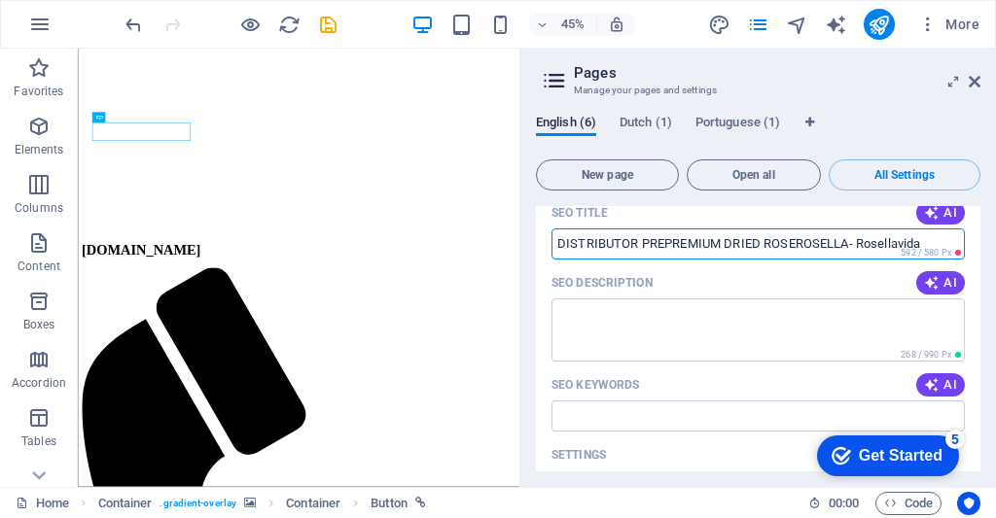
scroll to position [1763, 0]
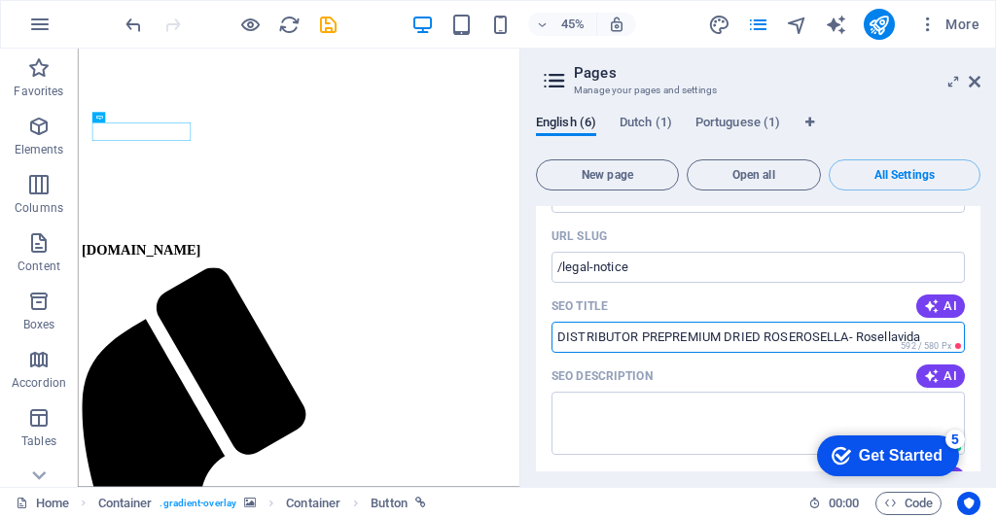
click at [651, 335] on input "DISTRIBUTOR PREPREMIUM DRIED ROSEROSELLA- Rosellavida" at bounding box center [757, 337] width 413 height 31
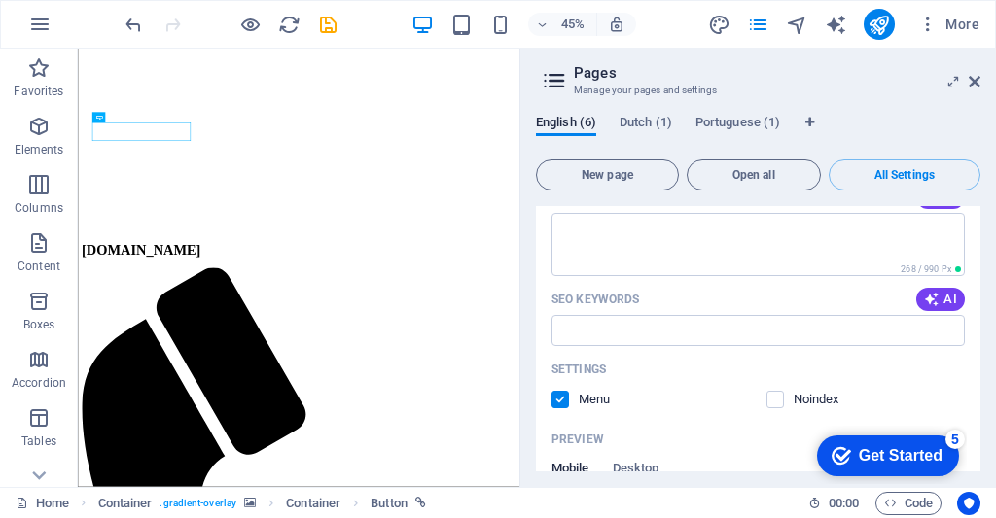
scroll to position [282, 0]
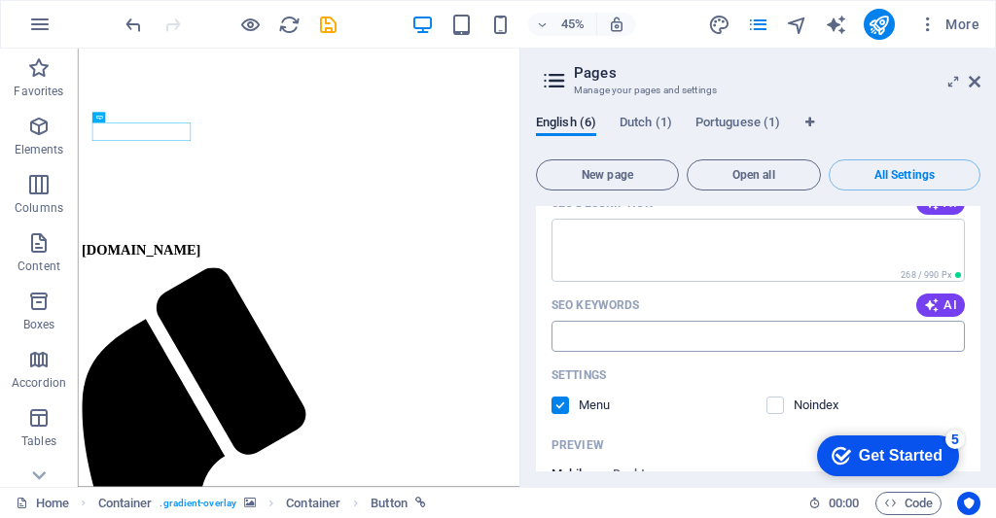
type input "DISTRIBUTOR PREMIUM DRIED ROSEROSELLA- Rosellavida"
click at [784, 340] on input "SEO Keywords" at bounding box center [757, 336] width 413 height 31
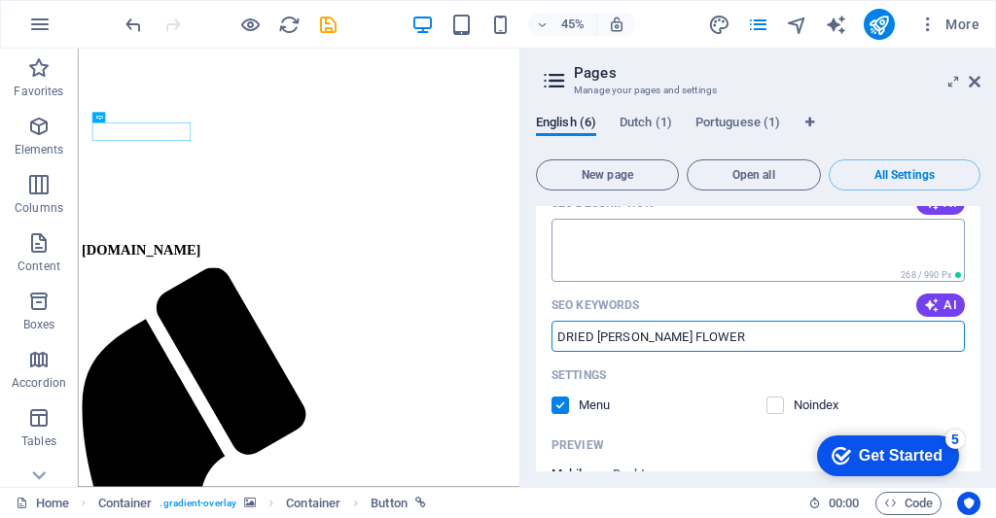
type input "DRIED [PERSON_NAME] FLOWER"
click at [766, 241] on textarea "SEO Description" at bounding box center [757, 250] width 413 height 63
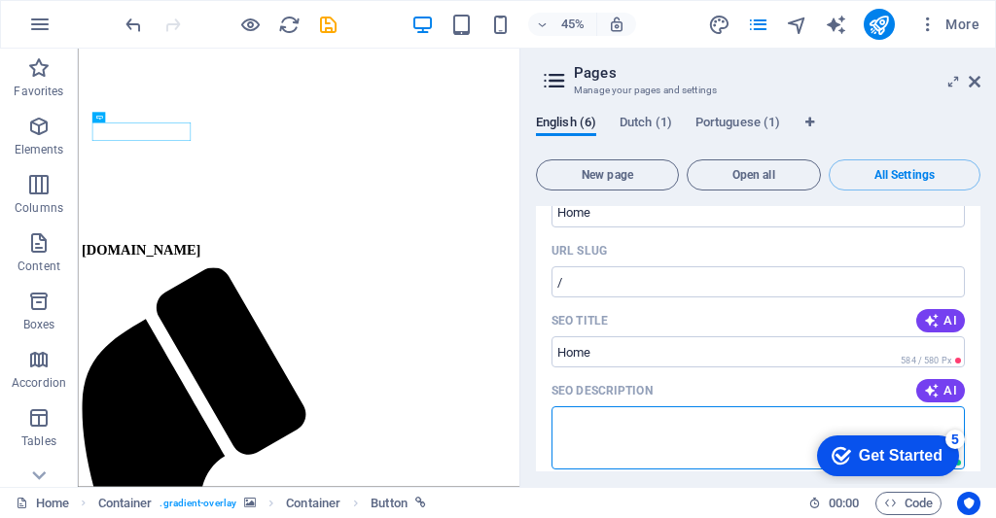
scroll to position [91, 0]
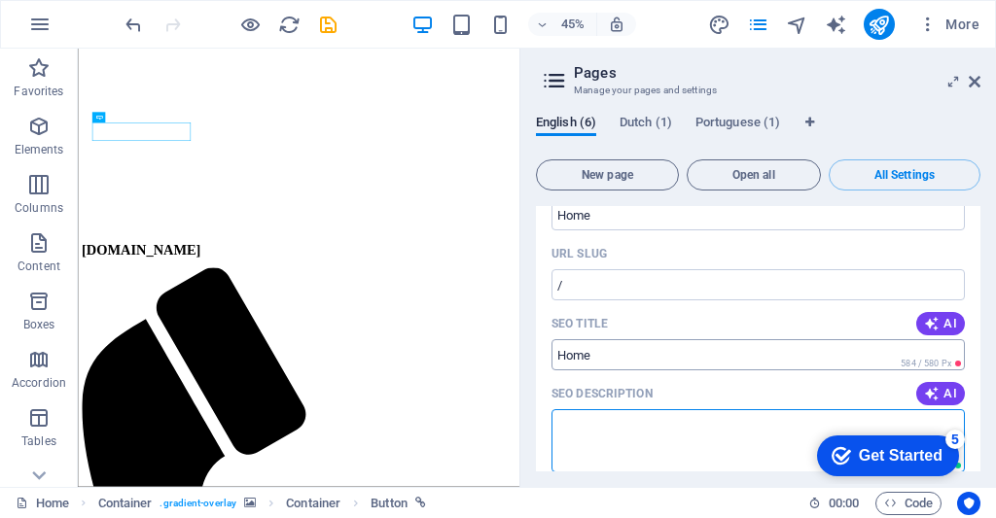
click at [759, 357] on input "SEO Title" at bounding box center [757, 354] width 413 height 31
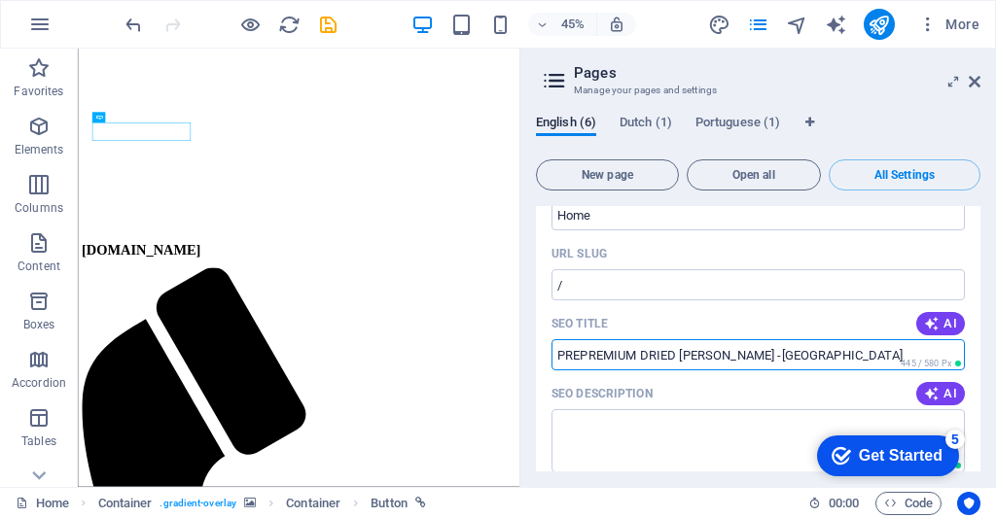
click at [758, 366] on input "PREPREMIUM DRIED [PERSON_NAME] -[GEOGRAPHIC_DATA]" at bounding box center [757, 354] width 413 height 31
click at [762, 355] on input "PREPREMIUM DRIED [PERSON_NAME] -[GEOGRAPHIC_DATA]" at bounding box center [757, 354] width 413 height 31
click at [912, 351] on input "PREPREMIUM DRIED [PERSON_NAME] -[GEOGRAPHIC_DATA]" at bounding box center [757, 354] width 413 height 31
click at [899, 350] on input "PREPREMIUM DRIED [PERSON_NAME] -[GEOGRAPHIC_DATA]" at bounding box center [757, 354] width 413 height 31
click at [748, 354] on input "PREPREMIUM DRIED [PERSON_NAME] -[GEOGRAPHIC_DATA]" at bounding box center [757, 354] width 413 height 31
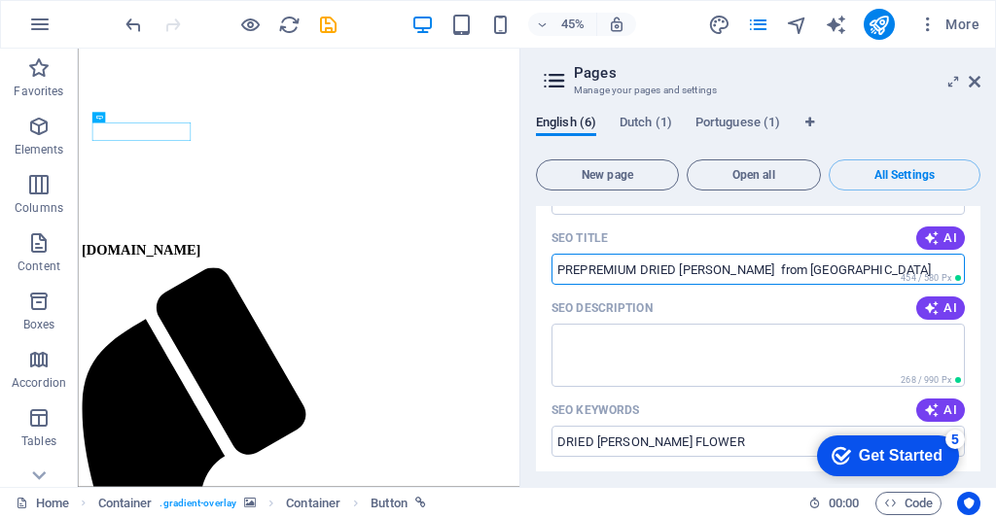
scroll to position [154, 0]
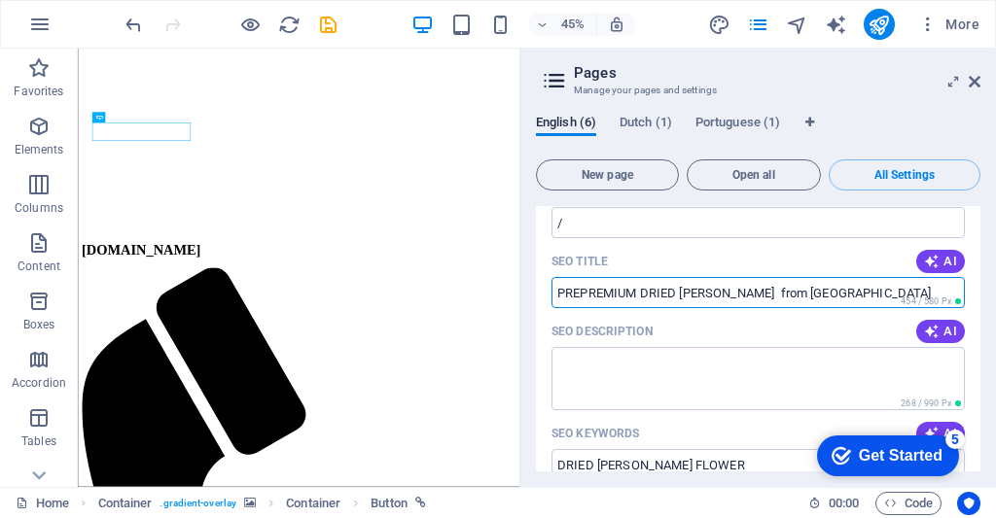
click at [585, 292] on input "PREPREMIUM DRIED [PERSON_NAME] from [GEOGRAPHIC_DATA]" at bounding box center [757, 292] width 413 height 31
click at [597, 287] on input "PREREMIUM DRIED [PERSON_NAME] from [GEOGRAPHIC_DATA]" at bounding box center [757, 292] width 413 height 31
type input "PREMIUM DRIED [PERSON_NAME] from [GEOGRAPHIC_DATA]"
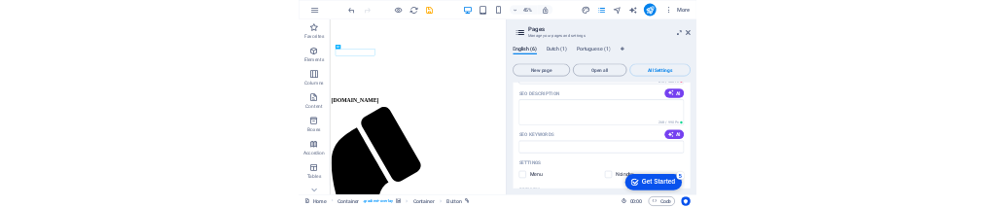
scroll to position [1094, 0]
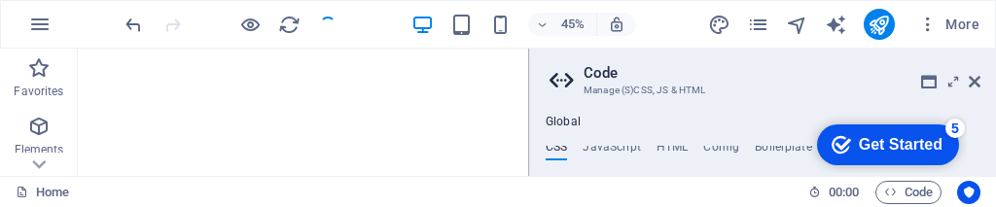
scroll to position [0, 1]
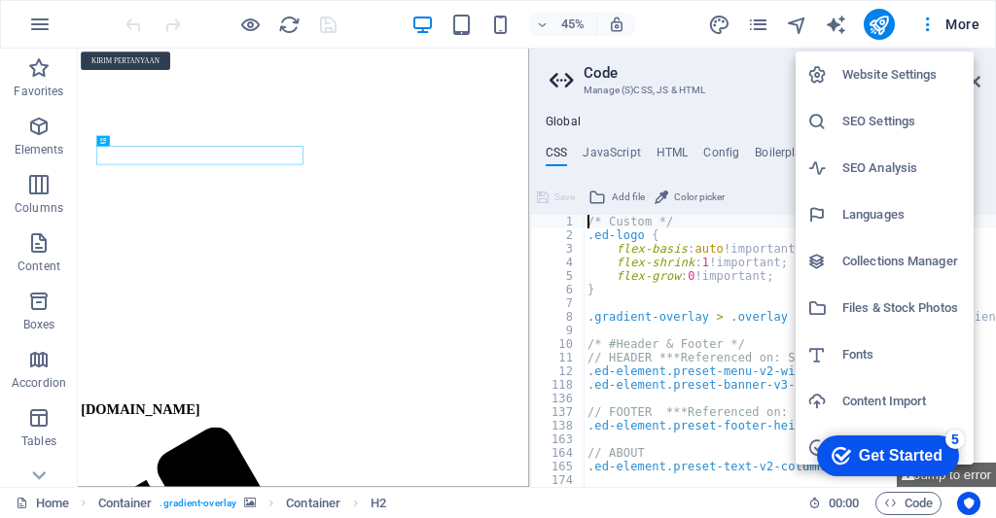
click at [905, 126] on h6 "SEO Settings" at bounding box center [902, 121] width 120 height 23
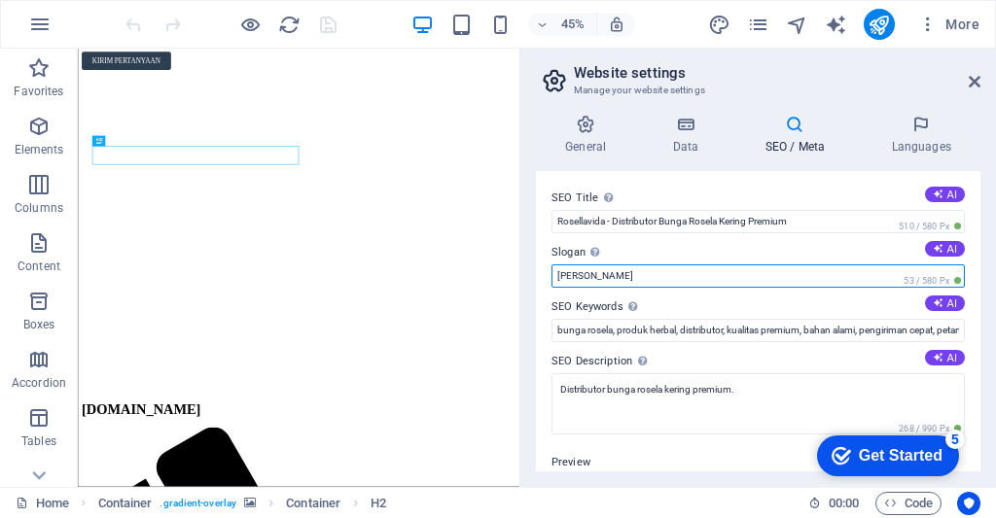
click at [858, 281] on input "Berlin" at bounding box center [757, 275] width 413 height 23
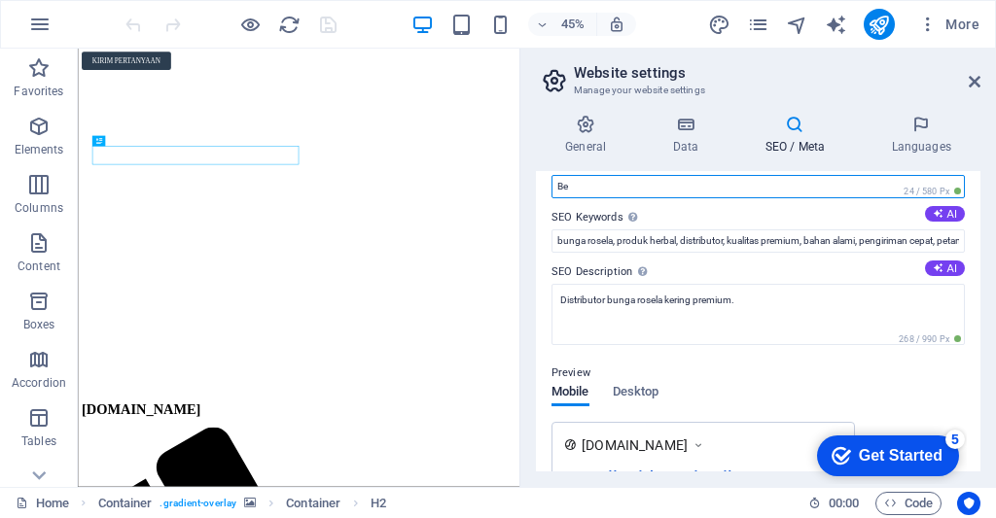
type input "B"
type input "Indonesia"
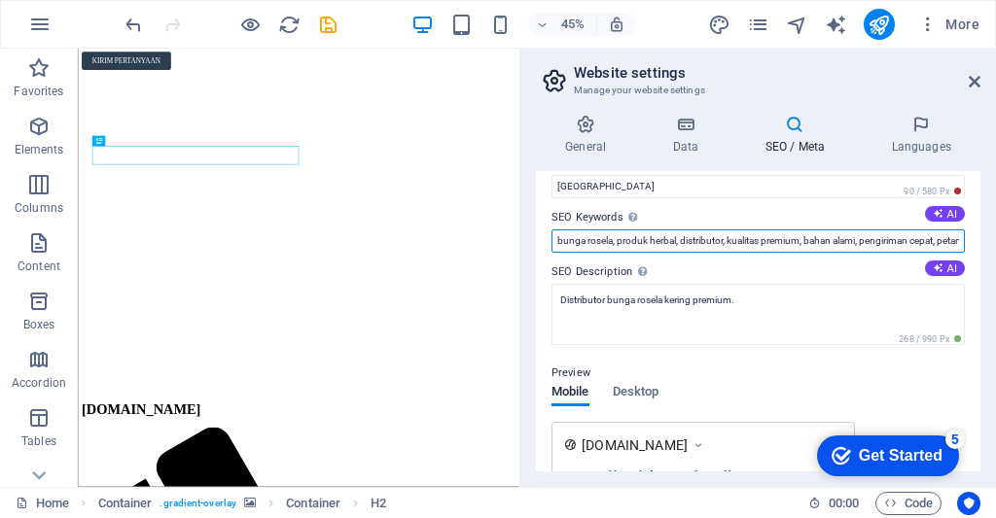
click at [862, 246] on input "bunga rosela, produk herbal, distributor, kualitas premium, bahan alami, pengir…" at bounding box center [757, 240] width 413 height 23
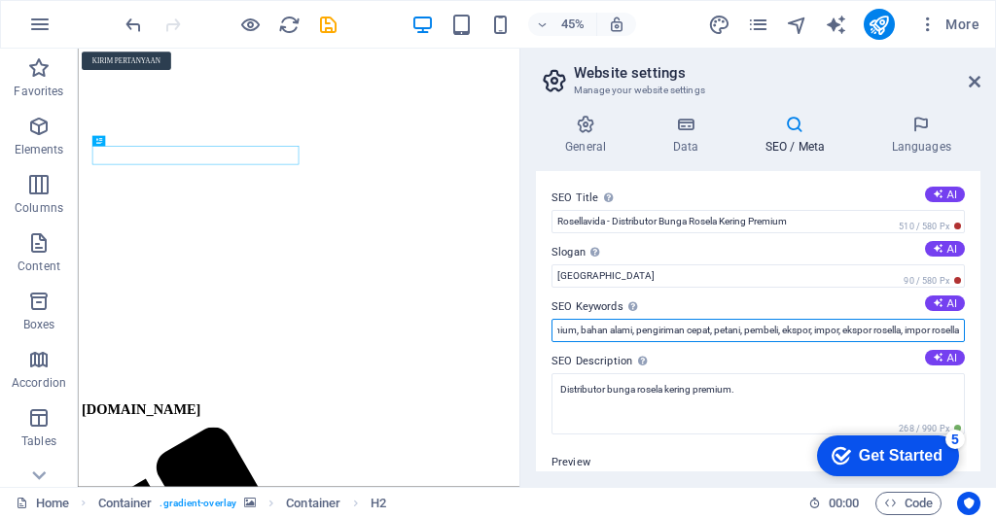
type input "bunga rosela, produk herbal, distributor, kualitas premium, bahan alami, pengir…"
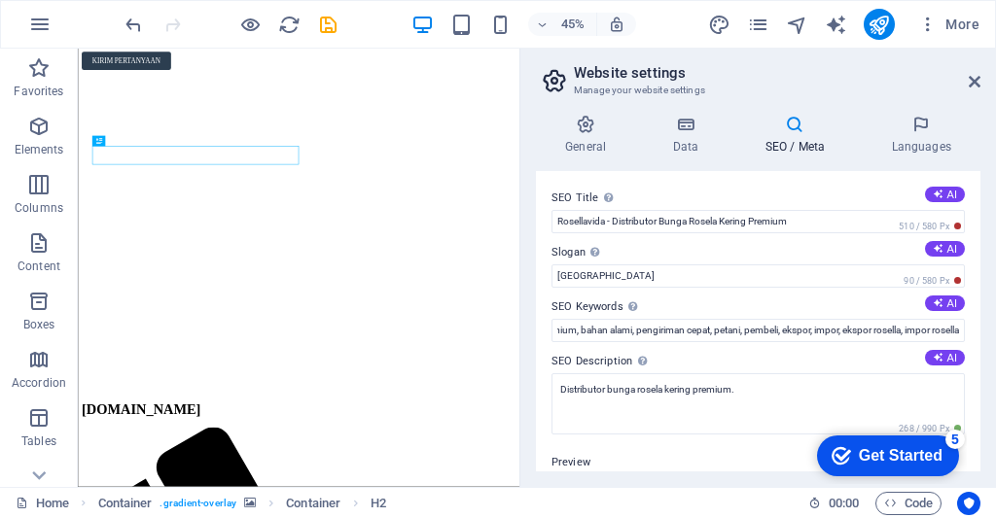
click at [891, 82] on h3 "Manage your website settings" at bounding box center [758, 91] width 368 height 18
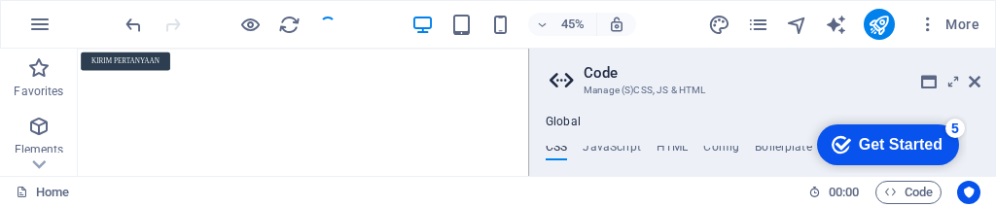
scroll to position [0, 1]
